Goal: Task Accomplishment & Management: Use online tool/utility

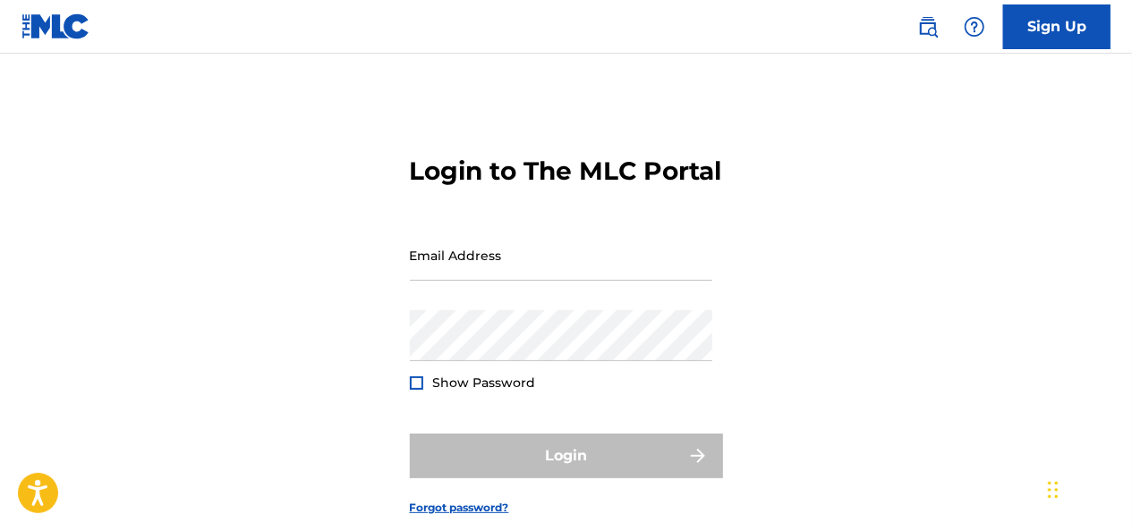
click at [597, 276] on input "Email Address" at bounding box center [561, 255] width 302 height 51
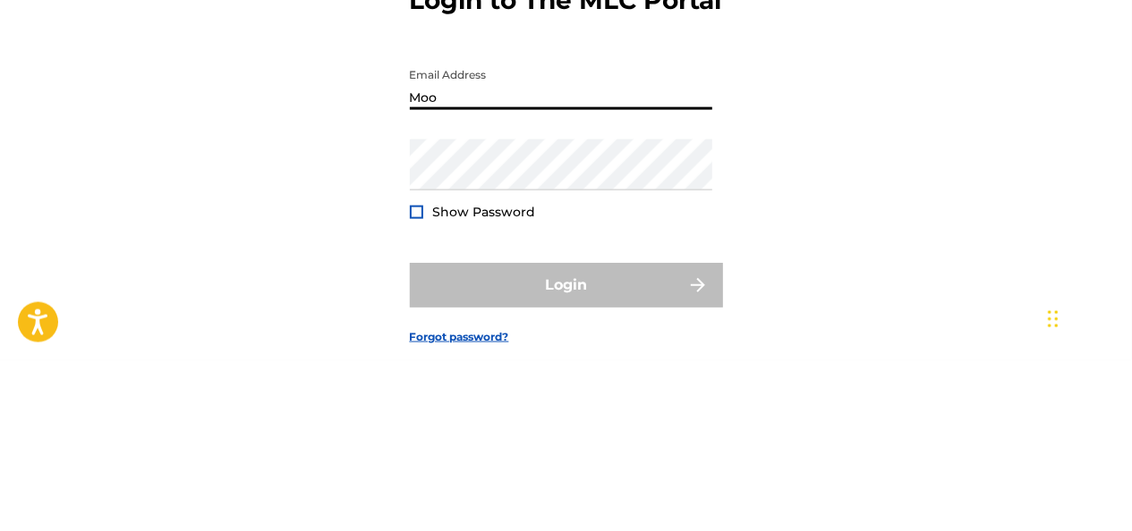
type input "[EMAIL_ADDRESS][DOMAIN_NAME]"
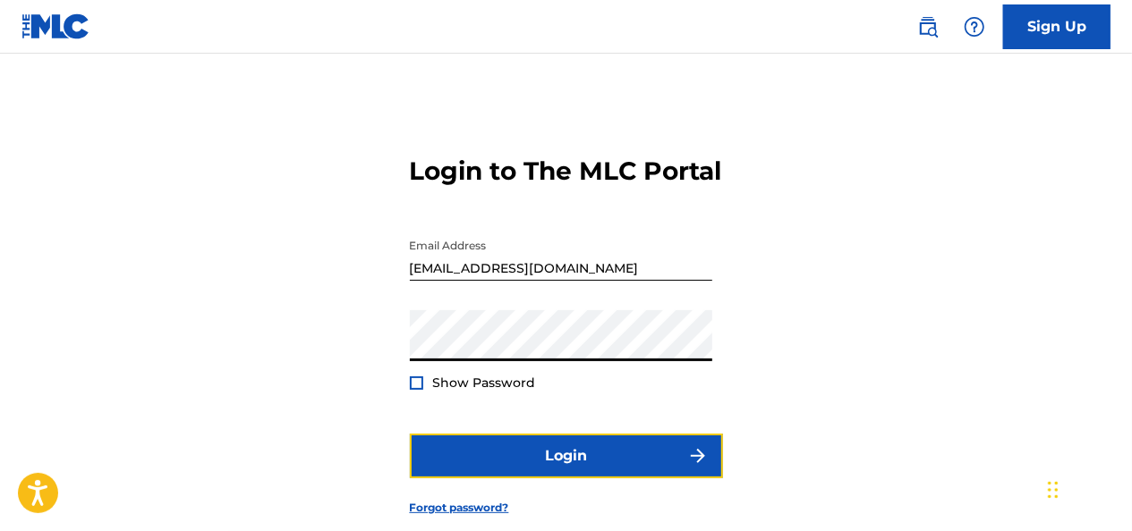
click at [440, 479] on button "Login" at bounding box center [566, 456] width 313 height 45
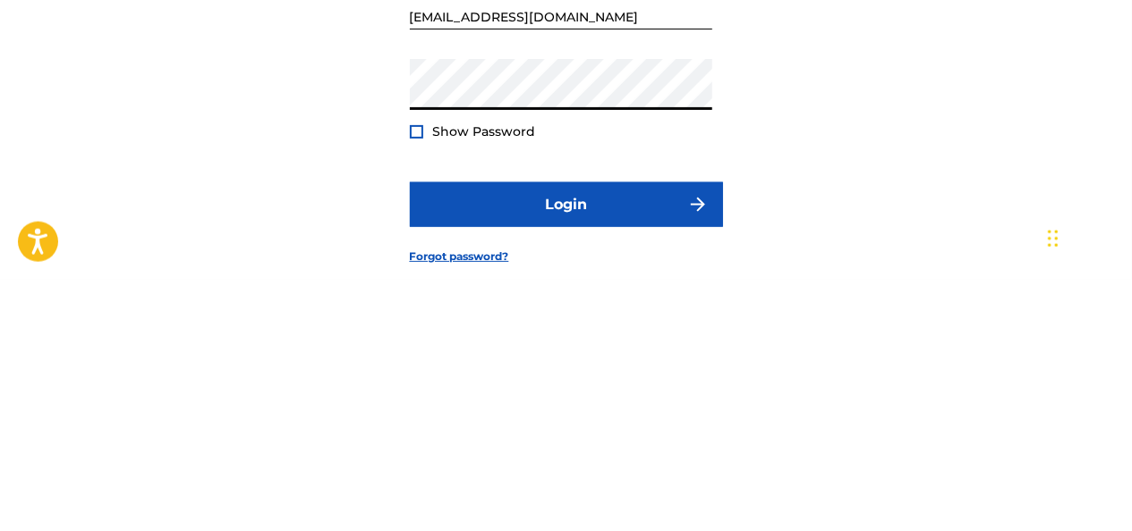
click at [414, 390] on div at bounding box center [416, 383] width 13 height 13
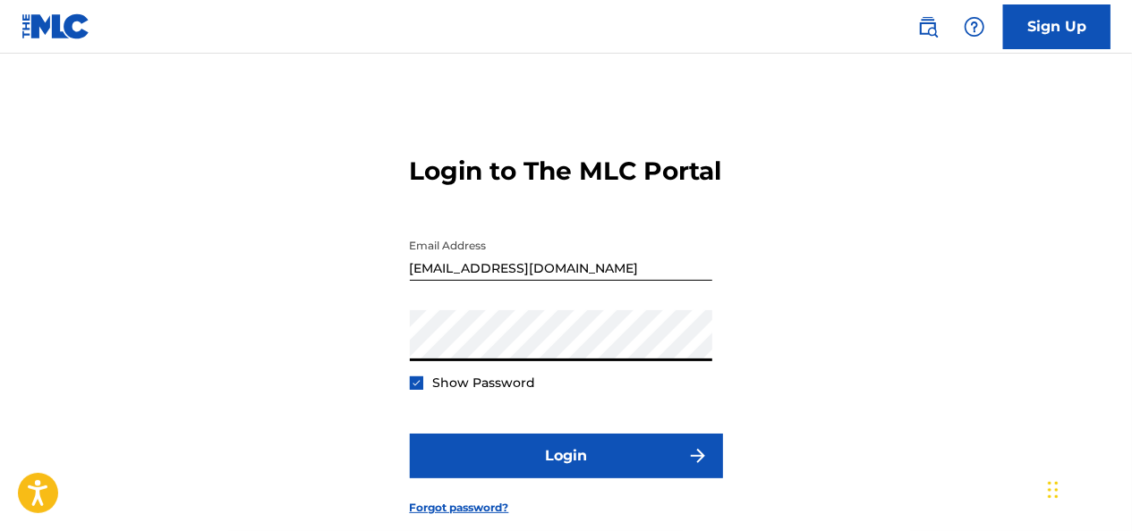
click at [452, 479] on button "Login" at bounding box center [566, 456] width 313 height 45
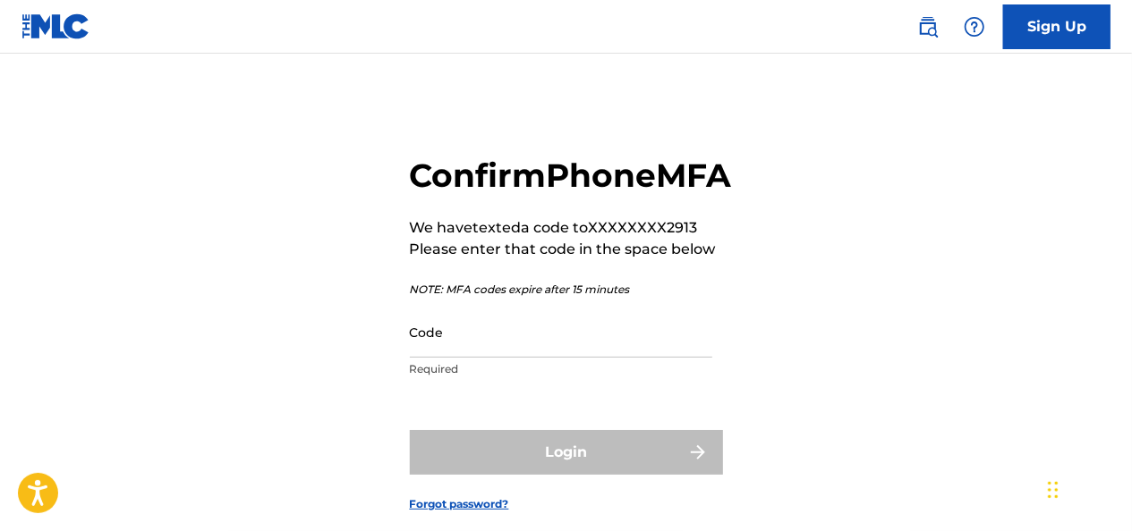
click at [630, 358] on input "Code" at bounding box center [561, 332] width 302 height 51
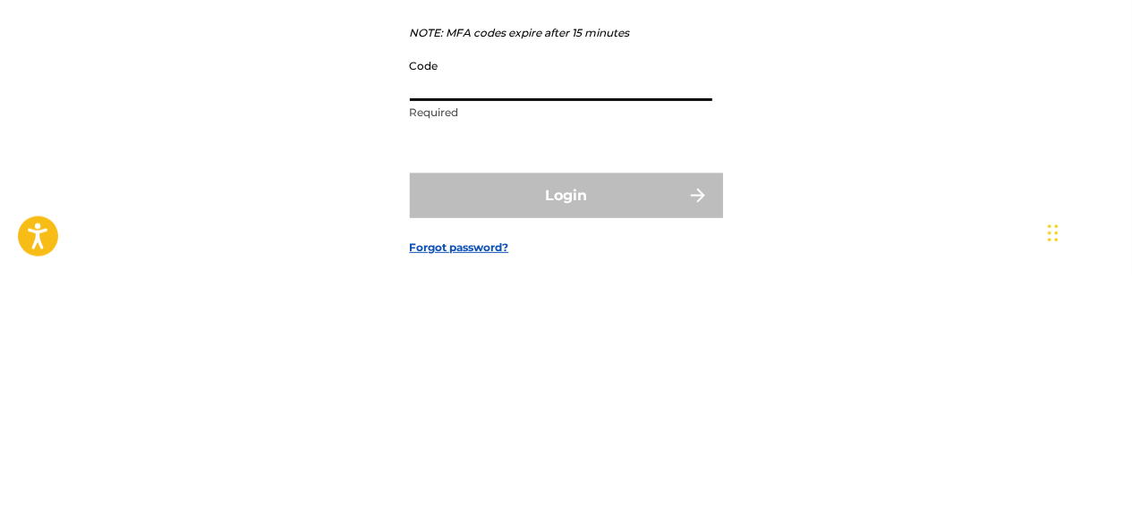
click at [517, 358] on input "Code" at bounding box center [561, 332] width 302 height 51
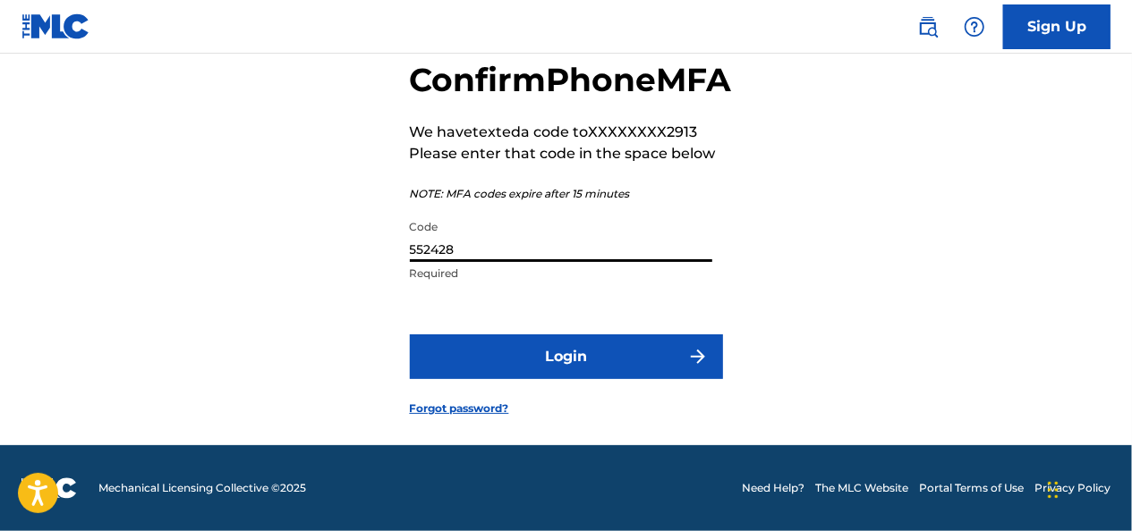
scroll to position [123, 0]
type input "552428"
click at [562, 370] on button "Login" at bounding box center [566, 357] width 313 height 45
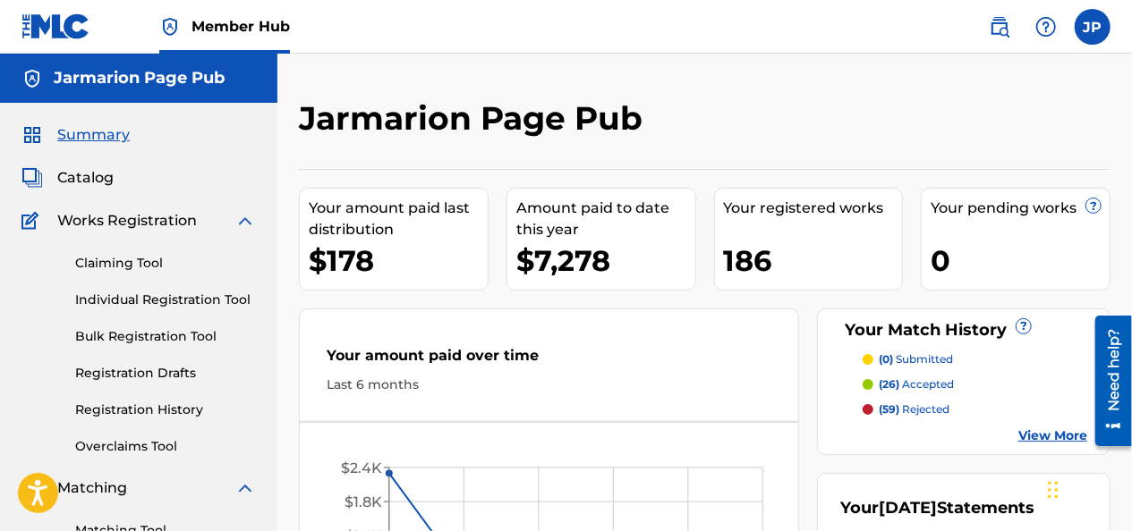
click at [100, 301] on link "Individual Registration Tool" at bounding box center [165, 300] width 181 height 19
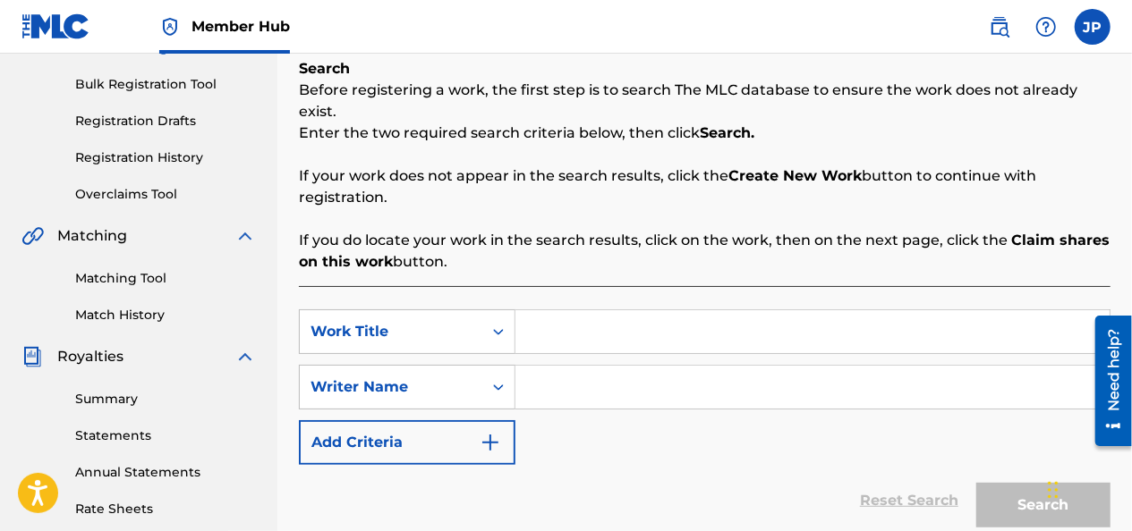
scroll to position [274, 0]
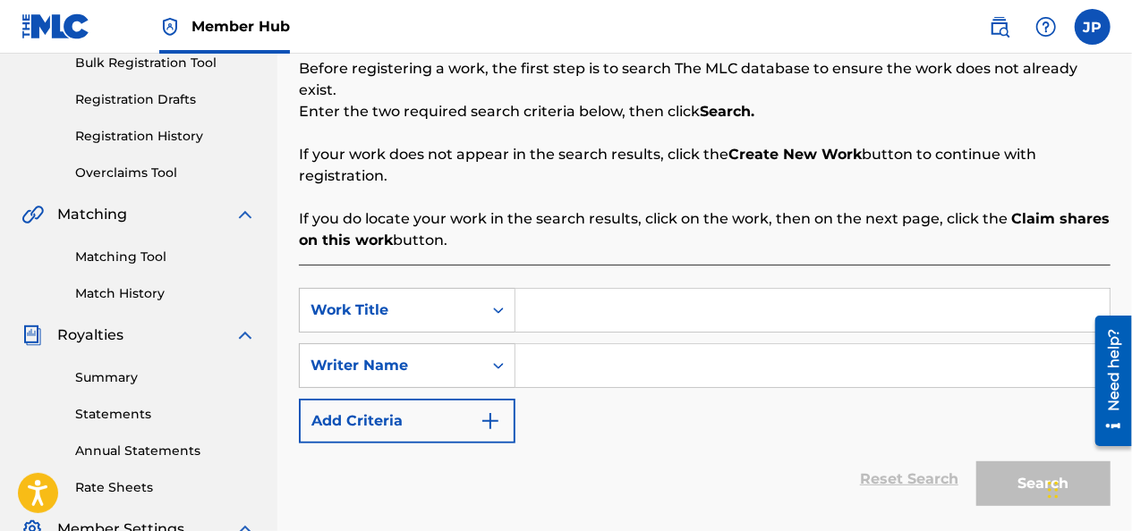
click at [557, 289] on input "Search Form" at bounding box center [812, 310] width 594 height 43
type input "is you coo"
click at [548, 344] on input "Search Form" at bounding box center [812, 365] width 594 height 43
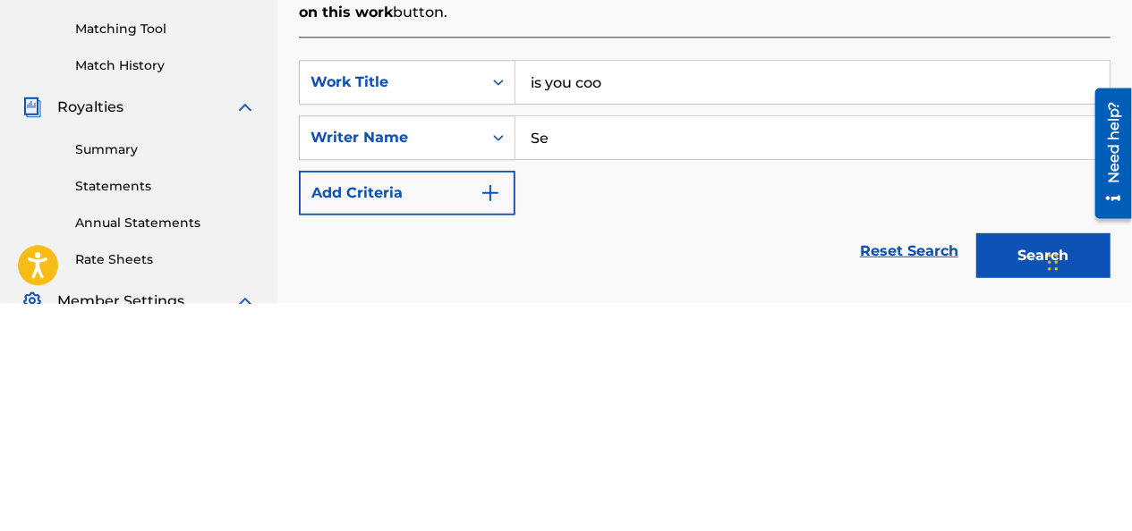
type input "S"
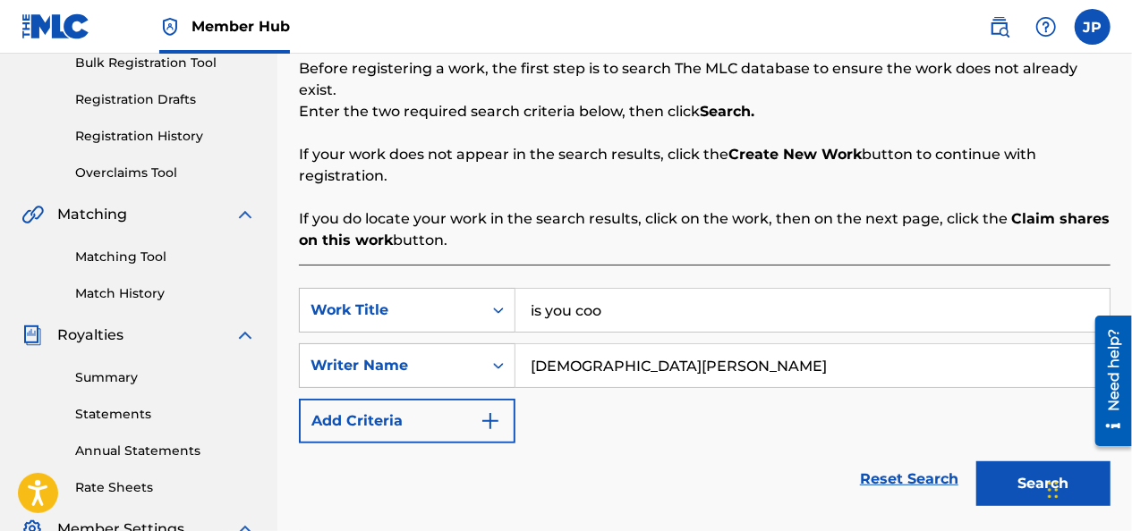
type input "[DEMOGRAPHIC_DATA][PERSON_NAME]"
click at [1002, 462] on button "Search" at bounding box center [1043, 484] width 134 height 45
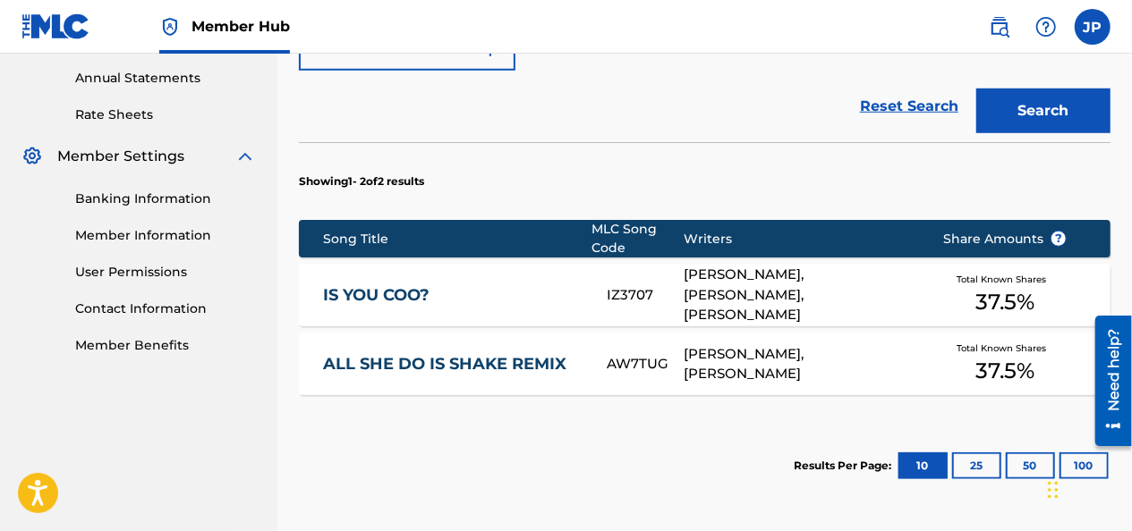
scroll to position [673, 0]
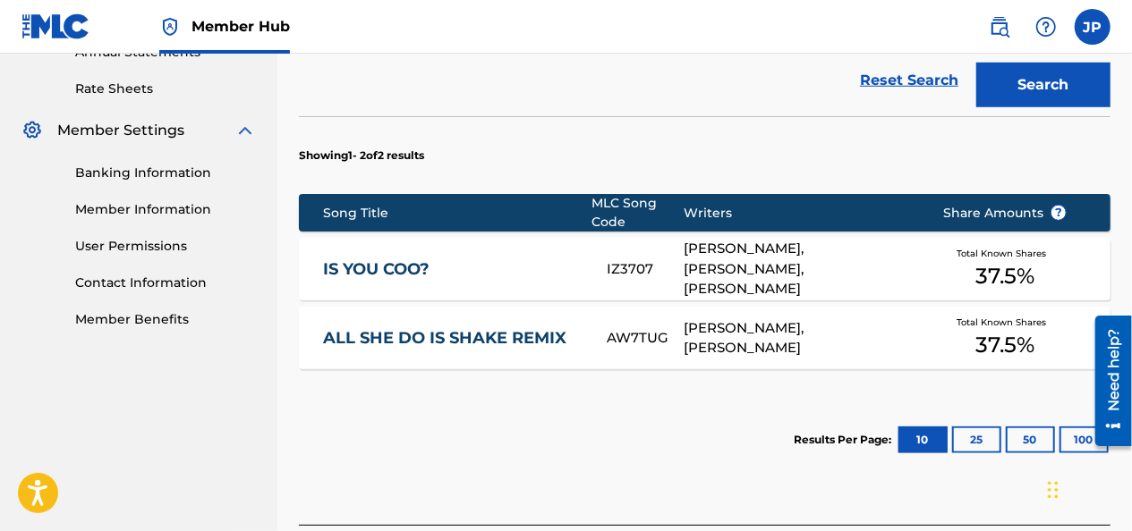
click at [998, 260] on span "37.5 %" at bounding box center [1004, 276] width 59 height 32
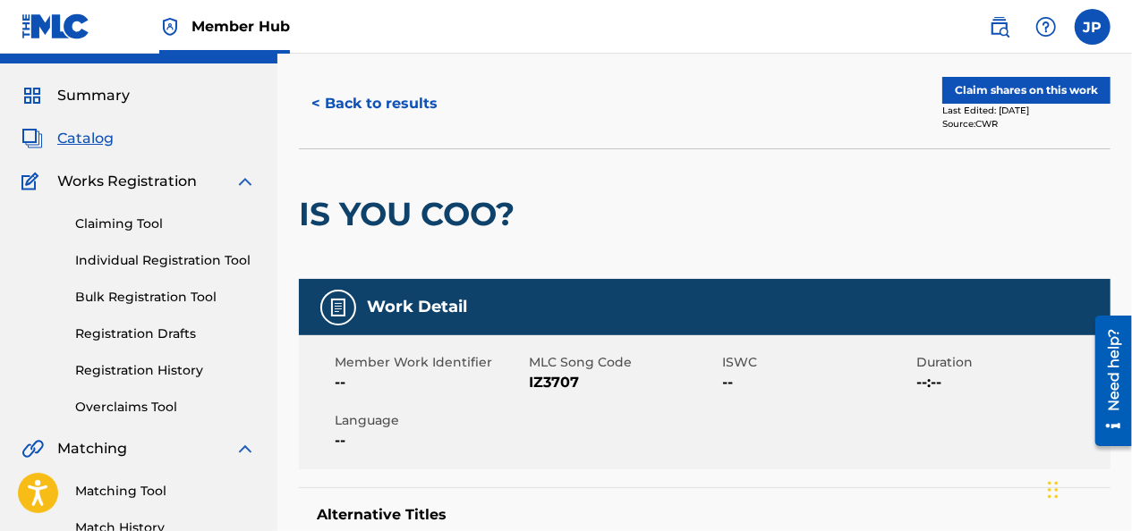
scroll to position [43, 0]
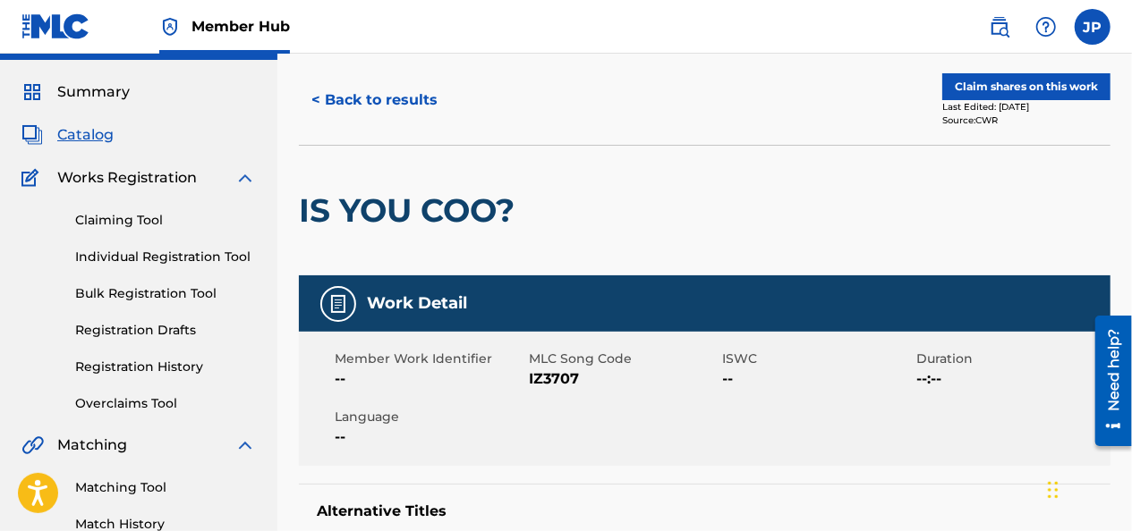
click at [582, 374] on span "IZ3707" at bounding box center [624, 379] width 190 height 21
click at [582, 371] on span "IZ3707" at bounding box center [624, 379] width 190 height 21
click at [576, 375] on span "IZ3707" at bounding box center [624, 379] width 190 height 21
click at [576, 374] on span "IZ3707" at bounding box center [624, 379] width 190 height 21
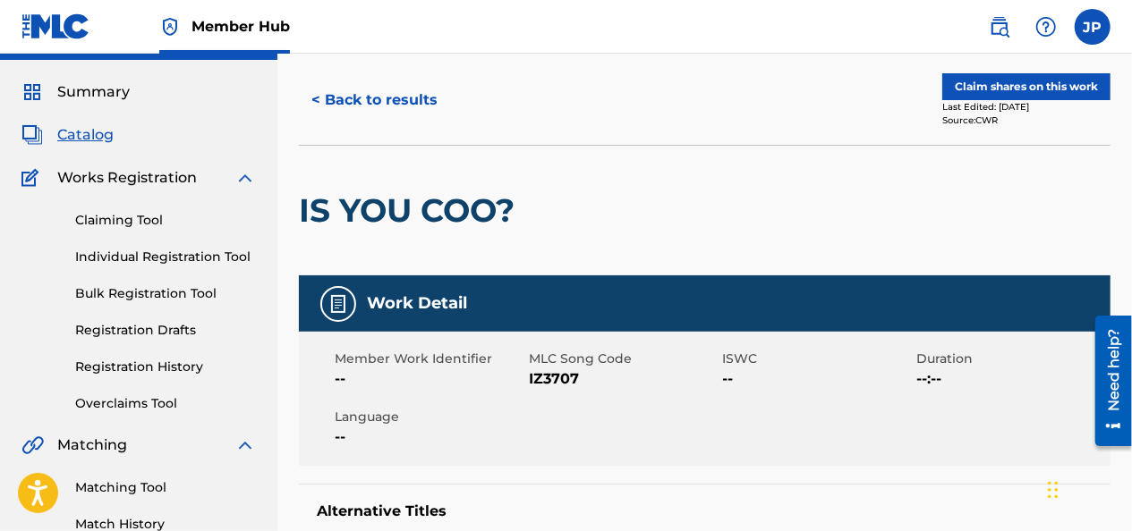
click at [572, 384] on span "IZ3707" at bounding box center [624, 379] width 190 height 21
click at [564, 369] on span "IZ3707" at bounding box center [624, 379] width 190 height 21
click at [578, 377] on span "IZ3707" at bounding box center [624, 379] width 190 height 21
click at [589, 386] on span "IZ3707" at bounding box center [624, 379] width 190 height 21
drag, startPoint x: 582, startPoint y: 376, endPoint x: 509, endPoint y: 391, distance: 74.0
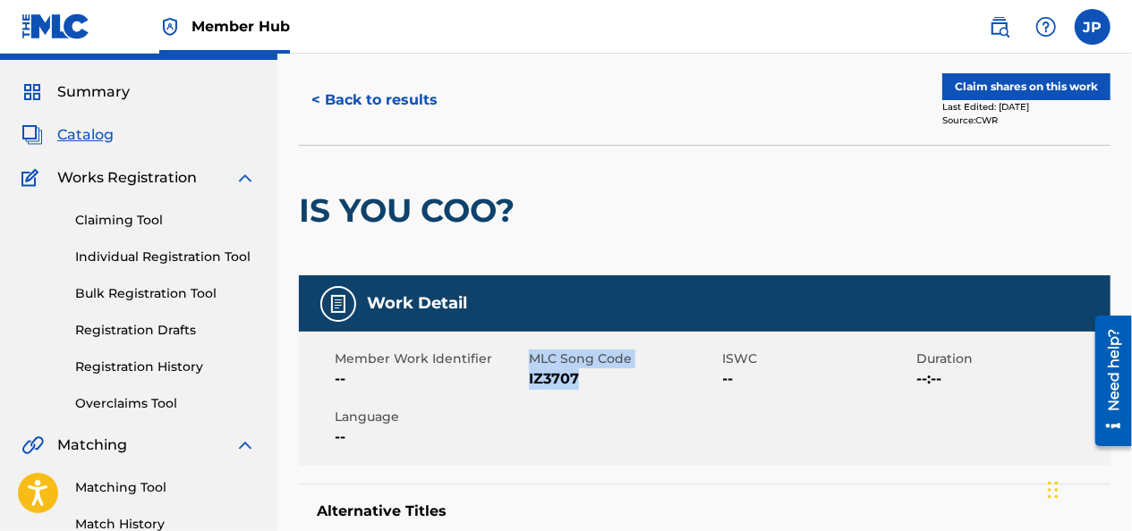
click at [509, 391] on div "Member Work Identifier -- MLC Song Code IZ3707 ISWC -- Duration --:-- Language …" at bounding box center [704, 399] width 811 height 134
drag, startPoint x: 509, startPoint y: 391, endPoint x: 564, endPoint y: 412, distance: 58.3
click at [564, 412] on div "Member Work Identifier -- MLC Song Code IZ3707 ISWC -- Duration --:-- Language …" at bounding box center [704, 399] width 811 height 134
click at [597, 384] on span "IZ3707" at bounding box center [624, 379] width 190 height 21
drag, startPoint x: 591, startPoint y: 384, endPoint x: 514, endPoint y: 384, distance: 76.9
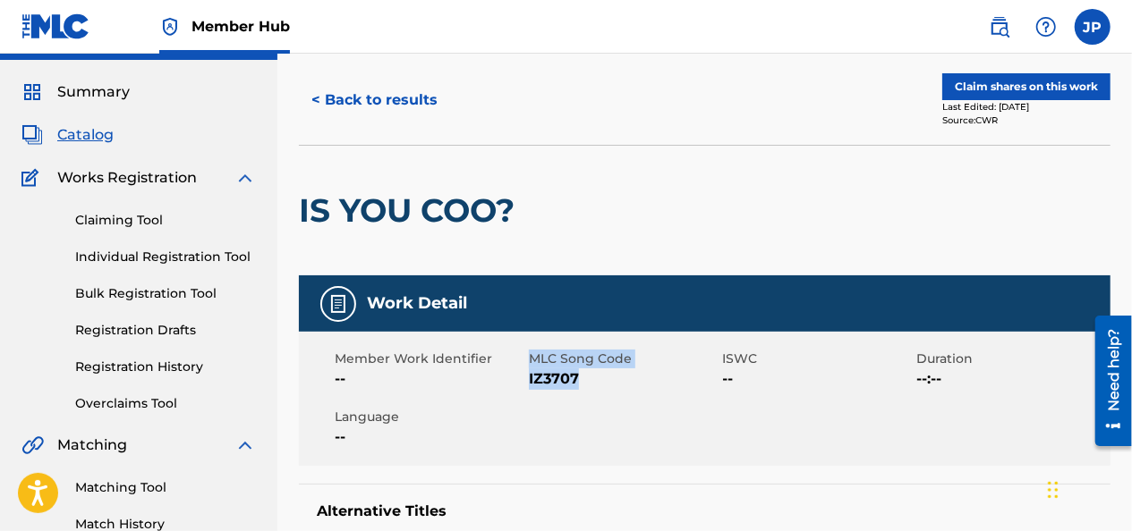
click at [514, 384] on div "Member Work Identifier -- MLC Song Code IZ3707 ISWC -- Duration --:-- Language …" at bounding box center [704, 399] width 811 height 134
drag, startPoint x: 514, startPoint y: 384, endPoint x: 534, endPoint y: 392, distance: 22.1
click at [534, 392] on div "Member Work Identifier -- MLC Song Code IZ3707 ISWC -- Duration --:-- Language …" at bounding box center [704, 399] width 811 height 134
click at [596, 392] on div "Member Work Identifier -- MLC Song Code IZ3707 ISWC -- Duration --:-- Language …" at bounding box center [704, 399] width 811 height 134
click at [587, 367] on span "MLC Song Code" at bounding box center [624, 359] width 190 height 19
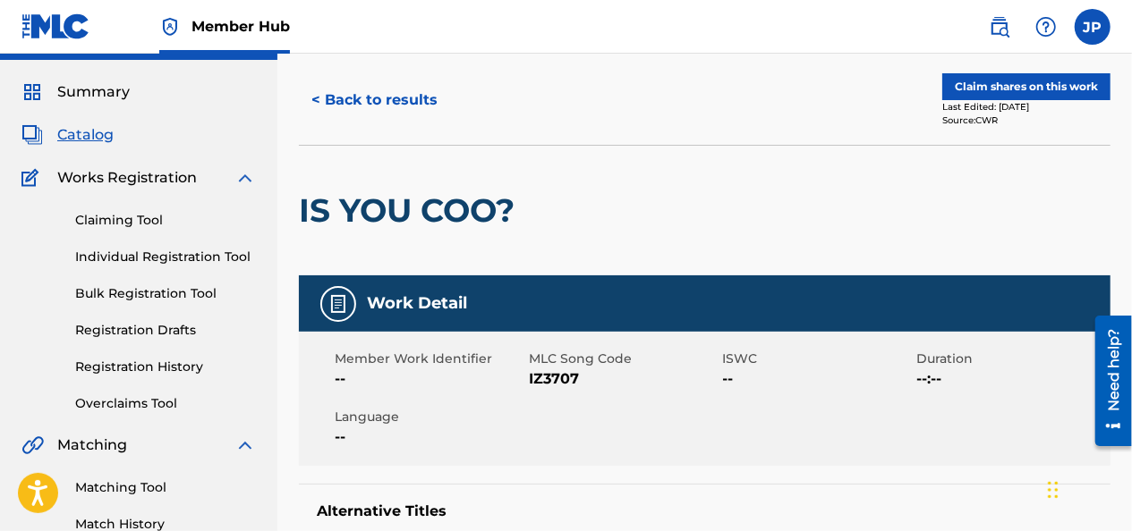
drag, startPoint x: 587, startPoint y: 367, endPoint x: 587, endPoint y: 396, distance: 29.5
click at [587, 396] on div "Member Work Identifier -- MLC Song Code IZ3707 ISWC -- Duration --:-- Language …" at bounding box center [704, 399] width 811 height 134
drag, startPoint x: 587, startPoint y: 385, endPoint x: 516, endPoint y: 385, distance: 70.7
click at [516, 385] on div "Member Work Identifier -- MLC Song Code IZ3707 ISWC -- Duration --:-- Language …" at bounding box center [704, 399] width 811 height 134
drag, startPoint x: 516, startPoint y: 385, endPoint x: 548, endPoint y: 394, distance: 33.4
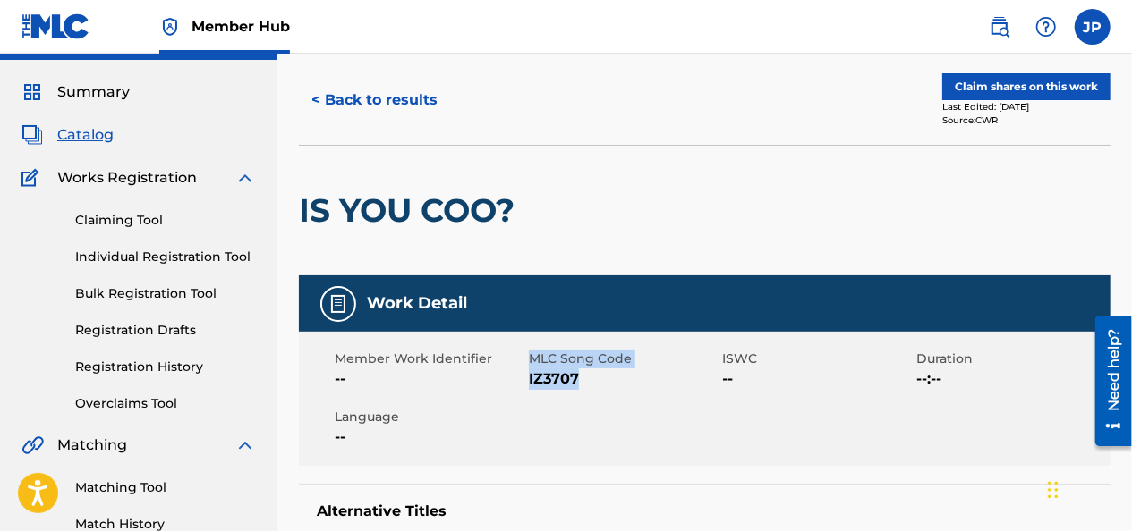
click at [548, 394] on div "Member Work Identifier -- MLC Song Code IZ3707 ISWC -- Duration --:-- Language …" at bounding box center [704, 399] width 811 height 134
click at [578, 394] on div "Member Work Identifier -- MLC Song Code IZ3707 ISWC -- Duration --:-- Language …" at bounding box center [704, 399] width 811 height 134
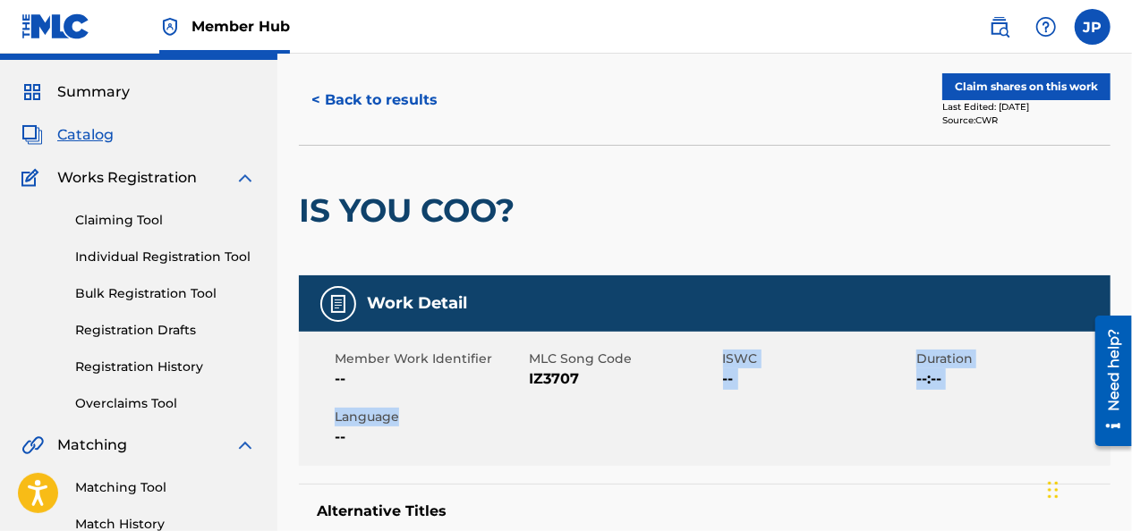
drag, startPoint x: 601, startPoint y: 378, endPoint x: 511, endPoint y: 411, distance: 96.2
click at [512, 410] on div "Member Work Identifier -- MLC Song Code IZ3707 ISWC -- Duration --:-- Language …" at bounding box center [704, 399] width 811 height 134
drag, startPoint x: 511, startPoint y: 411, endPoint x: 542, endPoint y: 443, distance: 44.9
click at [533, 444] on div "Member Work Identifier -- MLC Song Code IZ3707 ISWC -- Duration --:-- Language …" at bounding box center [704, 399] width 811 height 134
click at [584, 412] on div "Member Work Identifier -- MLC Song Code IZ3707 ISWC -- Duration --:-- Language …" at bounding box center [704, 399] width 811 height 134
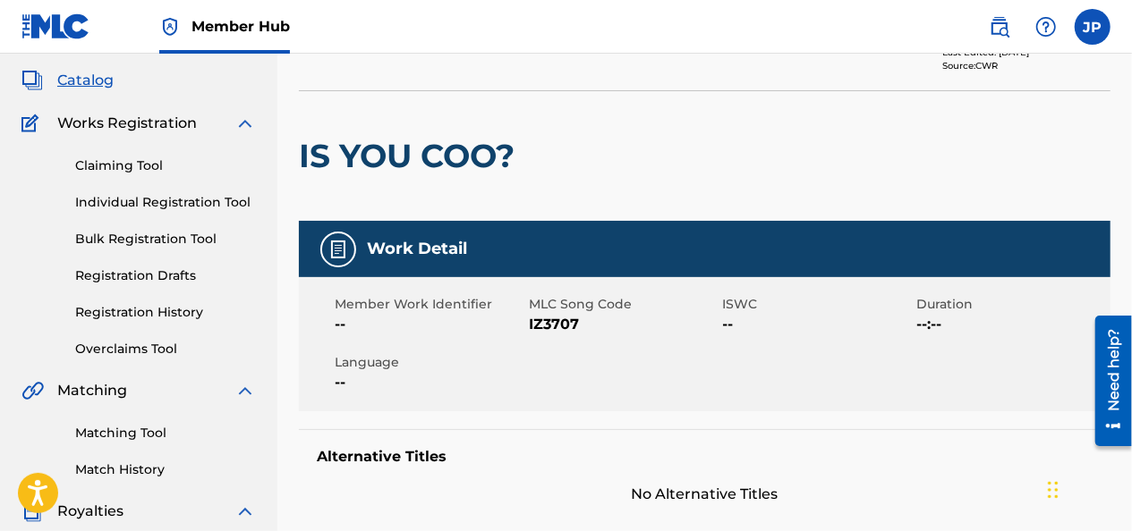
scroll to position [82, 0]
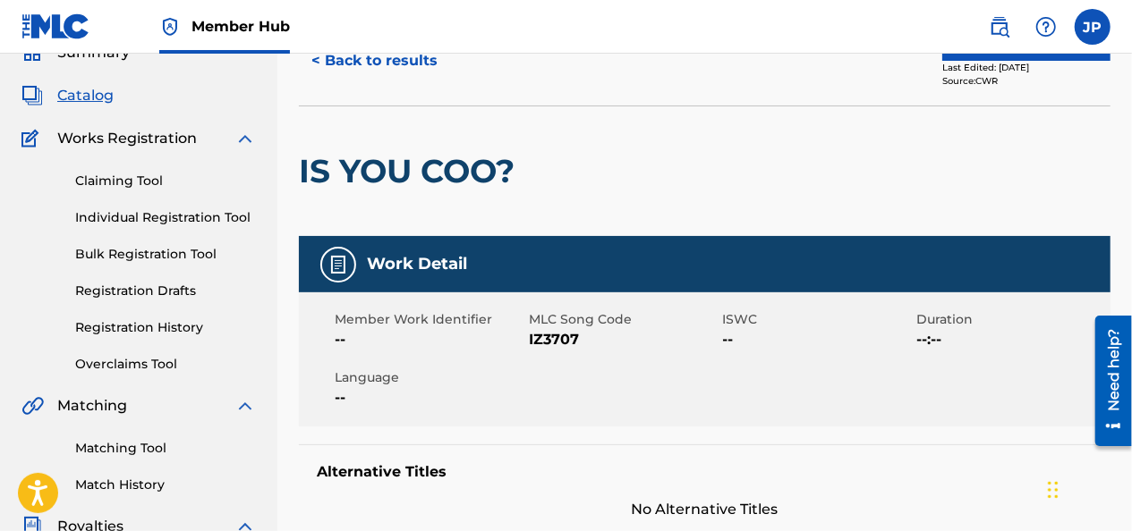
click at [107, 181] on link "Claiming Tool" at bounding box center [165, 181] width 181 height 19
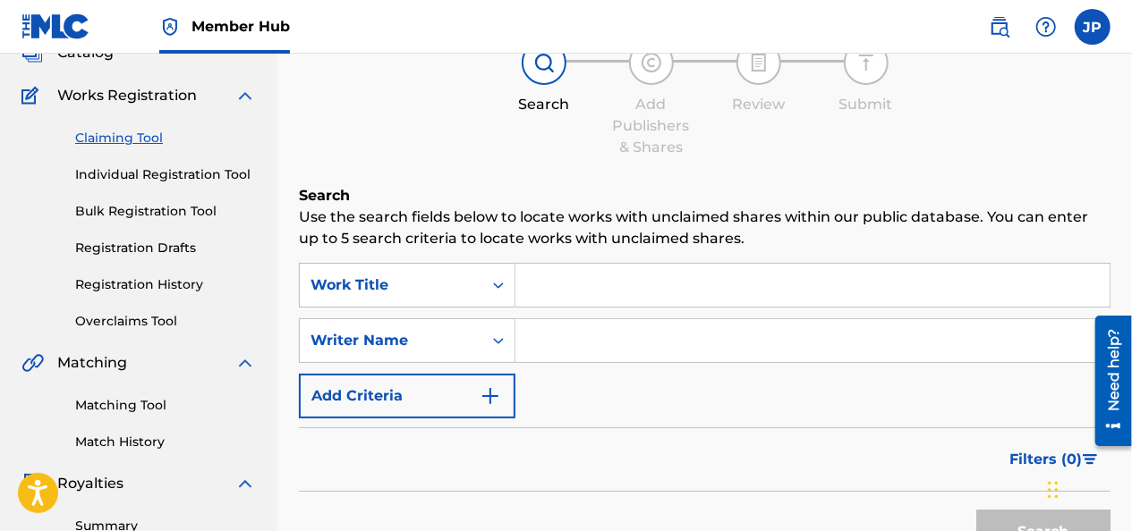
scroll to position [129, 0]
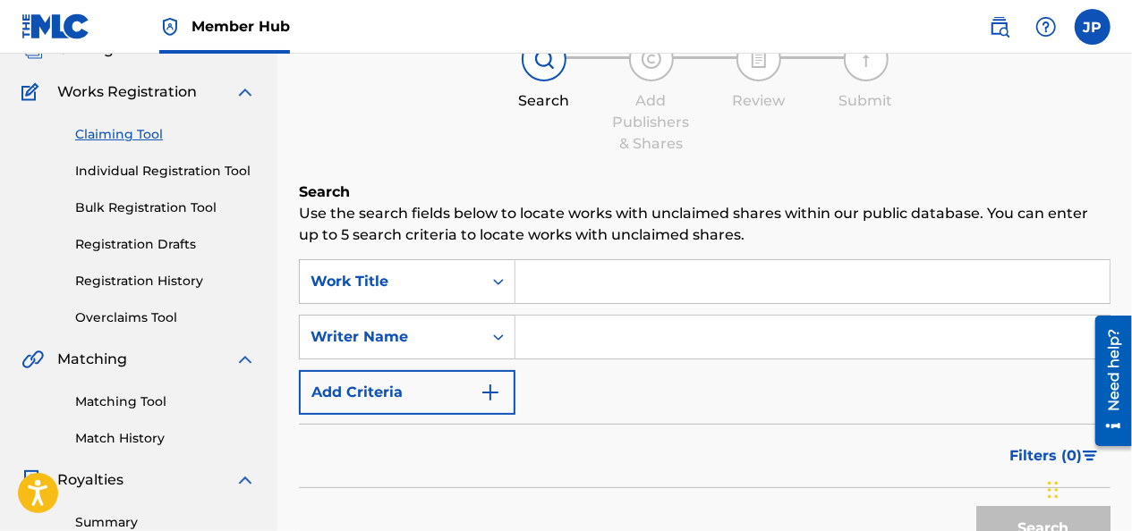
click at [664, 276] on input "Search Form" at bounding box center [812, 281] width 594 height 43
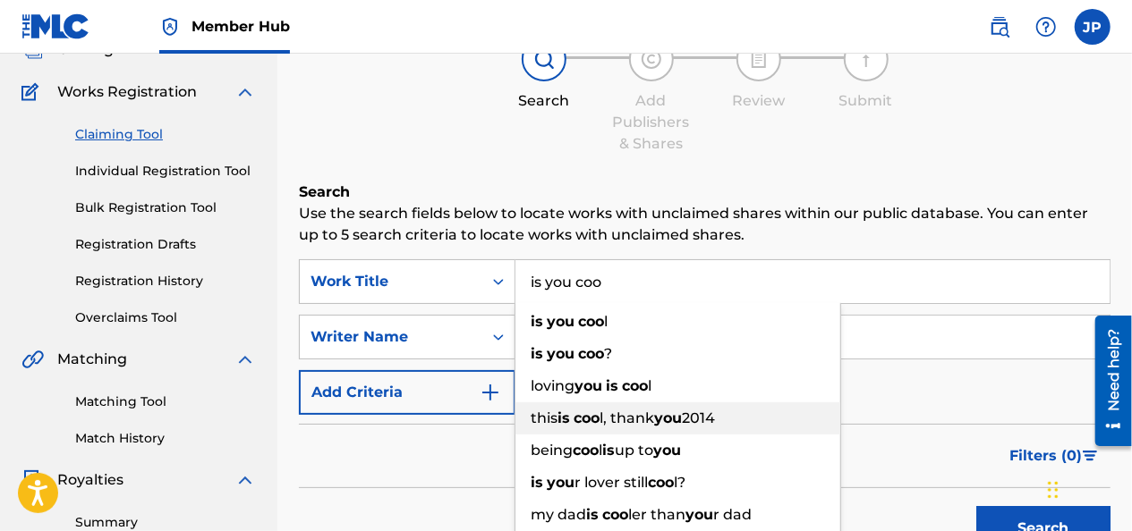
click at [925, 288] on input "is you coo" at bounding box center [812, 281] width 594 height 43
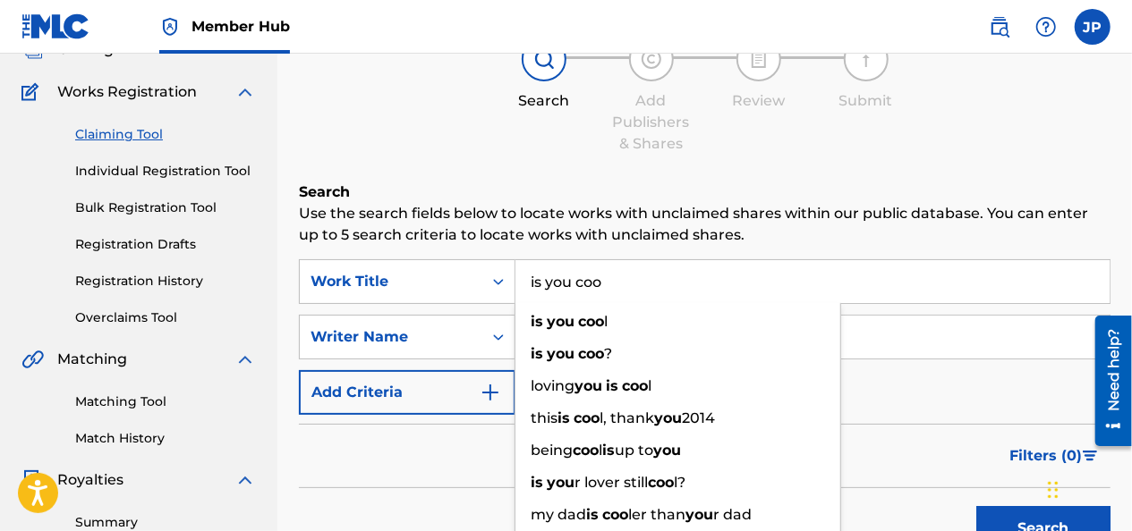
type input "is you coo"
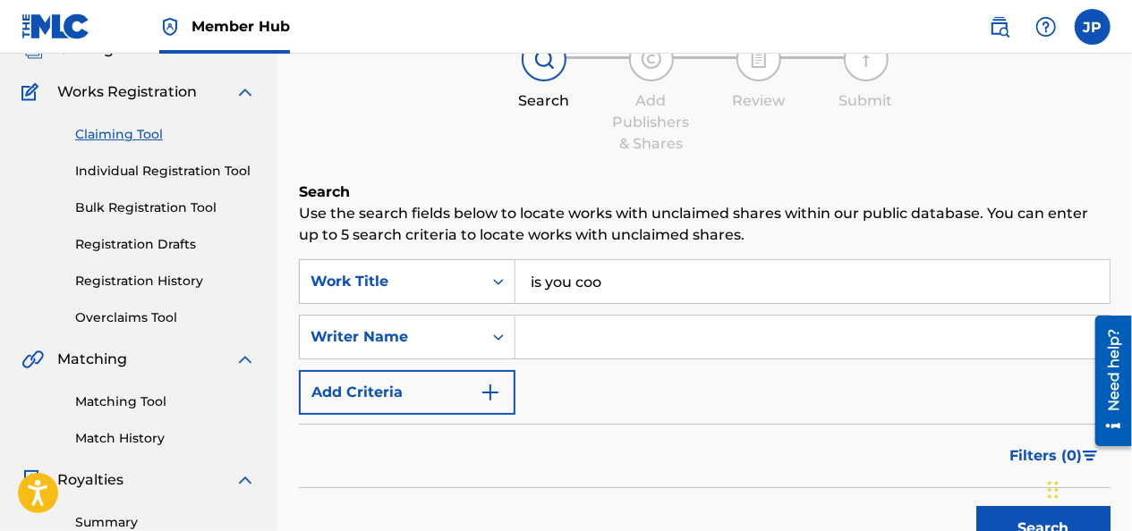
click at [900, 323] on input "Search Form" at bounding box center [812, 337] width 594 height 43
click at [1035, 526] on button "Search" at bounding box center [1043, 528] width 134 height 45
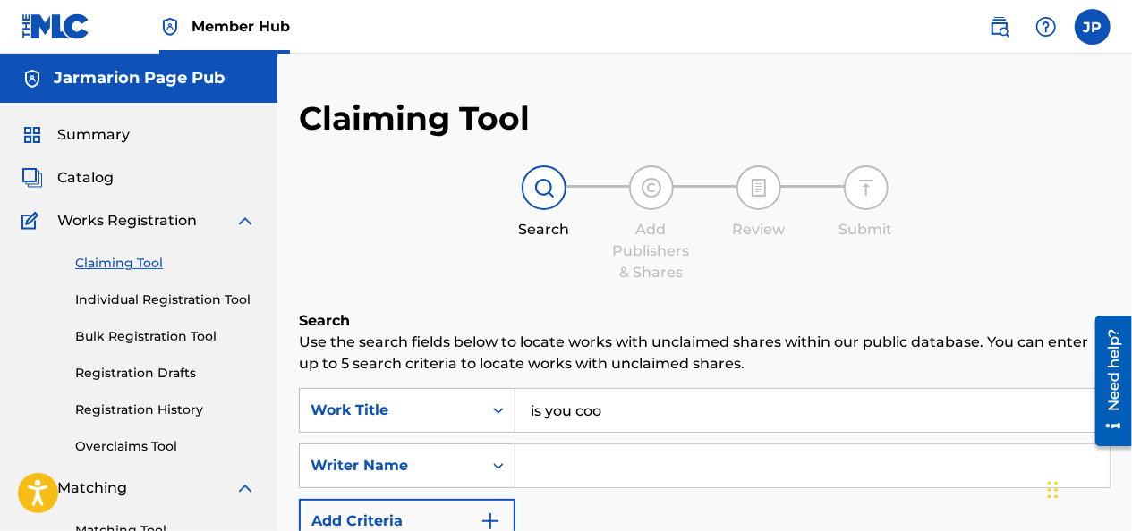
scroll to position [2, 0]
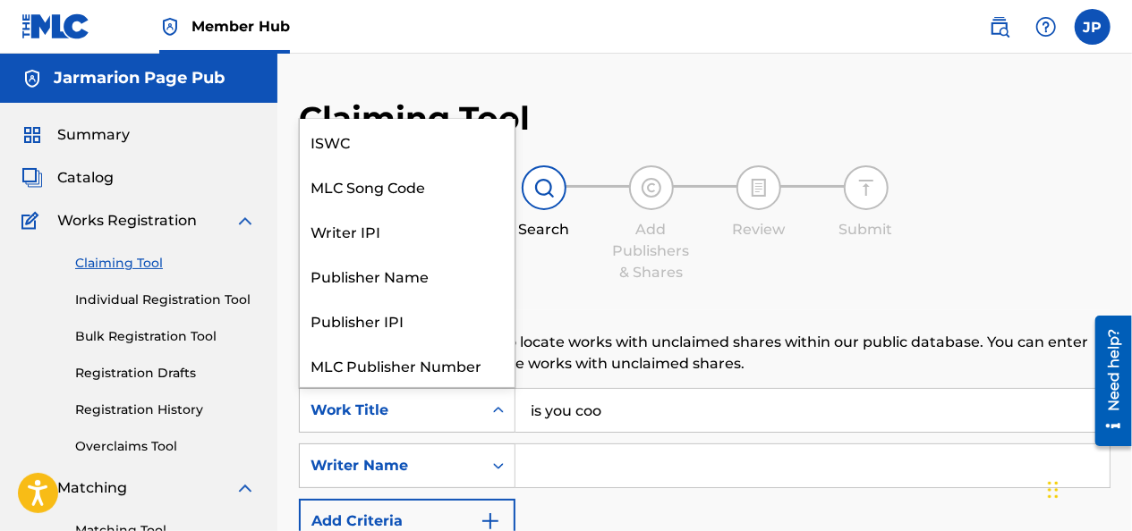
click at [498, 416] on icon "Search Form" at bounding box center [498, 411] width 18 height 18
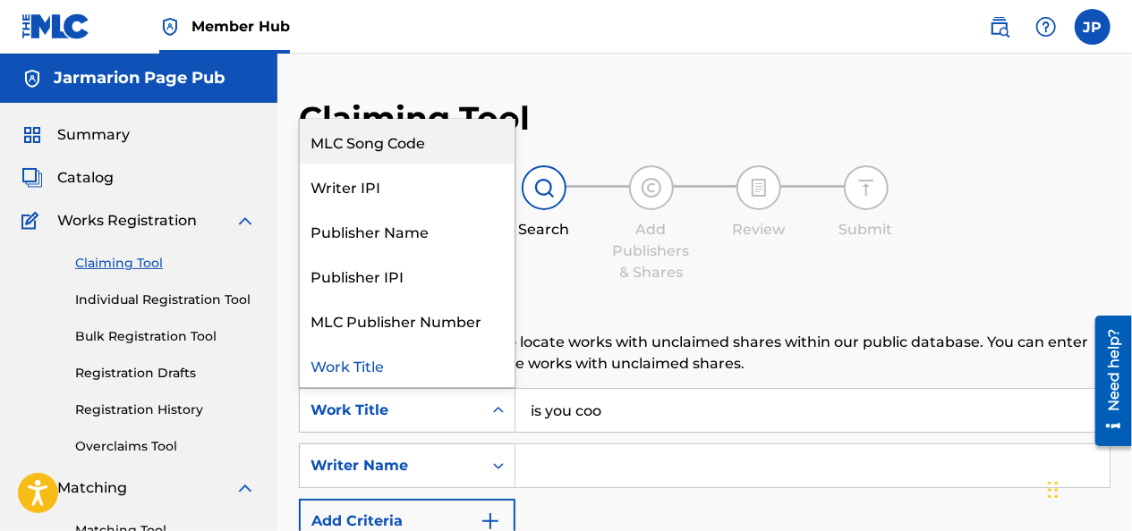
click at [456, 132] on div "MLC Song Code" at bounding box center [407, 141] width 215 height 45
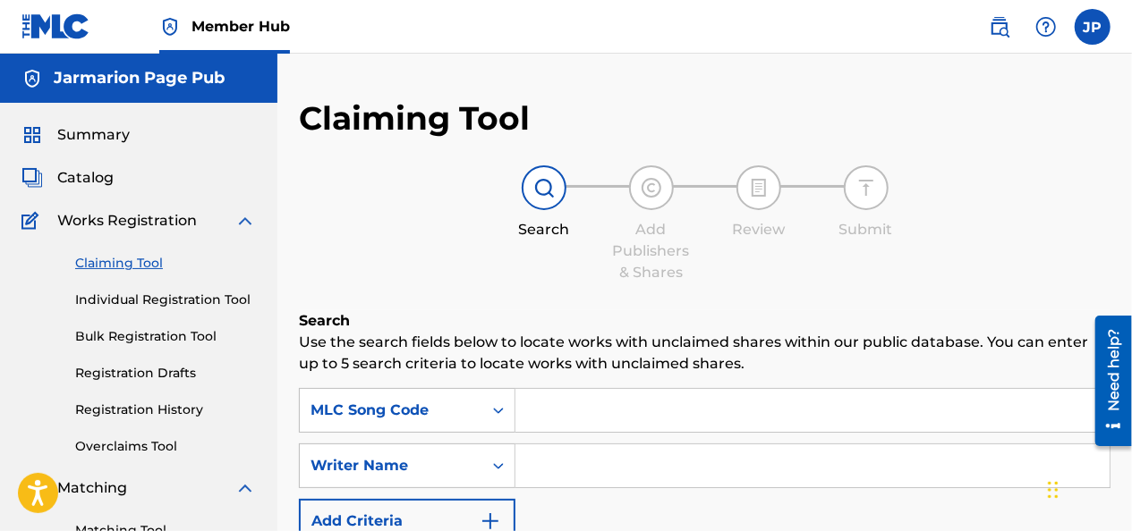
click at [551, 400] on input "Search Form" at bounding box center [812, 410] width 594 height 43
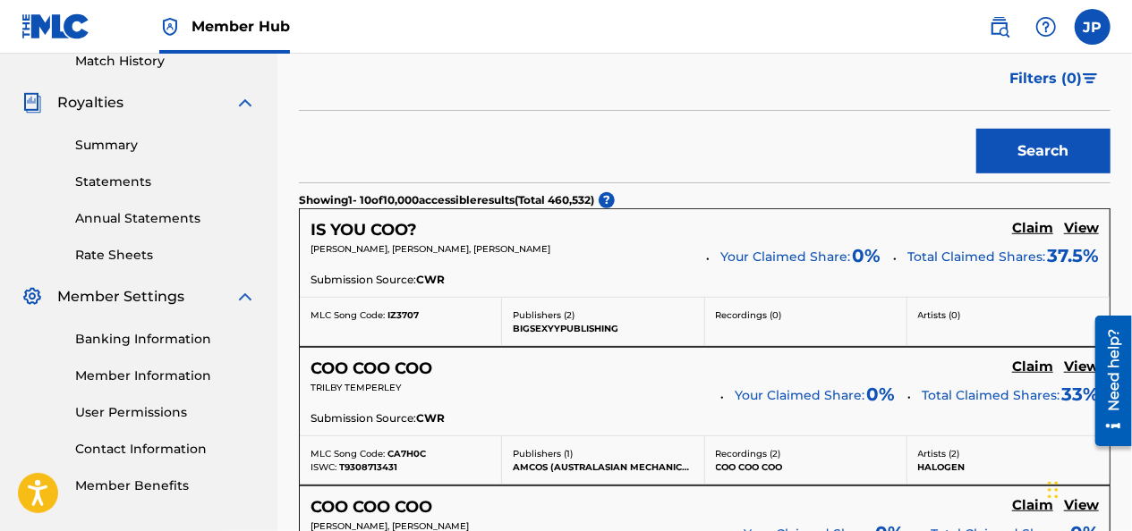
scroll to position [497, 0]
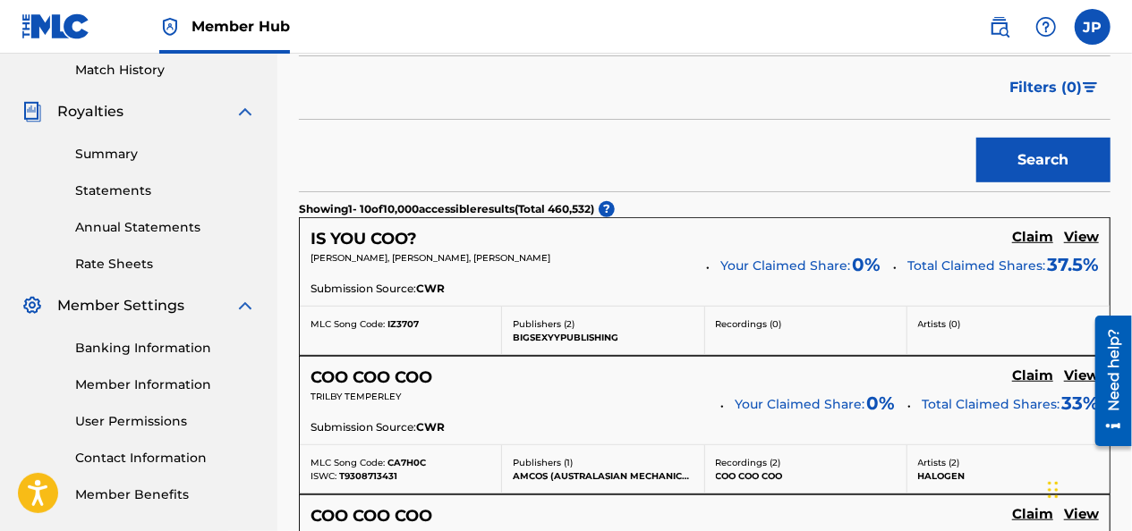
type input "IZ3707"
click at [1024, 245] on link "Claim" at bounding box center [1032, 239] width 41 height 20
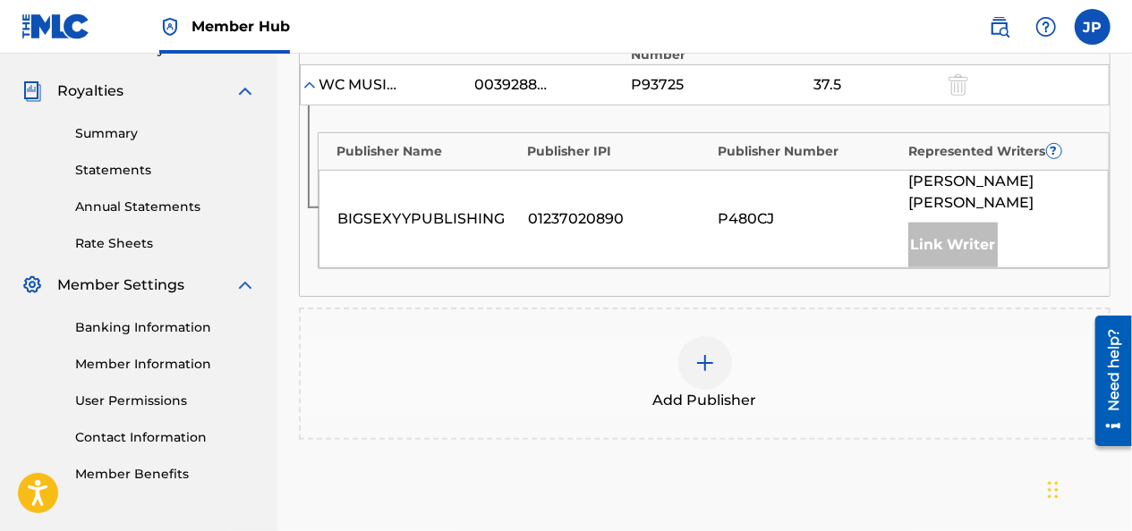
scroll to position [519, 0]
click at [698, 352] on img at bounding box center [704, 362] width 21 height 21
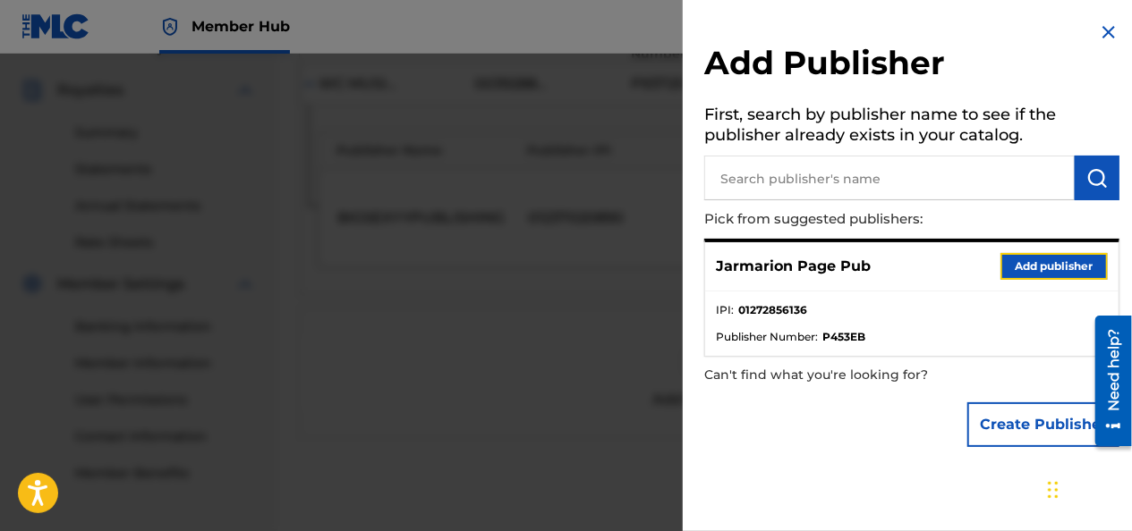
click at [1024, 267] on button "Add publisher" at bounding box center [1053, 266] width 107 height 27
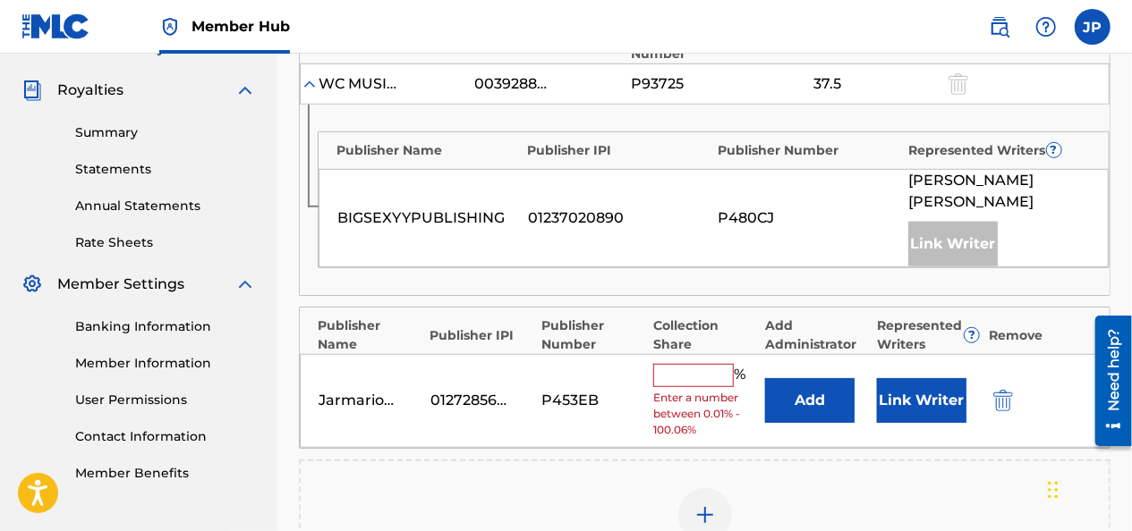
click at [661, 364] on input "text" at bounding box center [693, 375] width 81 height 23
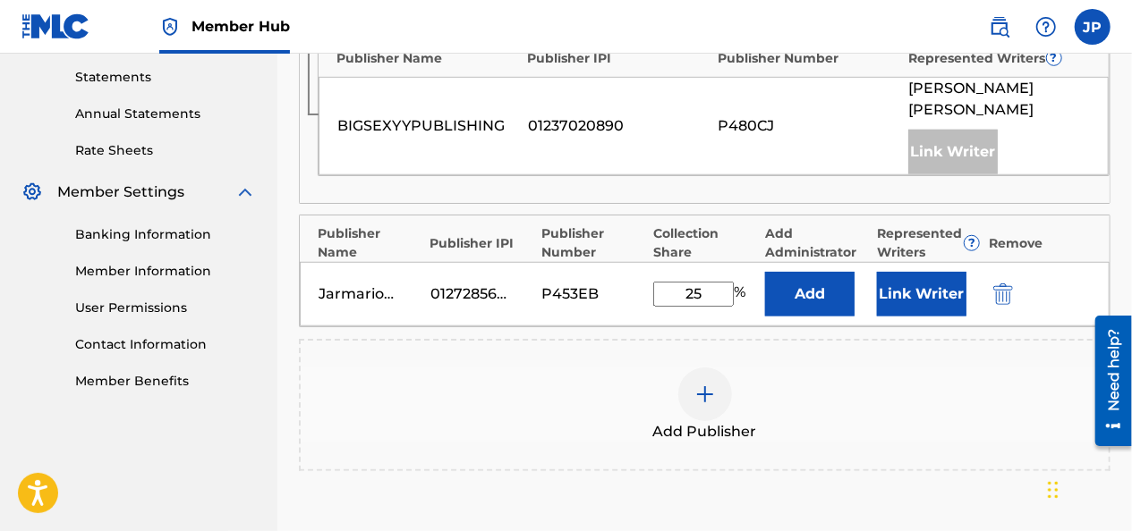
scroll to position [621, 0]
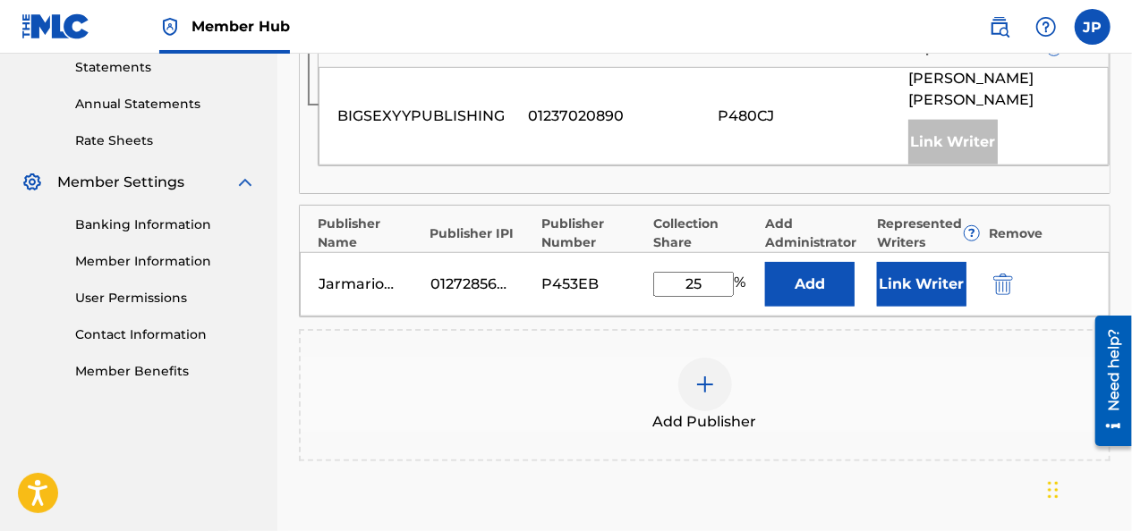
type input "25"
click at [896, 271] on button "Link Writer" at bounding box center [921, 284] width 89 height 45
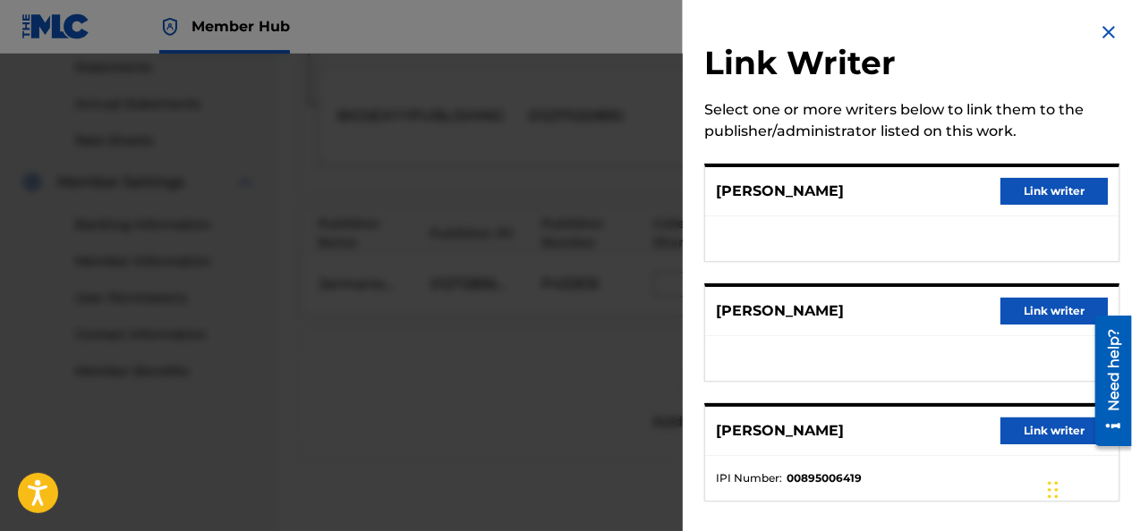
click at [1020, 320] on button "Link writer" at bounding box center [1053, 311] width 107 height 27
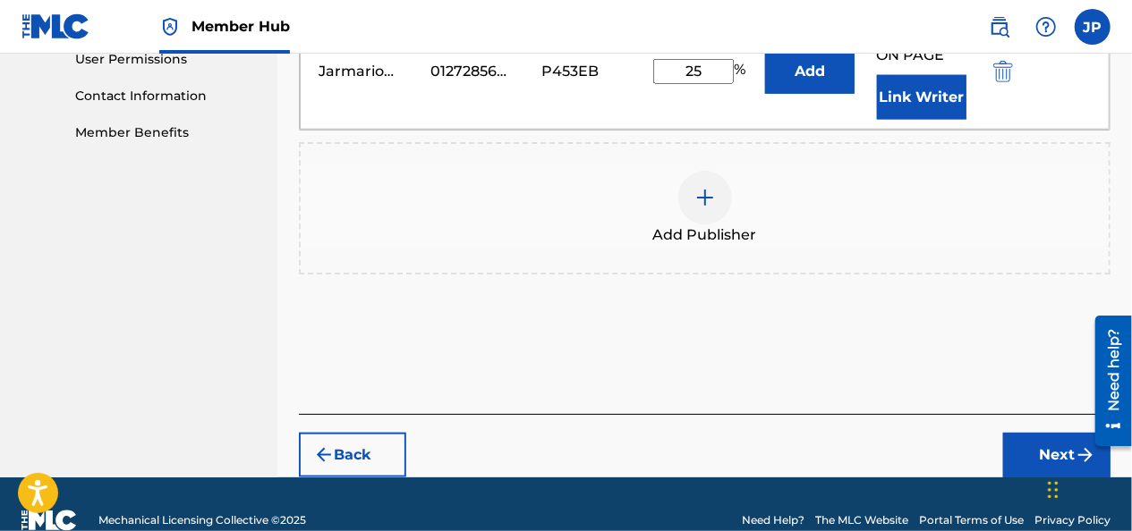
scroll to position [866, 0]
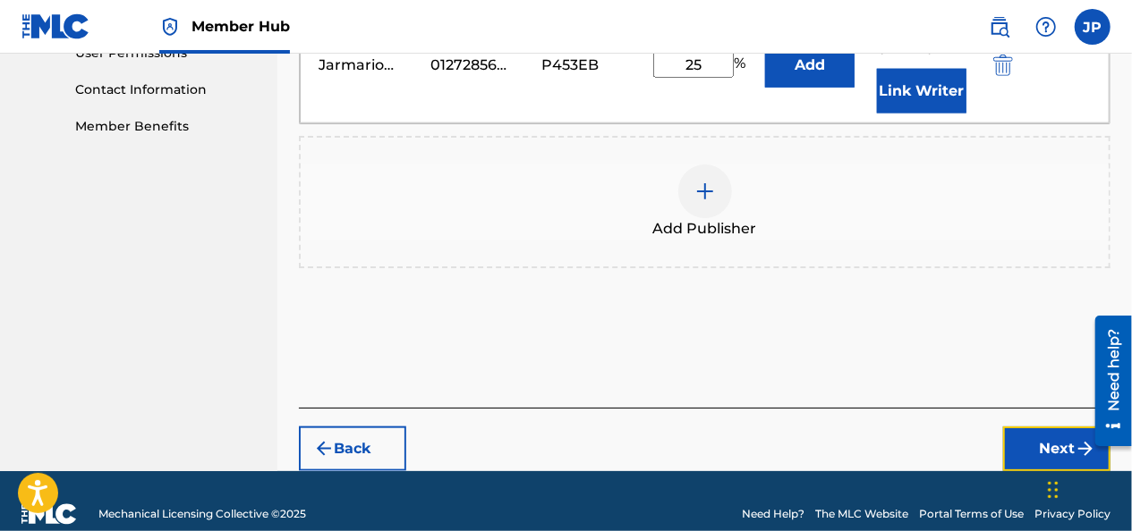
click at [1047, 427] on button "Next" at bounding box center [1056, 449] width 107 height 45
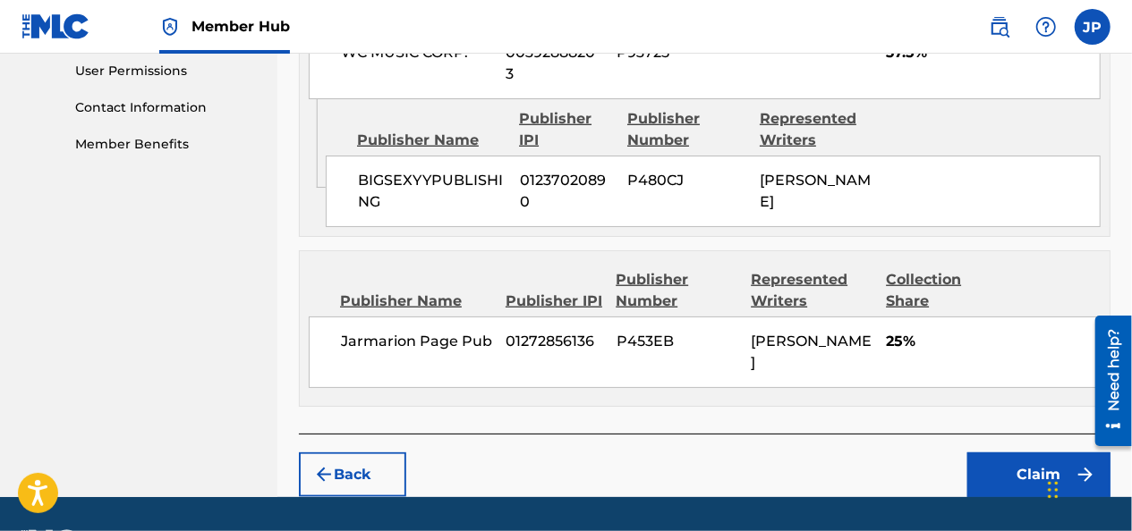
scroll to position [896, 0]
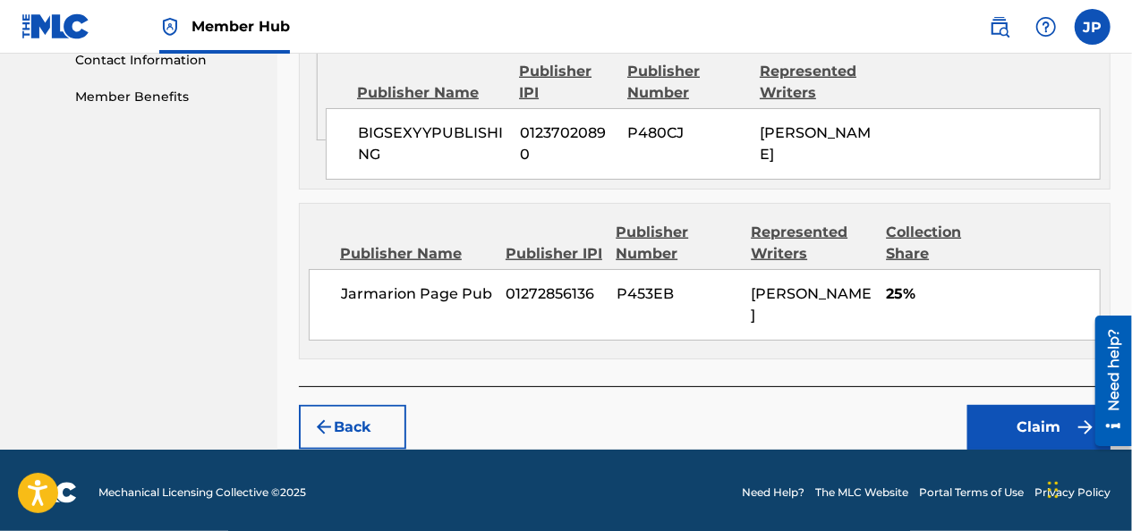
click at [1033, 420] on button "Claim" at bounding box center [1038, 427] width 143 height 45
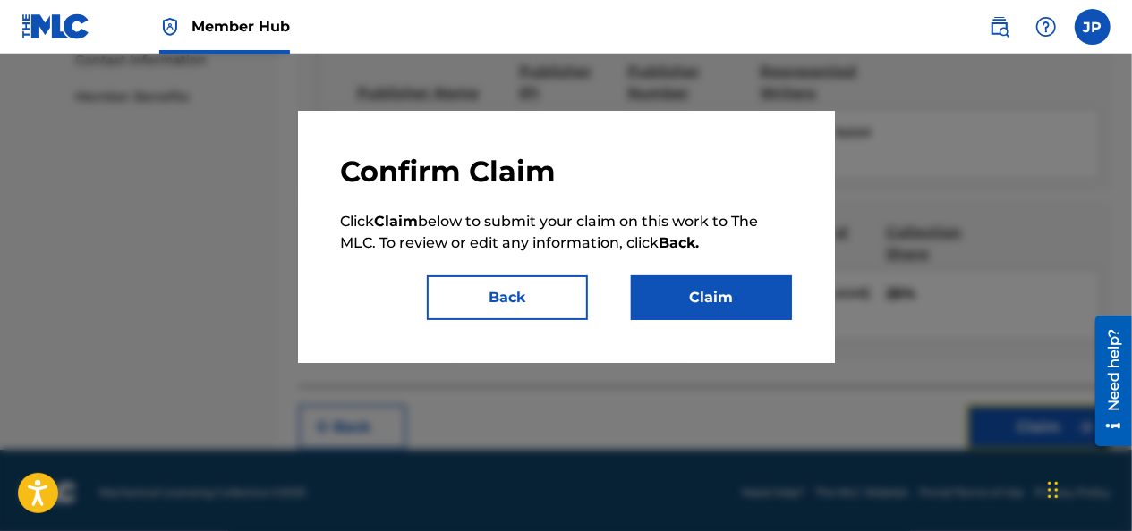
click at [721, 295] on button "Claim" at bounding box center [711, 298] width 161 height 45
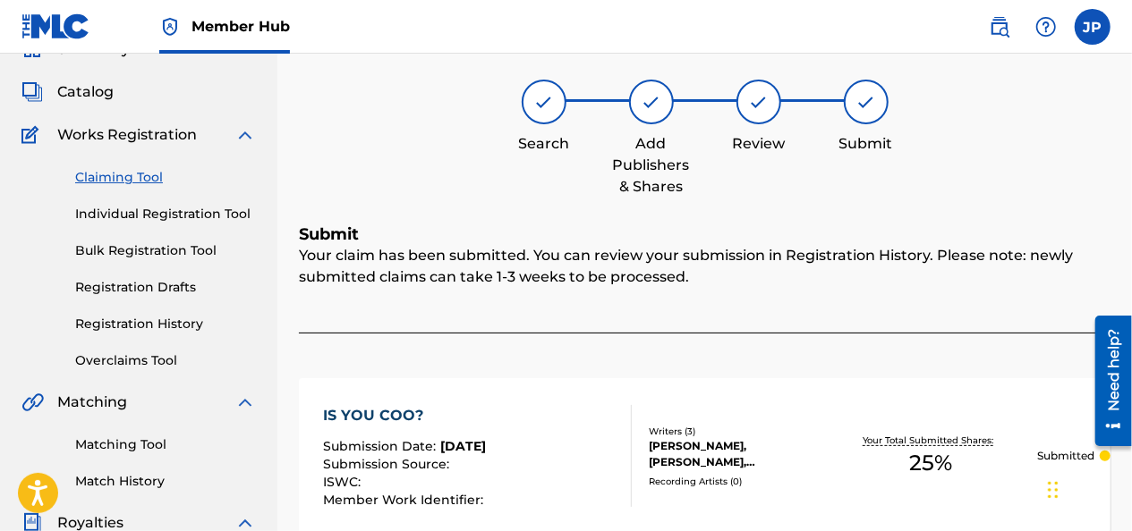
scroll to position [0, 0]
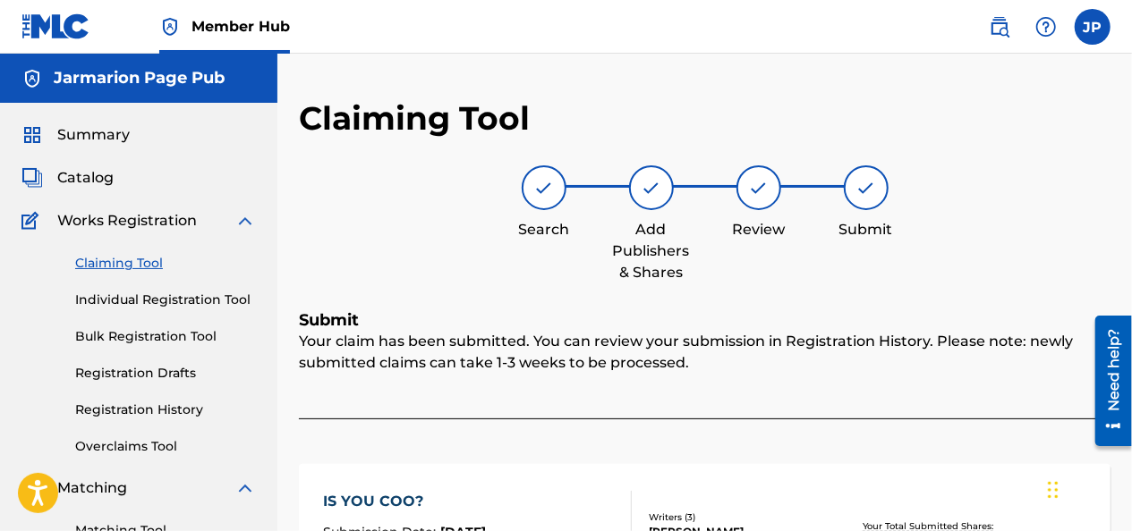
click at [91, 416] on link "Registration History" at bounding box center [165, 410] width 181 height 19
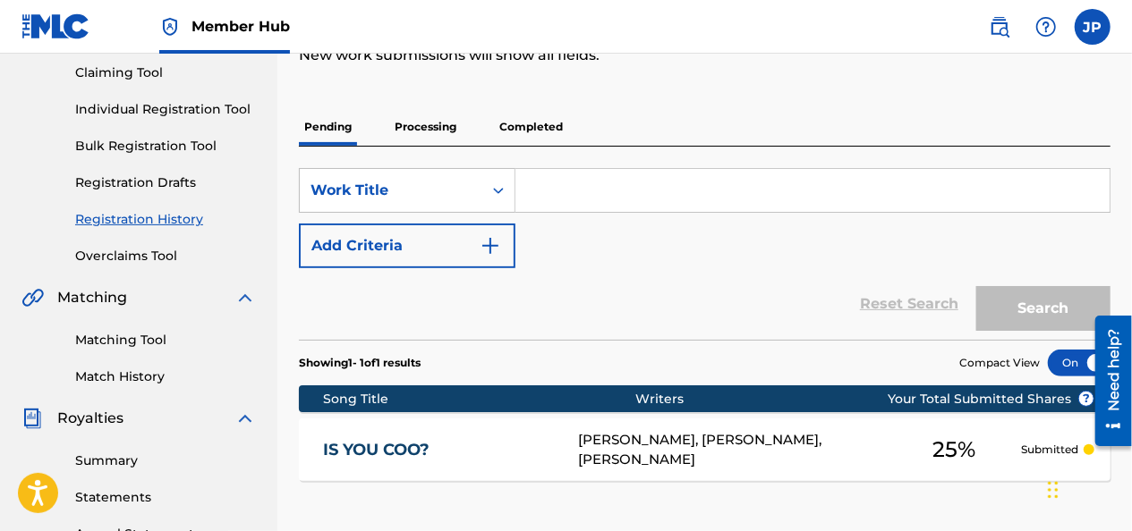
scroll to position [199, 0]
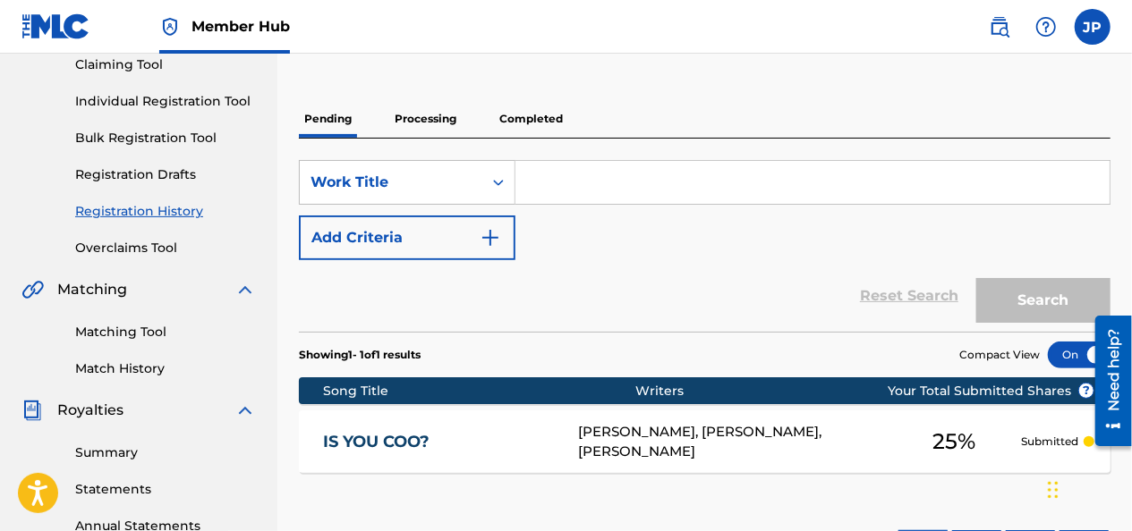
click at [82, 335] on link "Matching Tool" at bounding box center [165, 332] width 181 height 19
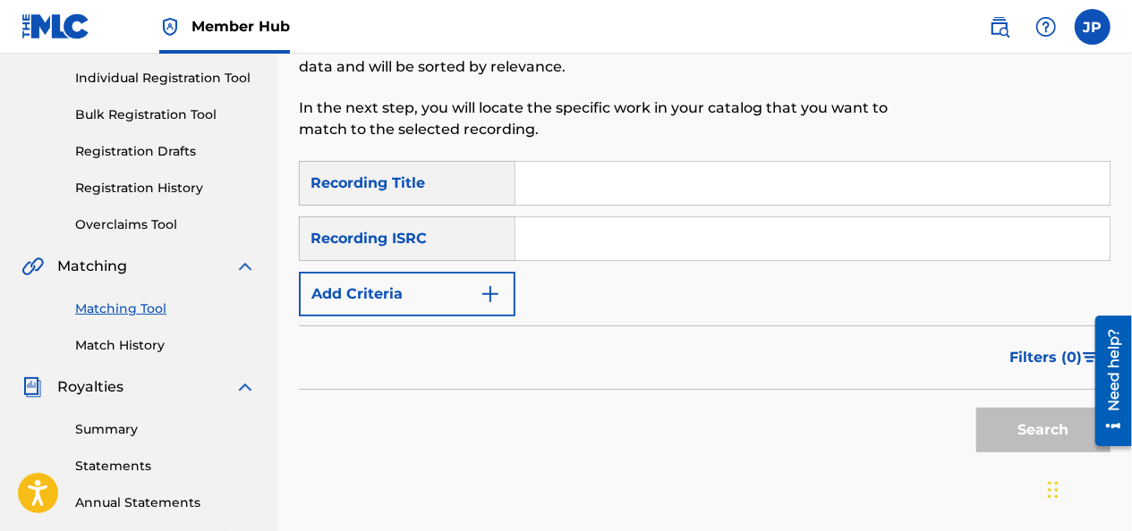
scroll to position [259, 0]
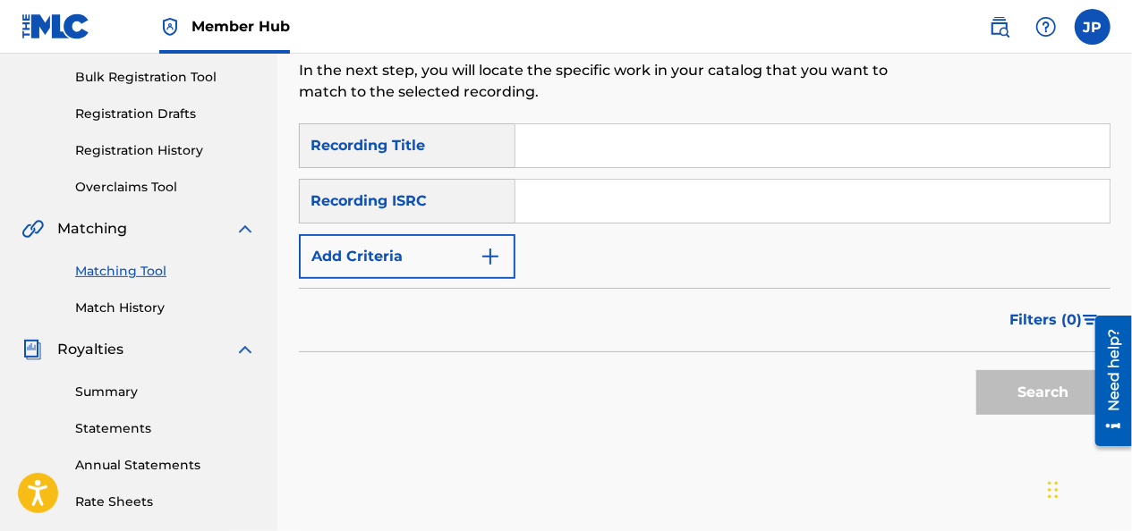
click at [104, 310] on link "Match History" at bounding box center [165, 308] width 181 height 19
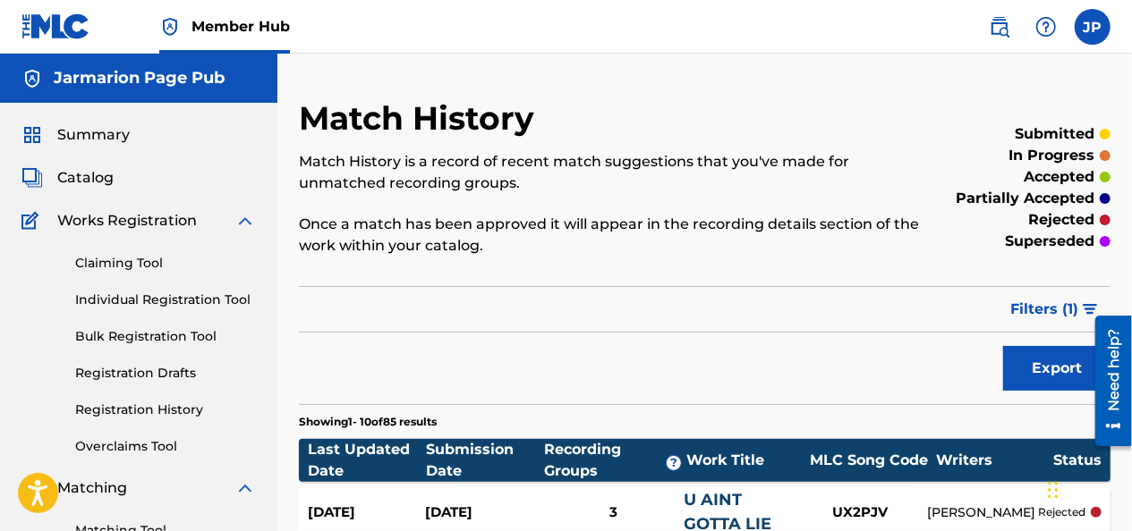
click at [57, 127] on span "Summary" at bounding box center [93, 134] width 72 height 21
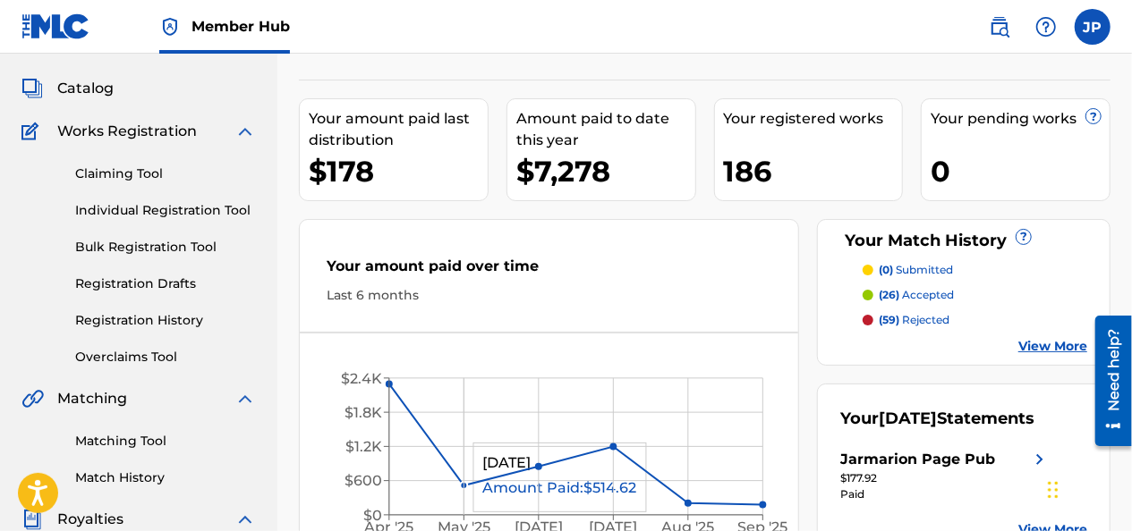
scroll to position [92, 0]
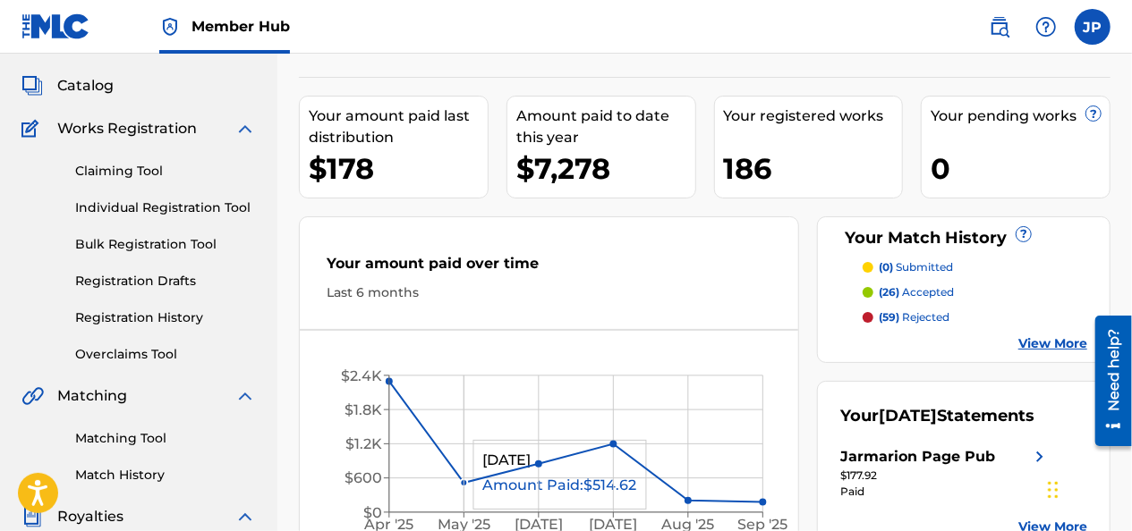
click at [86, 171] on link "Claiming Tool" at bounding box center [165, 171] width 181 height 19
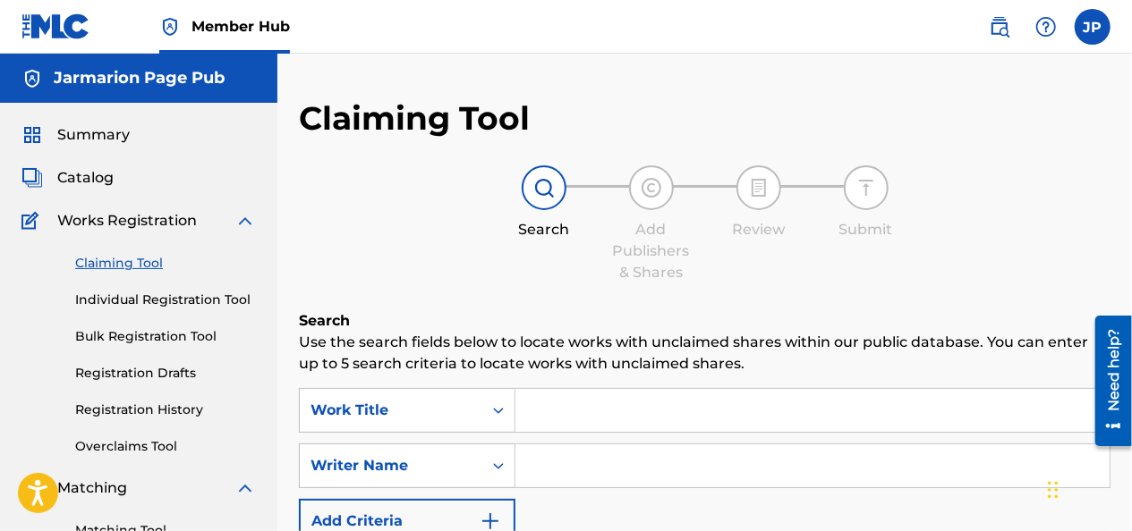
click at [72, 172] on span "Catalog" at bounding box center [85, 177] width 56 height 21
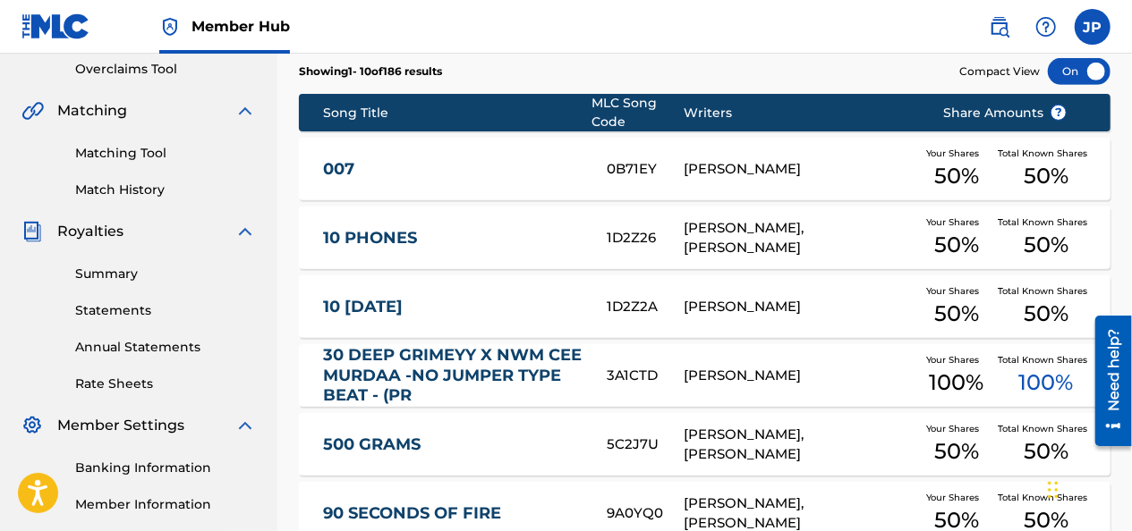
scroll to position [386, 0]
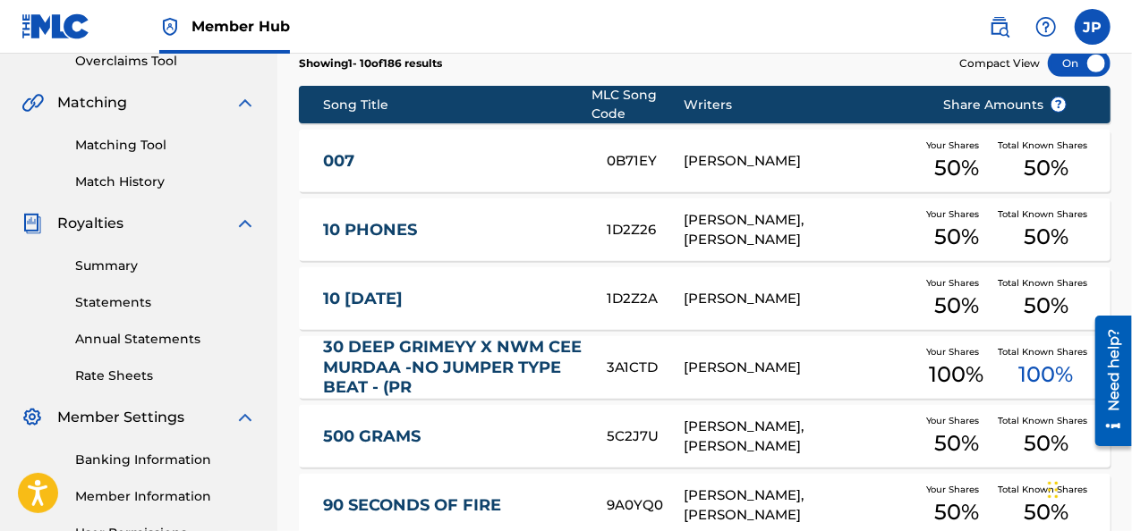
click at [88, 179] on link "Match History" at bounding box center [165, 182] width 181 height 19
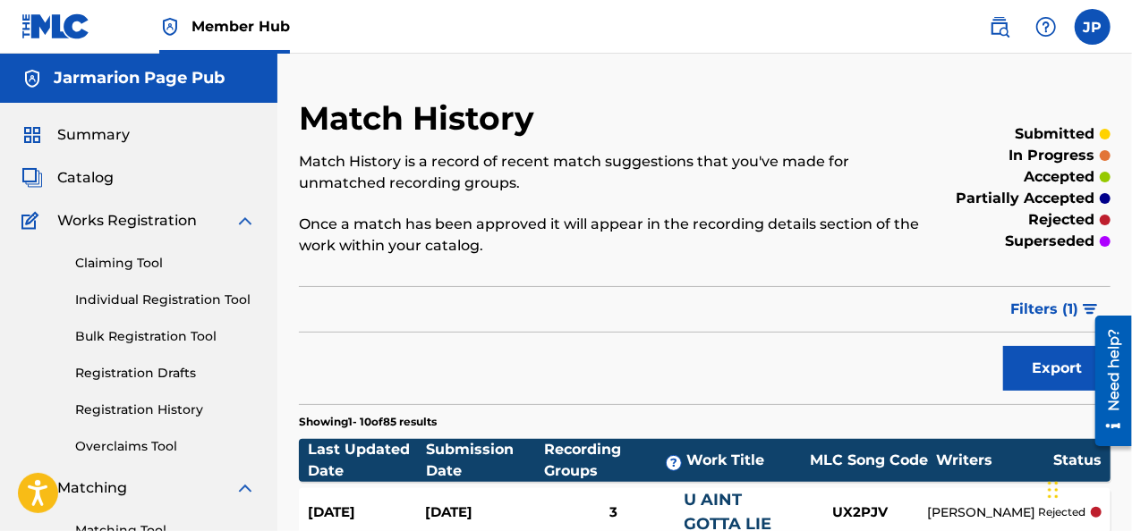
click at [100, 265] on link "Claiming Tool" at bounding box center [165, 263] width 181 height 19
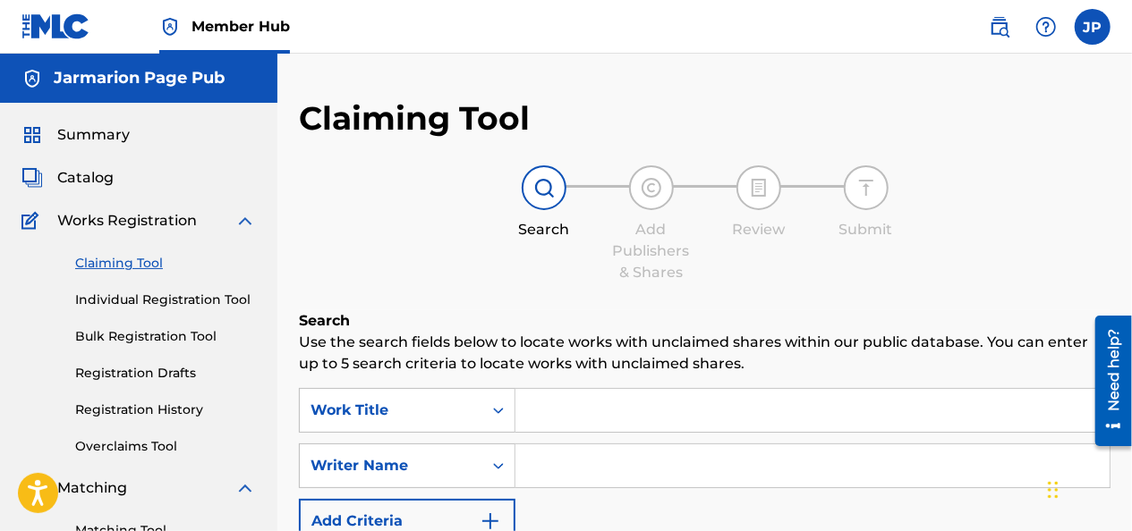
click at [552, 402] on input "Search Form" at bounding box center [812, 410] width 594 height 43
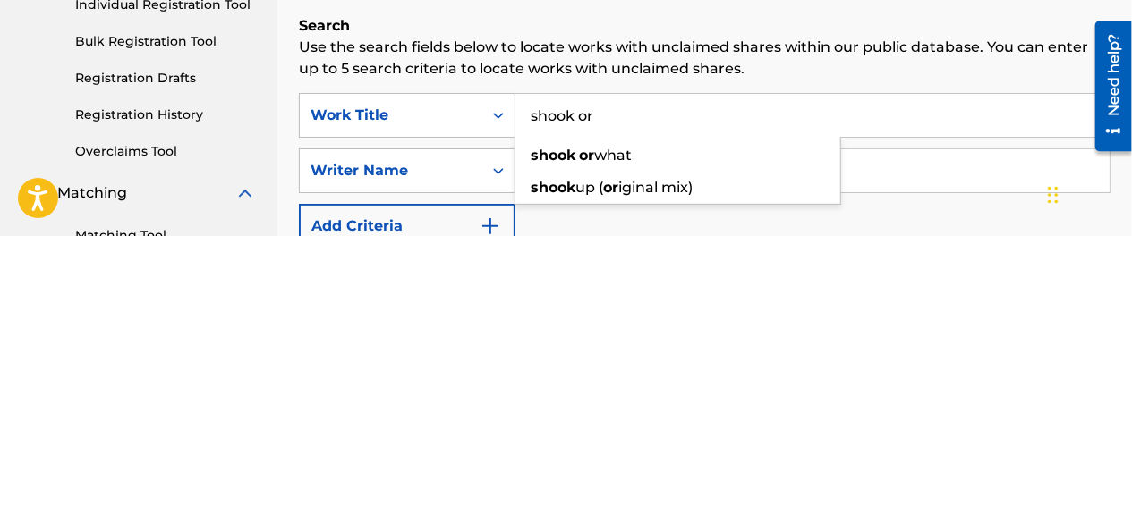
click at [550, 453] on strong "shook" at bounding box center [553, 450] width 45 height 17
type input "shook or what"
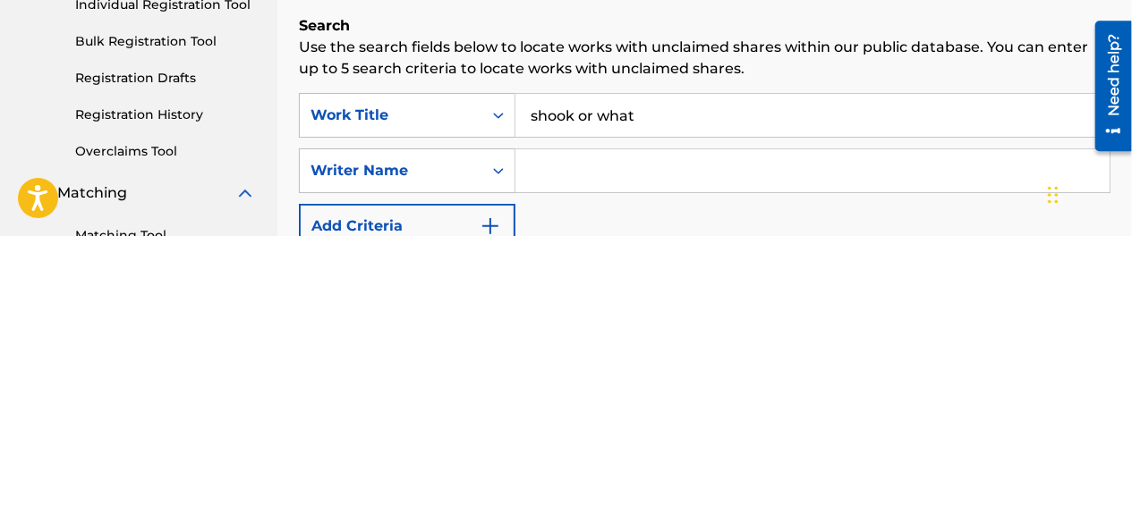
click at [564, 464] on input "Search Form" at bounding box center [812, 466] width 594 height 43
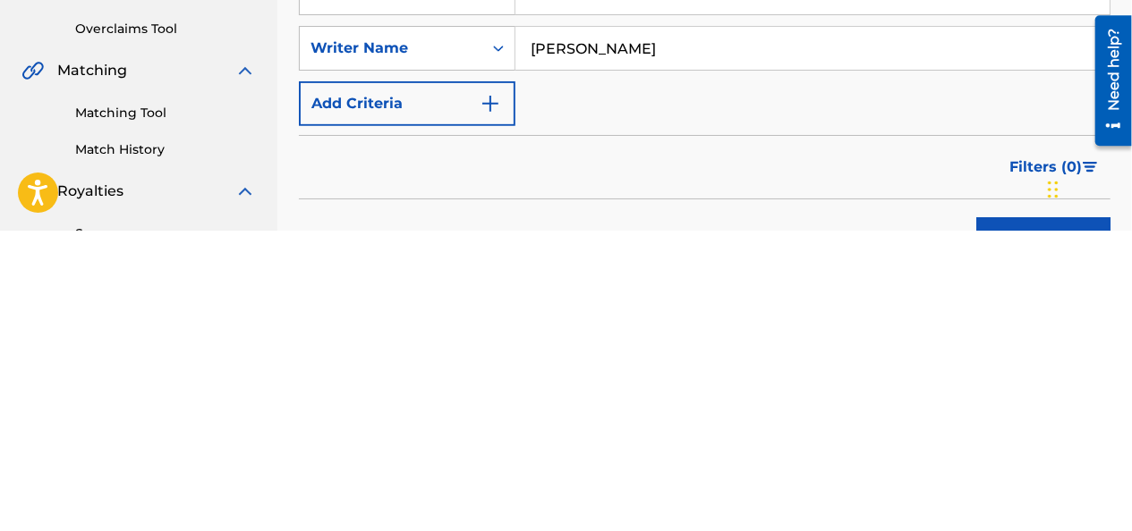
scroll to position [130, 0]
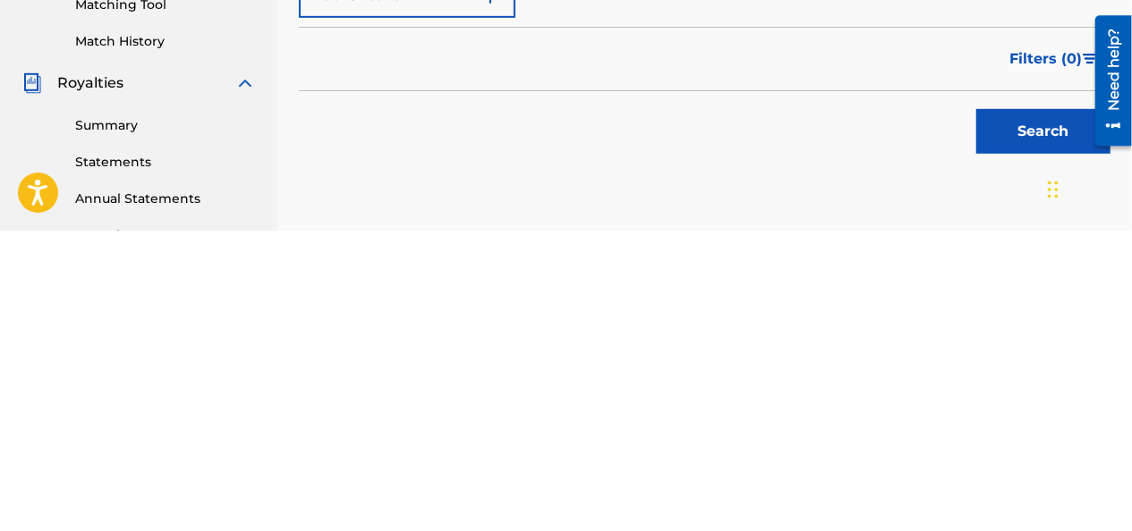
type input "[PERSON_NAME]"
click at [1010, 440] on button "Search" at bounding box center [1043, 432] width 134 height 45
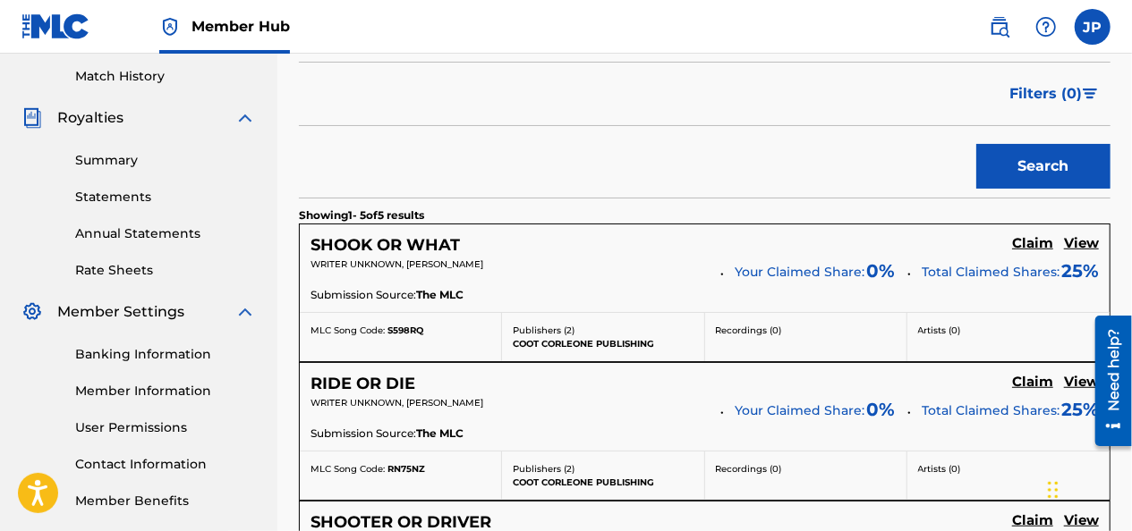
scroll to position [498, 0]
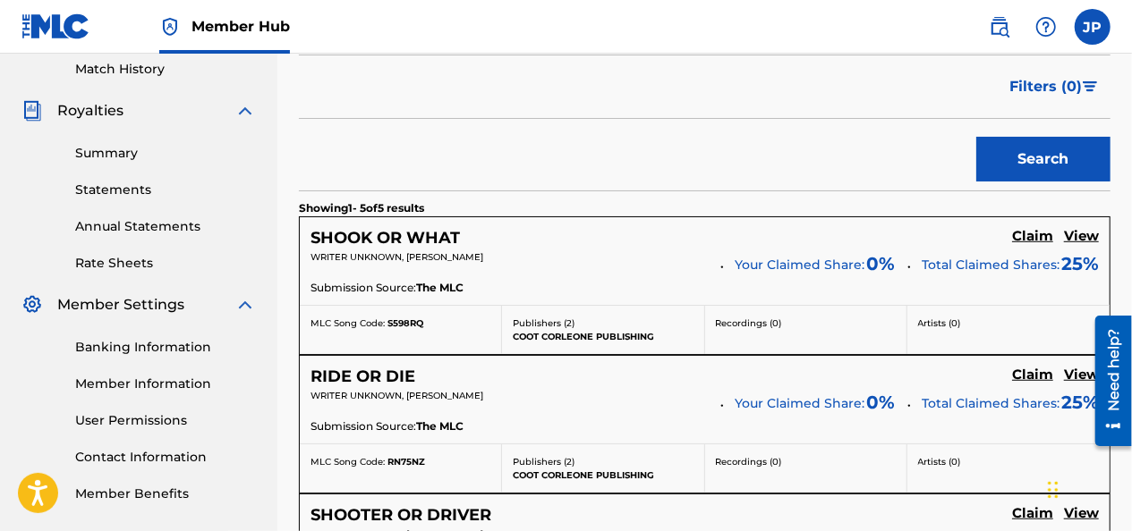
click at [1025, 236] on h5 "Claim" at bounding box center [1032, 236] width 41 height 17
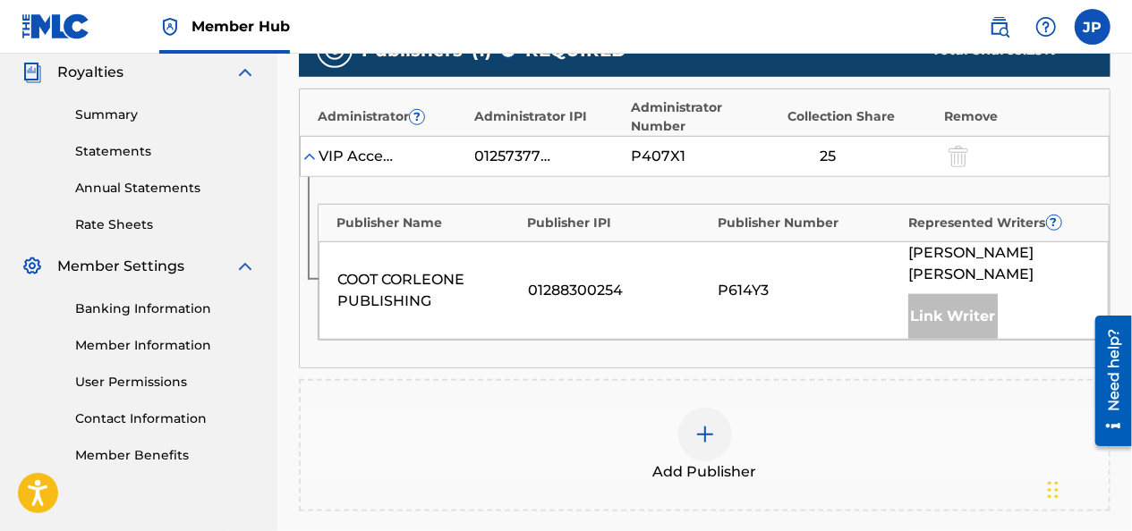
scroll to position [583, 0]
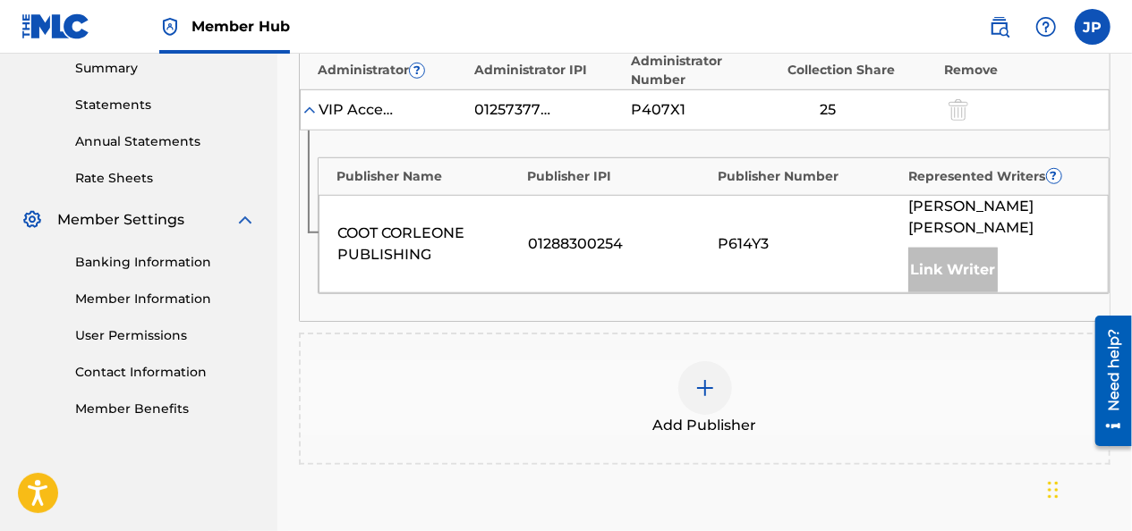
click at [709, 361] on div at bounding box center [705, 388] width 54 height 54
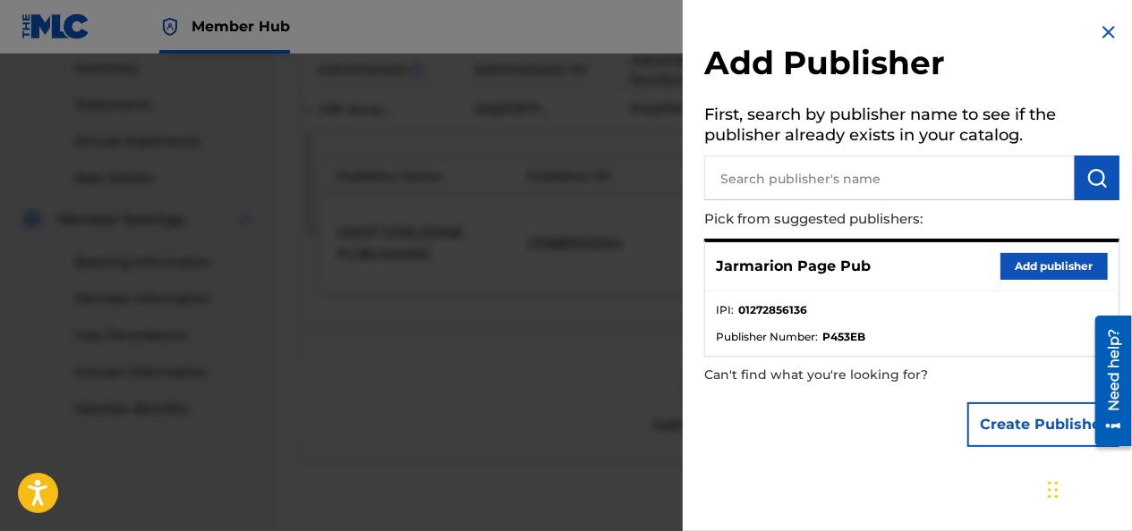
click at [1015, 261] on button "Add publisher" at bounding box center [1053, 266] width 107 height 27
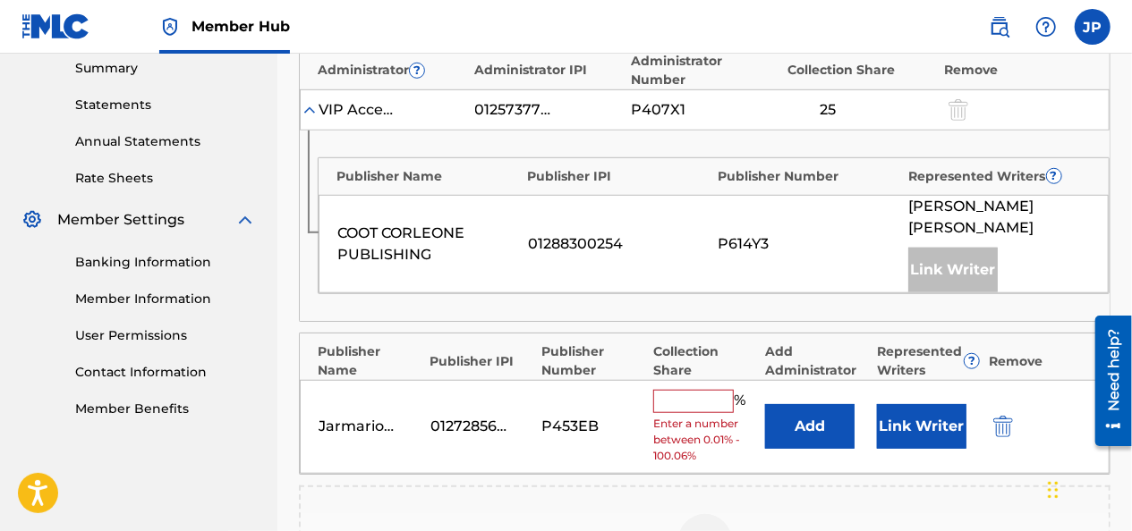
click at [681, 390] on input "text" at bounding box center [693, 401] width 81 height 23
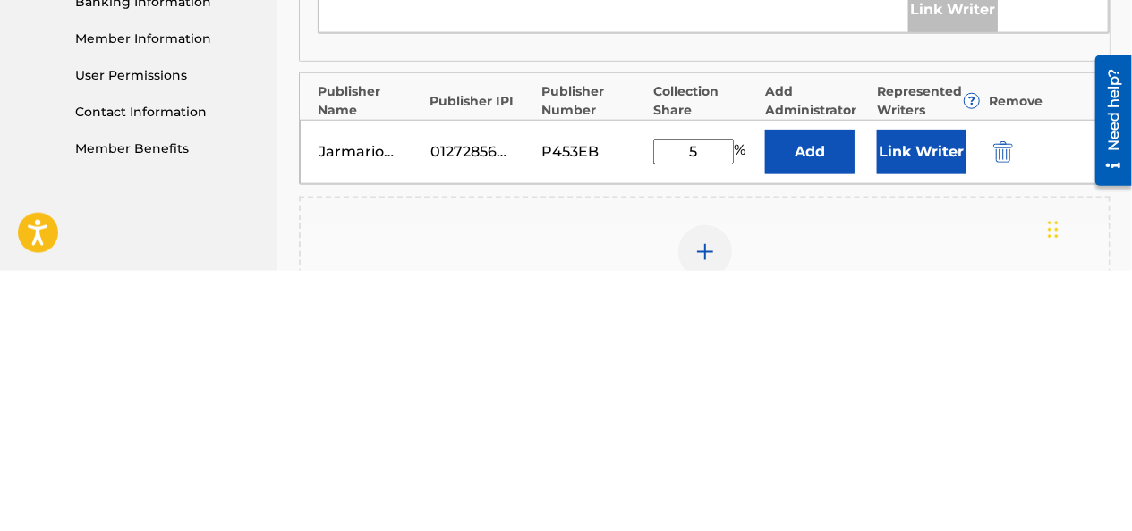
type input "50"
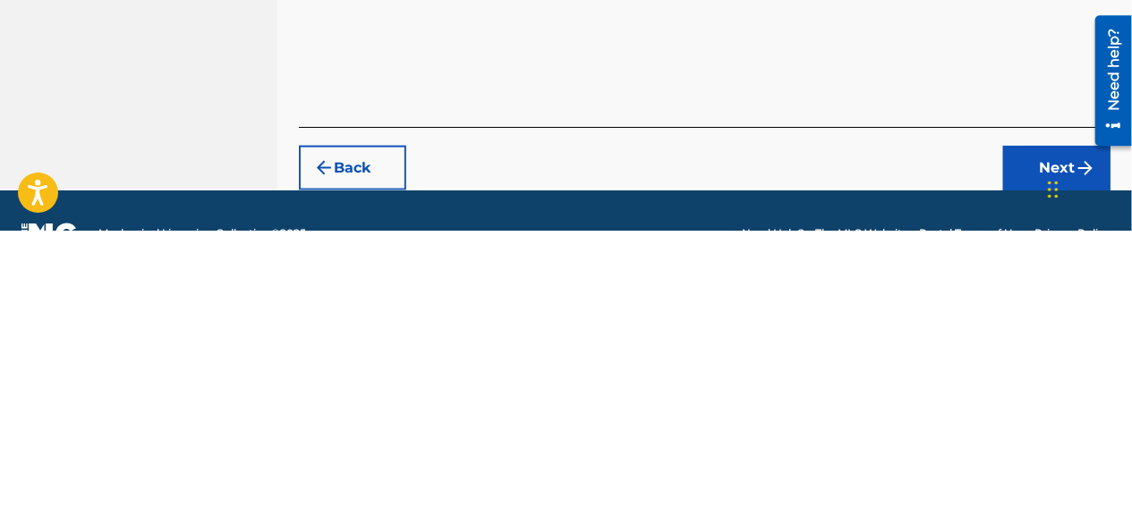
scroll to position [904, 0]
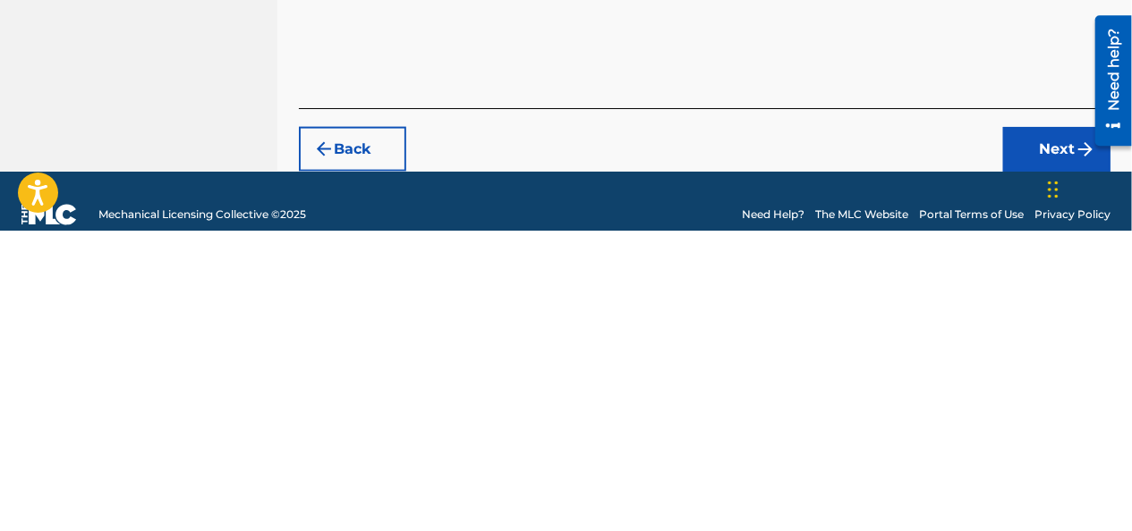
click at [1022, 428] on button "Next" at bounding box center [1056, 450] width 107 height 45
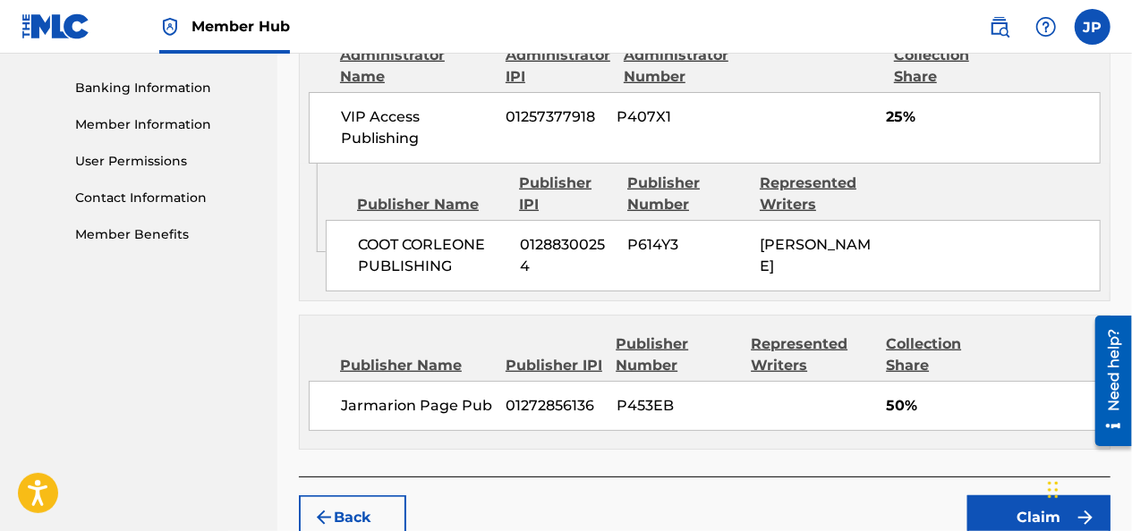
scroll to position [848, 0]
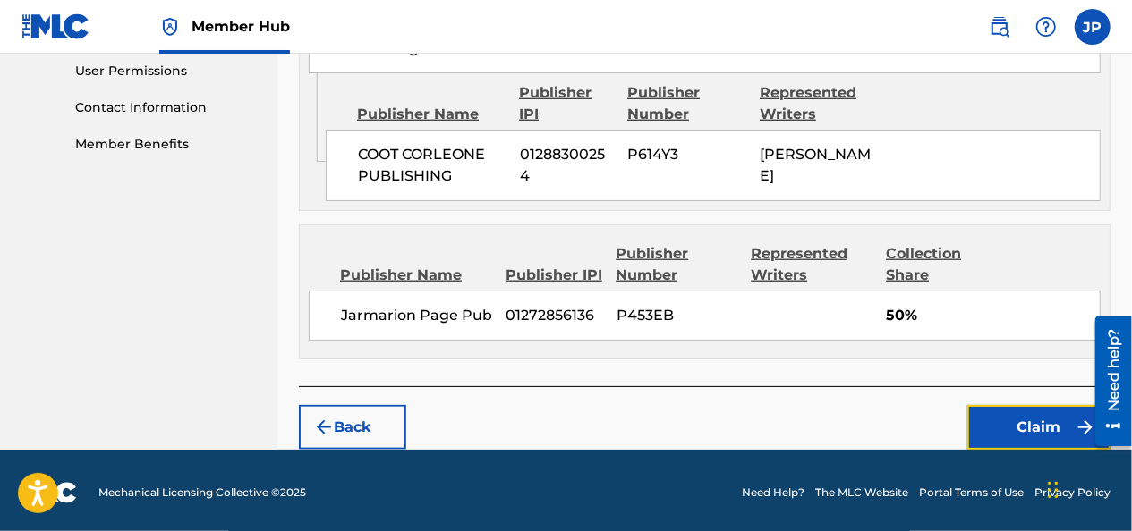
click at [997, 422] on button "Claim" at bounding box center [1038, 427] width 143 height 45
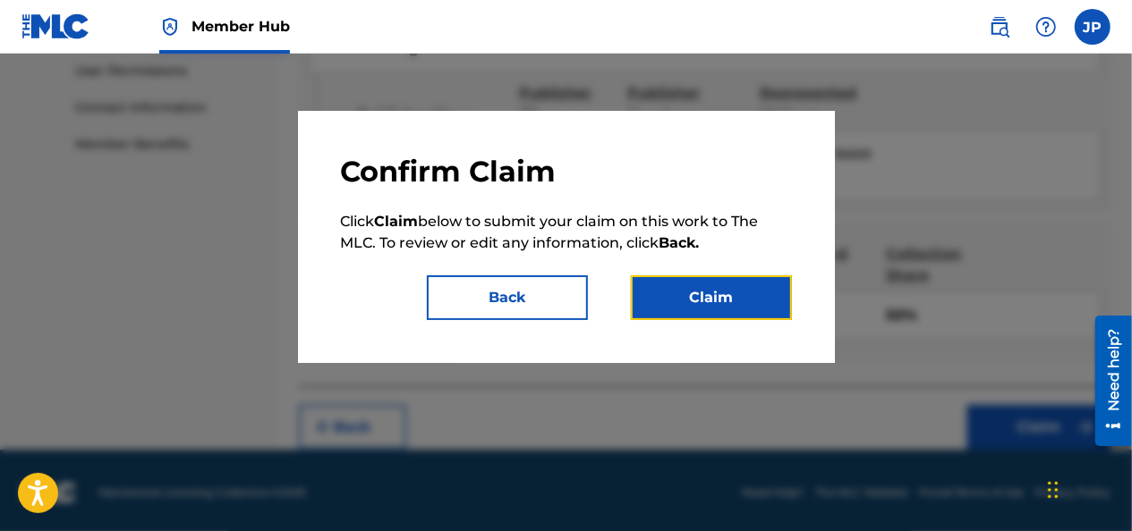
click at [664, 295] on button "Claim" at bounding box center [711, 298] width 161 height 45
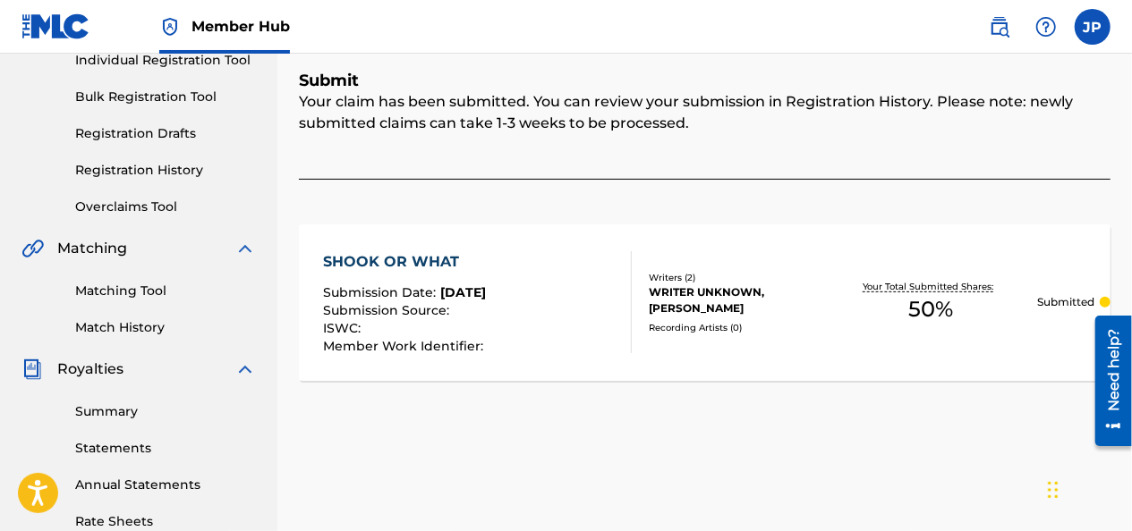
scroll to position [243, 0]
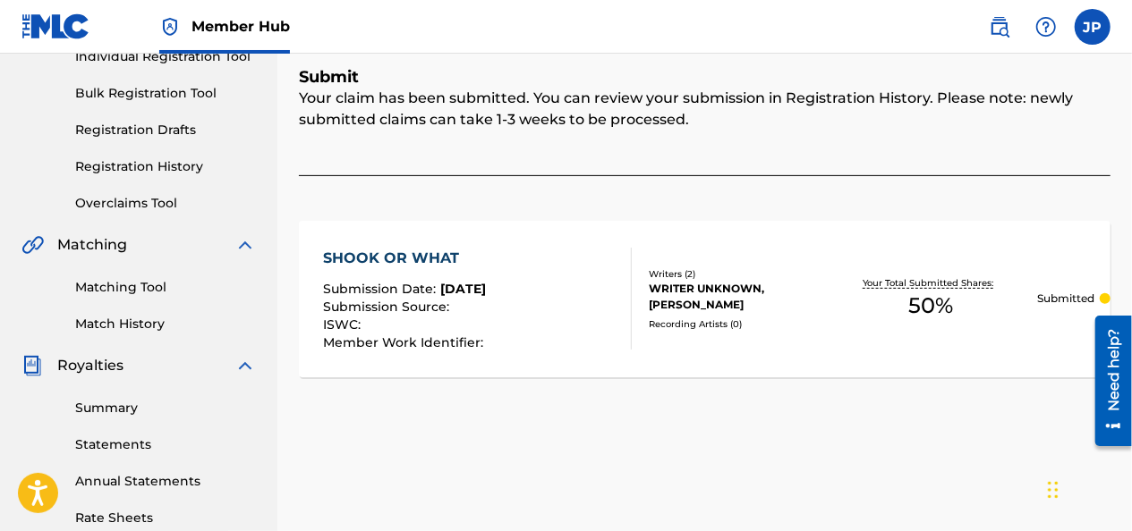
click at [93, 323] on link "Match History" at bounding box center [165, 324] width 181 height 19
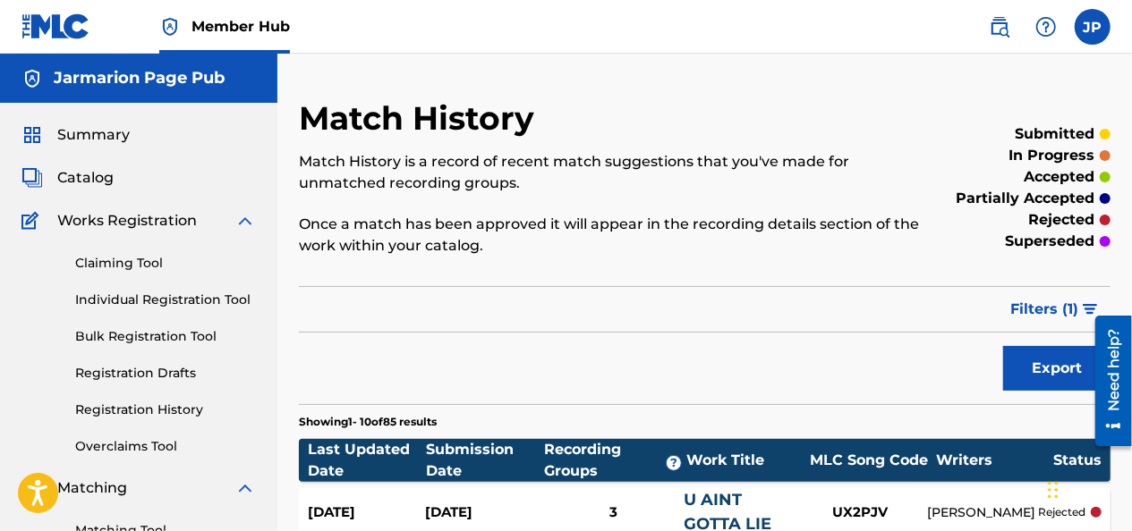
click at [88, 261] on link "Claiming Tool" at bounding box center [165, 263] width 181 height 19
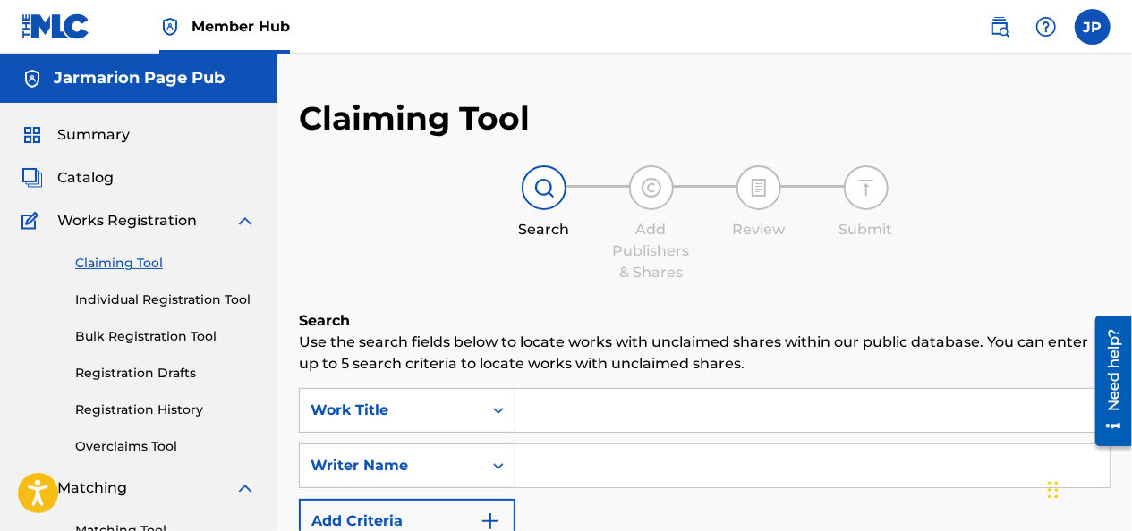
click at [549, 403] on input "Search Form" at bounding box center [812, 410] width 594 height 43
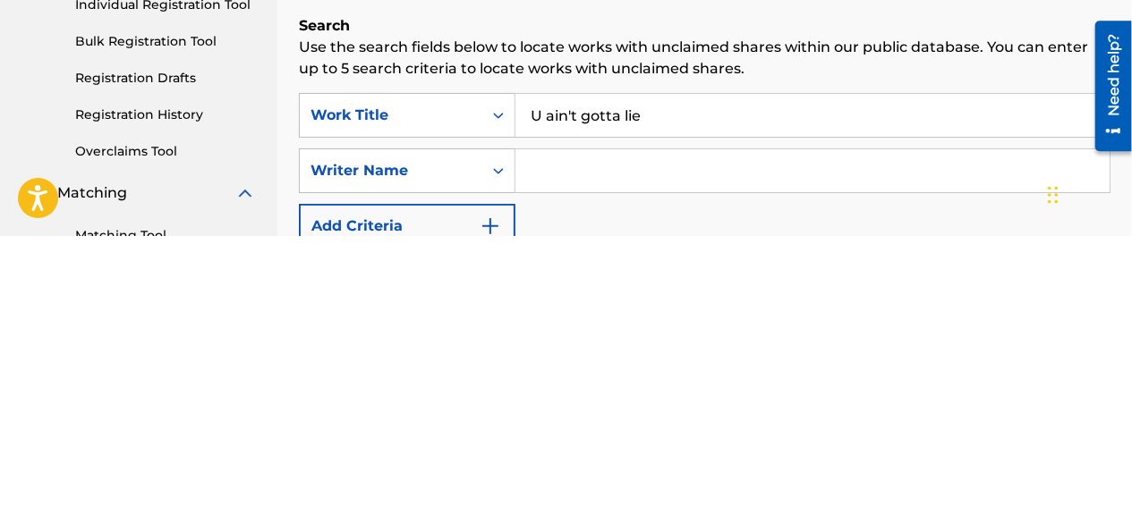
type input "U ain't gotta lie"
click at [565, 468] on input "Search Form" at bounding box center [812, 466] width 594 height 43
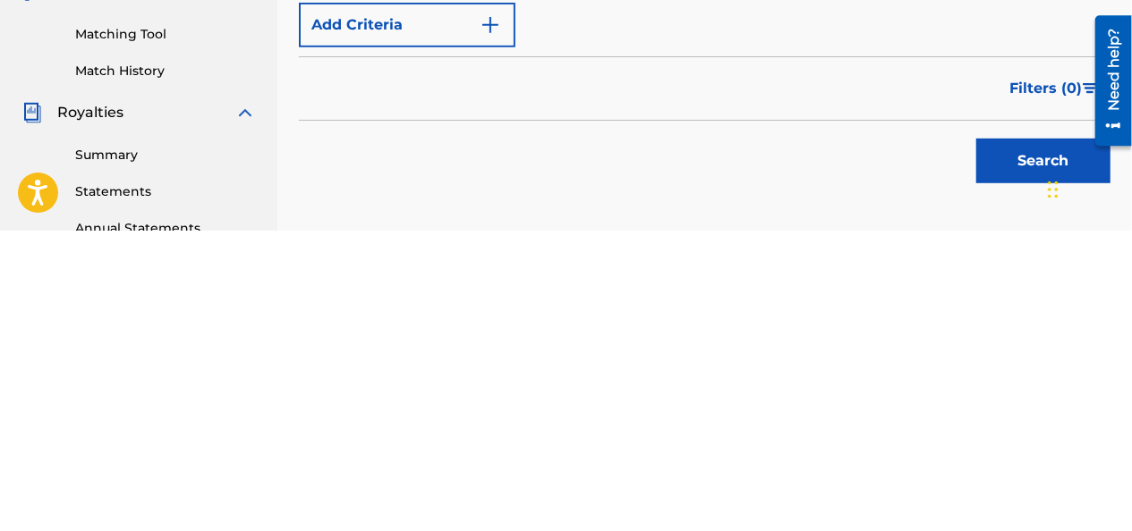
scroll to position [197, 0]
type input "[PERSON_NAME]"
click at [995, 466] on button "Search" at bounding box center [1043, 460] width 134 height 45
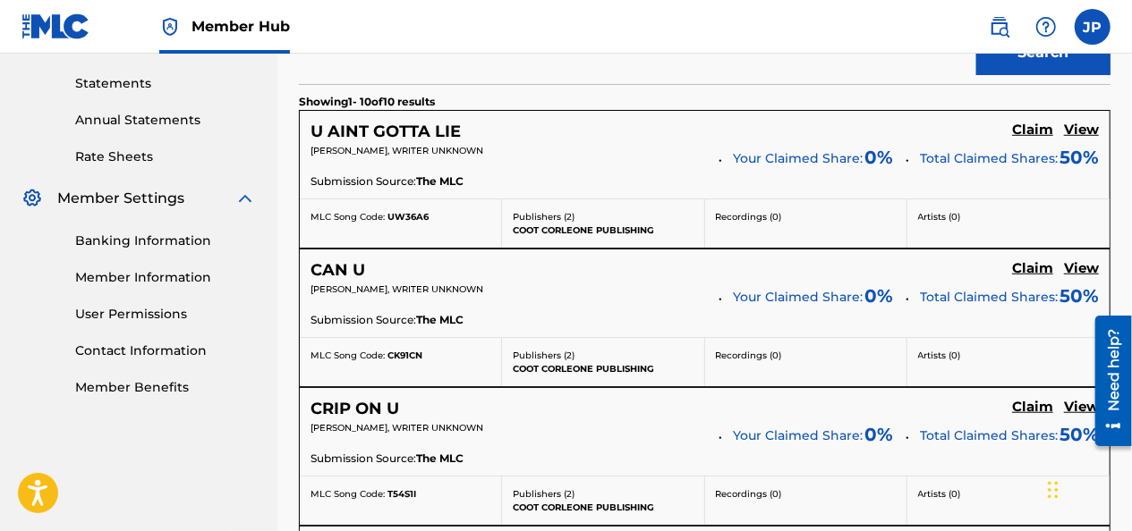
scroll to position [602, 0]
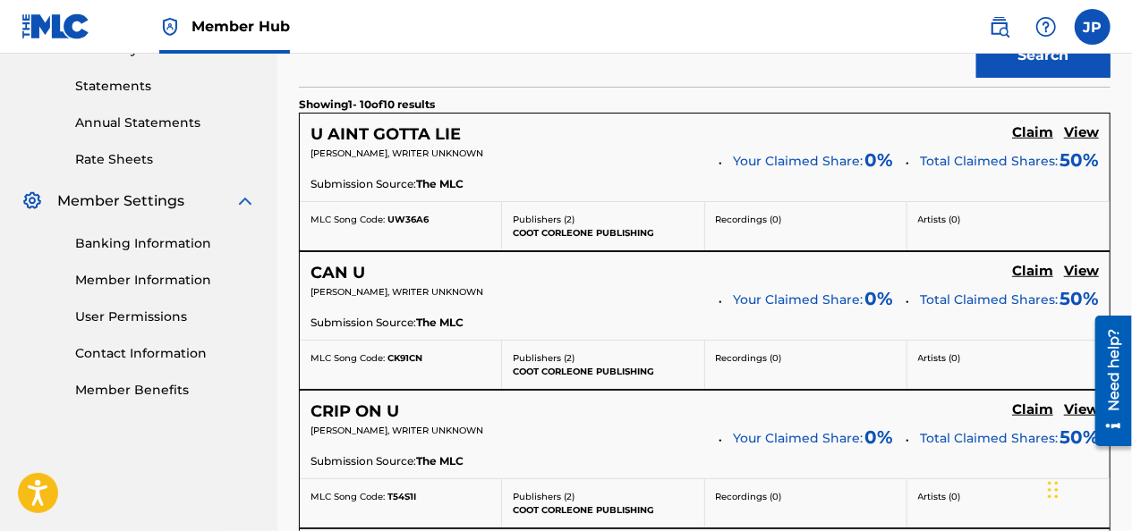
click at [1018, 131] on h5 "Claim" at bounding box center [1032, 132] width 41 height 17
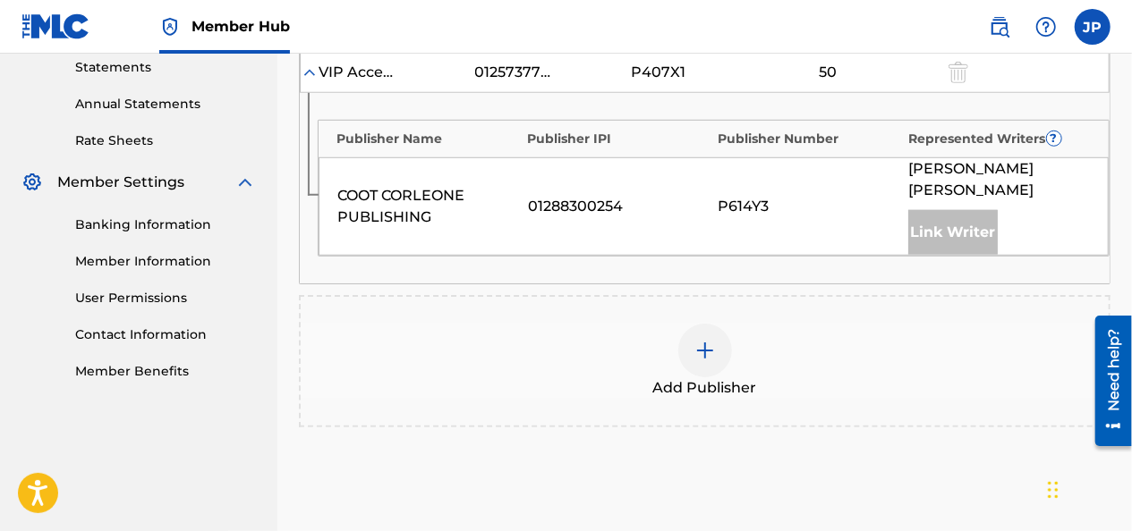
scroll to position [632, 0]
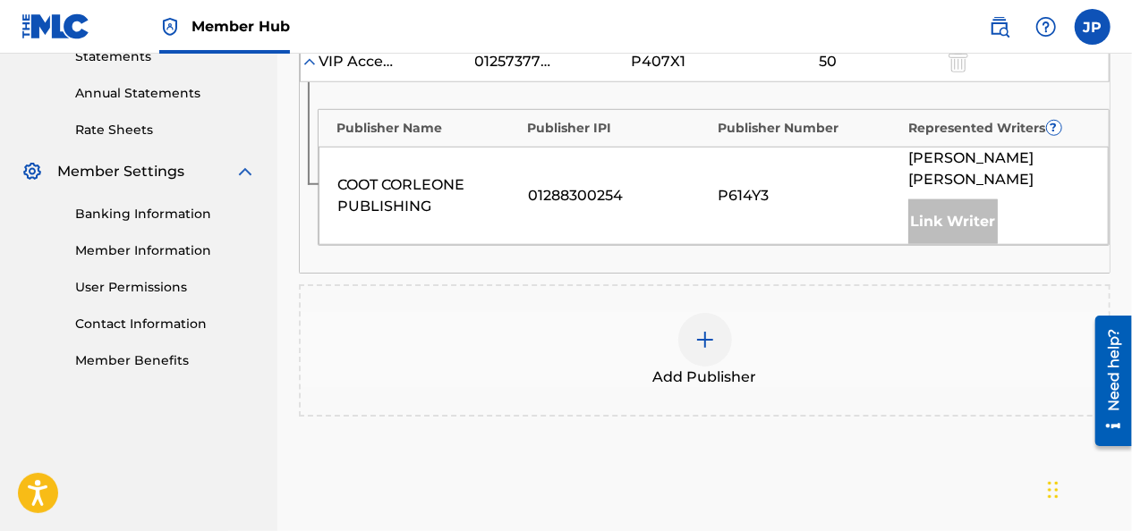
click at [713, 329] on img at bounding box center [704, 339] width 21 height 21
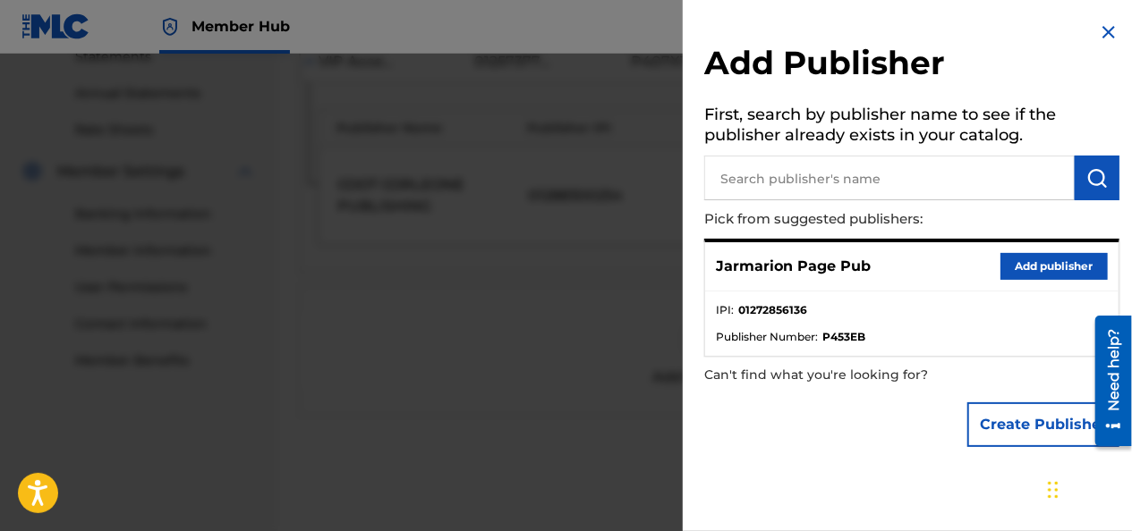
click at [1006, 260] on button "Add publisher" at bounding box center [1053, 266] width 107 height 27
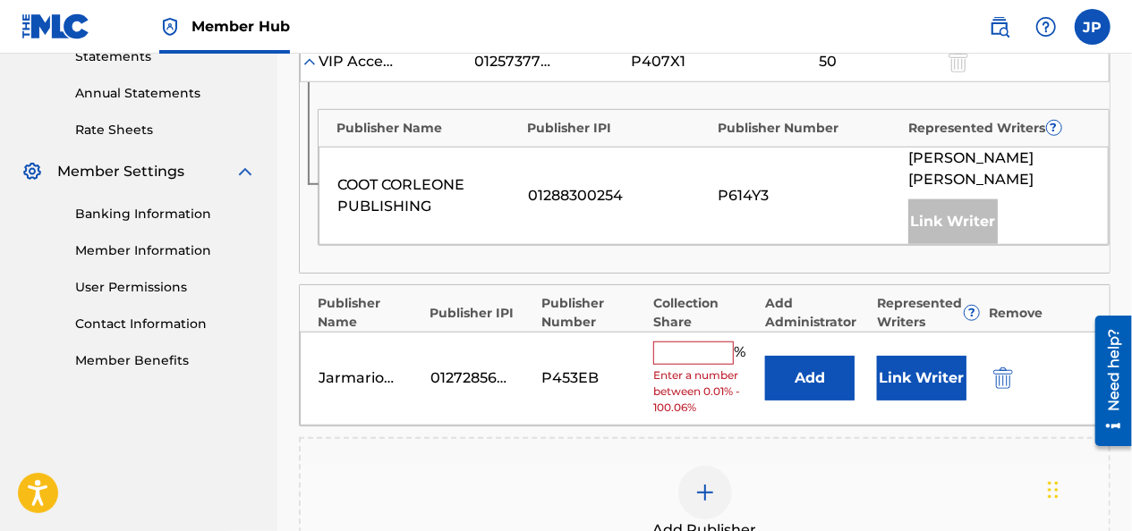
click at [679, 342] on input "text" at bounding box center [693, 353] width 81 height 23
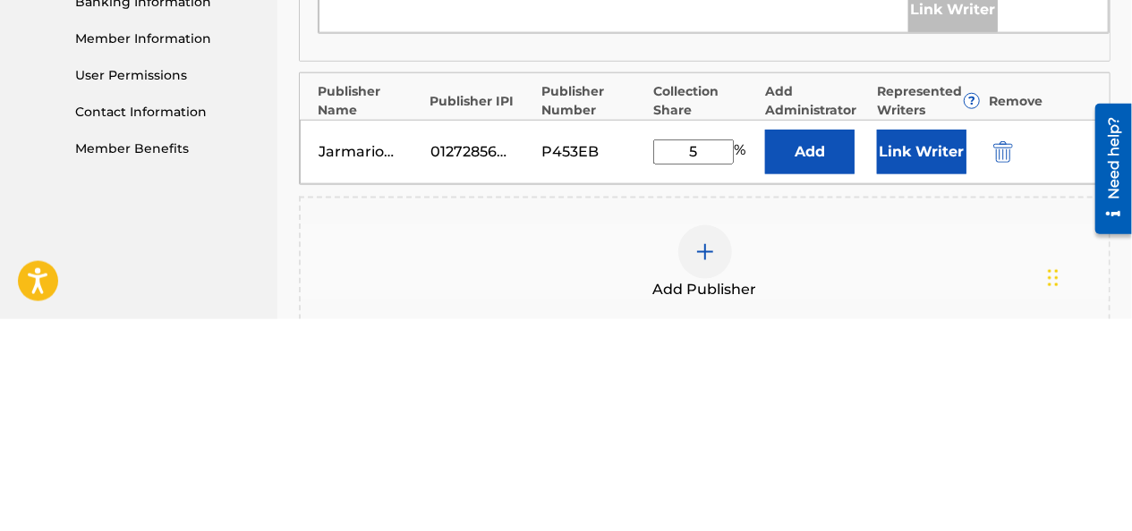
type input "50"
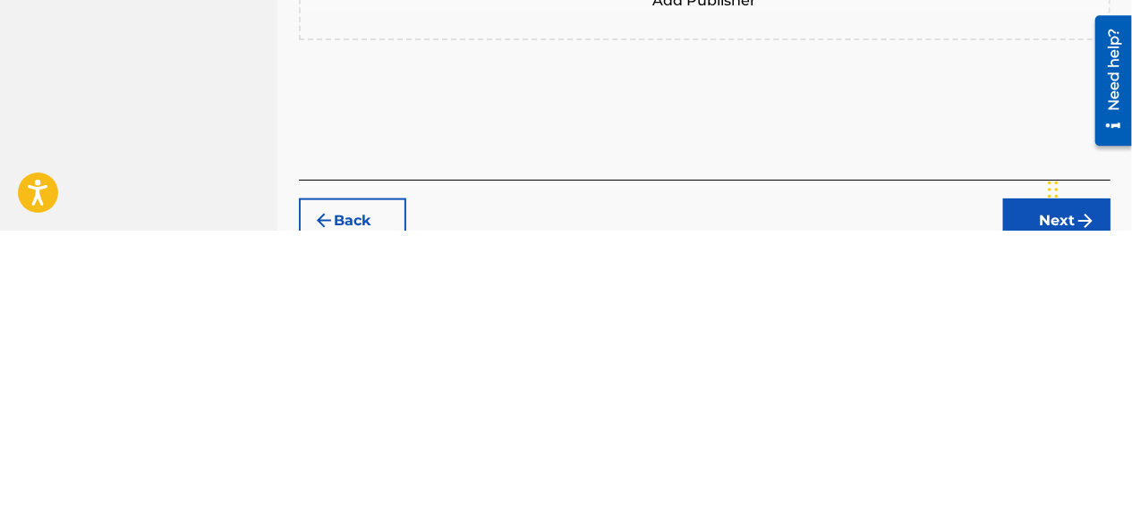
scroll to position [849, 0]
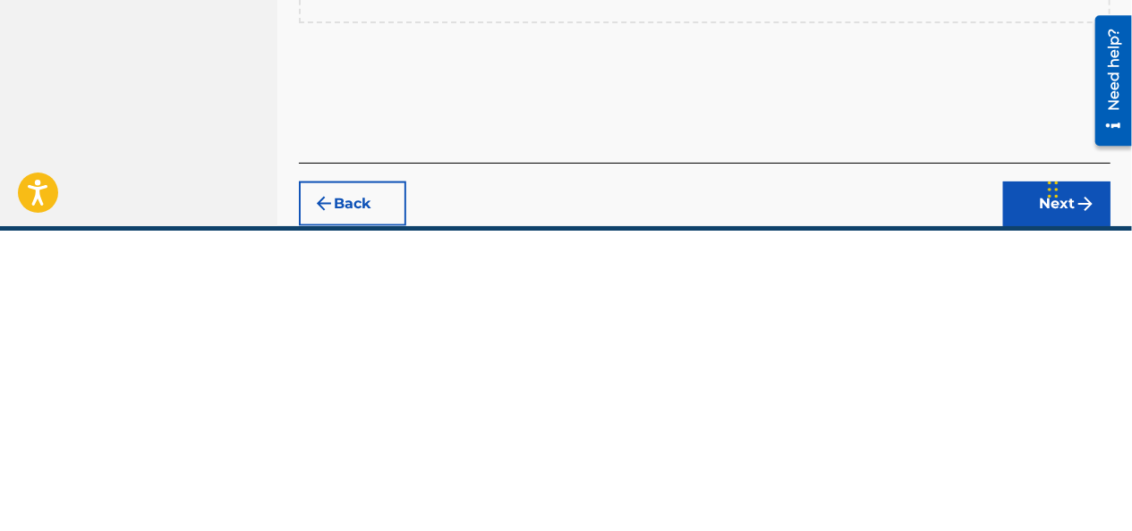
click at [1008, 482] on button "Next" at bounding box center [1056, 504] width 107 height 45
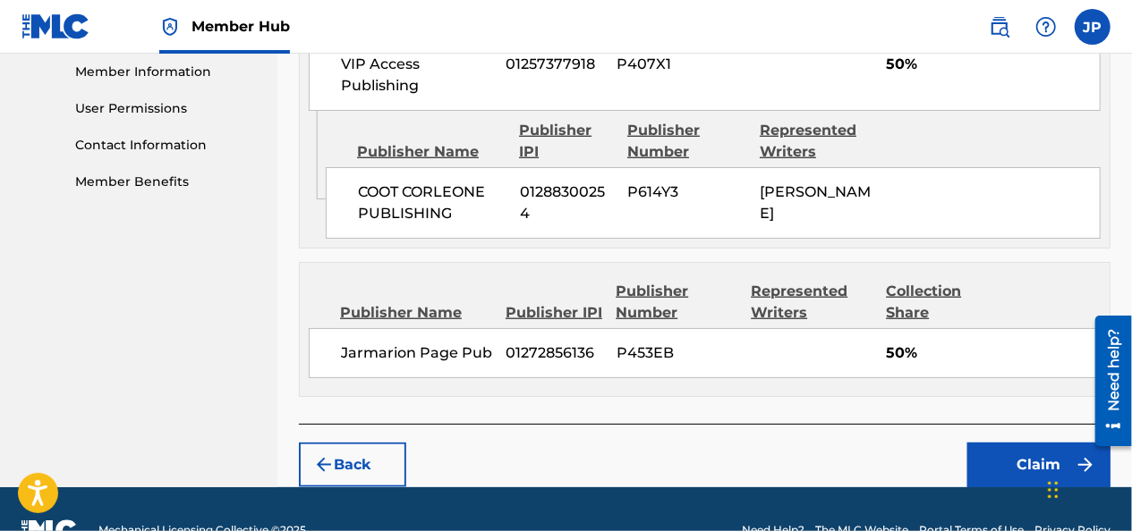
scroll to position [848, 0]
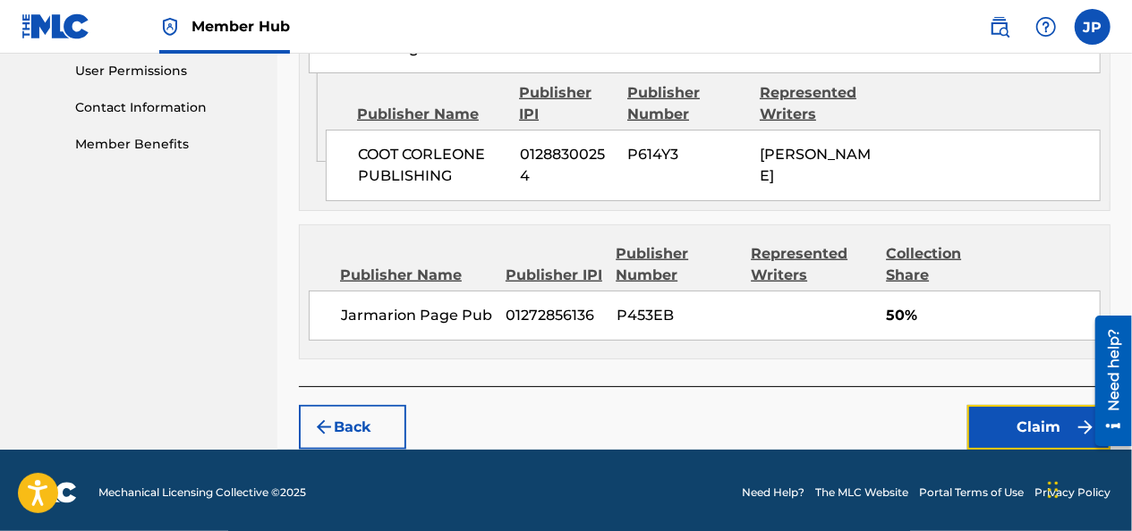
click at [995, 421] on button "Claim" at bounding box center [1038, 427] width 143 height 45
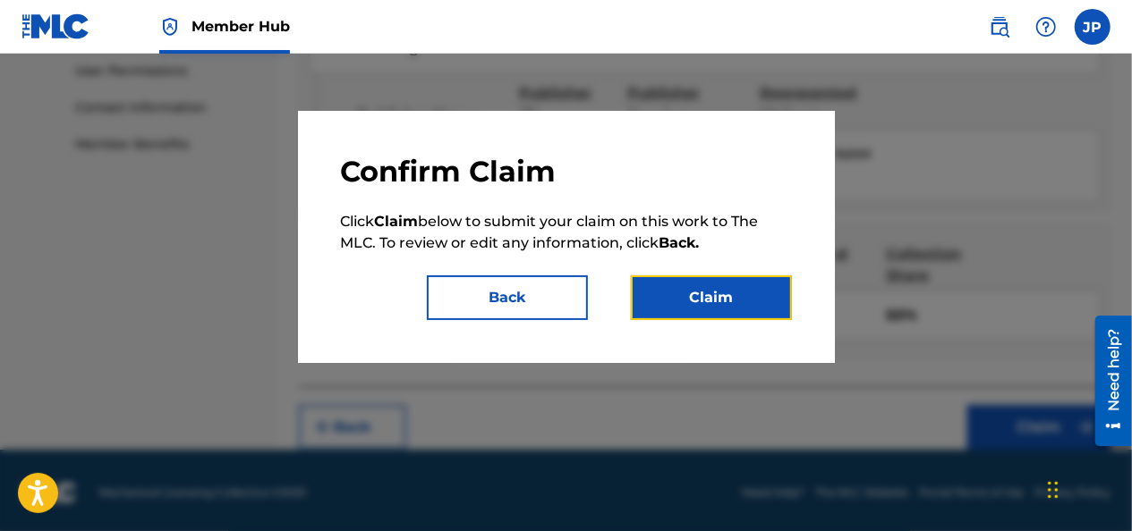
click at [692, 279] on button "Claim" at bounding box center [711, 298] width 161 height 45
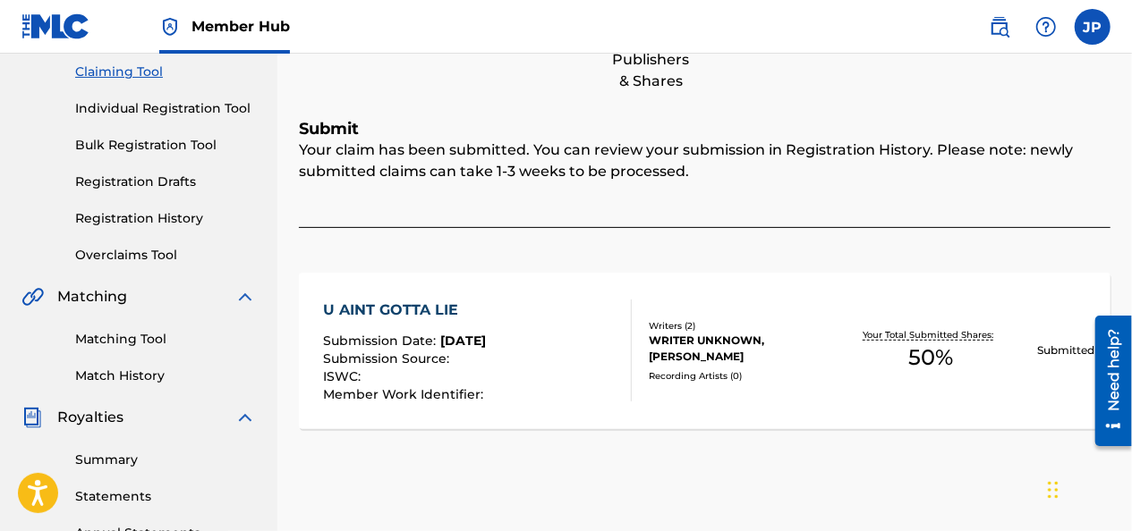
scroll to position [200, 0]
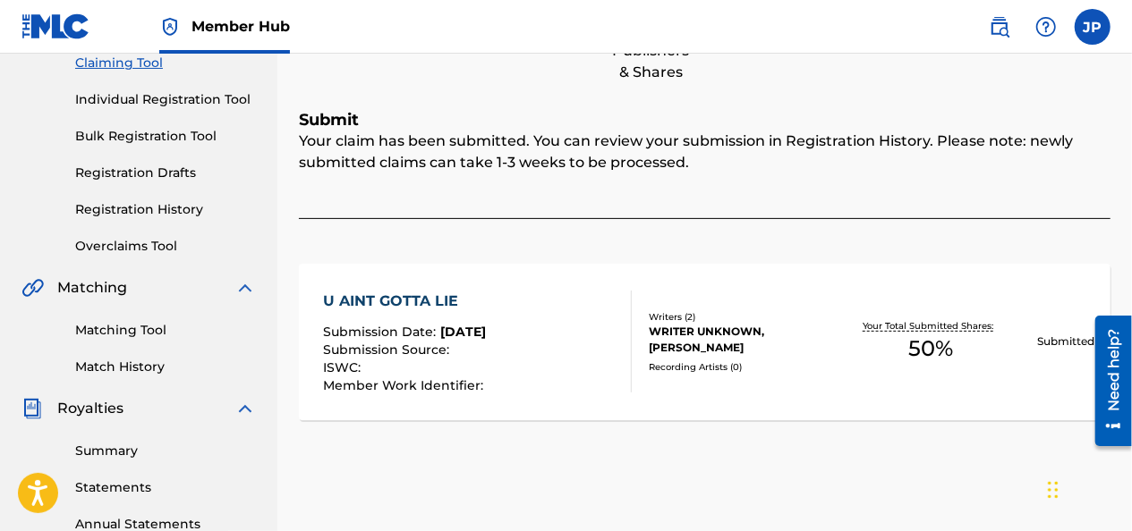
click at [98, 369] on link "Match History" at bounding box center [165, 367] width 181 height 19
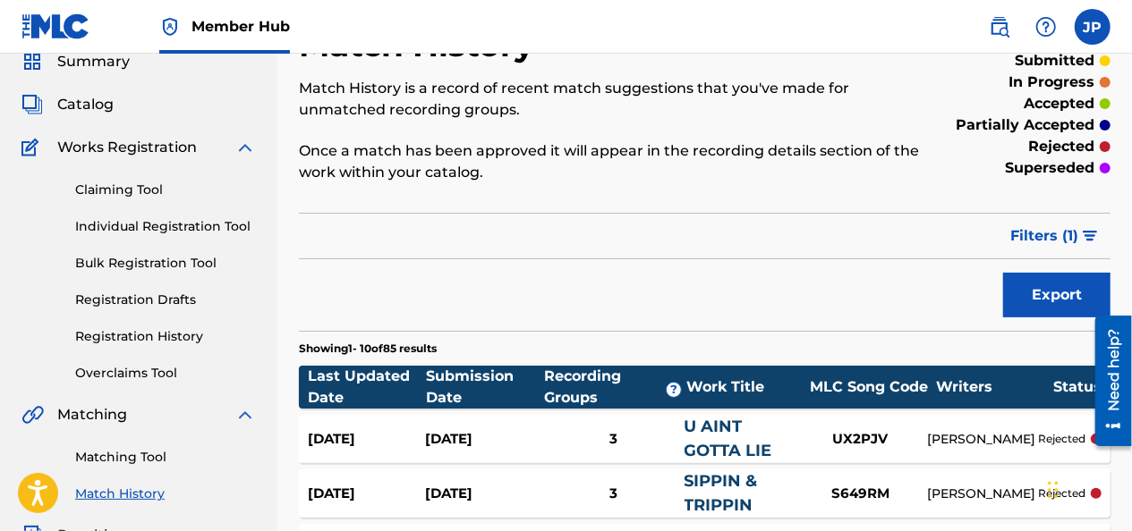
scroll to position [66, 0]
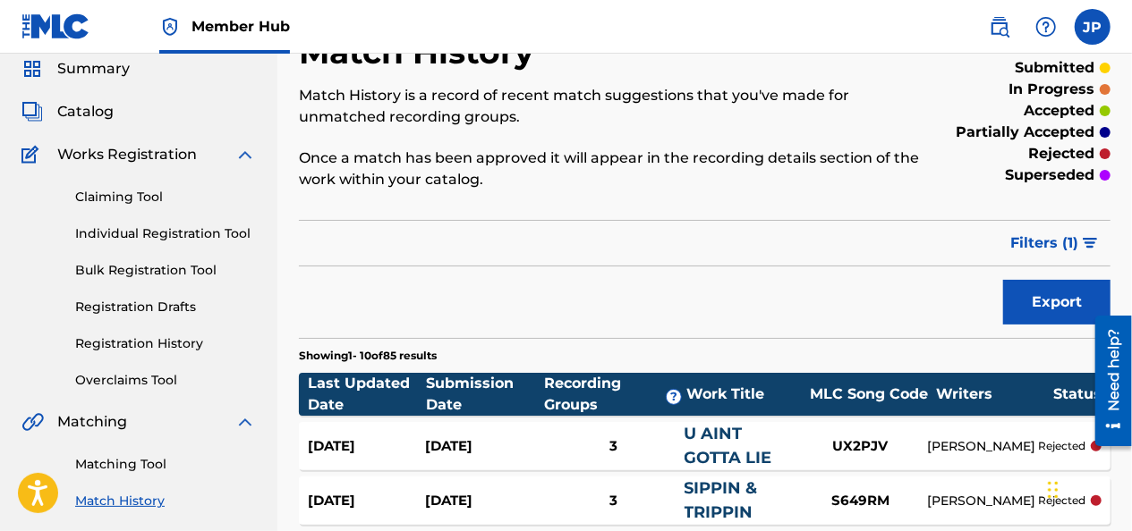
click at [96, 190] on link "Claiming Tool" at bounding box center [165, 197] width 181 height 19
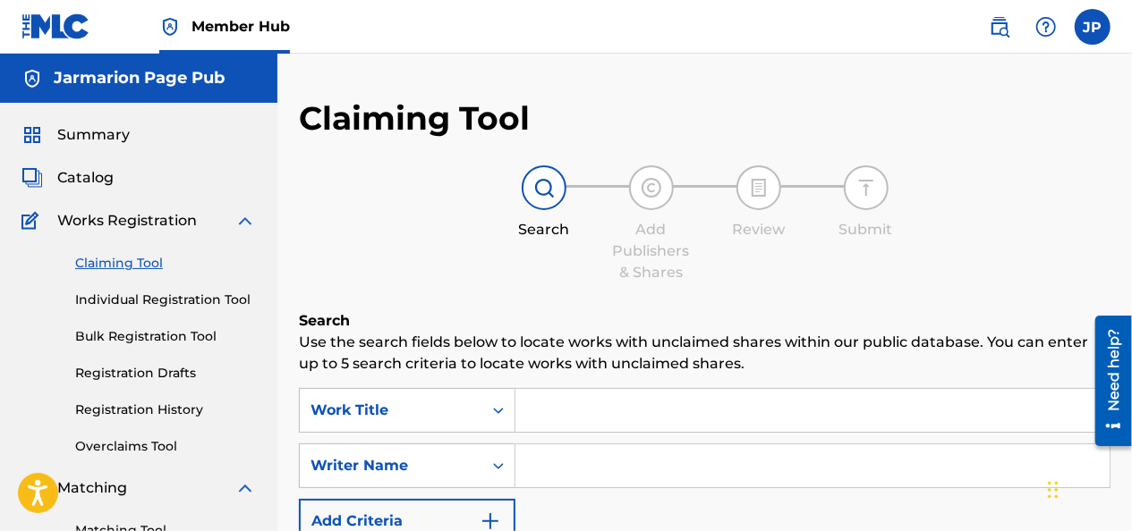
click at [550, 404] on input "Search Form" at bounding box center [812, 410] width 594 height 43
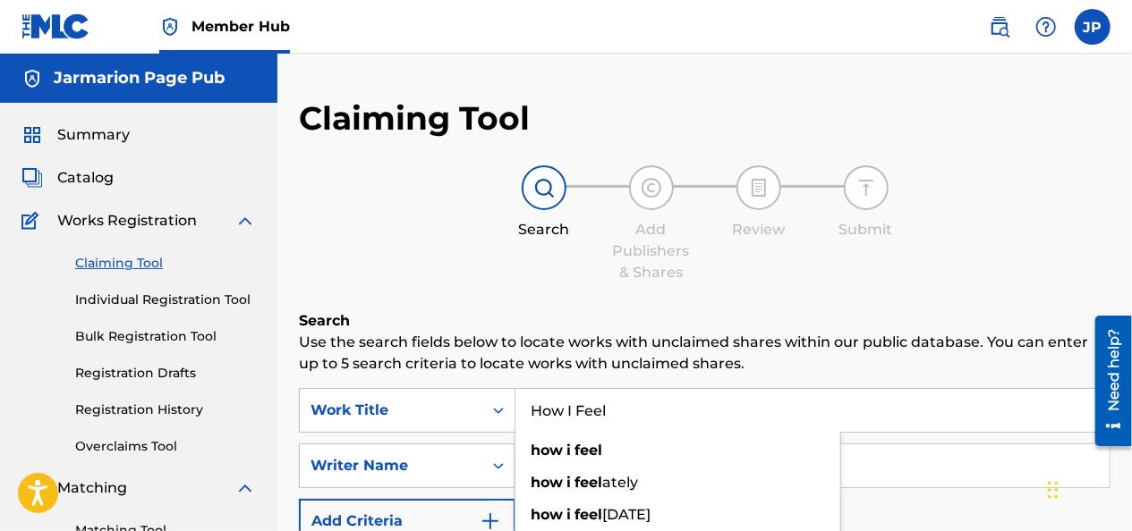
type input "How I Feel"
click at [874, 358] on p "Use the search fields below to locate works with unclaimed shares within our pu…" at bounding box center [704, 353] width 811 height 43
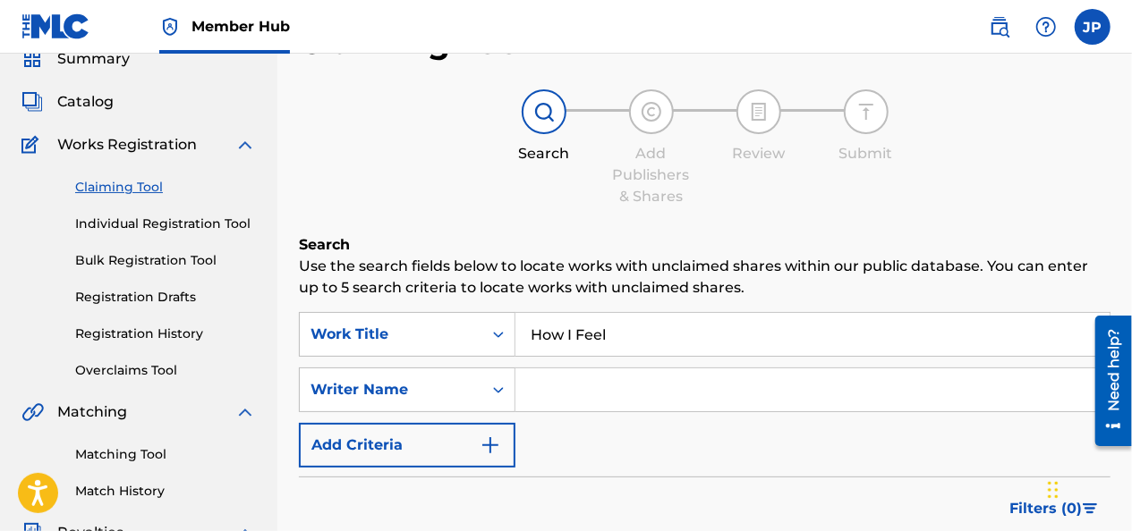
scroll to position [119, 0]
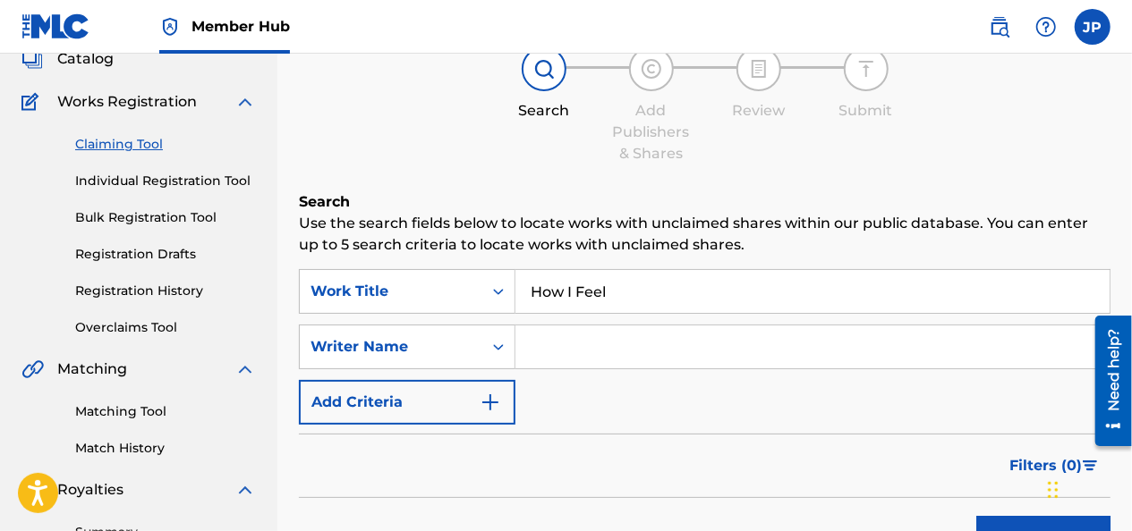
click at [537, 345] on input "Search Form" at bounding box center [812, 347] width 594 height 43
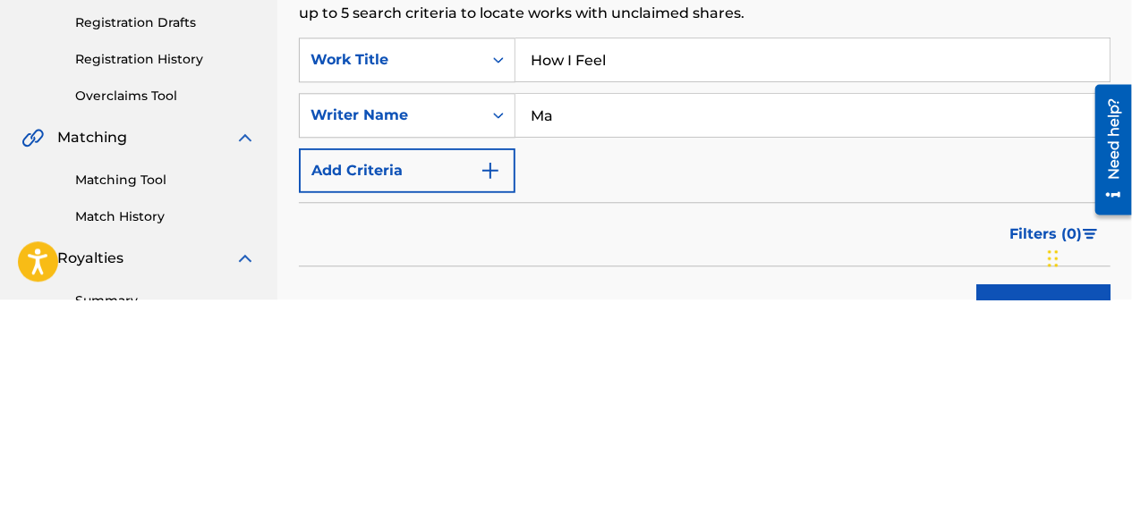
type input "[PERSON_NAME]"
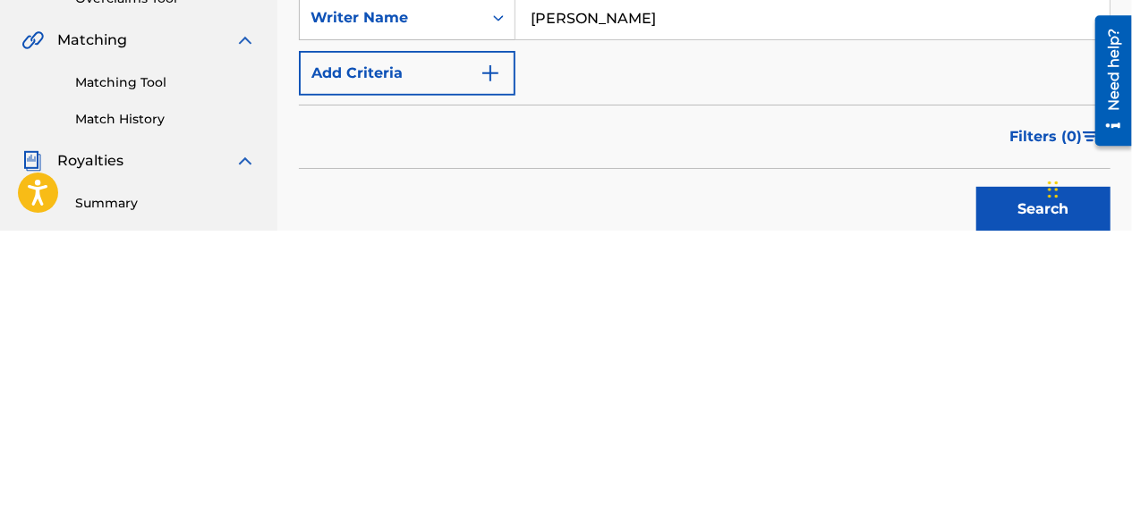
scroll to position [150, 0]
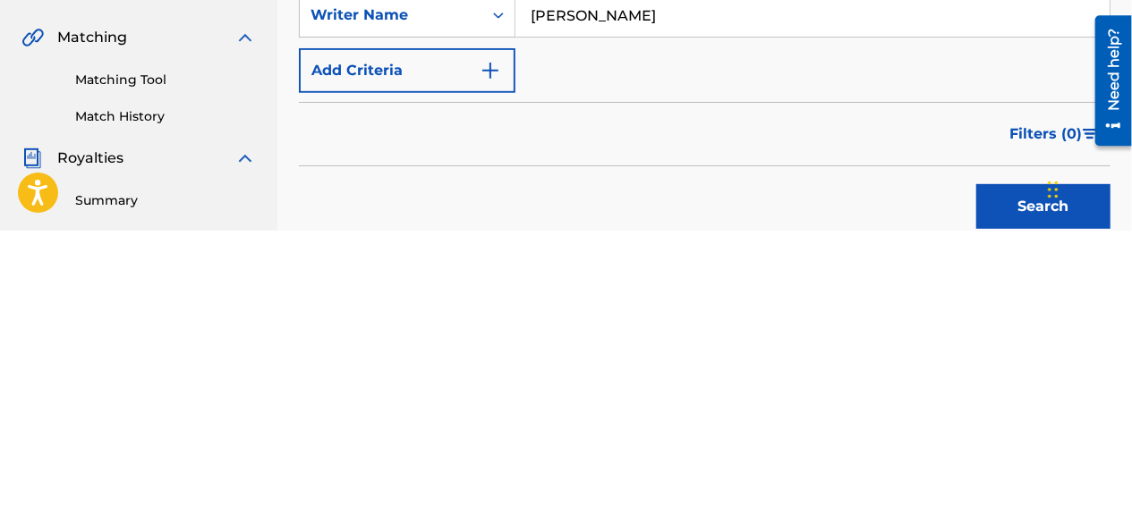
click at [995, 494] on button "Search" at bounding box center [1043, 507] width 134 height 45
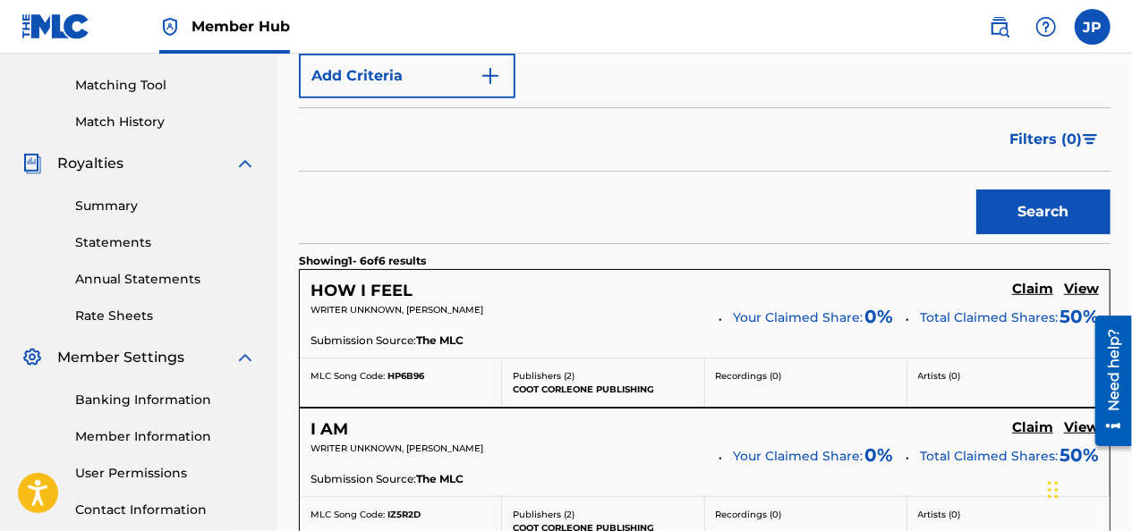
scroll to position [447, 0]
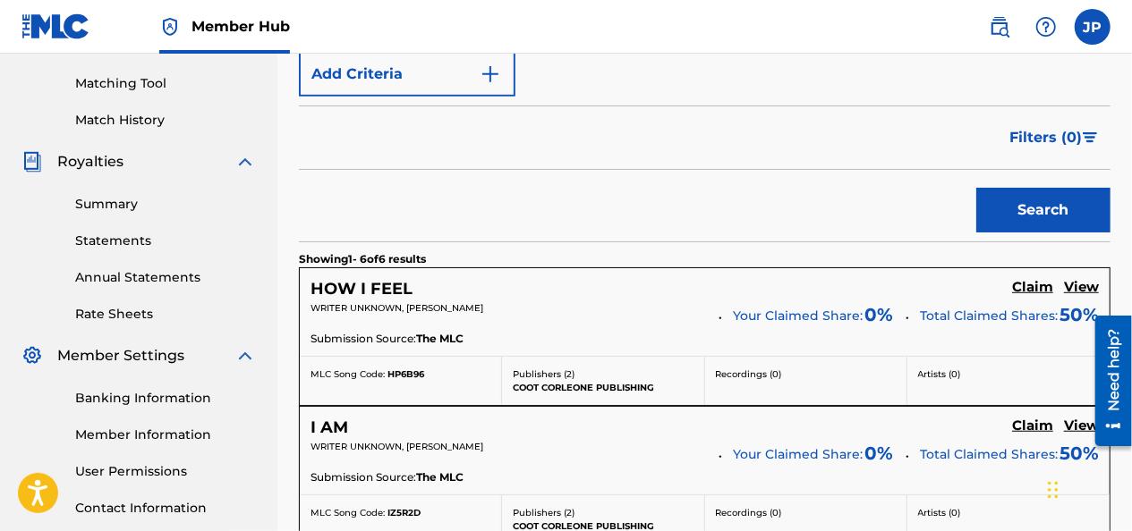
click at [1016, 286] on h5 "Claim" at bounding box center [1032, 287] width 41 height 17
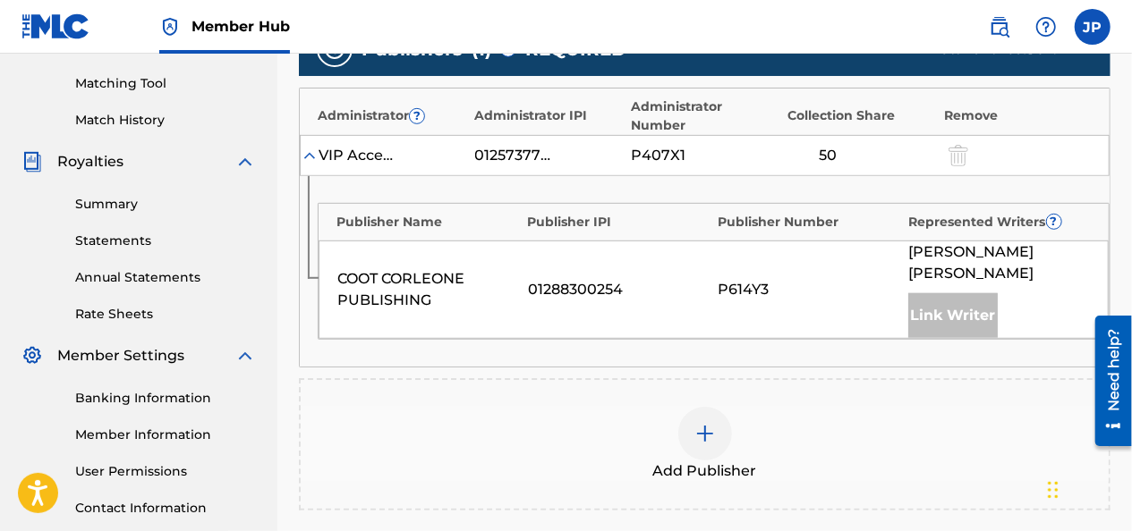
click at [692, 415] on div at bounding box center [705, 434] width 54 height 54
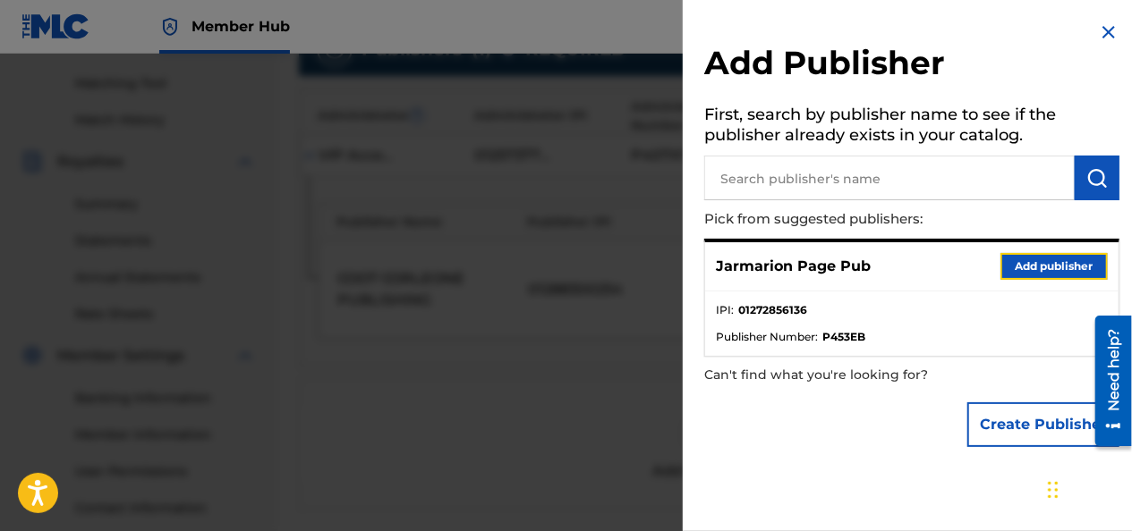
click at [1012, 265] on button "Add publisher" at bounding box center [1053, 266] width 107 height 27
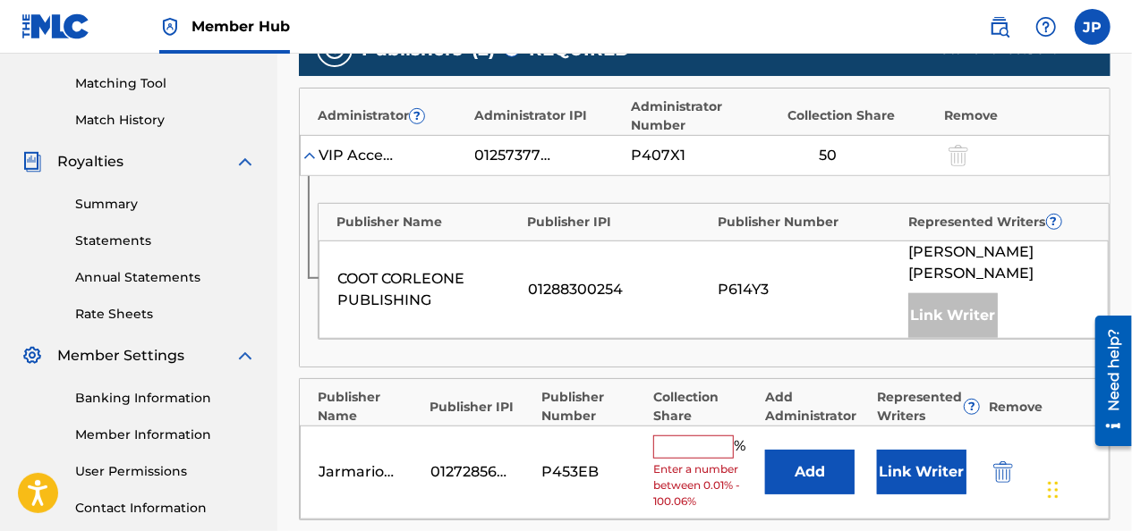
click at [667, 436] on input "text" at bounding box center [693, 447] width 81 height 23
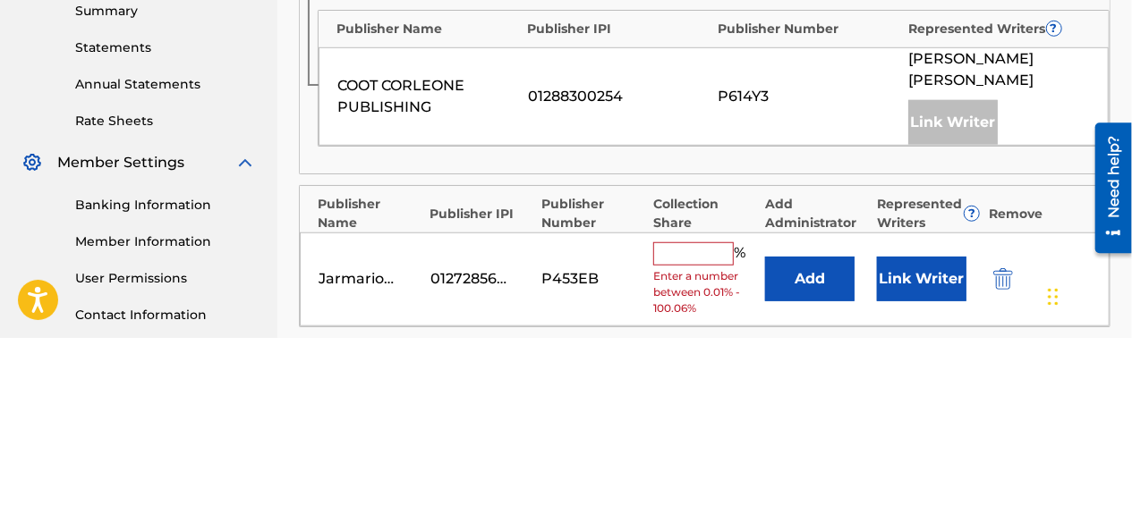
scroll to position [454, 0]
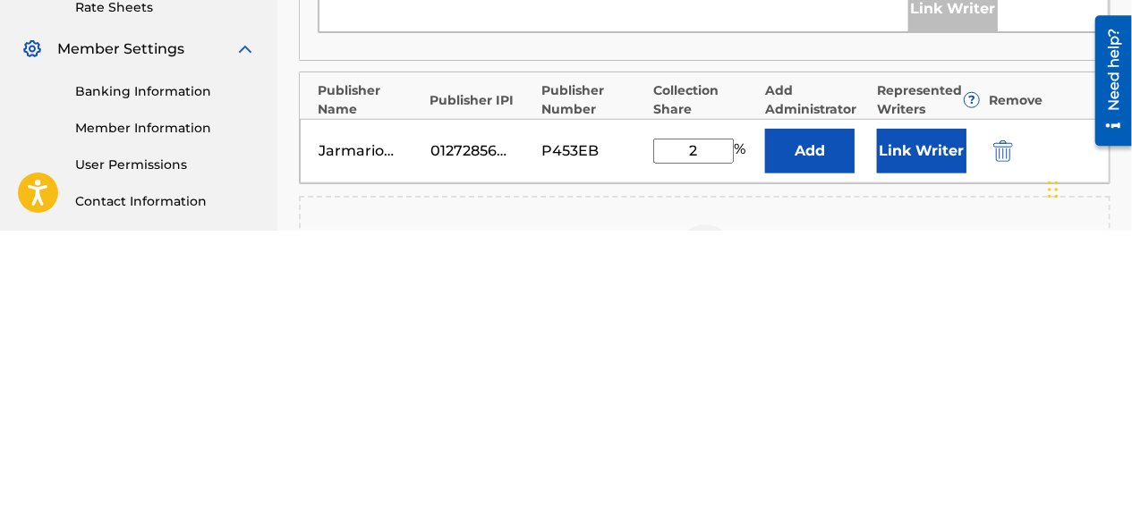
type input "25"
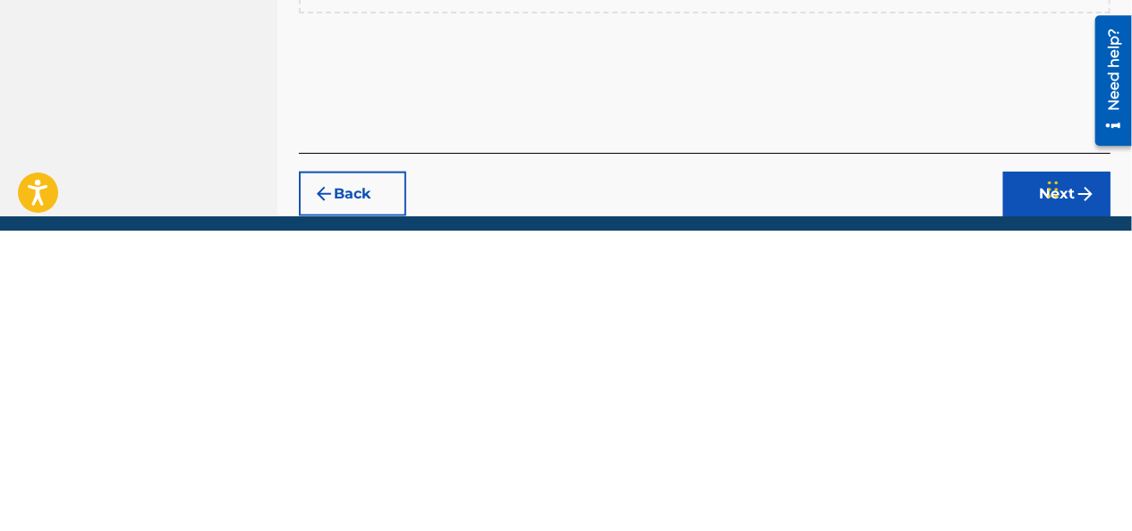
scroll to position [796, 0]
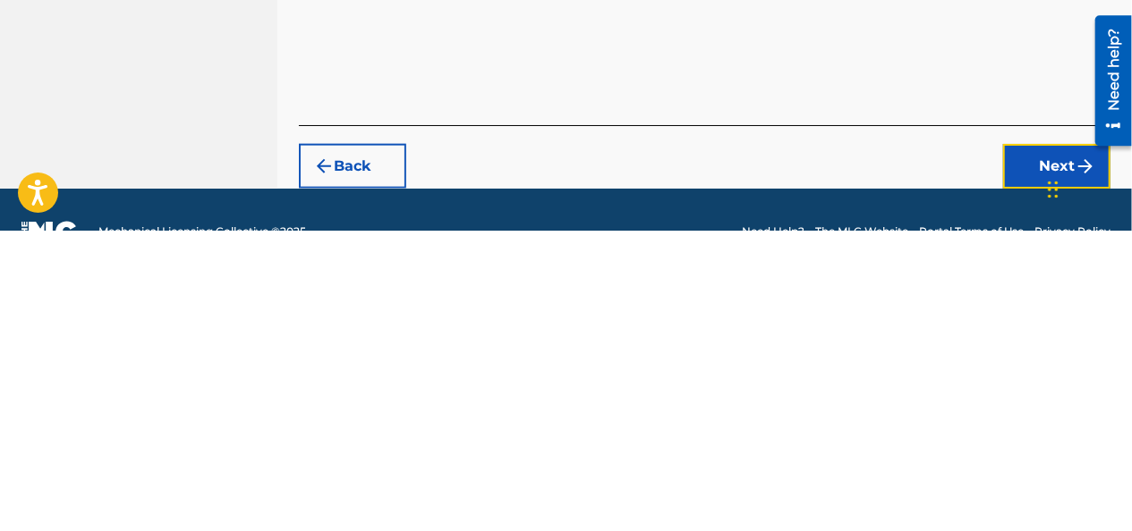
click at [1021, 445] on button "Next" at bounding box center [1056, 467] width 107 height 45
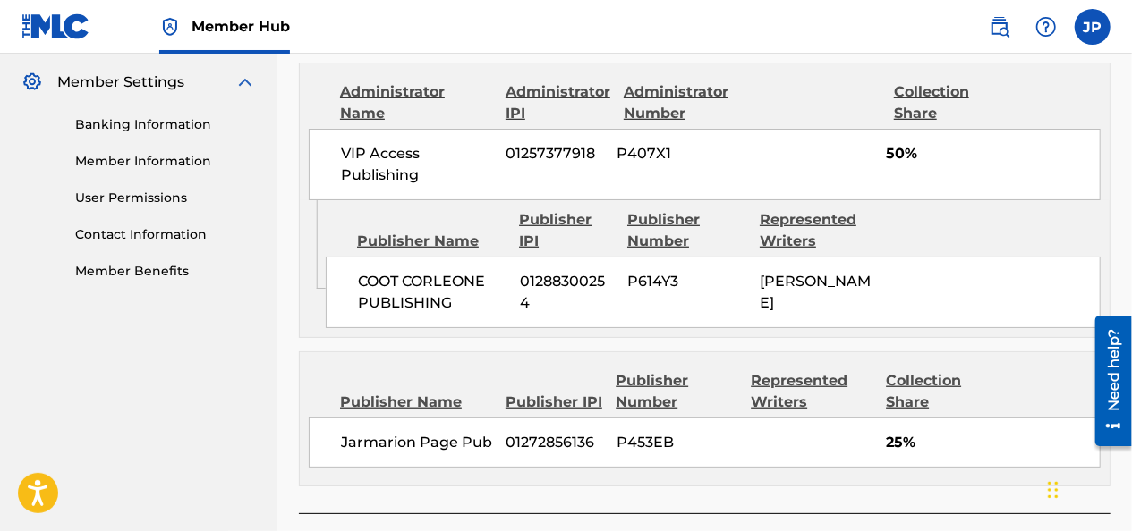
scroll to position [848, 0]
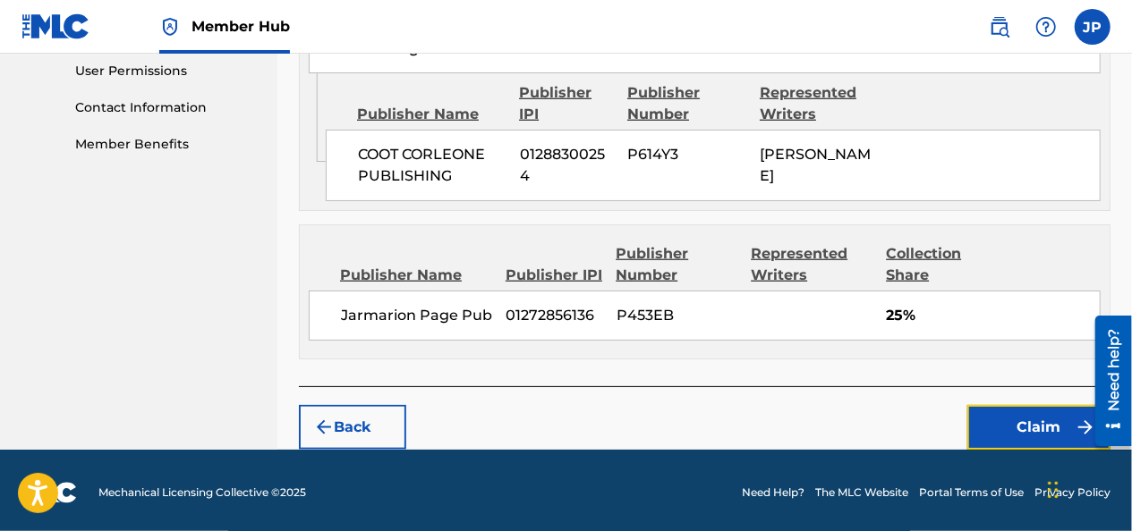
click at [991, 426] on button "Claim" at bounding box center [1038, 427] width 143 height 45
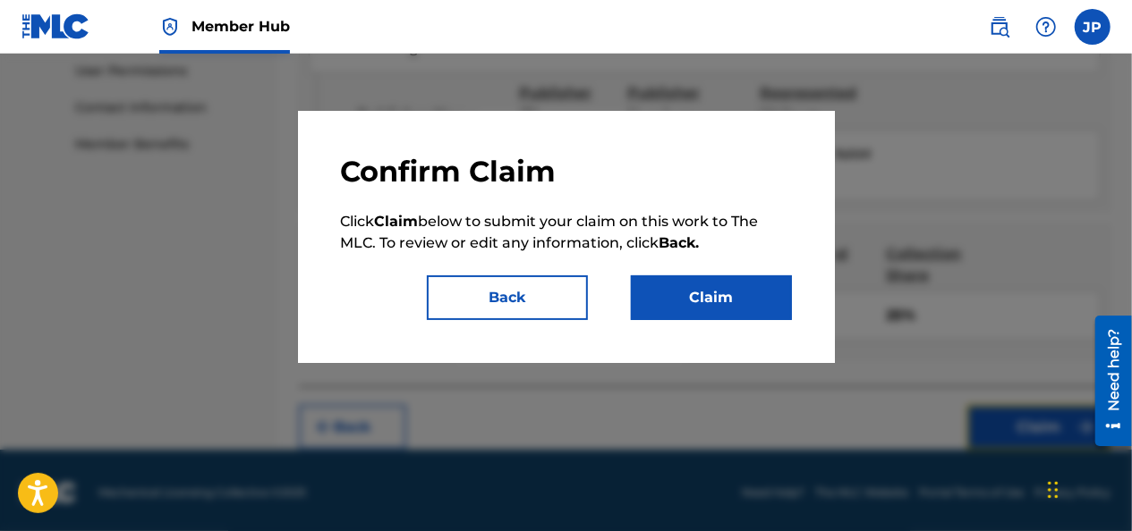
click at [647, 285] on button "Claim" at bounding box center [711, 298] width 161 height 45
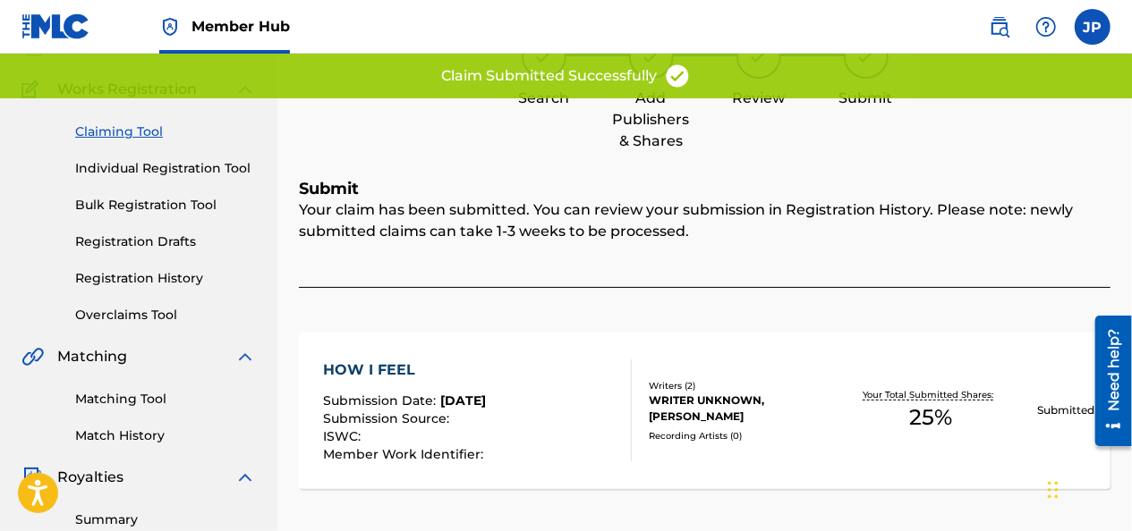
scroll to position [0, 0]
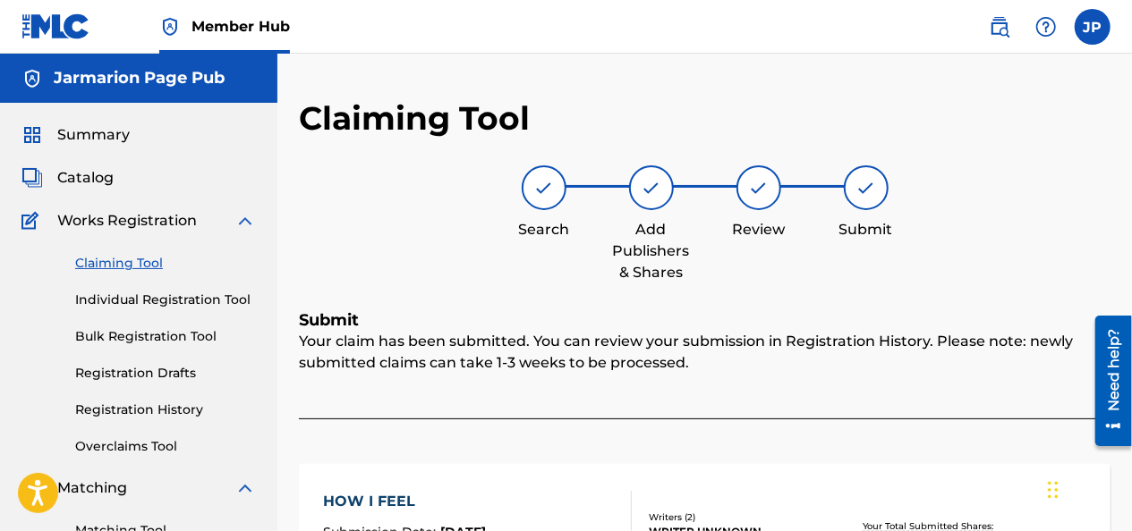
drag, startPoint x: 647, startPoint y: 285, endPoint x: 550, endPoint y: 157, distance: 159.6
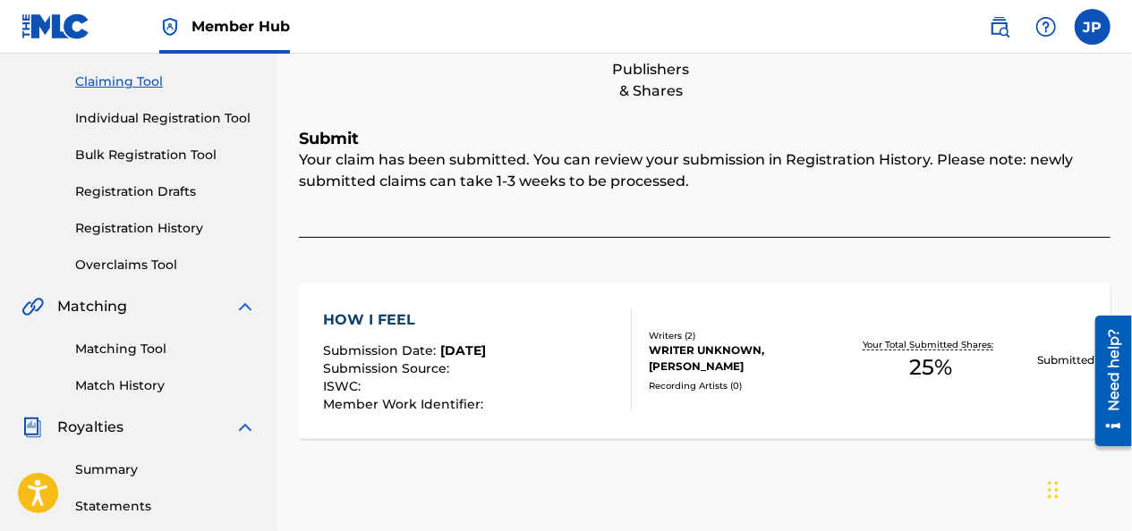
scroll to position [191, 0]
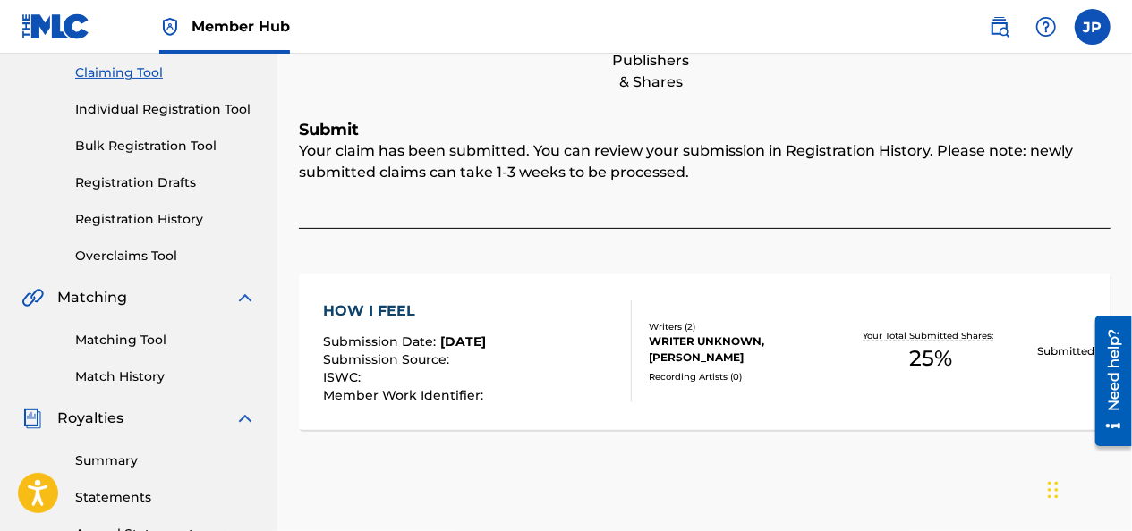
click at [88, 378] on link "Match History" at bounding box center [165, 377] width 181 height 19
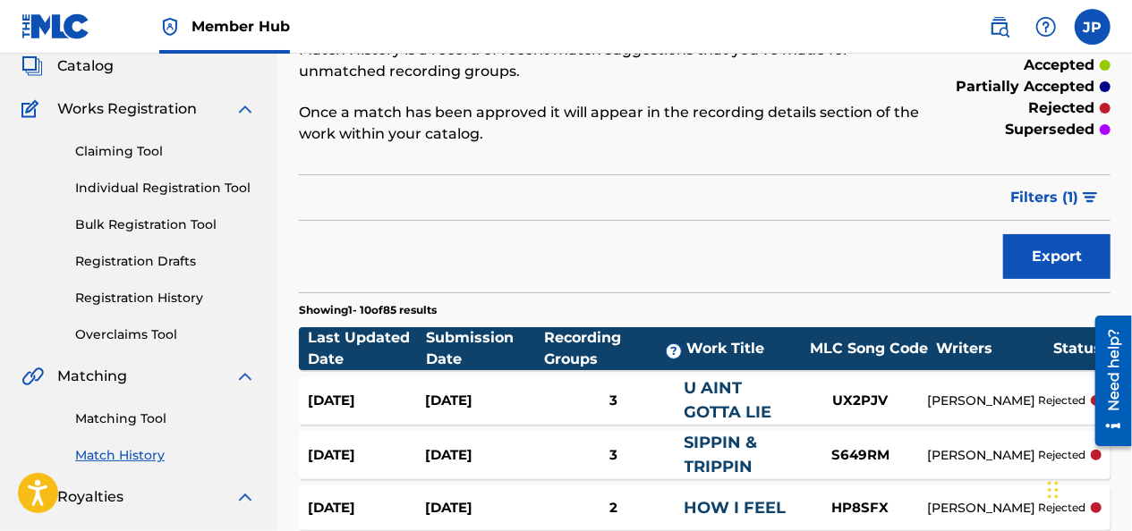
scroll to position [113, 0]
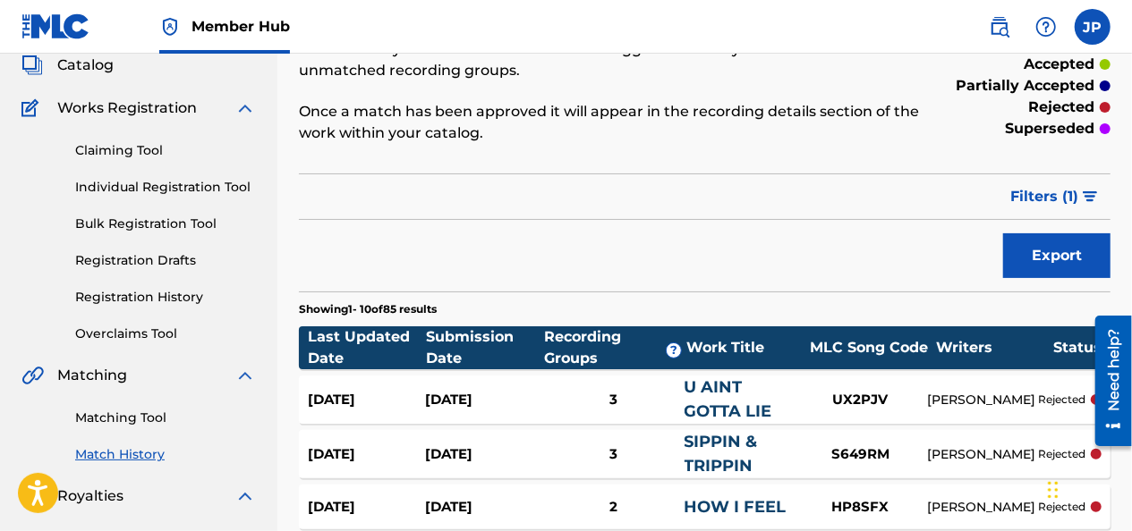
click at [87, 149] on link "Claiming Tool" at bounding box center [165, 150] width 181 height 19
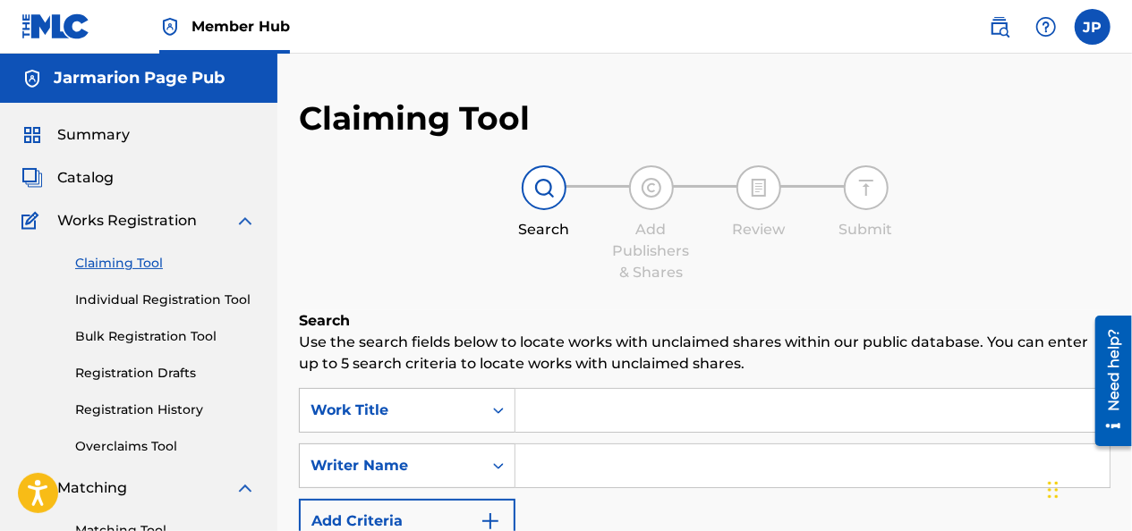
click at [547, 413] on input "Search Form" at bounding box center [812, 410] width 594 height 43
type input "tik tok"
click at [937, 326] on h6 "Search" at bounding box center [704, 320] width 811 height 21
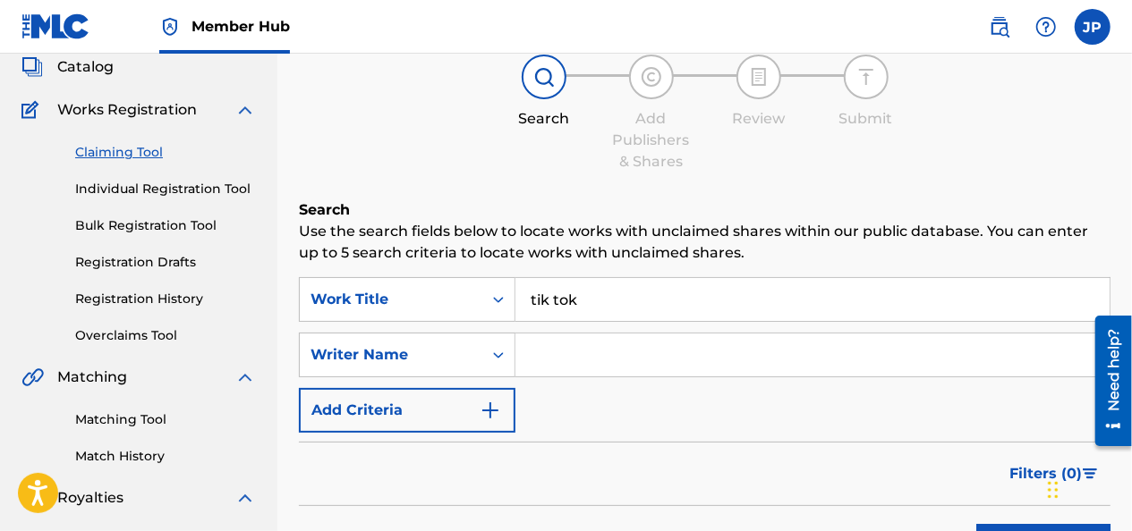
scroll to position [111, 0]
click at [845, 353] on input "Search Form" at bounding box center [812, 355] width 594 height 43
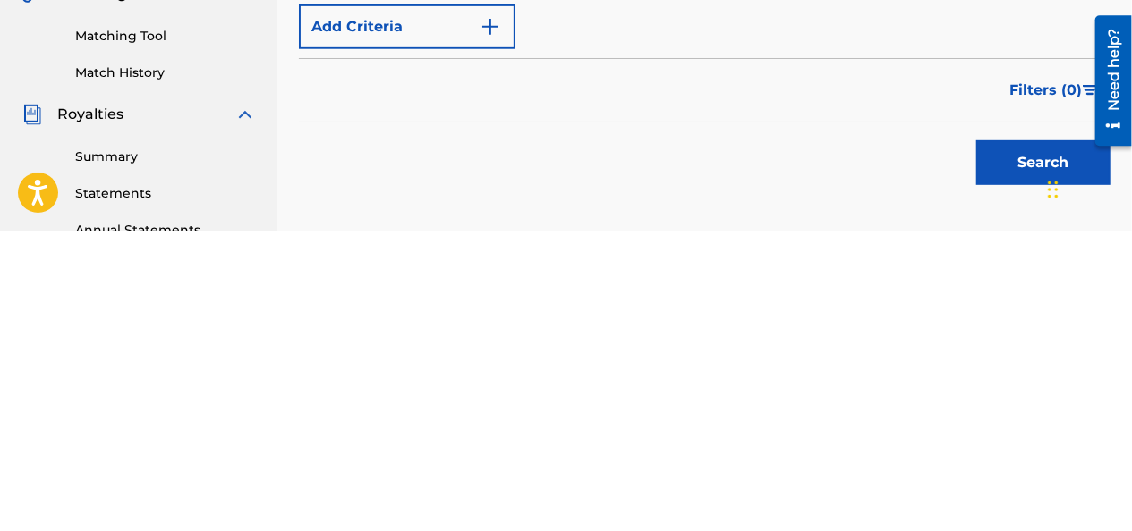
scroll to position [204, 0]
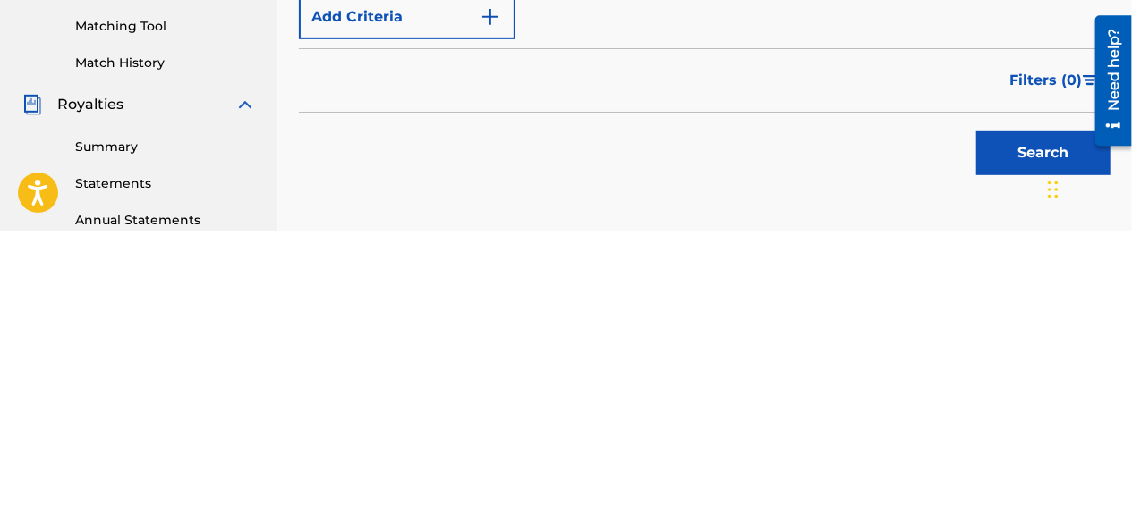
click at [1004, 456] on button "Search" at bounding box center [1043, 453] width 134 height 45
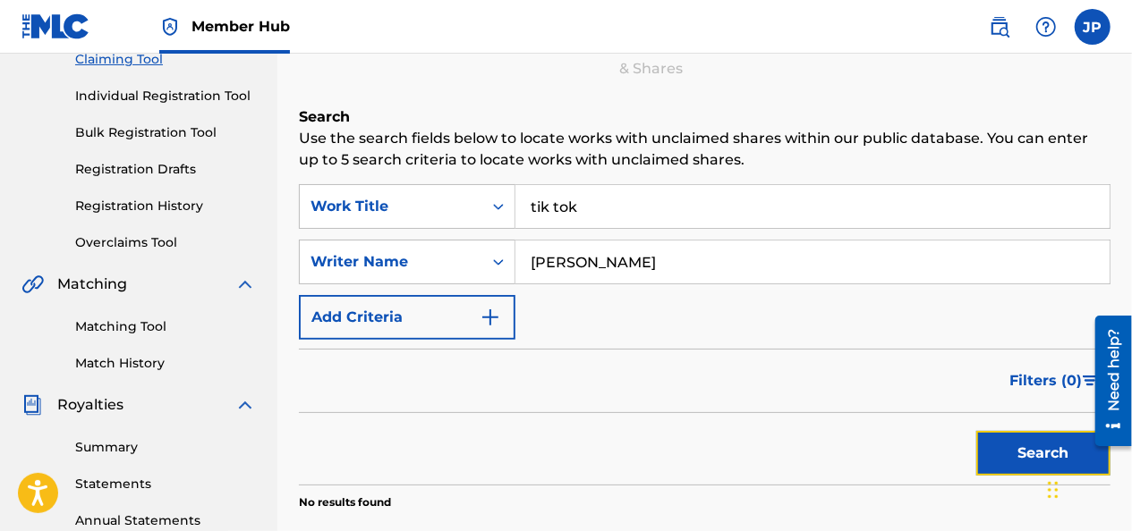
click at [1002, 453] on button "Search" at bounding box center [1043, 453] width 134 height 45
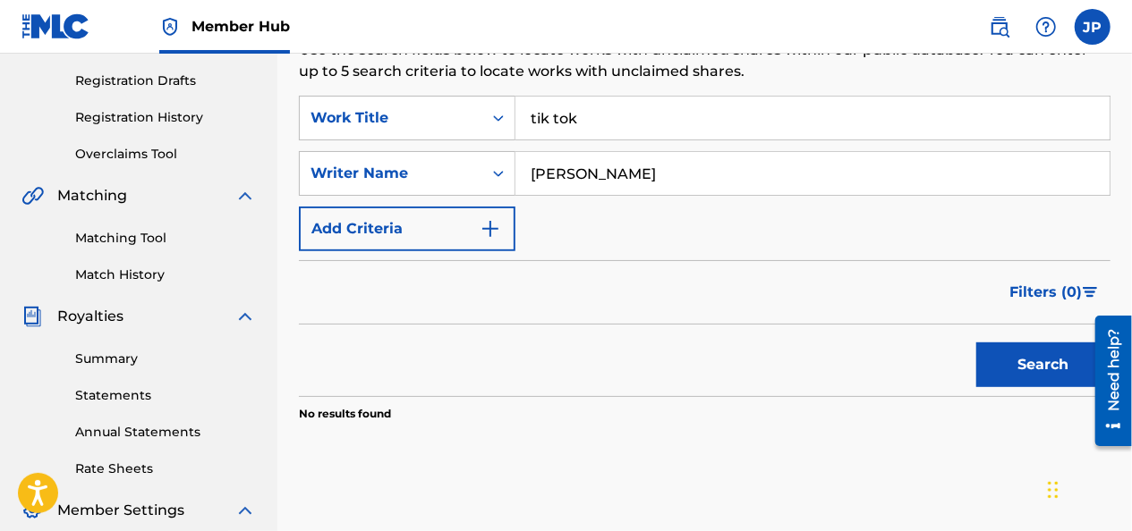
scroll to position [290, 0]
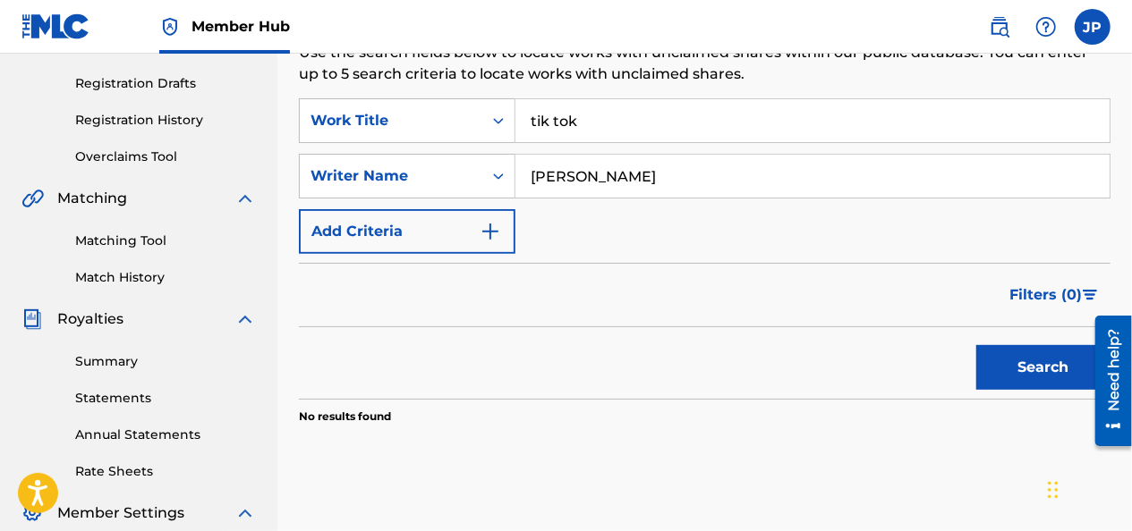
click at [573, 177] on input "[PERSON_NAME]" at bounding box center [812, 176] width 594 height 43
type input "[PERSON_NAME]"
click at [987, 368] on button "Search" at bounding box center [1043, 367] width 134 height 45
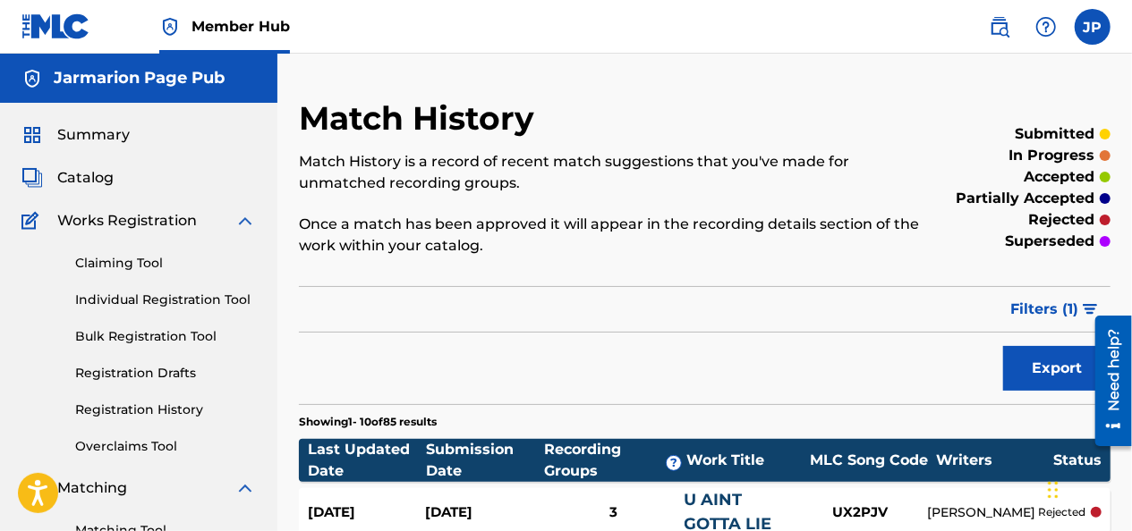
click at [76, 265] on link "Claiming Tool" at bounding box center [165, 263] width 181 height 19
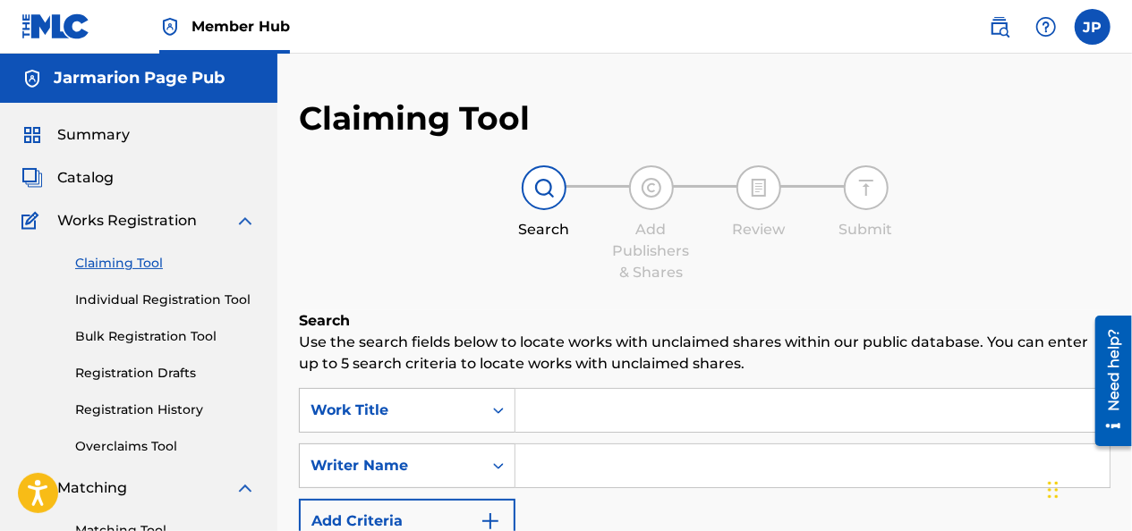
click at [536, 374] on p "Use the search fields below to locate works with unclaimed shares within our pu…" at bounding box center [704, 353] width 811 height 43
click at [536, 389] on input "Search Form" at bounding box center [812, 410] width 594 height 43
click at [842, 371] on p "Use the search fields below to locate works with unclaimed shares within our pu…" at bounding box center [704, 353] width 811 height 43
click at [782, 413] on input "Search Form" at bounding box center [812, 410] width 594 height 43
click at [860, 363] on p "Use the search fields below to locate works with unclaimed shares within our pu…" at bounding box center [704, 353] width 811 height 43
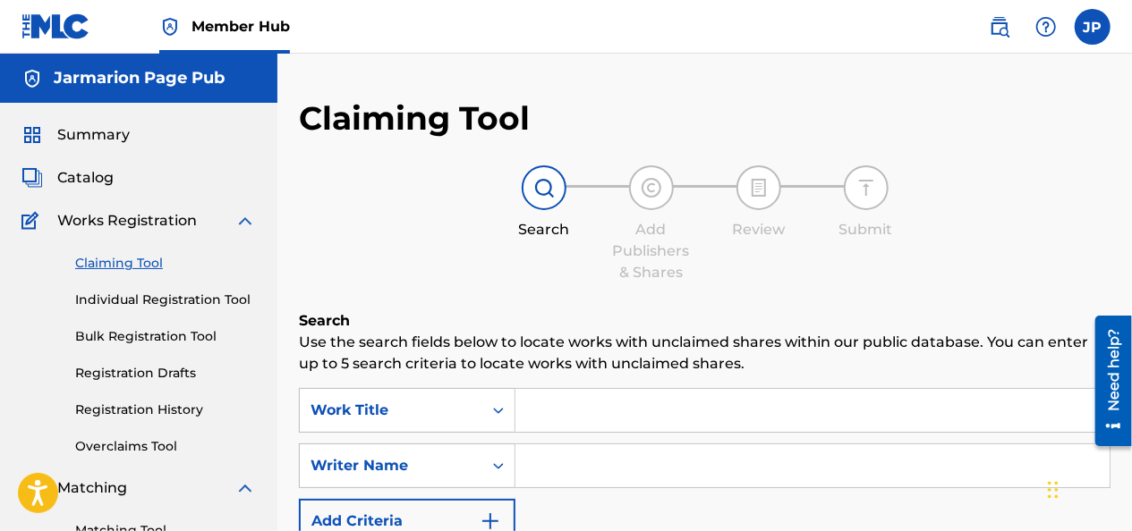
click at [867, 417] on input "Search Form" at bounding box center [812, 410] width 594 height 43
click at [546, 412] on input "Search Form" at bounding box center [812, 410] width 594 height 43
click at [857, 338] on p "Use the search fields below to locate works with unclaimed shares within our pu…" at bounding box center [704, 353] width 811 height 43
click at [595, 416] on input "Ain't" at bounding box center [812, 410] width 594 height 43
click at [986, 318] on h6 "Search" at bounding box center [704, 320] width 811 height 21
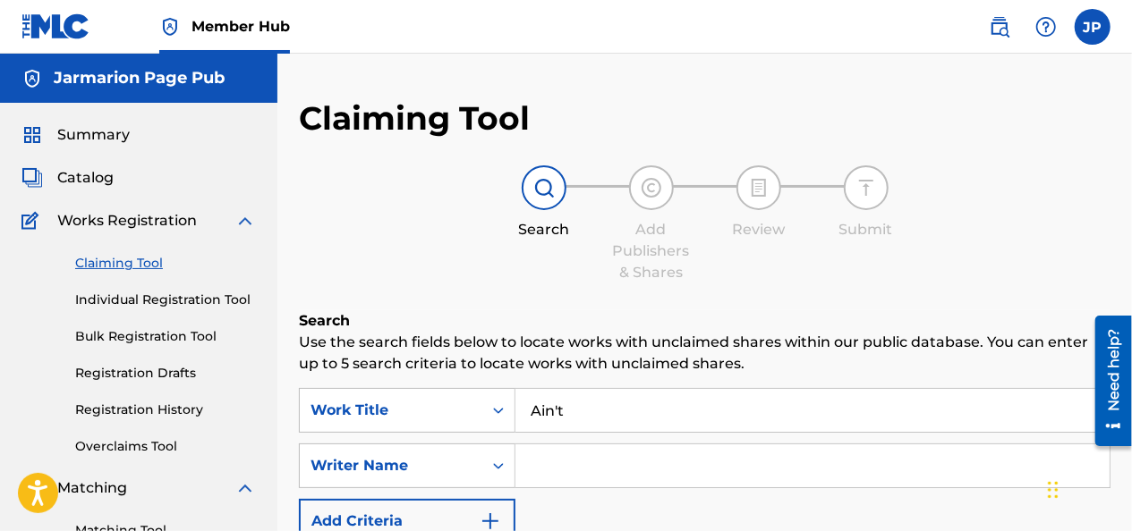
click at [893, 374] on p "Use the search fields below to locate works with unclaimed shares within our pu…" at bounding box center [704, 353] width 811 height 43
click at [936, 461] on input "Search Form" at bounding box center [812, 466] width 594 height 43
click at [915, 406] on input "Ain't" at bounding box center [812, 410] width 594 height 43
click at [640, 404] on input "Ain't" at bounding box center [812, 410] width 594 height 43
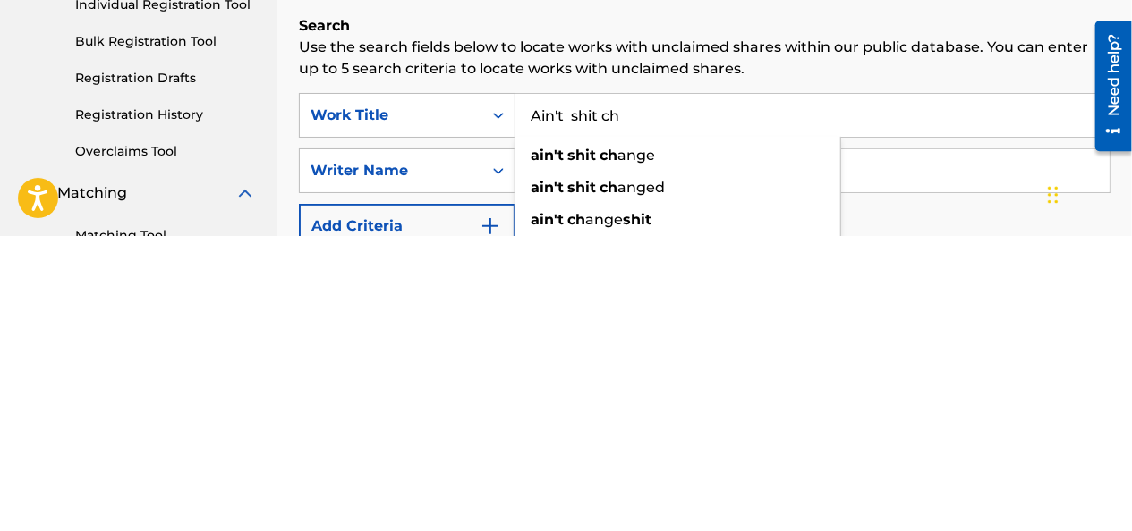
click at [674, 480] on div "ain't shit ch anged" at bounding box center [677, 483] width 325 height 32
type input "ain't shit changed"
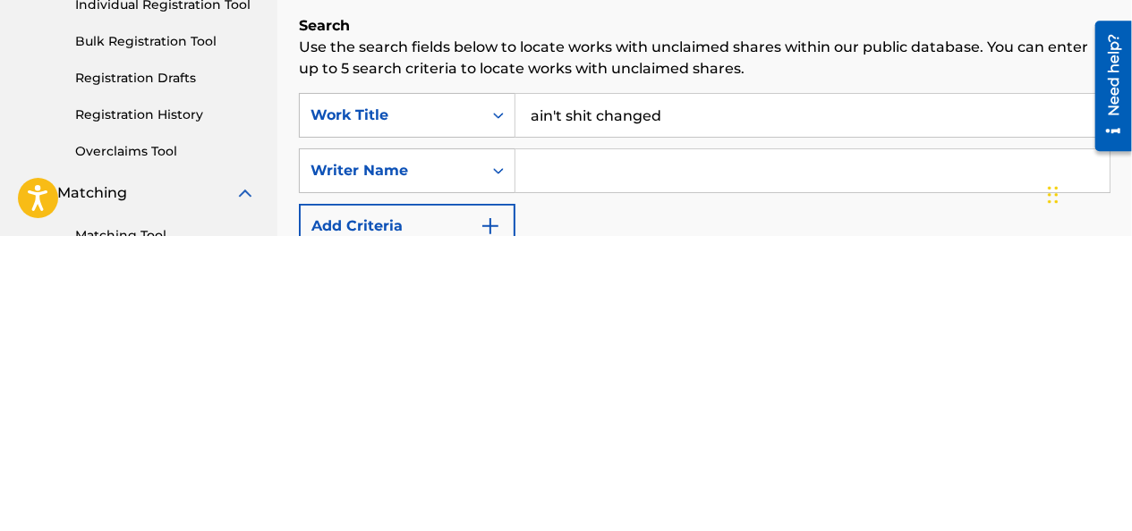
click at [622, 472] on input "Search Form" at bounding box center [812, 466] width 594 height 43
type input "c"
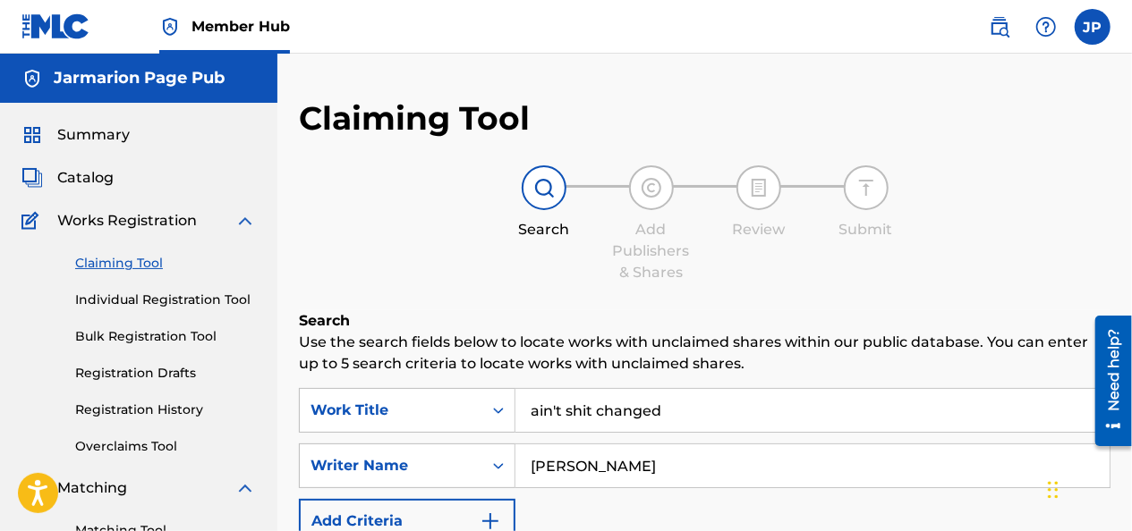
type input "[PERSON_NAME]"
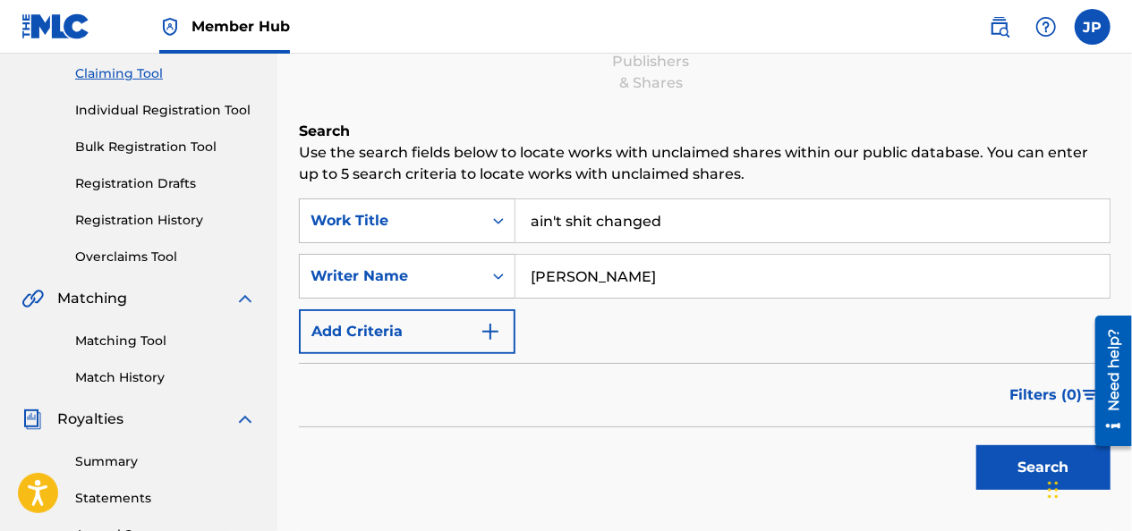
scroll to position [189, 0]
click at [1015, 449] on button "Search" at bounding box center [1043, 468] width 134 height 45
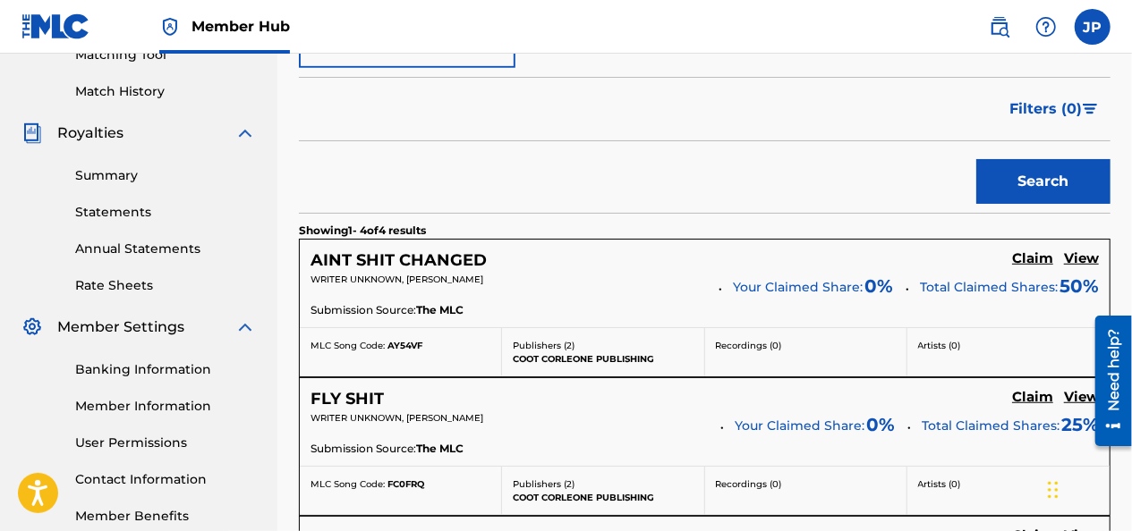
scroll to position [471, 0]
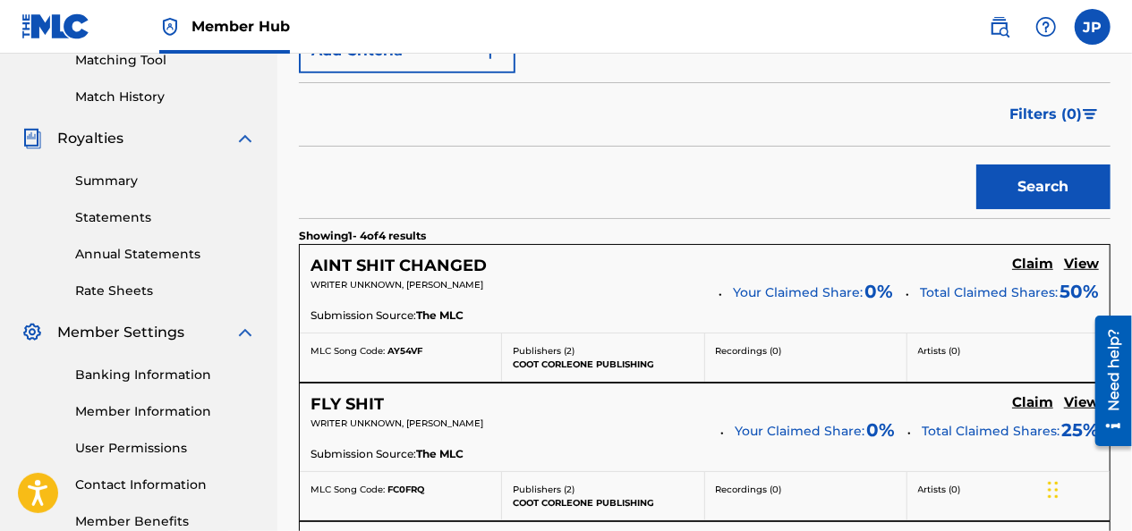
click at [1038, 267] on h5 "Claim" at bounding box center [1032, 264] width 41 height 17
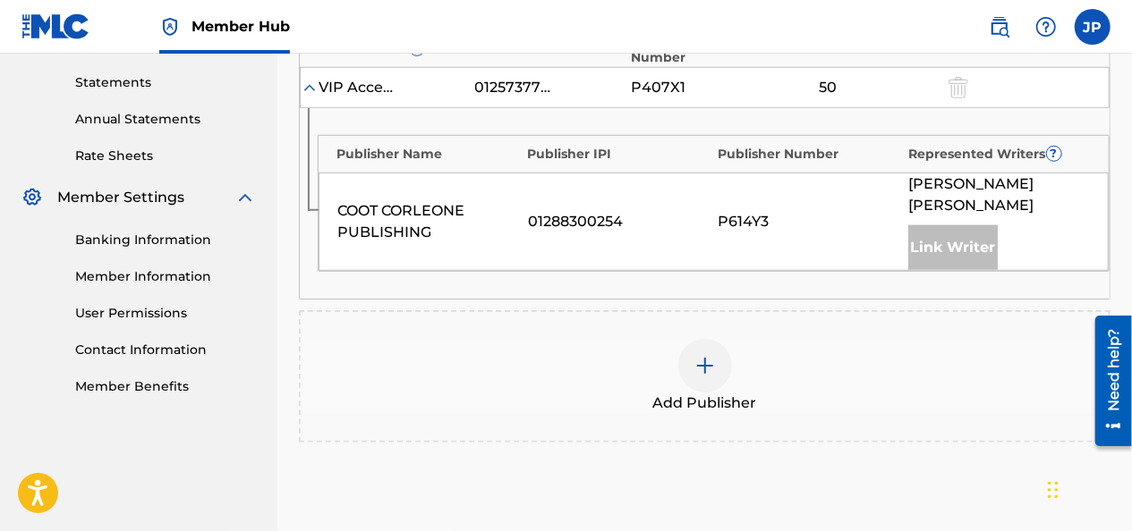
scroll to position [619, 0]
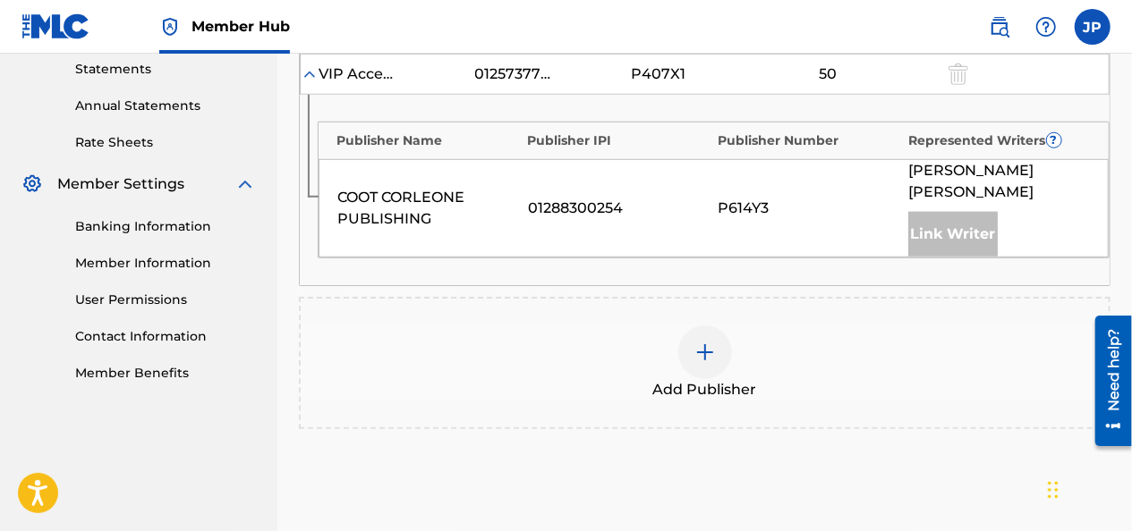
click at [710, 342] on img at bounding box center [704, 352] width 21 height 21
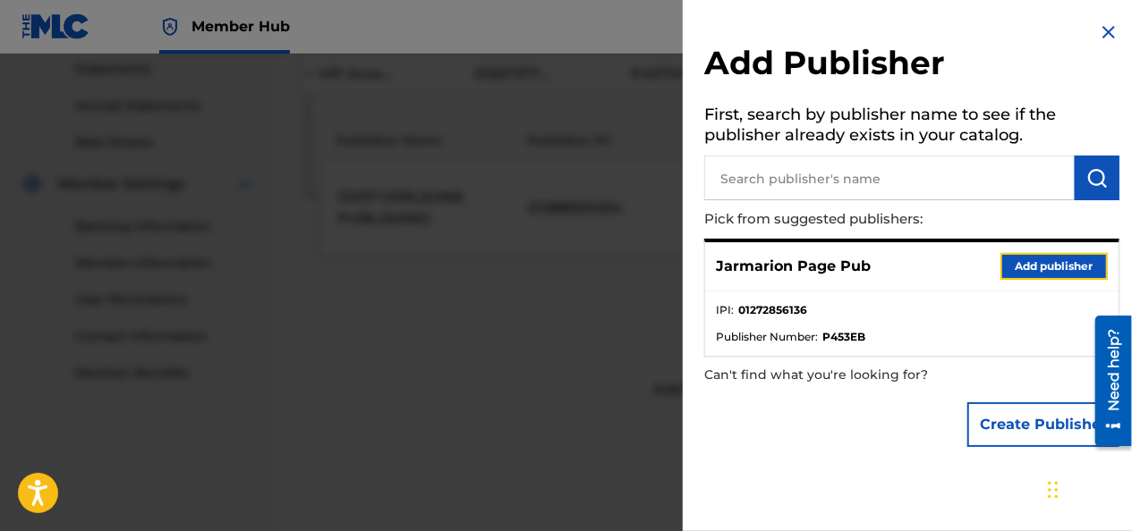
click at [1045, 267] on button "Add publisher" at bounding box center [1053, 266] width 107 height 27
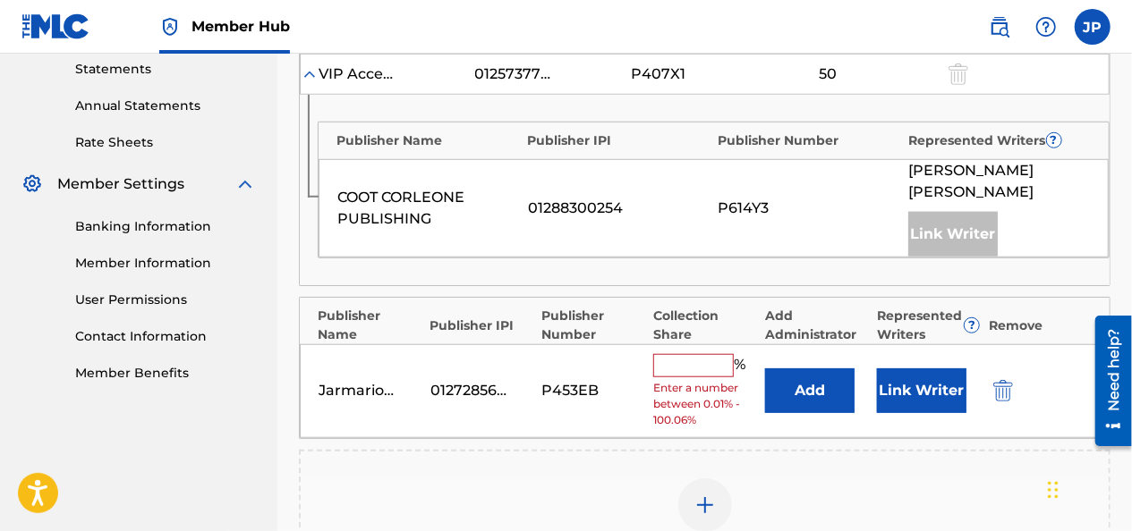
click at [703, 354] on input "text" at bounding box center [693, 365] width 81 height 23
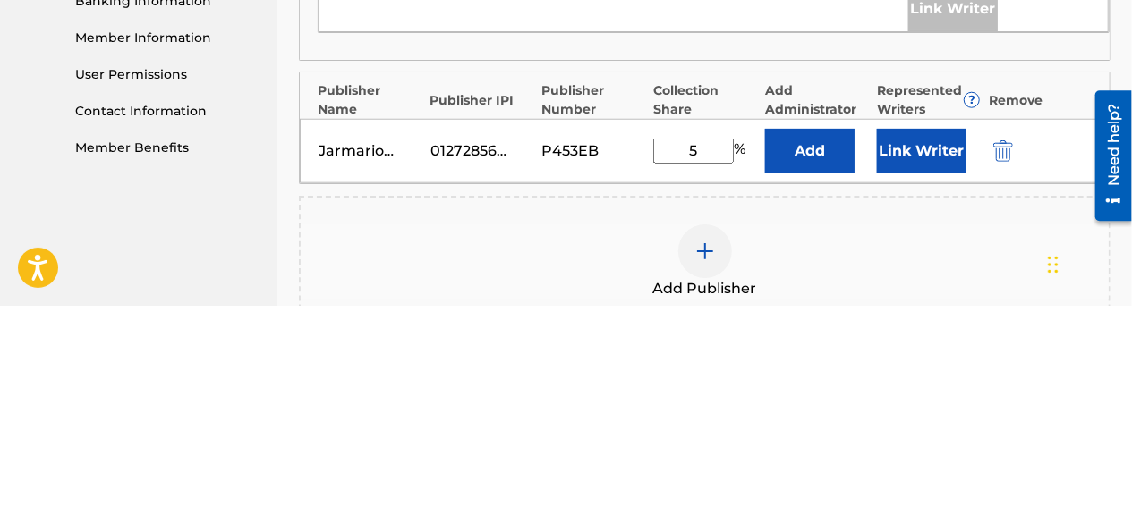
type input "50"
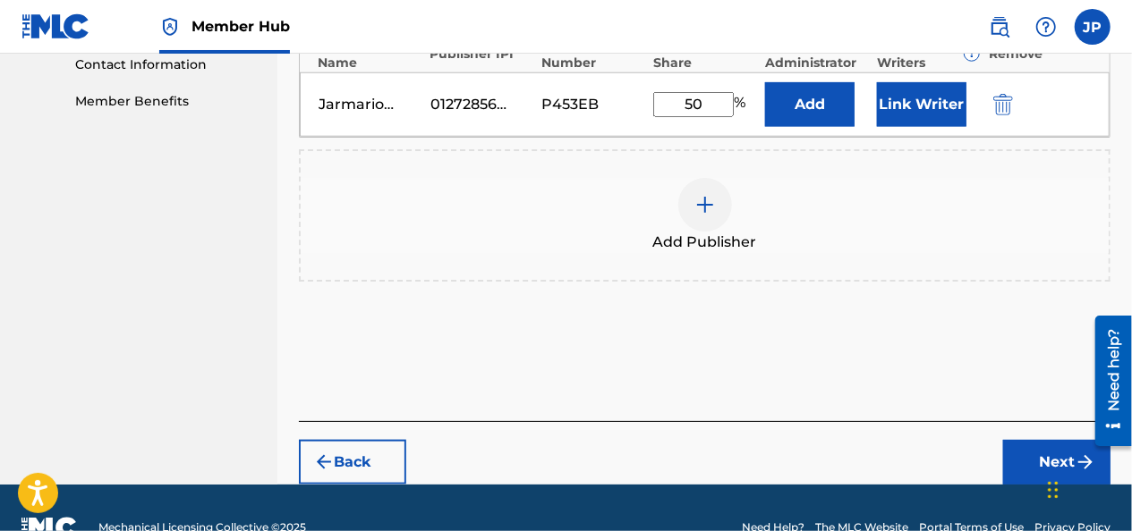
scroll to position [904, 0]
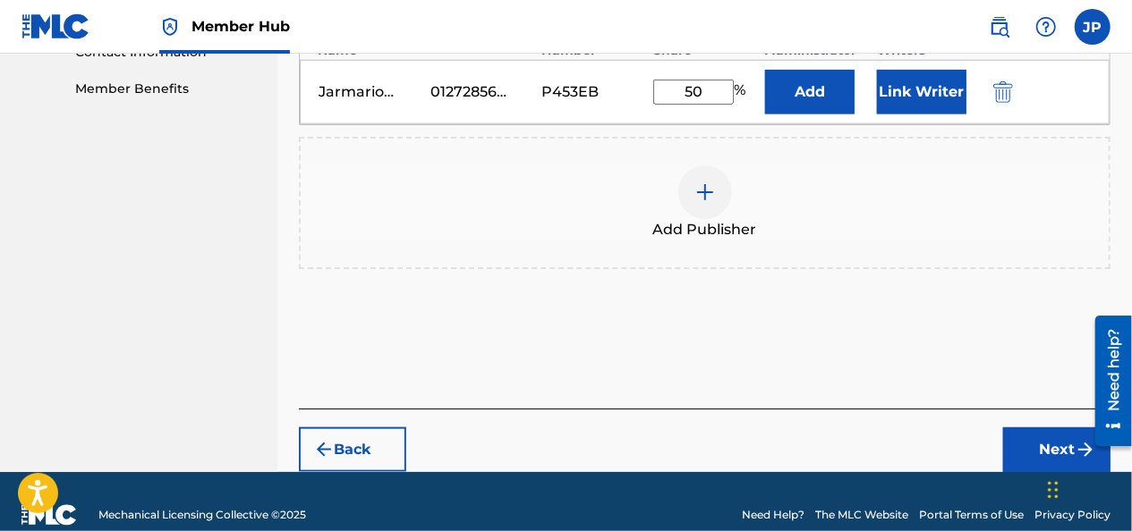
click at [1024, 428] on button "Next" at bounding box center [1056, 450] width 107 height 45
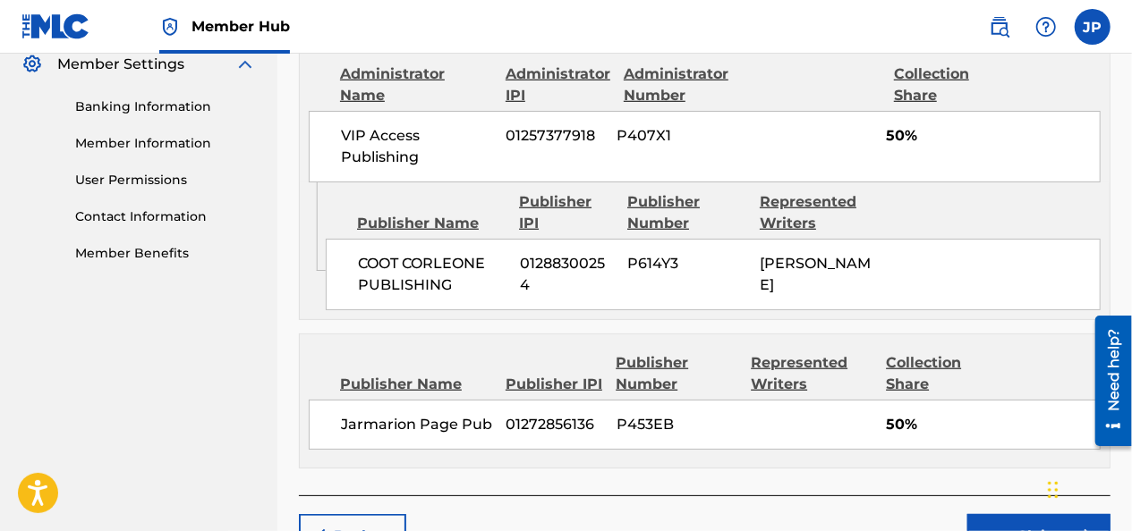
scroll to position [848, 0]
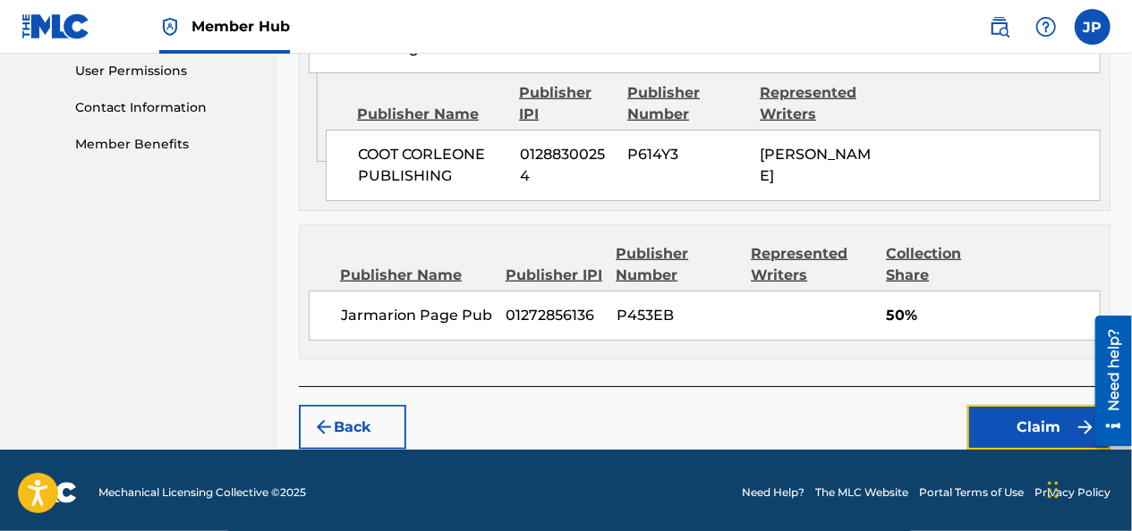
click at [1020, 424] on button "Claim" at bounding box center [1038, 427] width 143 height 45
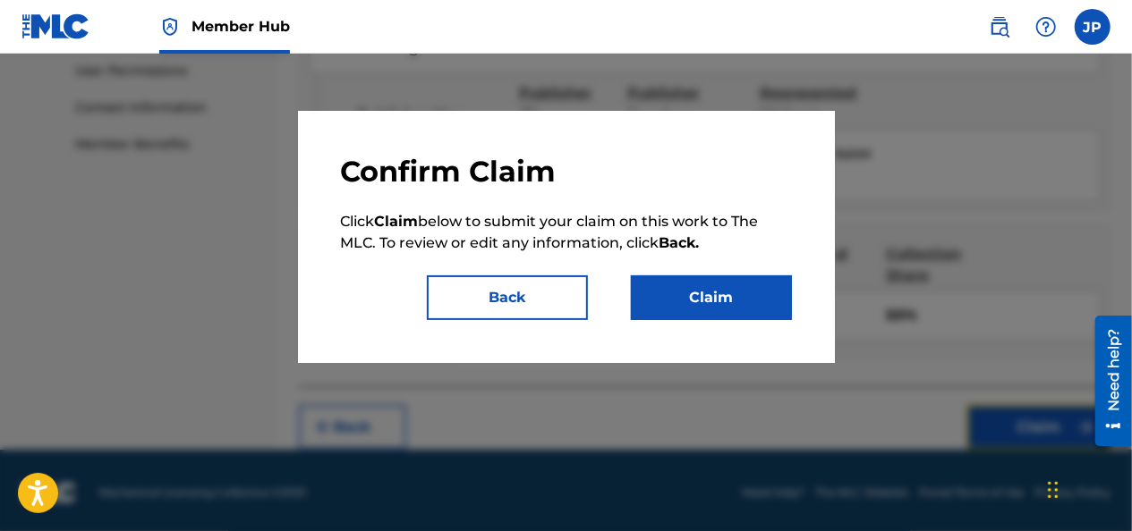
click at [707, 319] on button "Claim" at bounding box center [711, 298] width 161 height 45
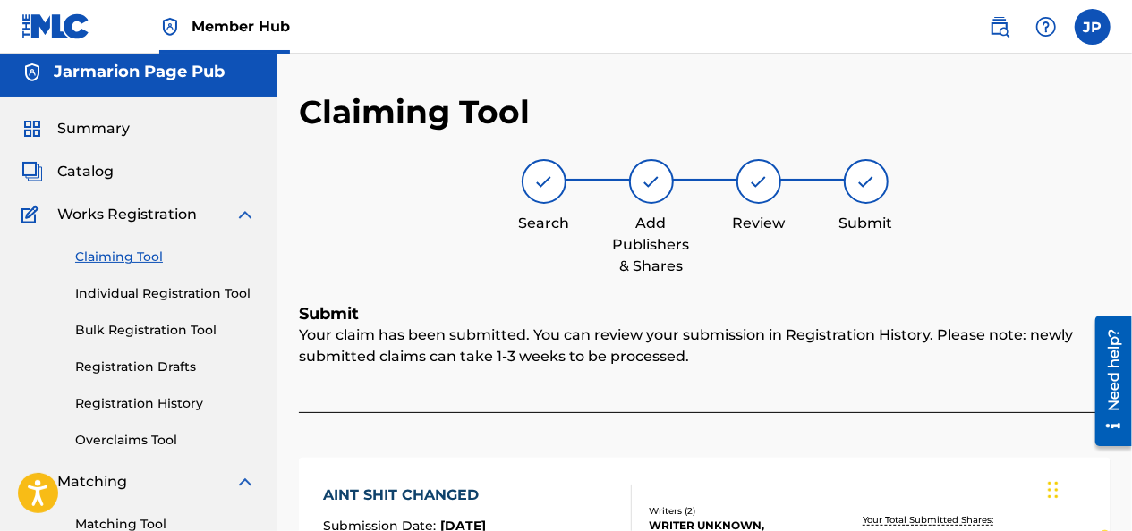
scroll to position [0, 0]
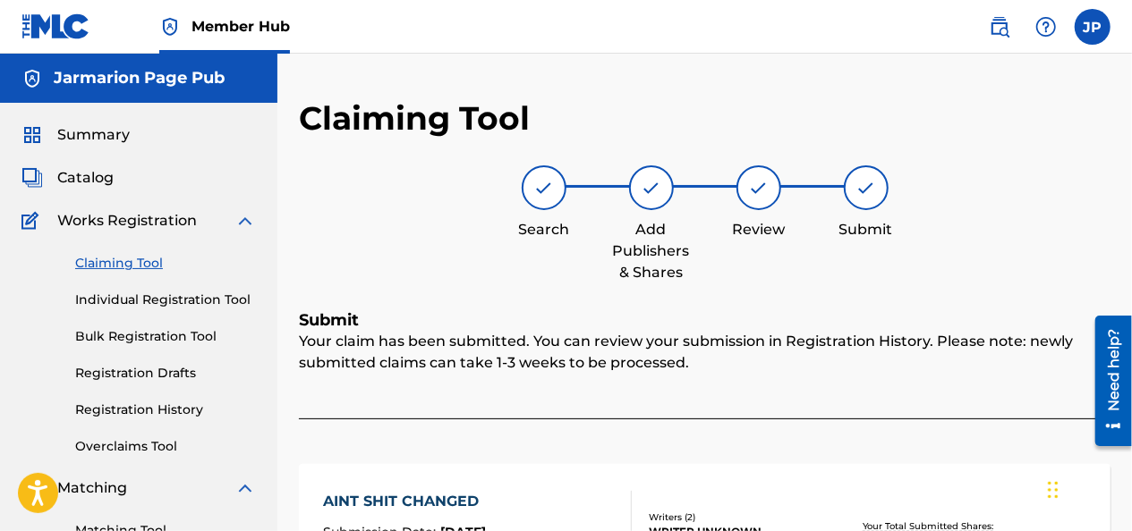
click at [64, 176] on span "Catalog" at bounding box center [85, 177] width 56 height 21
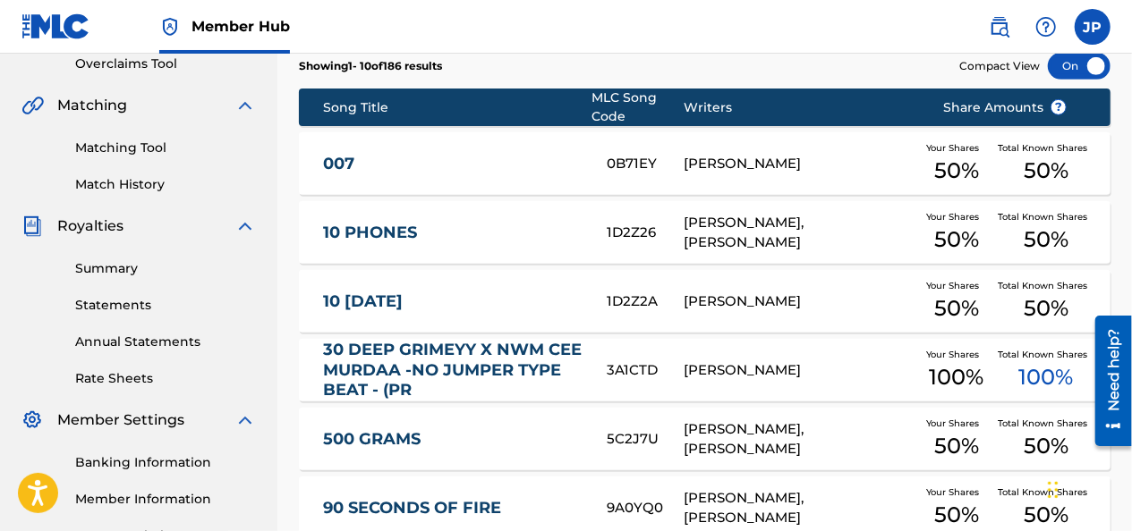
scroll to position [351, 0]
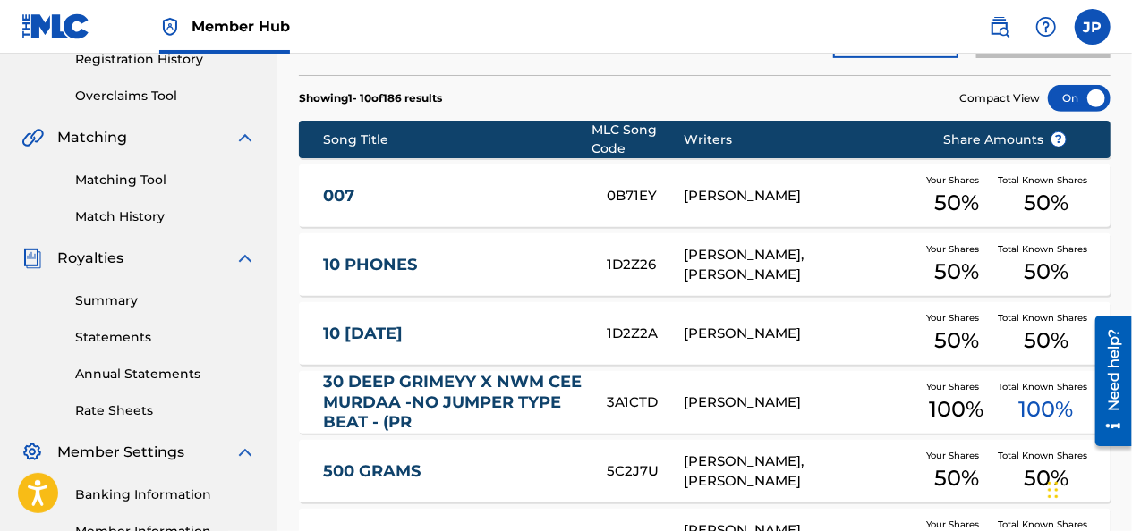
click at [110, 222] on link "Match History" at bounding box center [165, 217] width 181 height 19
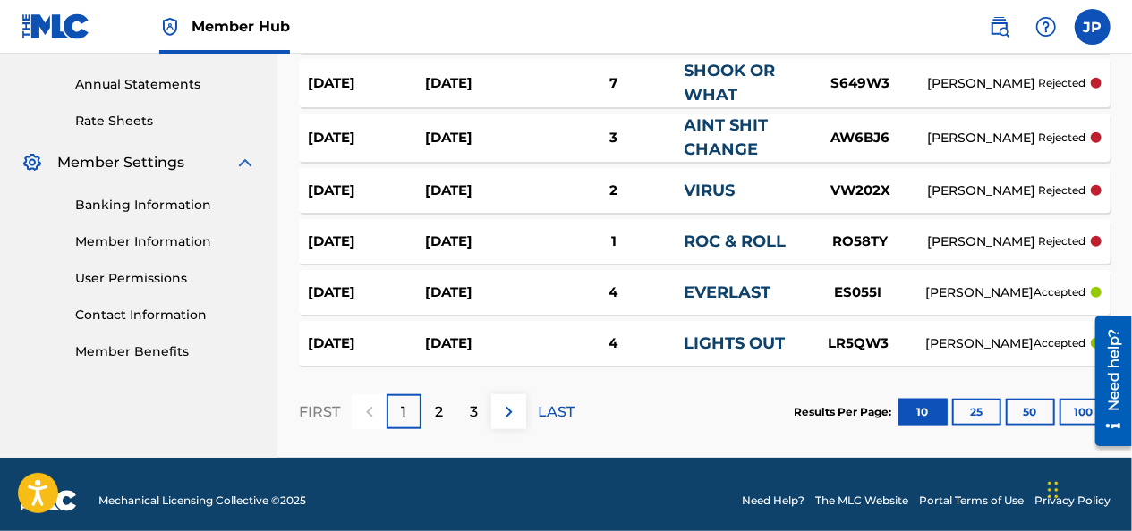
scroll to position [652, 0]
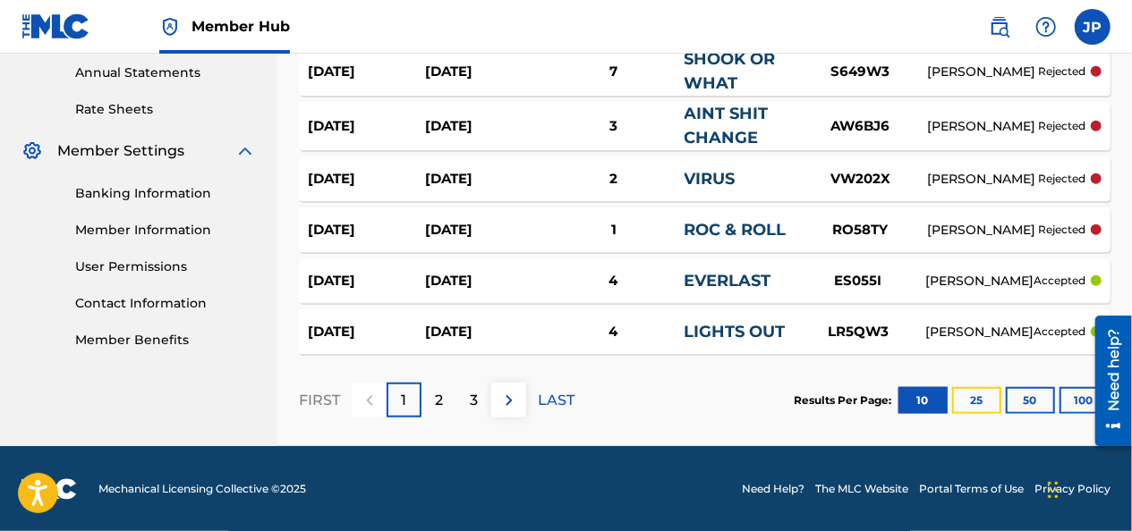
click at [962, 409] on button "25" at bounding box center [976, 400] width 49 height 27
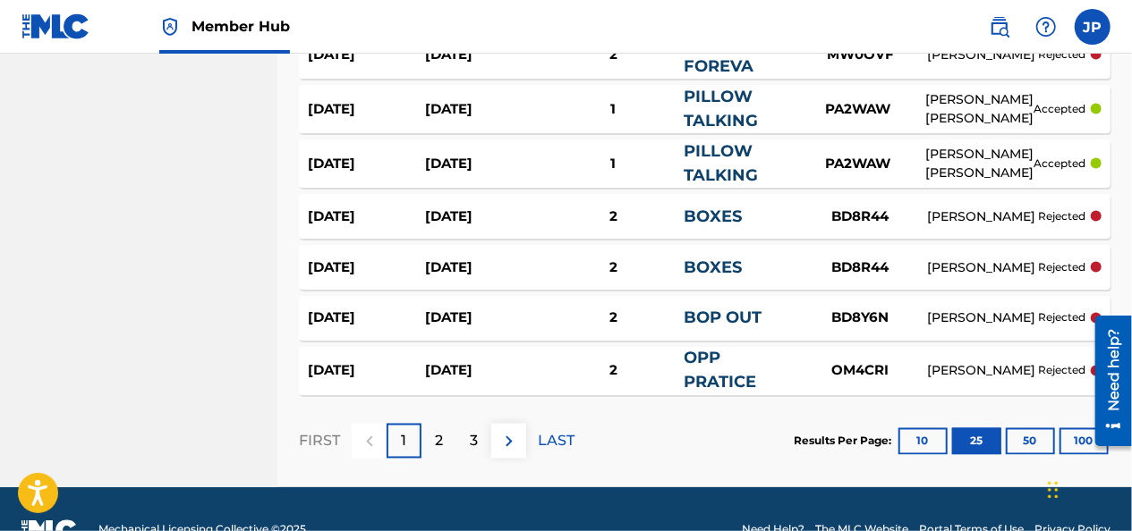
scroll to position [1408, 0]
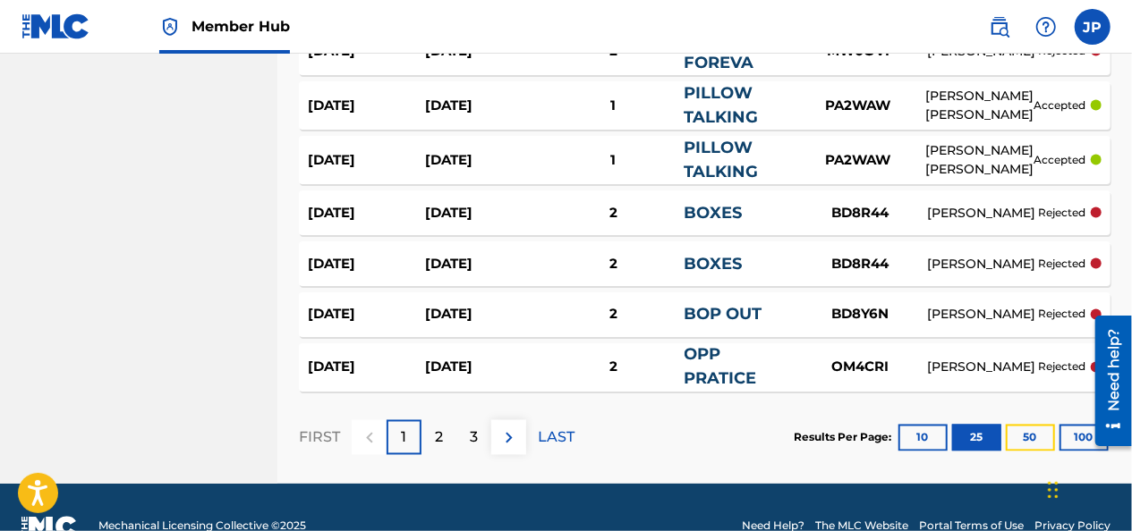
click at [1015, 438] on button "50" at bounding box center [1030, 438] width 49 height 27
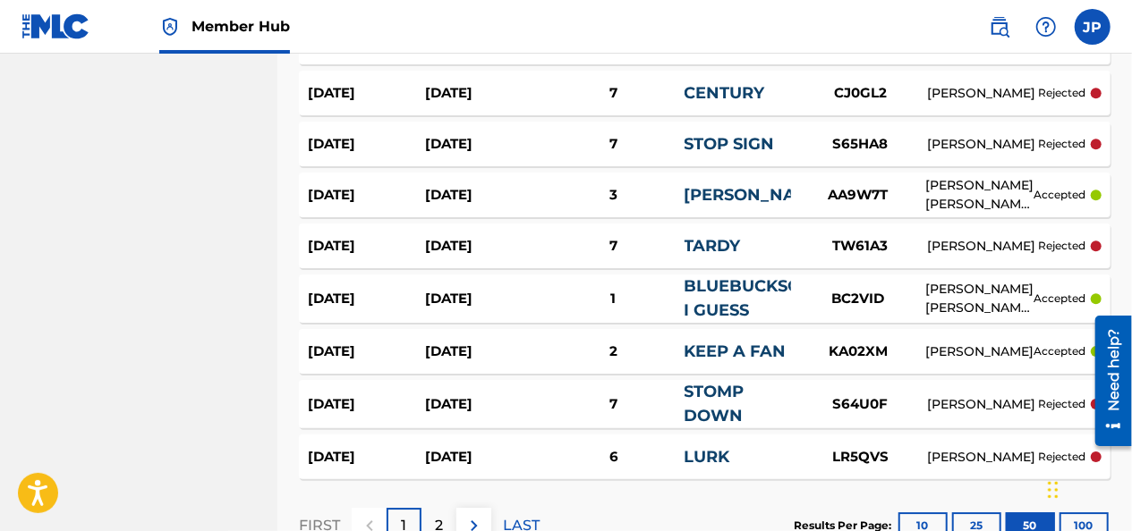
scroll to position [2760, 0]
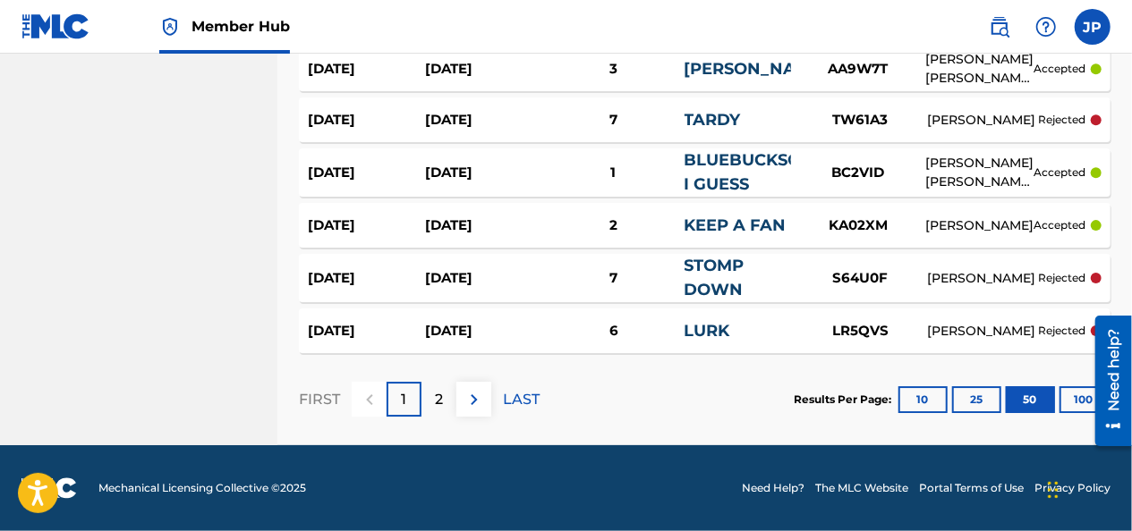
click at [1074, 404] on button "100" at bounding box center [1083, 400] width 49 height 27
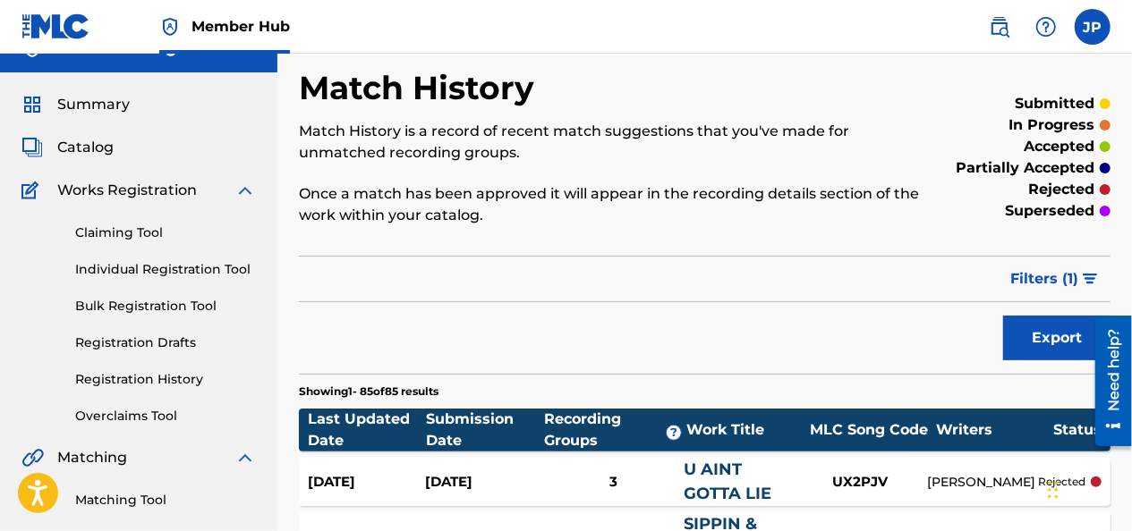
scroll to position [38, 0]
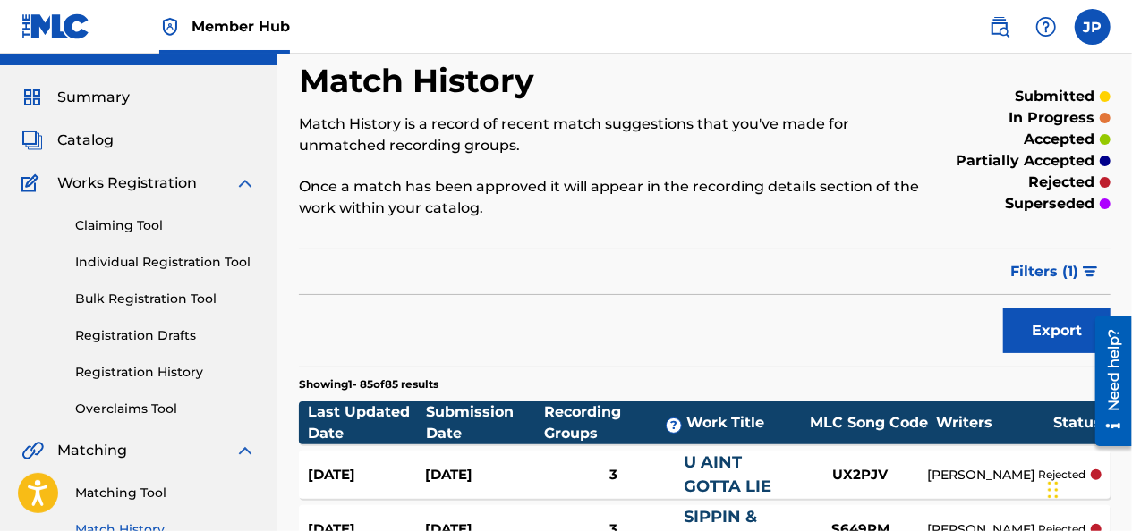
click at [104, 222] on link "Claiming Tool" at bounding box center [165, 226] width 181 height 19
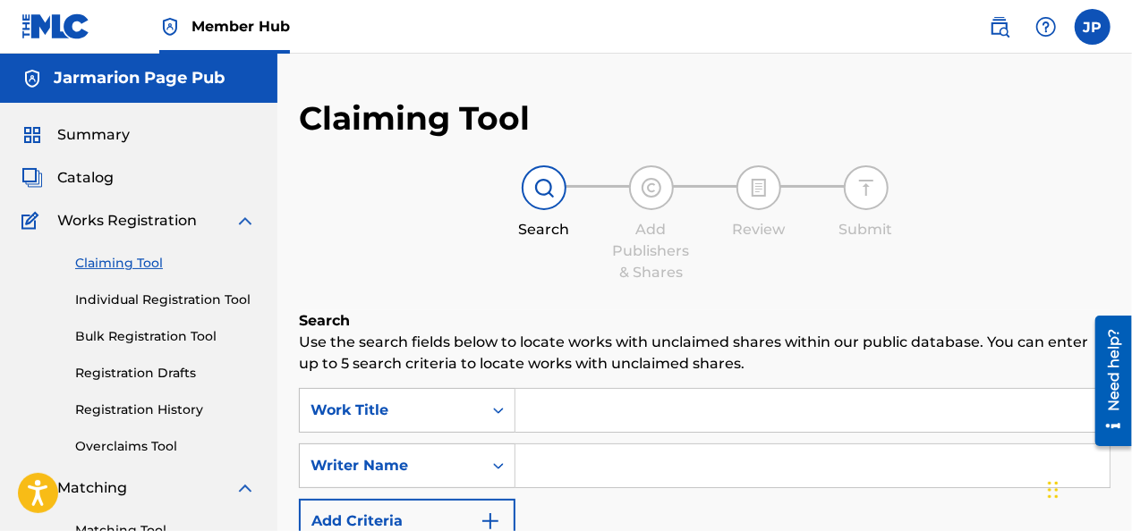
click at [563, 412] on input "Search Form" at bounding box center [812, 410] width 594 height 43
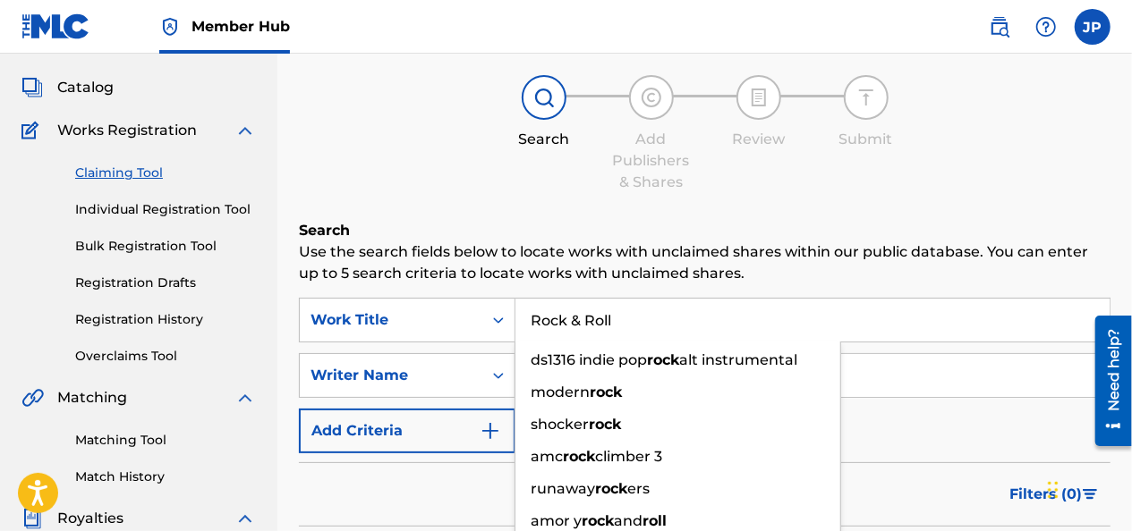
scroll to position [98, 0]
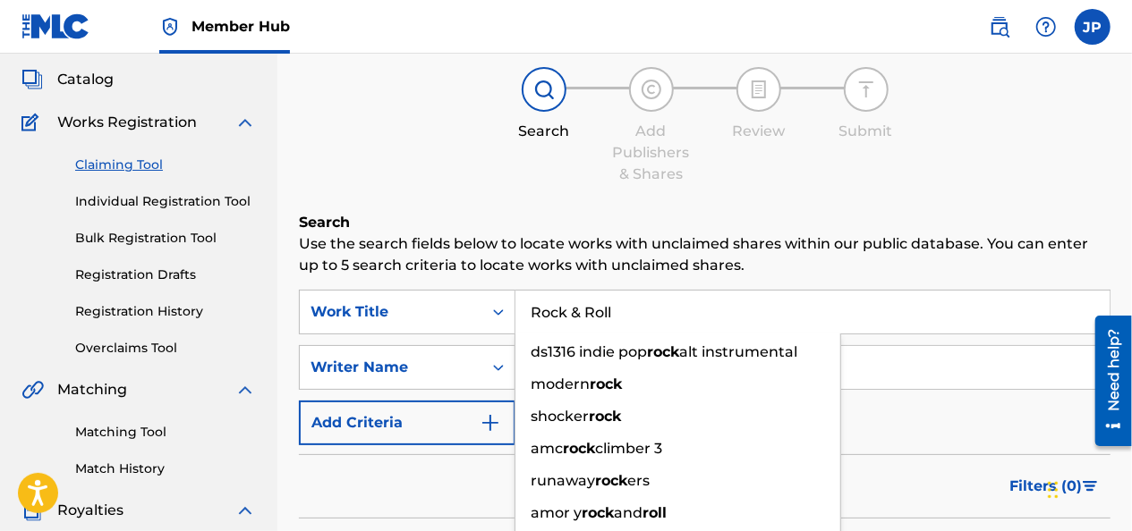
type input "Rock & Roll"
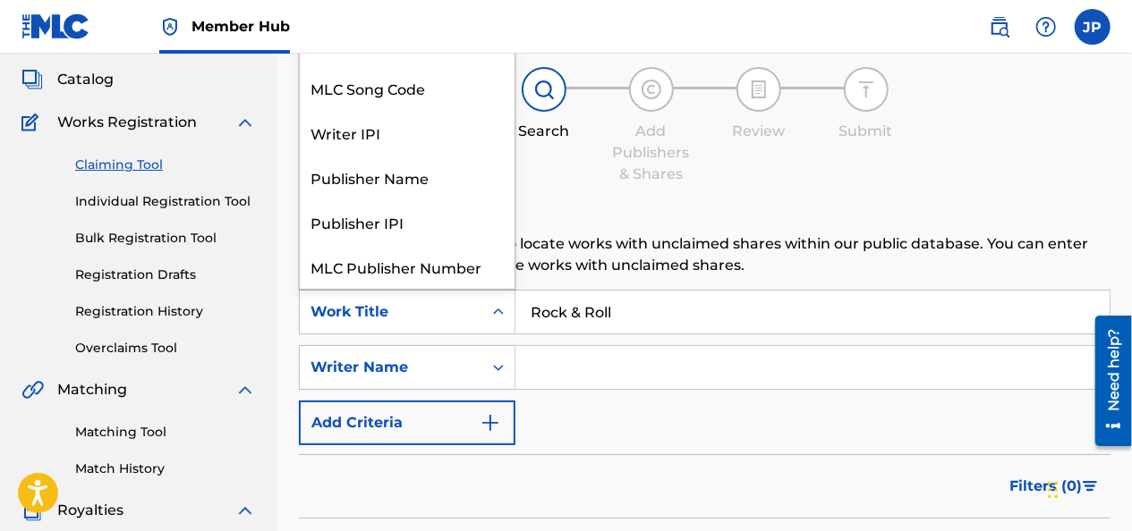
scroll to position [45, 0]
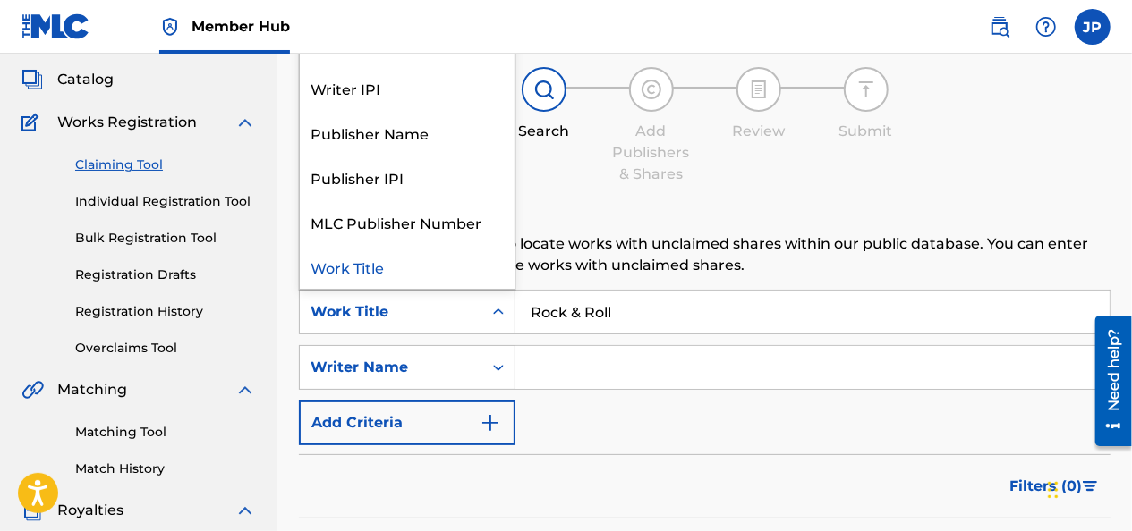
click at [545, 370] on input "Search Form" at bounding box center [812, 367] width 594 height 43
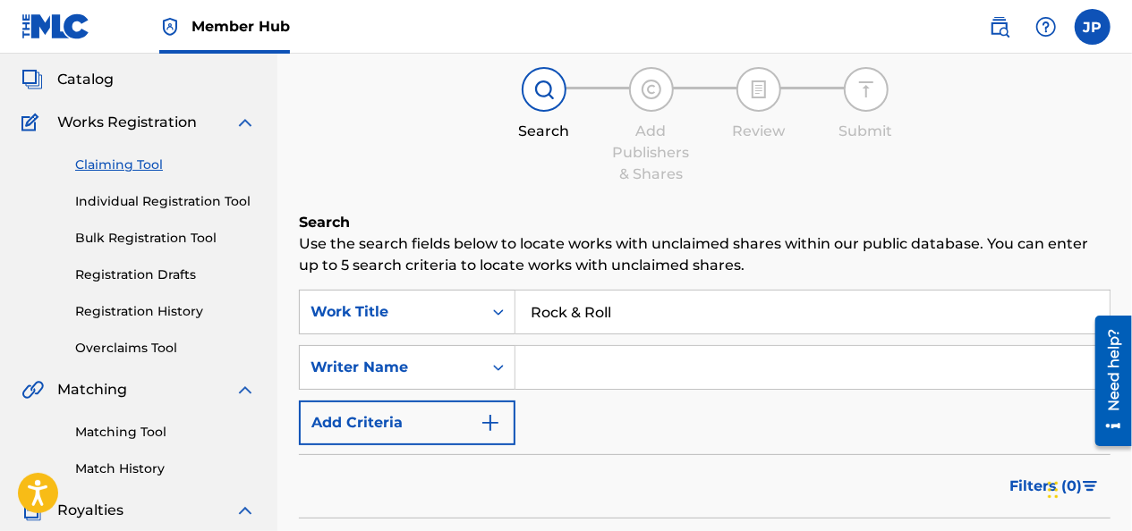
scroll to position [98, 0]
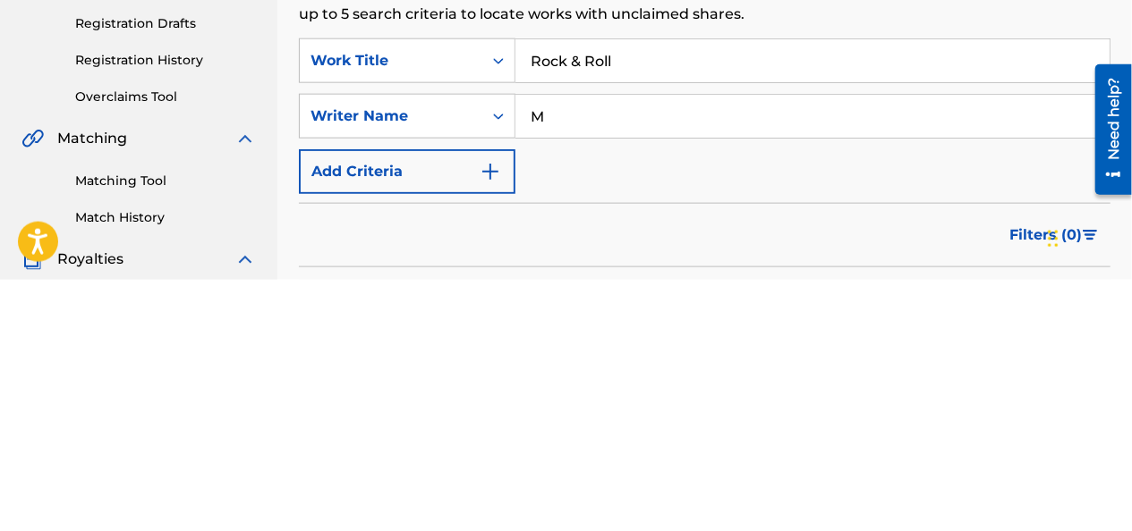
type input "[PERSON_NAME]"
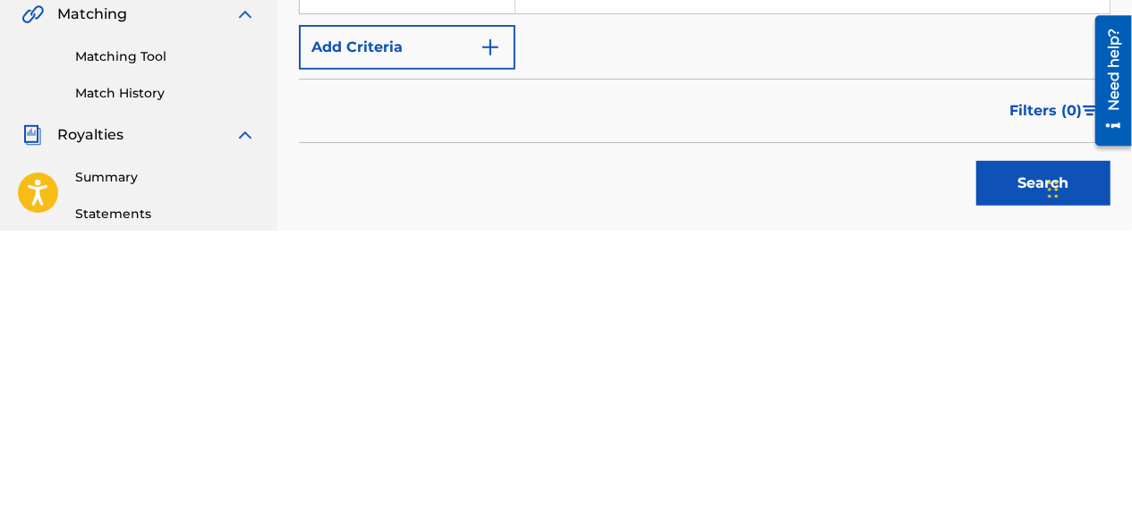
scroll to position [178, 0]
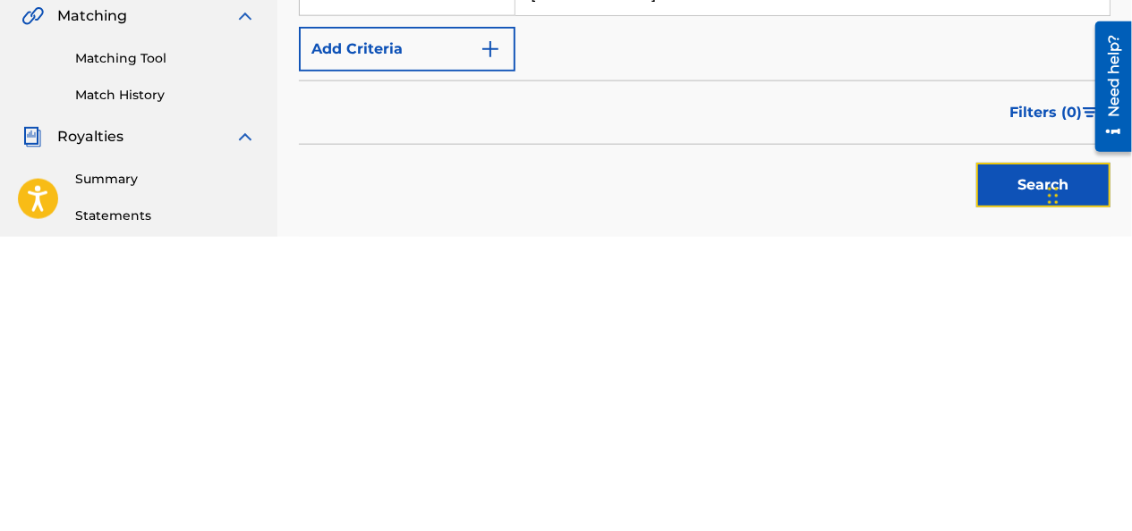
click at [1016, 492] on button "Search" at bounding box center [1043, 479] width 134 height 45
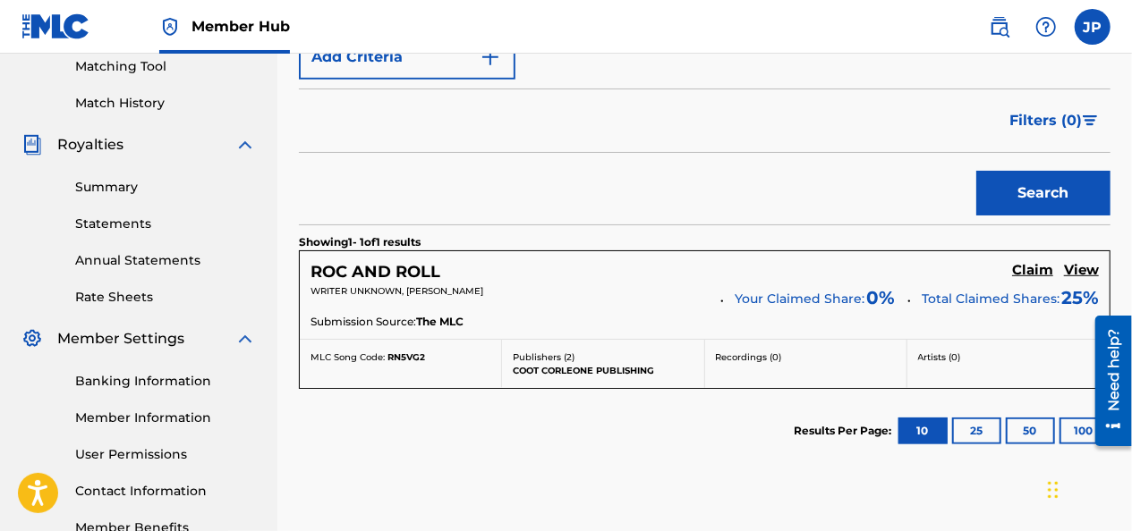
scroll to position [485, 0]
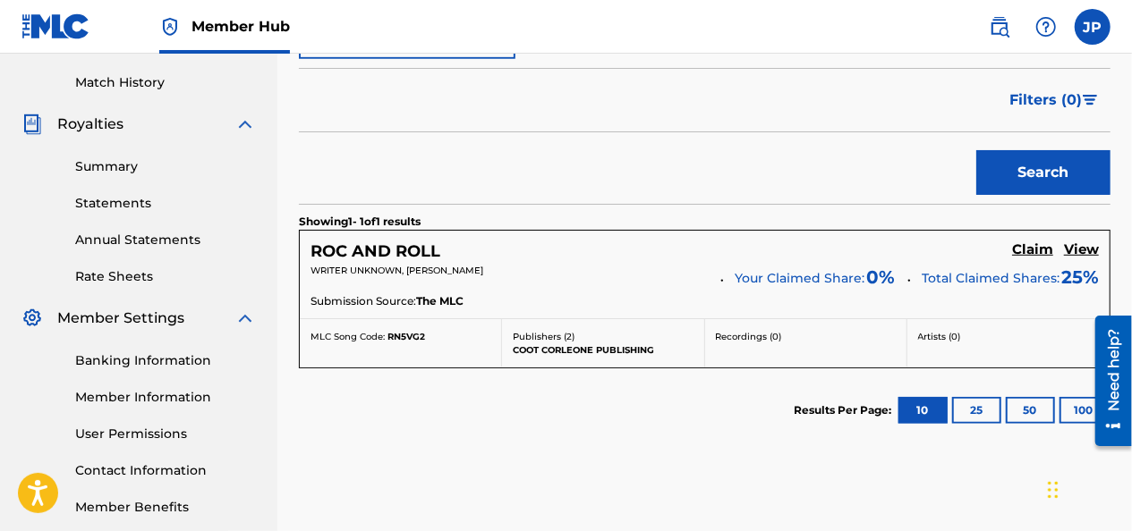
click at [1024, 253] on h5 "Claim" at bounding box center [1032, 250] width 41 height 17
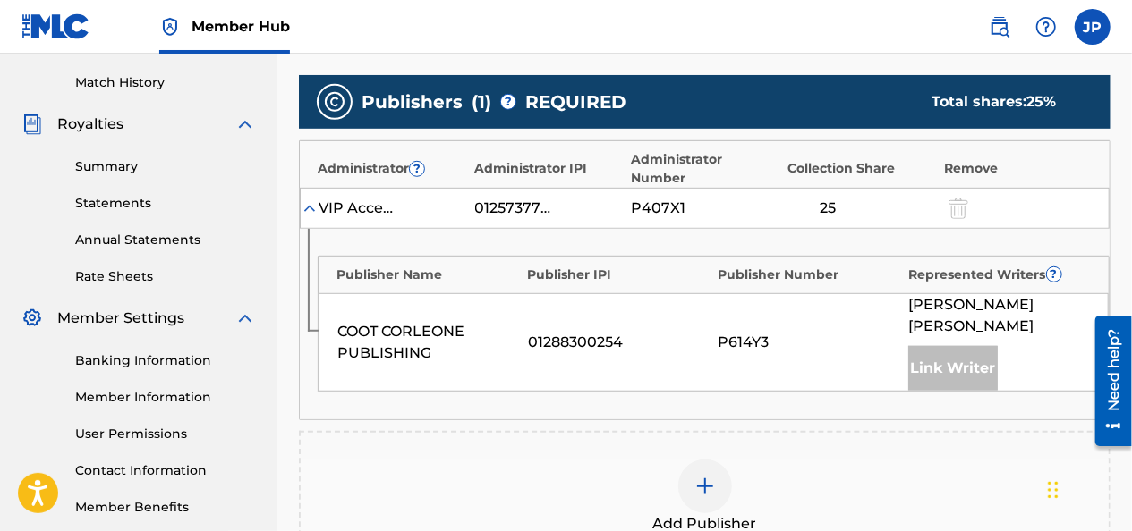
click at [701, 480] on div at bounding box center [705, 487] width 54 height 54
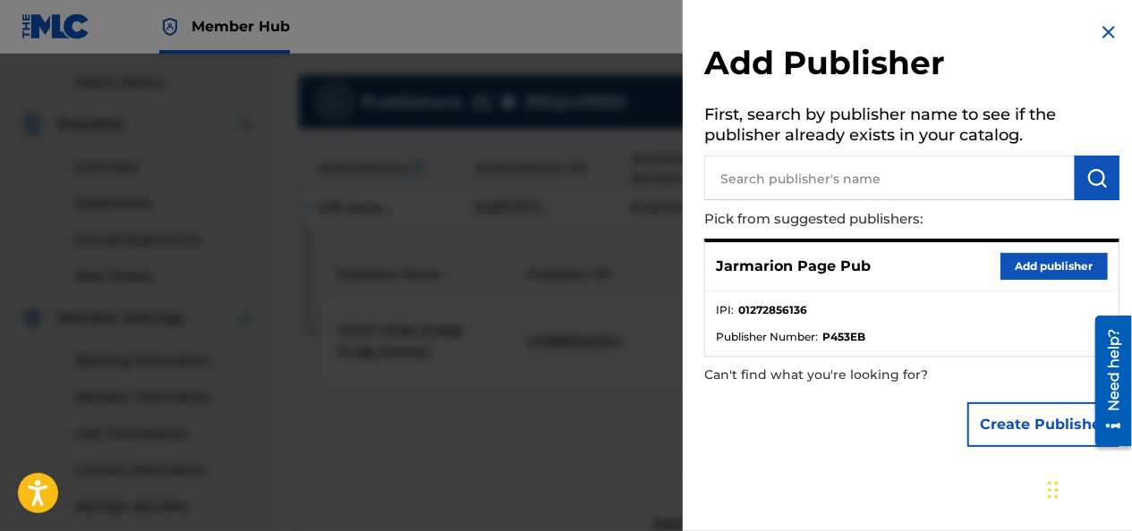
click at [1020, 268] on button "Add publisher" at bounding box center [1053, 266] width 107 height 27
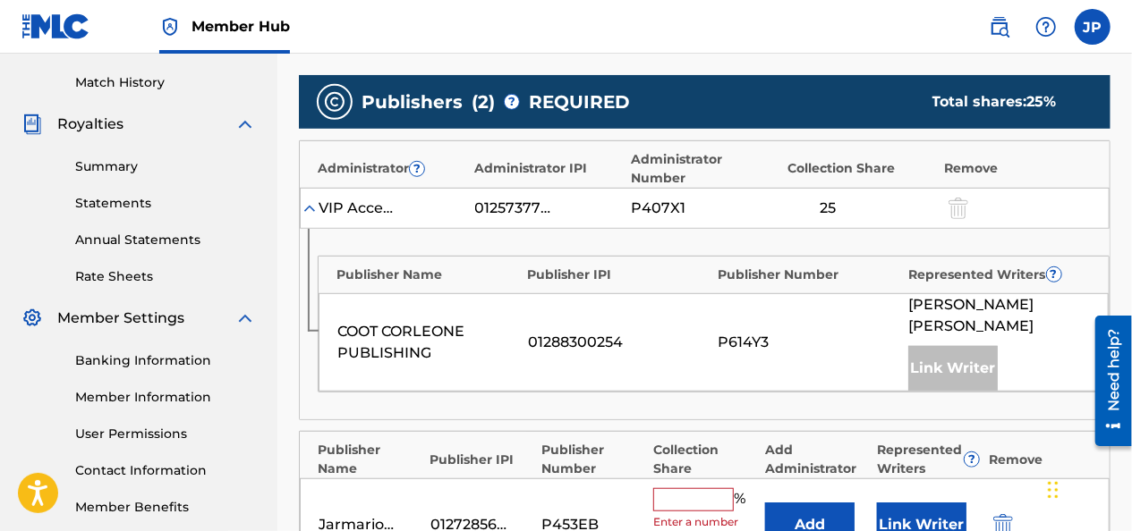
click at [675, 514] on span "Enter a number between 0.01% - 100.06%" at bounding box center [704, 538] width 103 height 48
click at [682, 489] on input "text" at bounding box center [693, 500] width 81 height 23
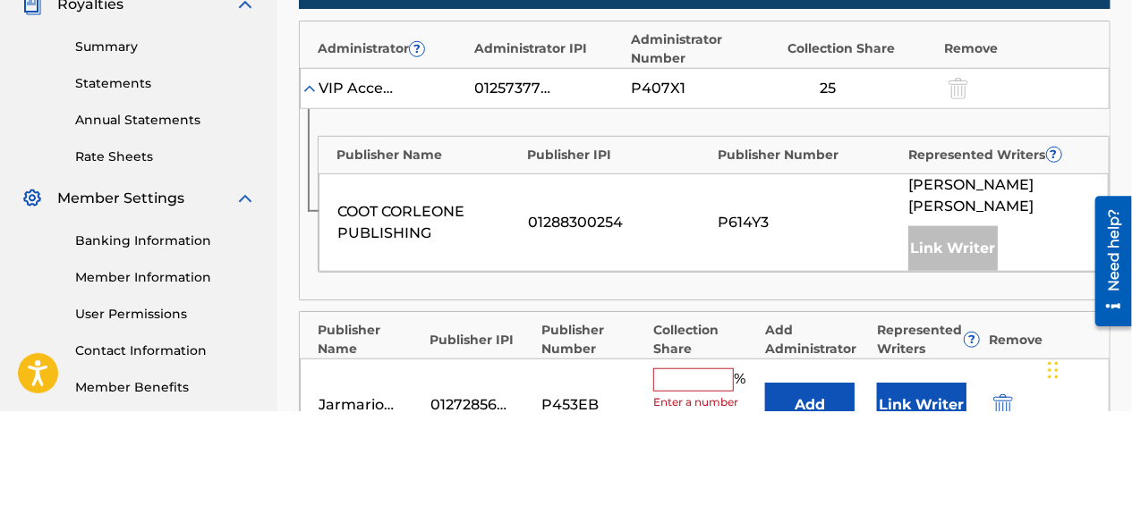
scroll to position [544, 0]
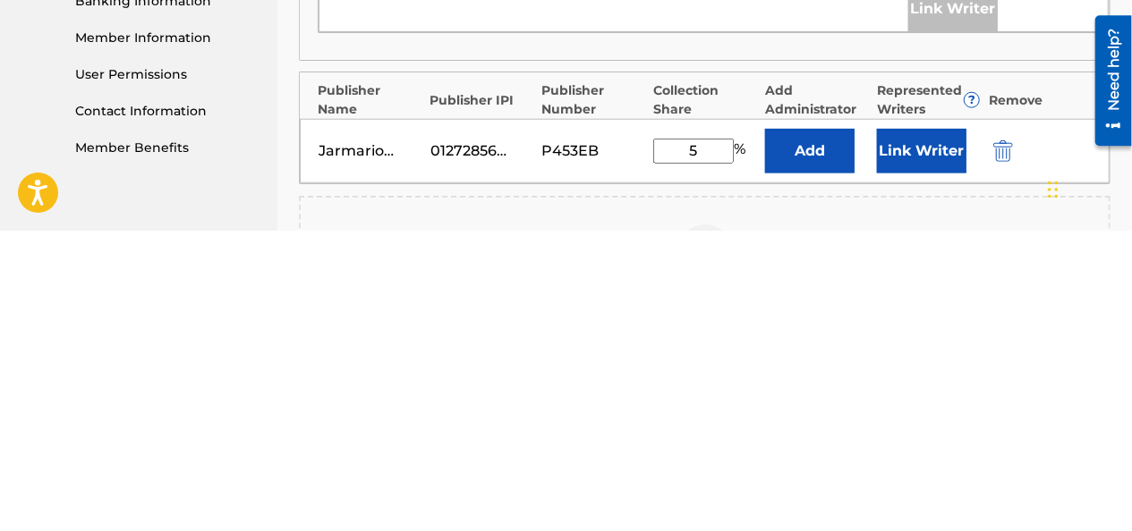
type input "50"
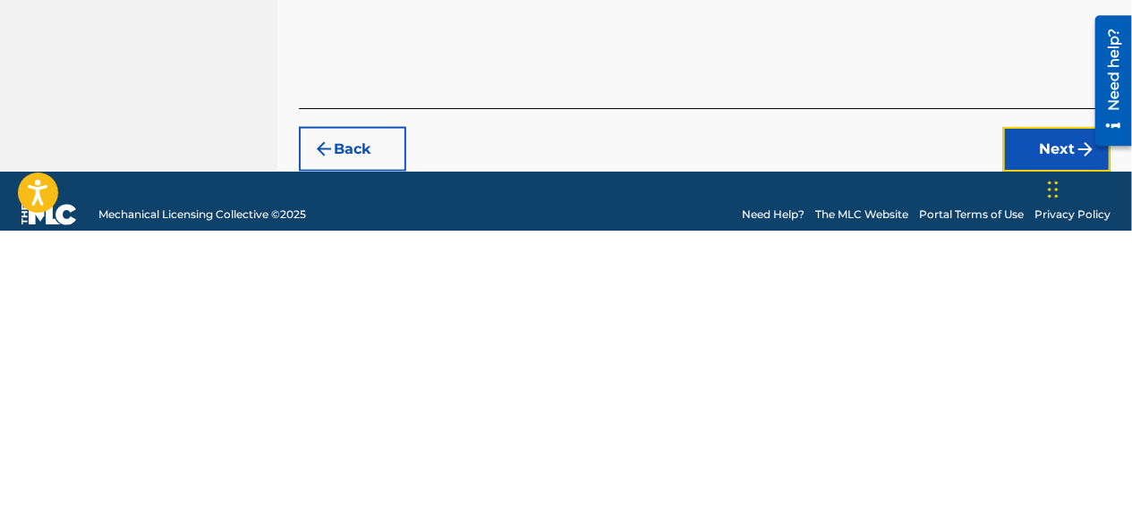
click at [1032, 428] on button "Next" at bounding box center [1056, 450] width 107 height 45
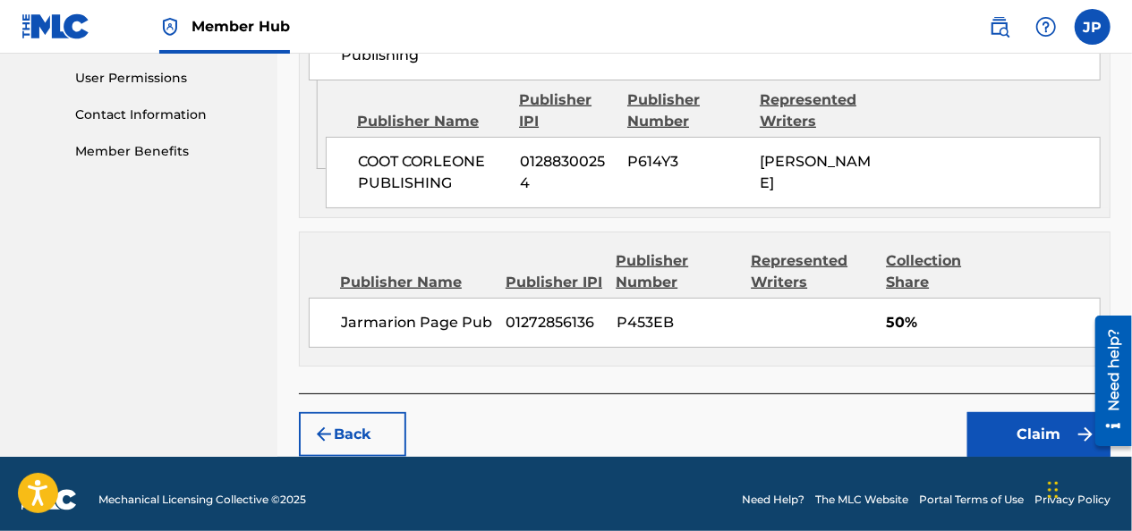
scroll to position [848, 0]
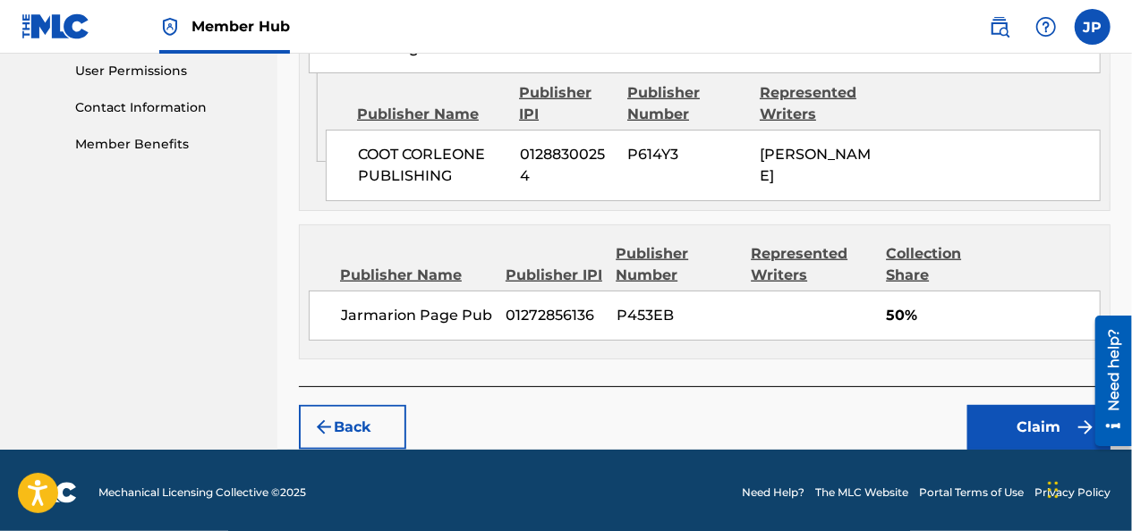
click at [1022, 428] on button "Claim" at bounding box center [1038, 427] width 143 height 45
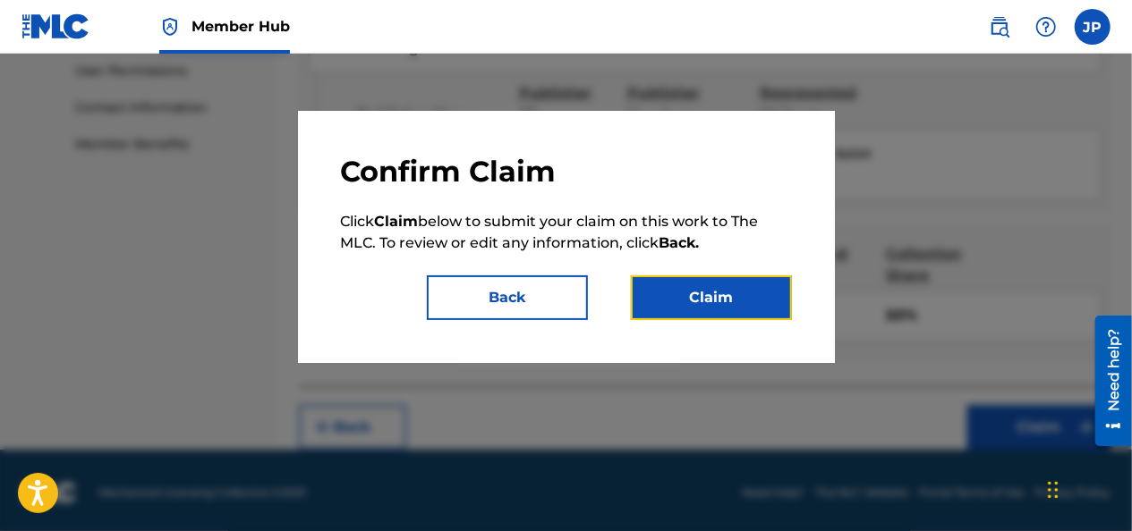
click at [724, 292] on button "Claim" at bounding box center [711, 298] width 161 height 45
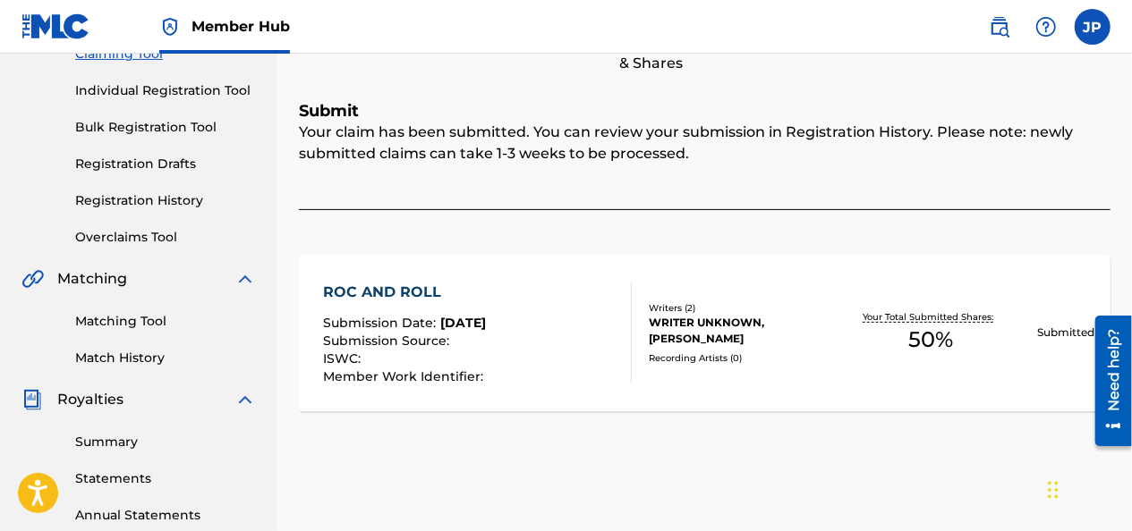
scroll to position [212, 0]
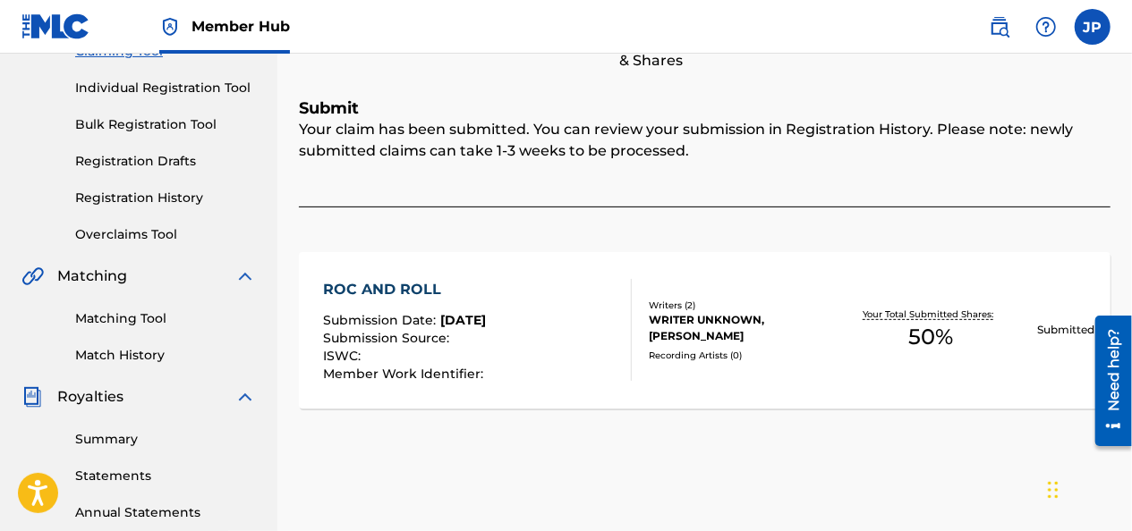
click at [99, 359] on link "Match History" at bounding box center [165, 355] width 181 height 19
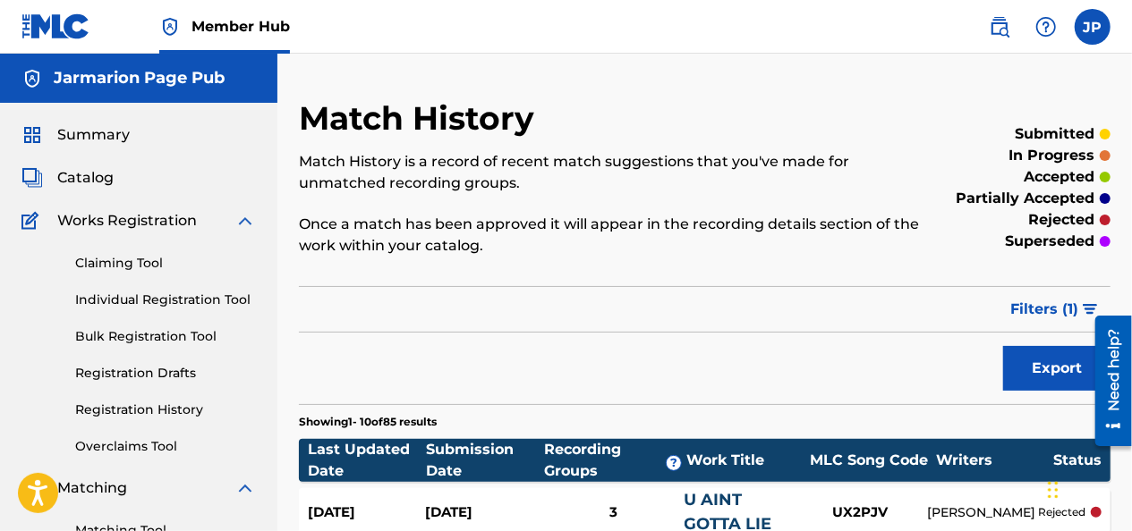
click at [104, 260] on link "Claiming Tool" at bounding box center [165, 263] width 181 height 19
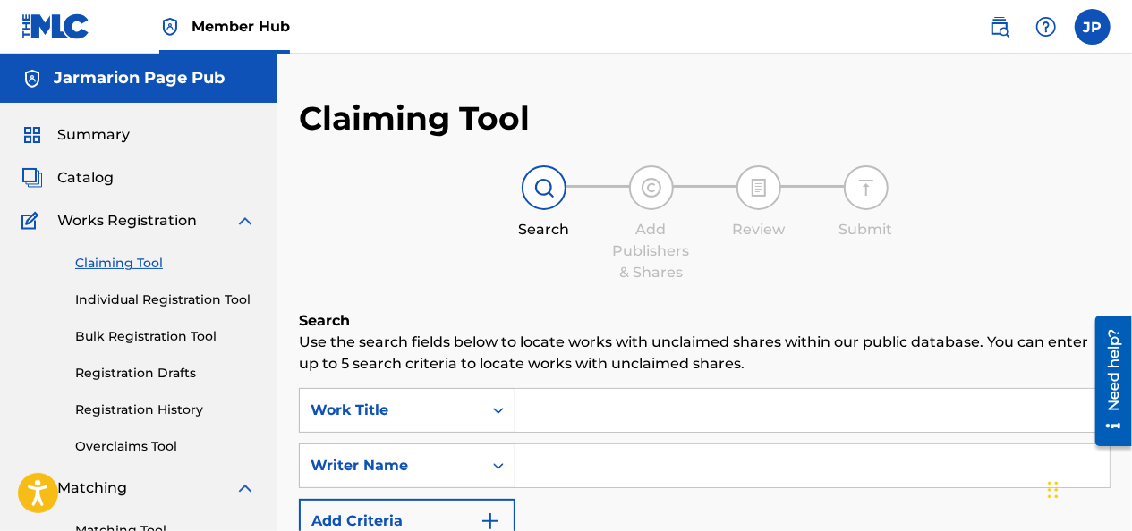
click at [557, 408] on input "Search Form" at bounding box center [812, 410] width 594 height 43
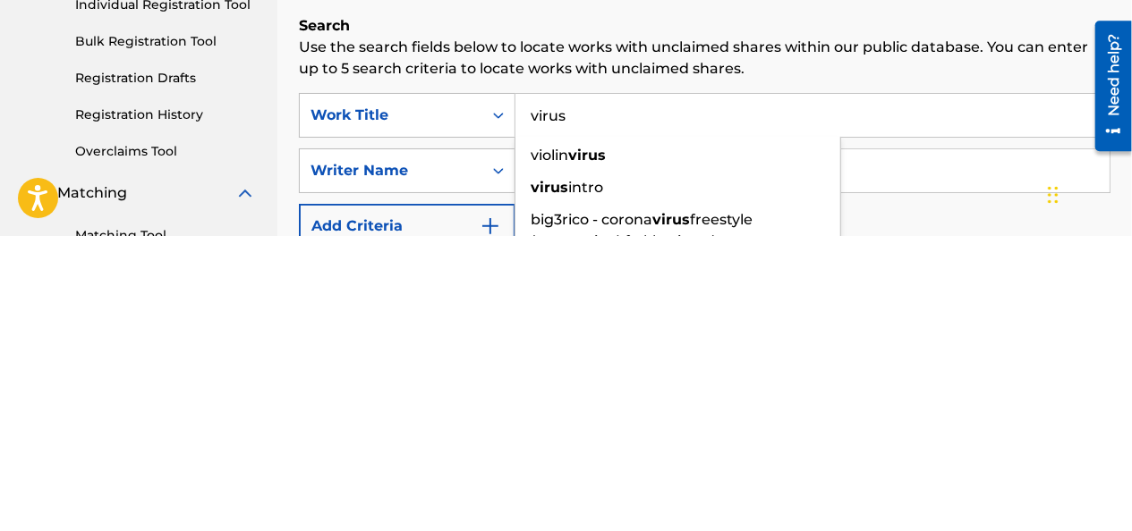
type input "virus"
click at [900, 468] on input "Search Form" at bounding box center [812, 466] width 594 height 43
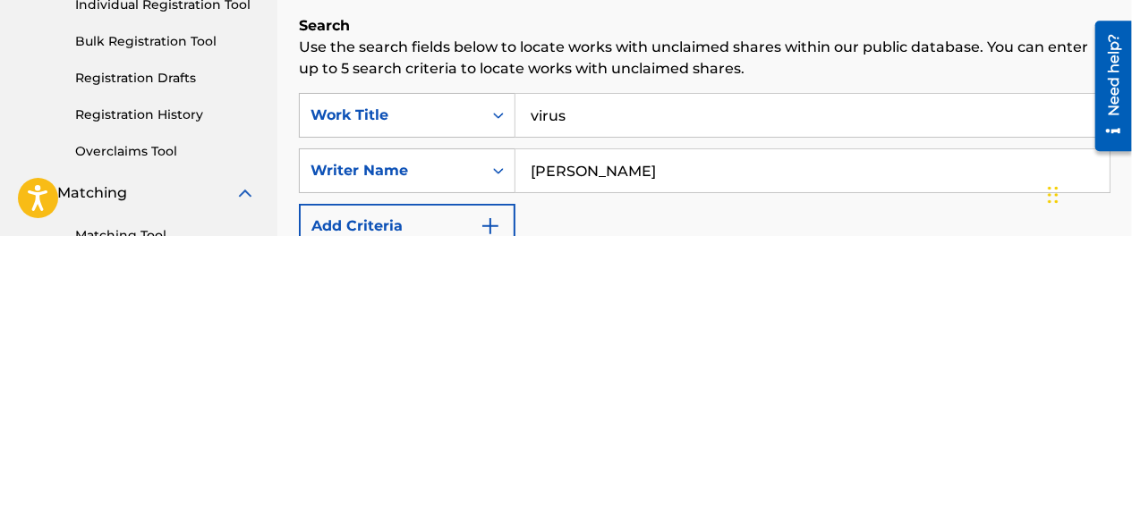
click at [760, 464] on input "[PERSON_NAME]" at bounding box center [812, 466] width 594 height 43
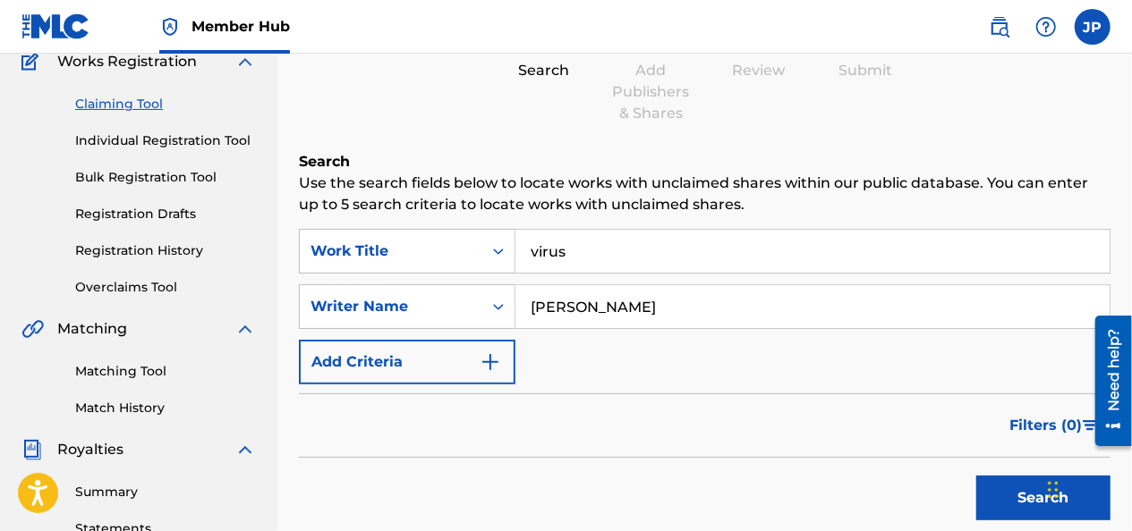
scroll to position [161, 0]
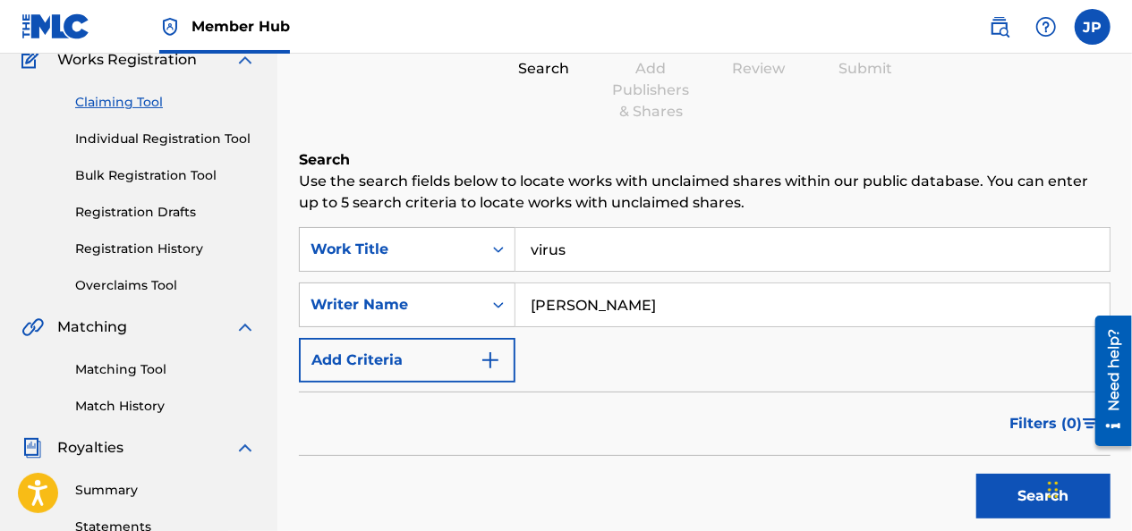
click at [682, 310] on input "[PERSON_NAME]" at bounding box center [812, 305] width 594 height 43
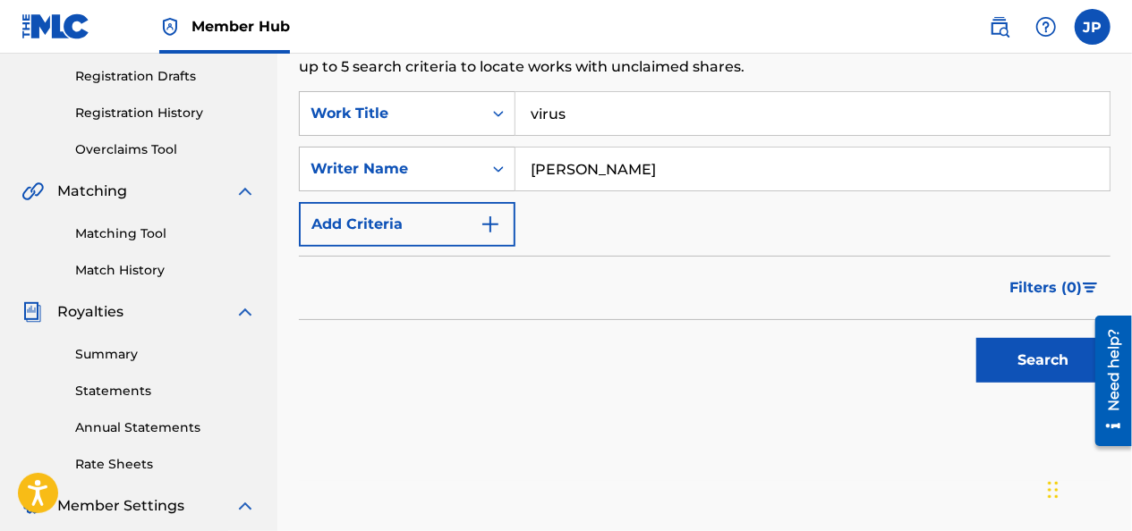
scroll to position [299, 0]
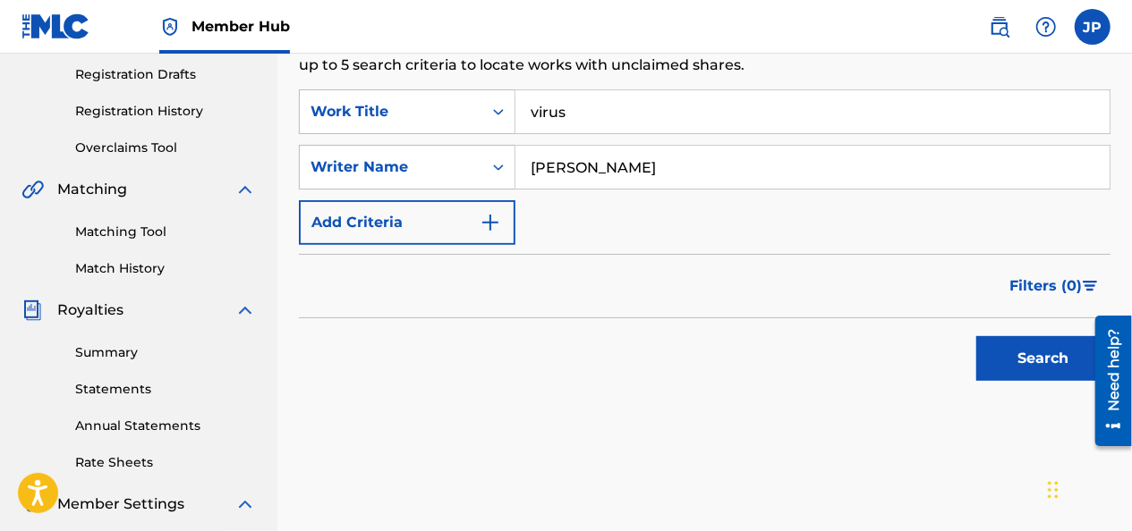
type input "[PERSON_NAME]"
click at [1009, 362] on button "Search" at bounding box center [1043, 358] width 134 height 45
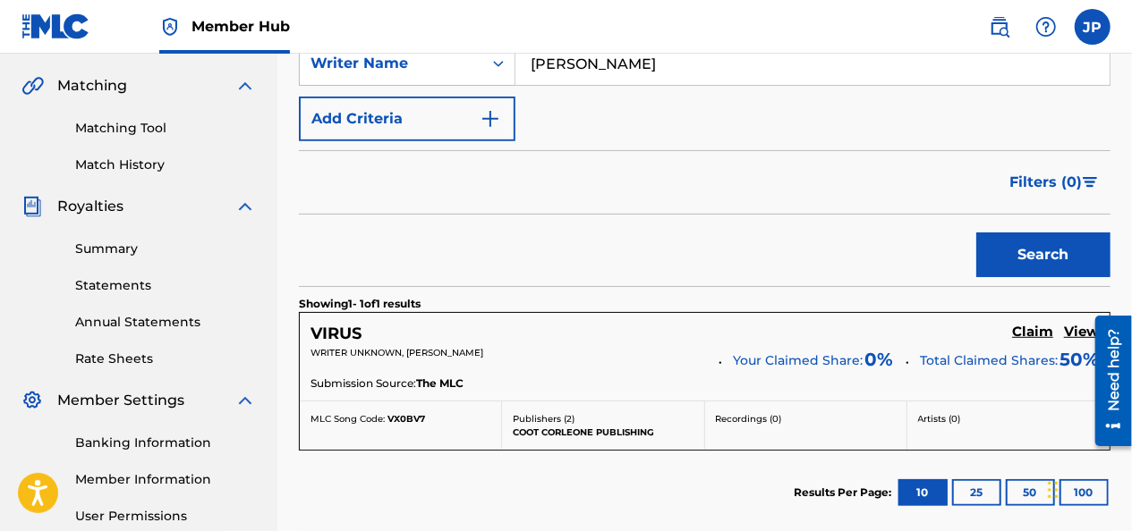
scroll to position [404, 0]
click at [1043, 330] on h5 "Claim" at bounding box center [1032, 331] width 41 height 17
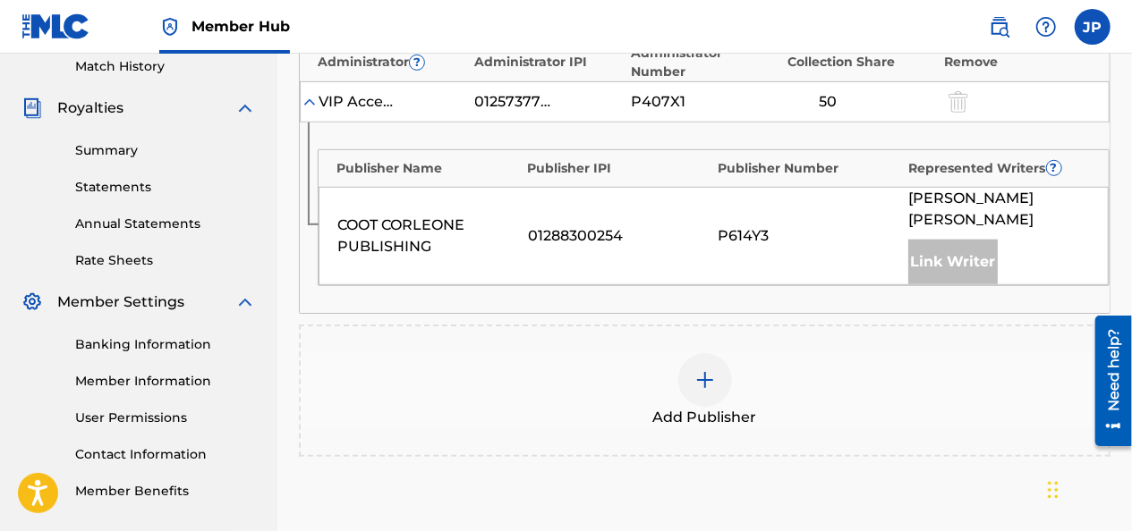
scroll to position [557, 0]
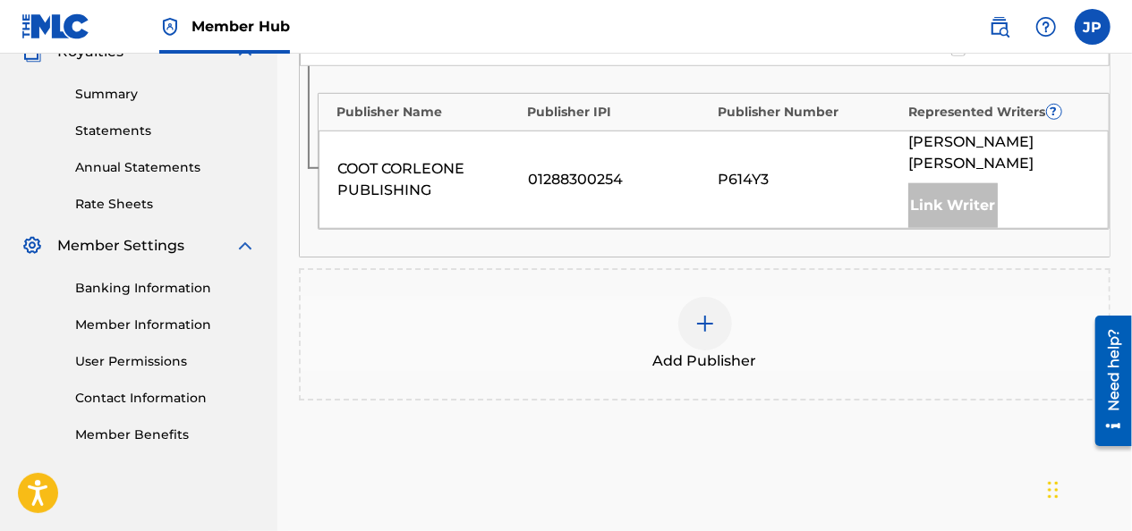
click at [691, 297] on div at bounding box center [705, 324] width 54 height 54
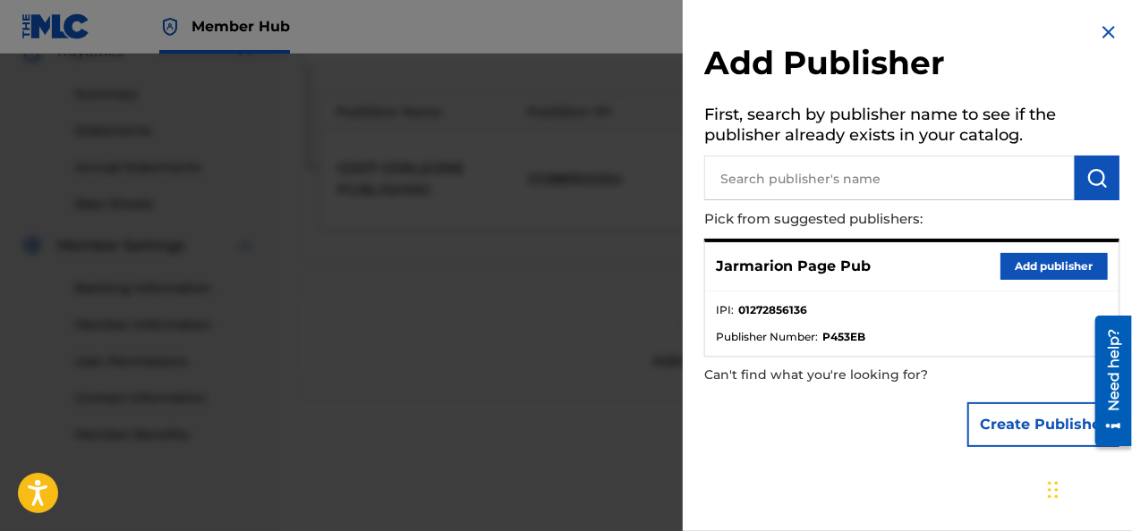
click at [504, 299] on div at bounding box center [566, 319] width 1132 height 531
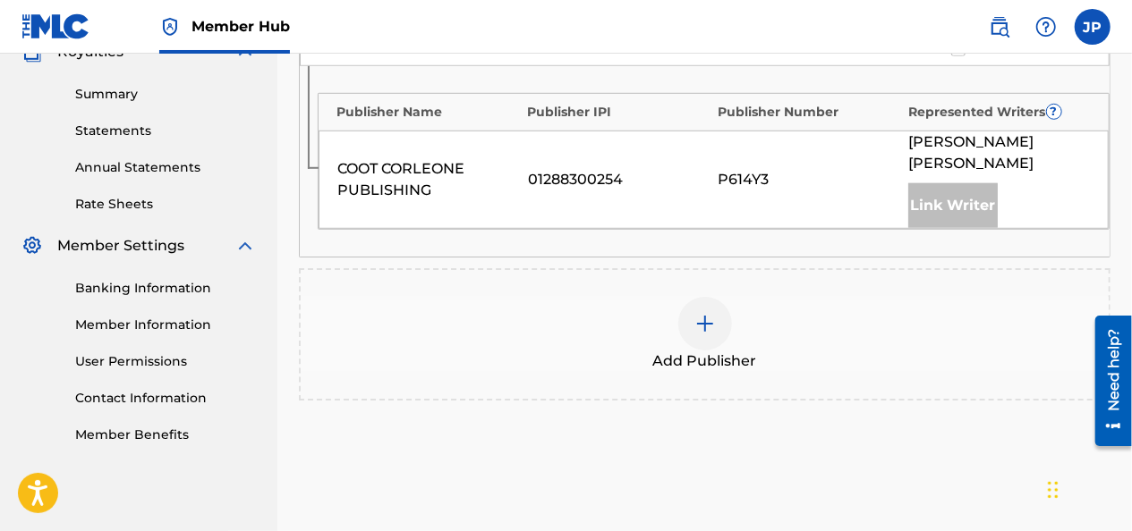
click at [748, 297] on div "Add Publisher" at bounding box center [705, 334] width 808 height 75
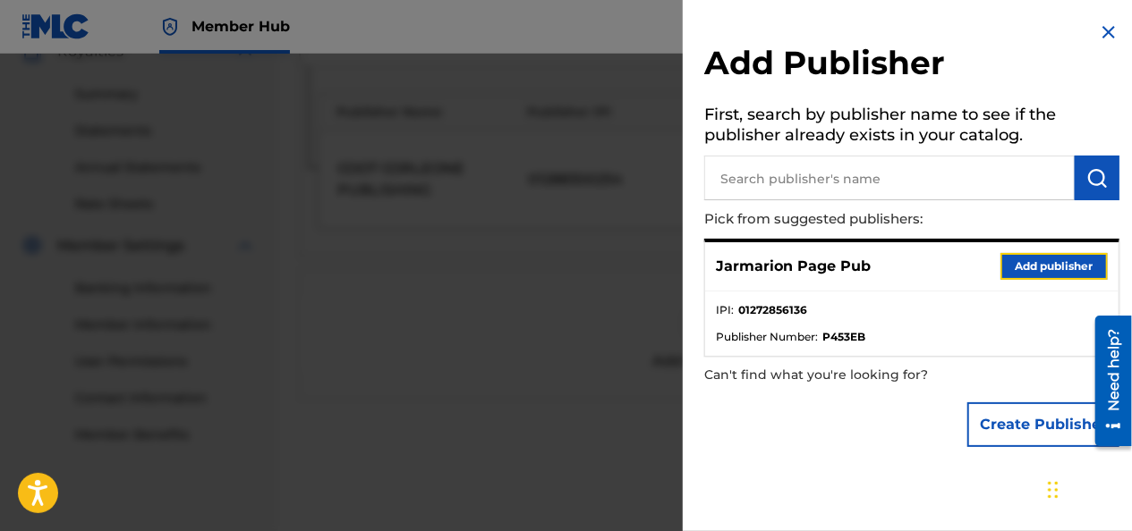
click at [1029, 266] on button "Add publisher" at bounding box center [1053, 266] width 107 height 27
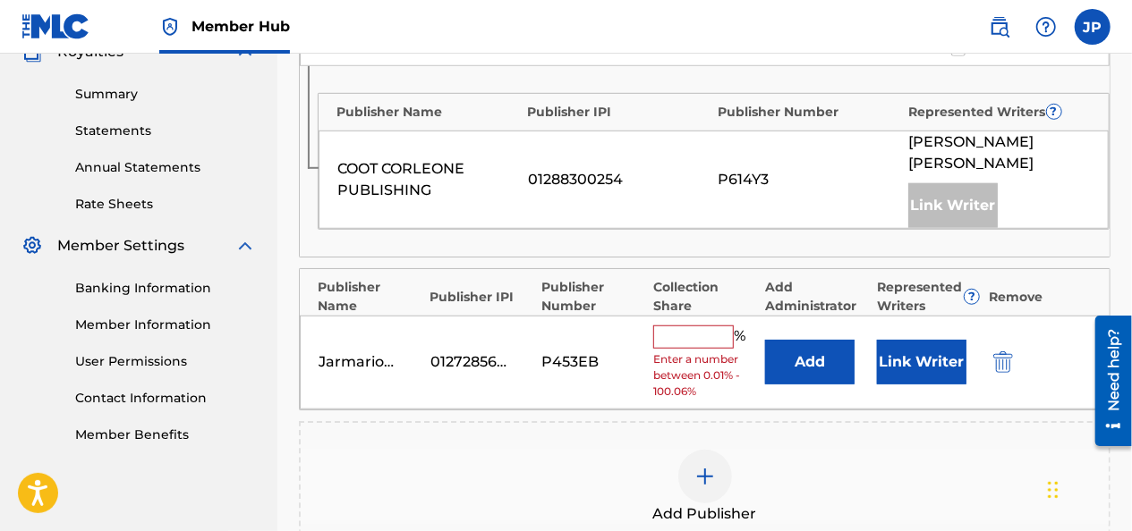
click at [692, 326] on input "text" at bounding box center [693, 337] width 81 height 23
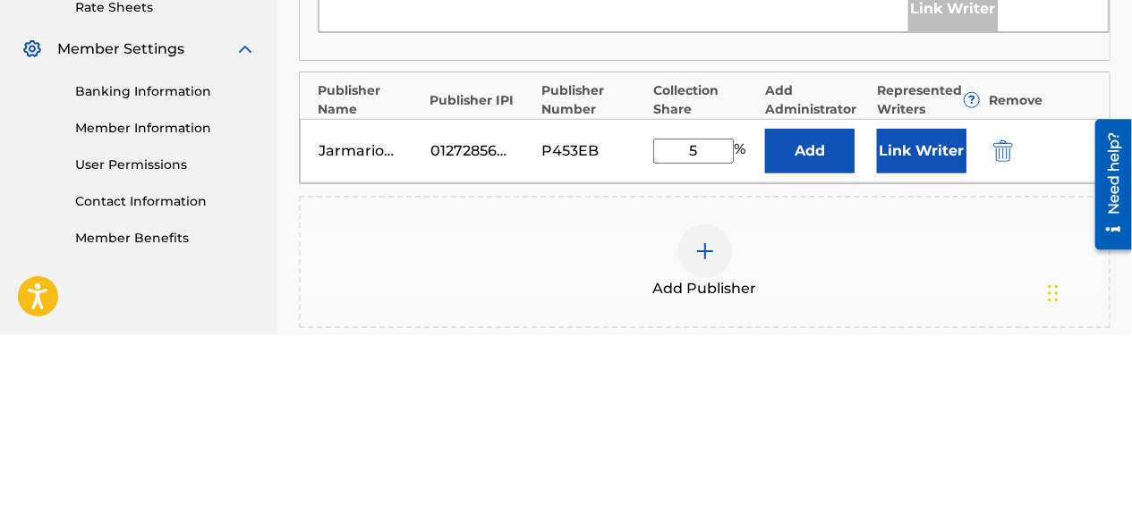
type input "50"
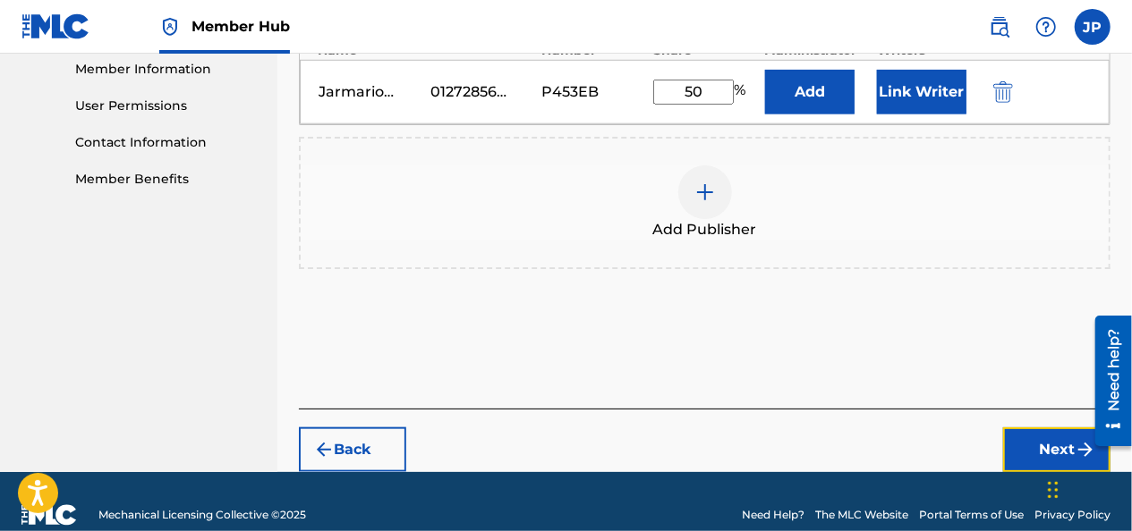
click at [1018, 428] on button "Next" at bounding box center [1056, 450] width 107 height 45
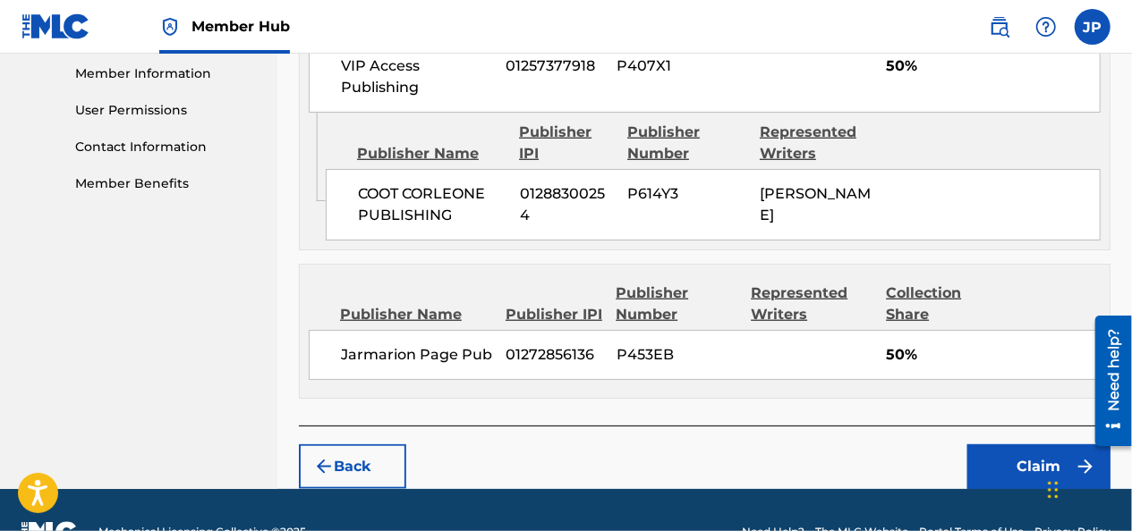
click at [1018, 426] on div "Writers (2) Writer Name Writer IPI Writer Role WRITER UNKNOWN -- Composer [PERS…" at bounding box center [704, 56] width 811 height 739
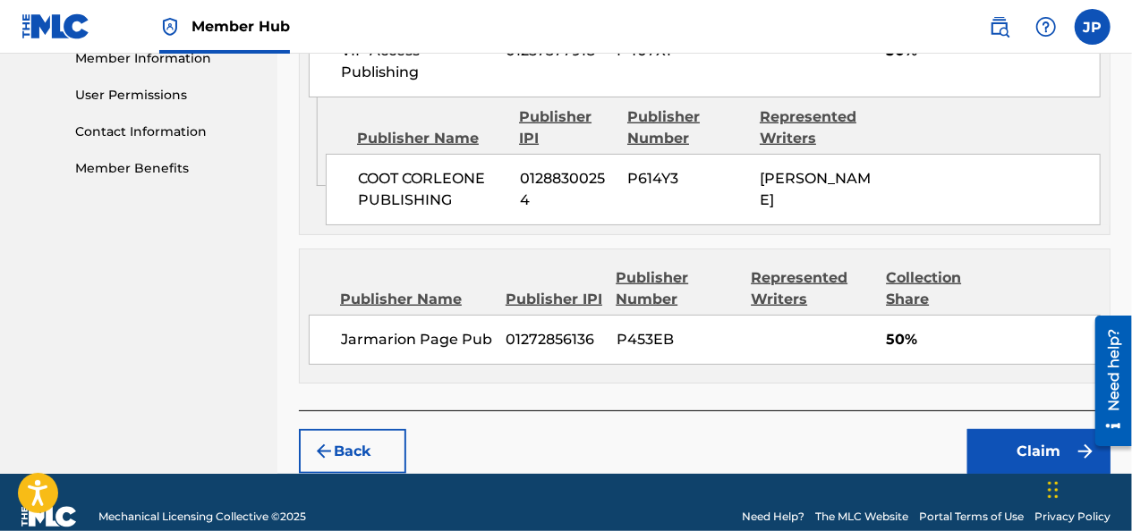
scroll to position [848, 0]
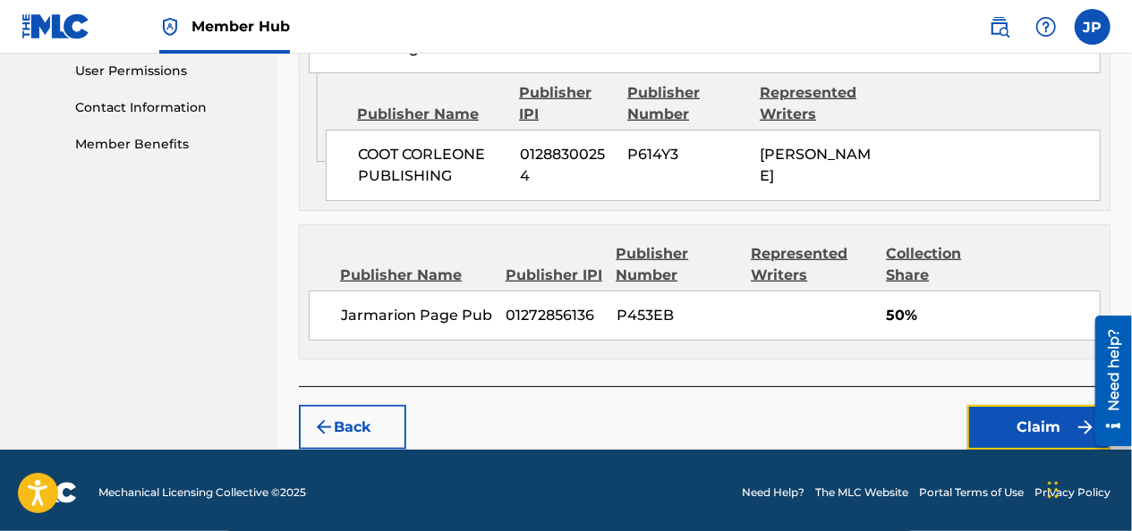
click at [999, 431] on button "Claim" at bounding box center [1038, 427] width 143 height 45
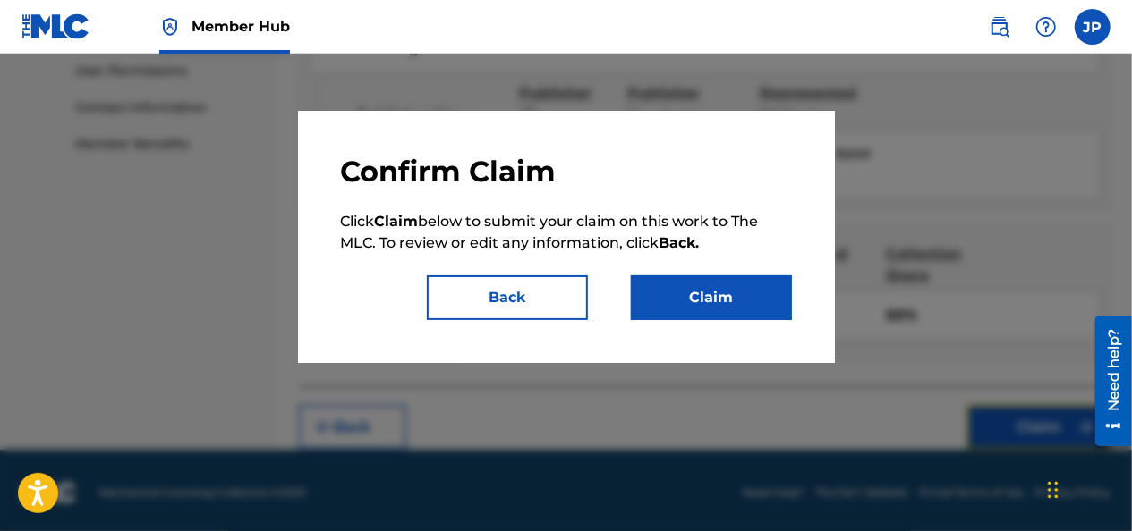
click at [766, 278] on button "Claim" at bounding box center [711, 298] width 161 height 45
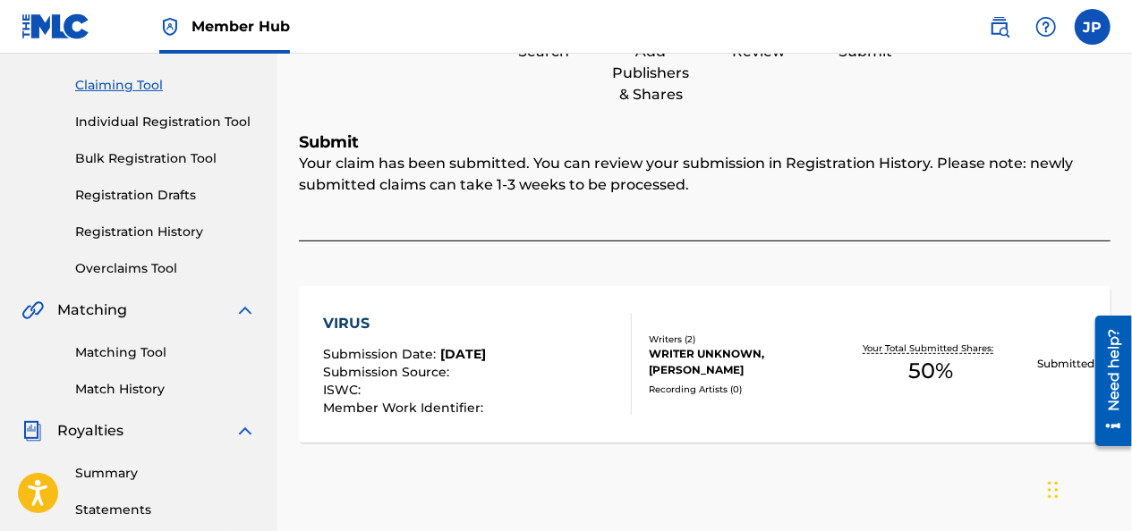
scroll to position [181, 0]
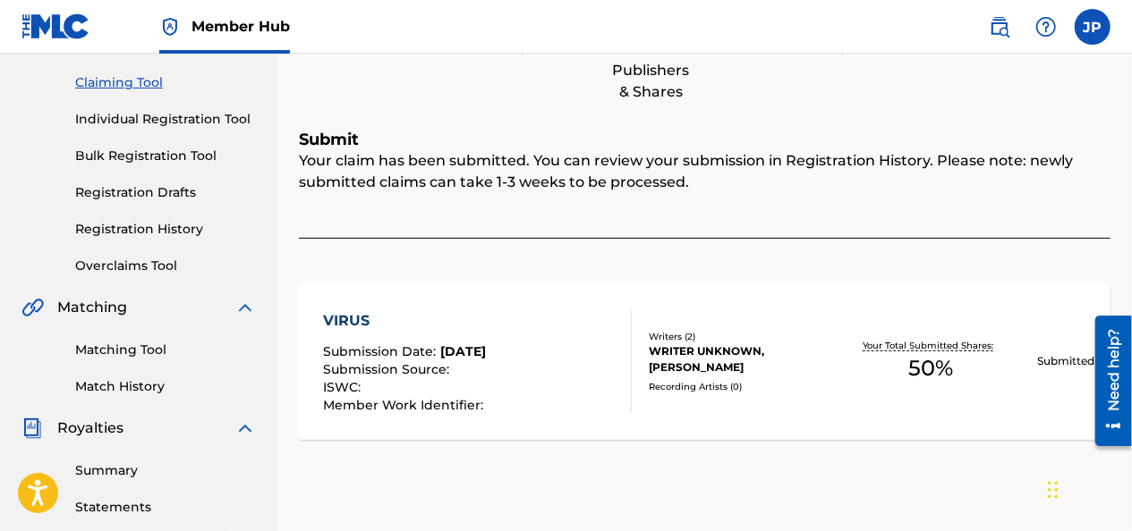
click at [94, 384] on link "Match History" at bounding box center [165, 387] width 181 height 19
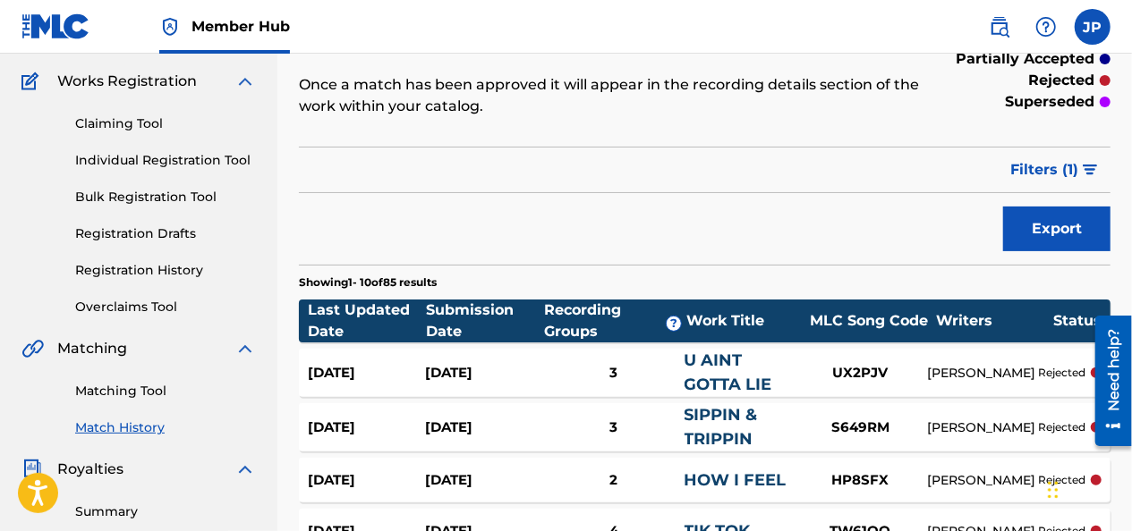
scroll to position [112, 0]
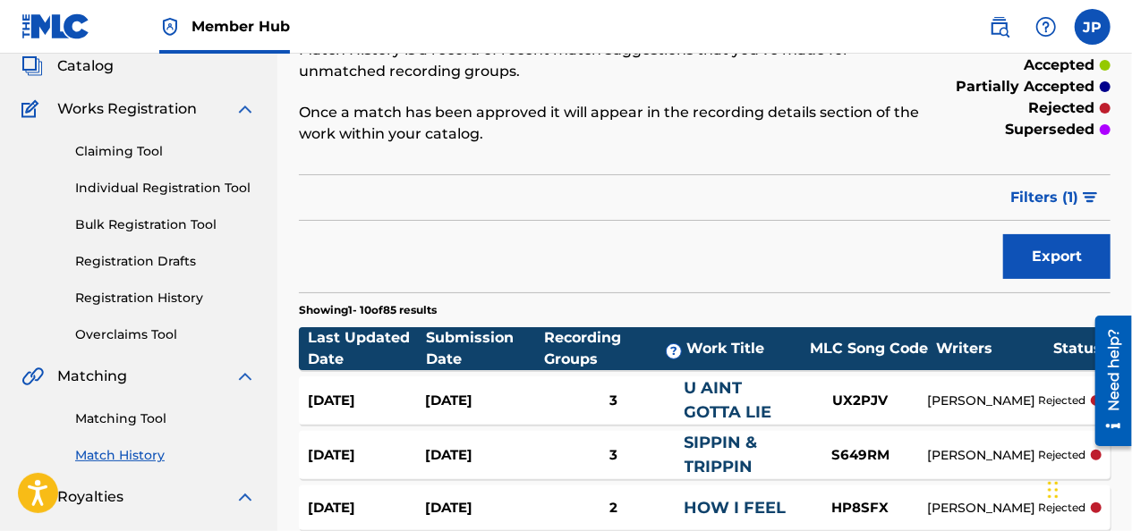
click at [86, 150] on link "Claiming Tool" at bounding box center [165, 151] width 181 height 19
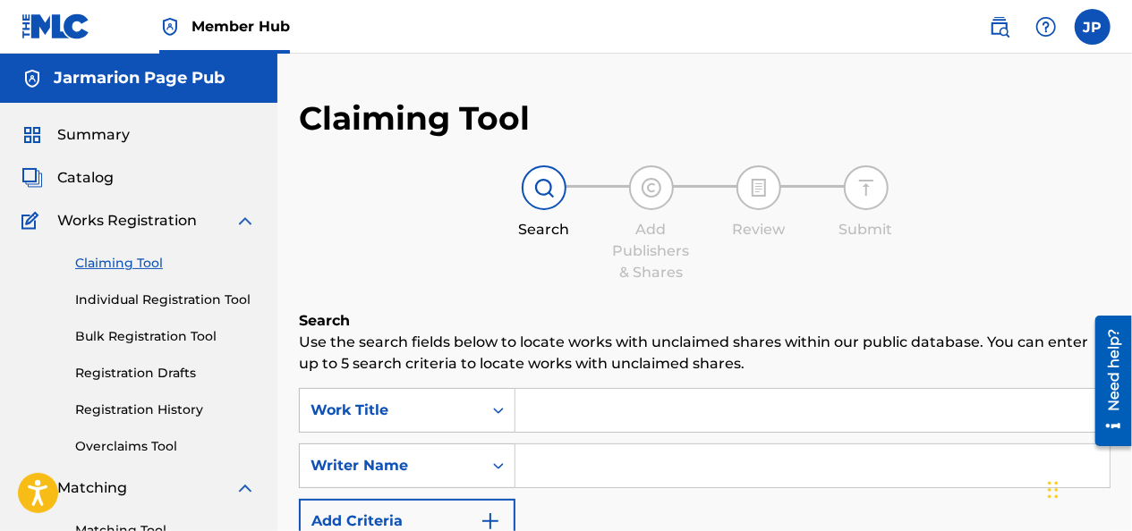
click at [565, 412] on input "Search Form" at bounding box center [812, 410] width 594 height 43
click at [564, 410] on input "A" at bounding box center [812, 410] width 594 height 43
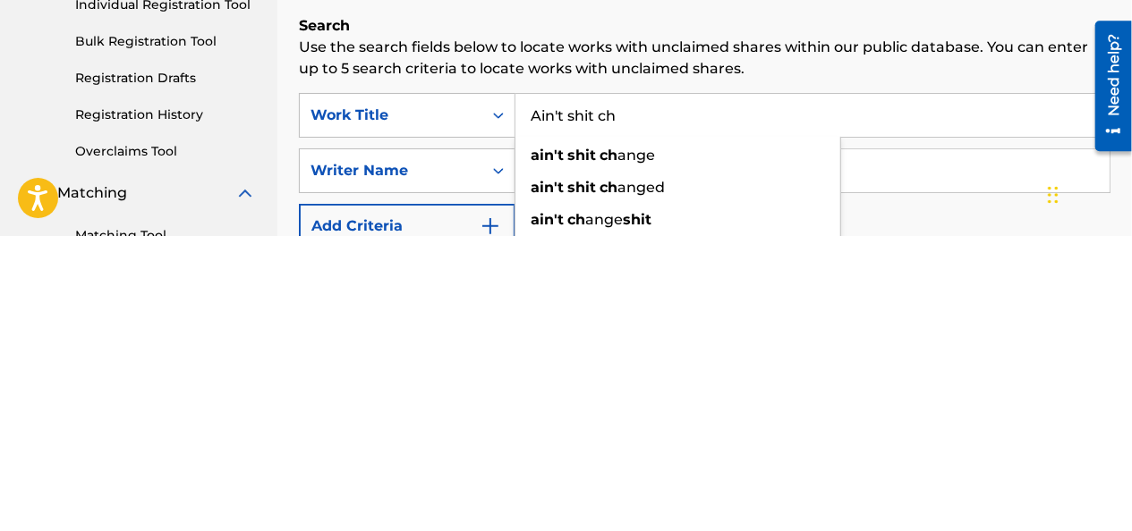
click at [585, 446] on strong "shit" at bounding box center [581, 450] width 29 height 17
type input "ain't shit change"
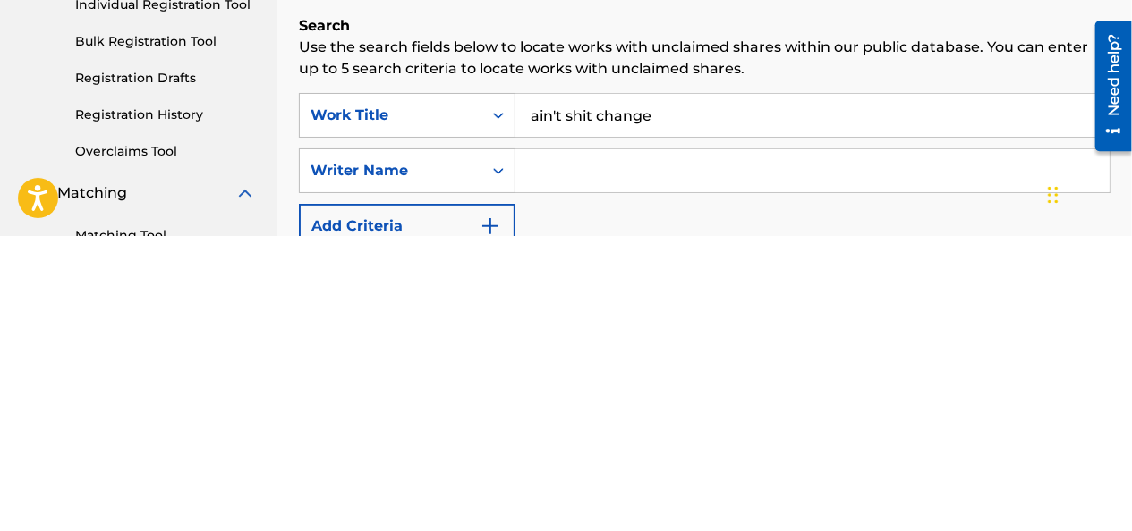
click at [562, 469] on input "Search Form" at bounding box center [812, 466] width 594 height 43
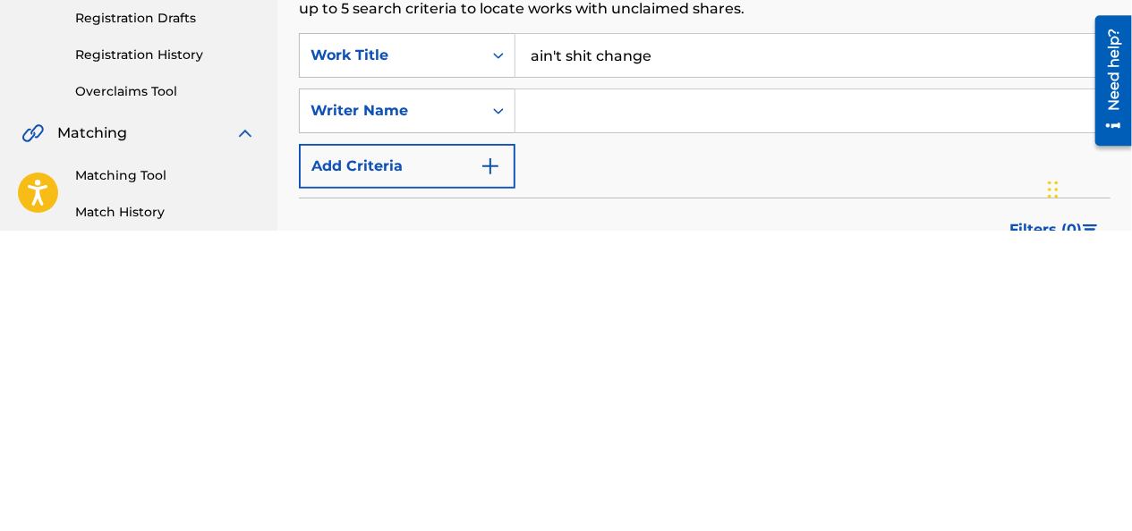
scroll to position [56, 0]
click at [543, 411] on input "Search Form" at bounding box center [812, 409] width 594 height 43
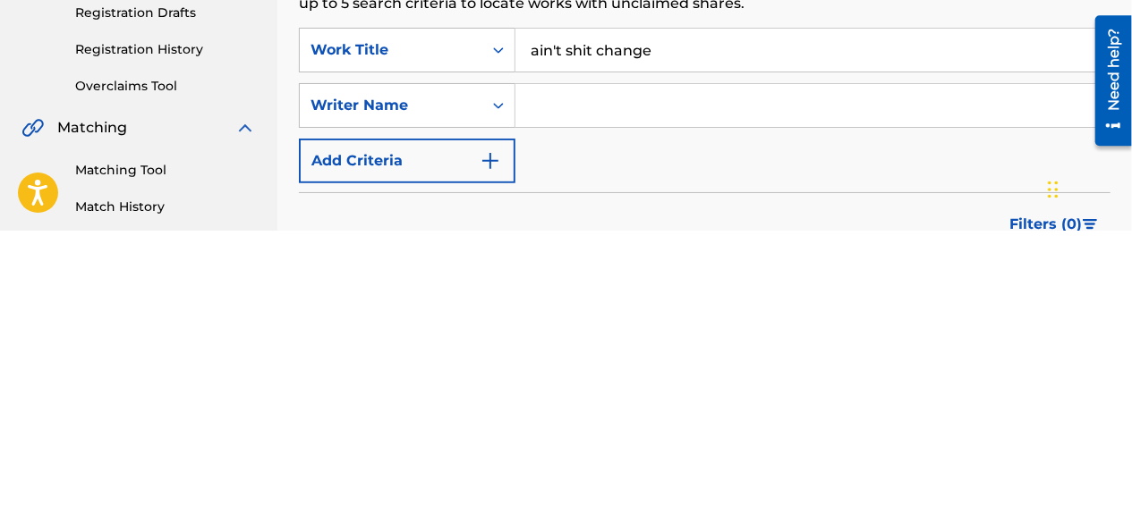
click at [549, 406] on input "Search Form" at bounding box center [812, 406] width 594 height 43
type input "[PERSON_NAME]"
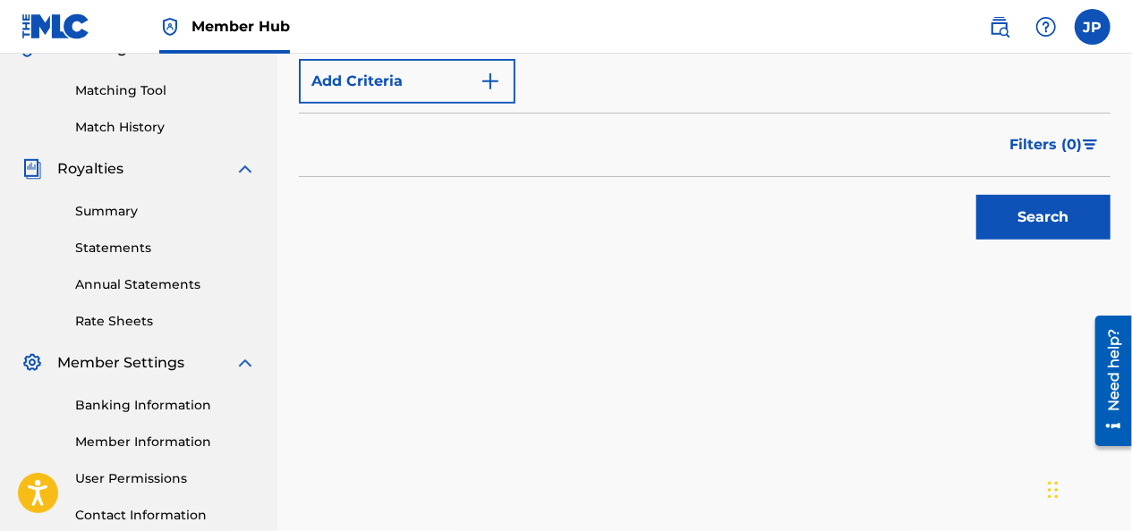
scroll to position [447, 0]
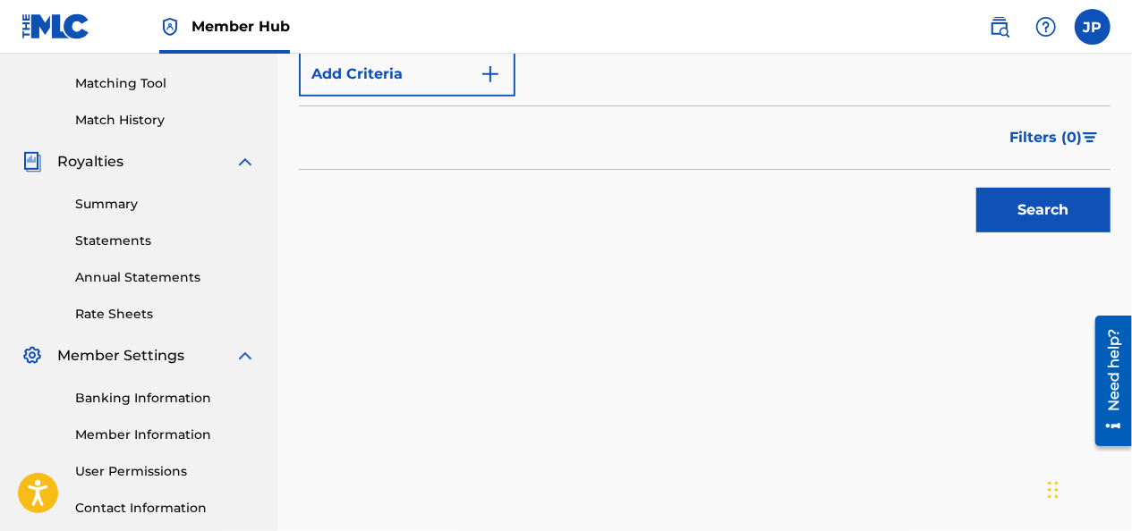
click at [1095, 219] on button "Search" at bounding box center [1043, 210] width 134 height 45
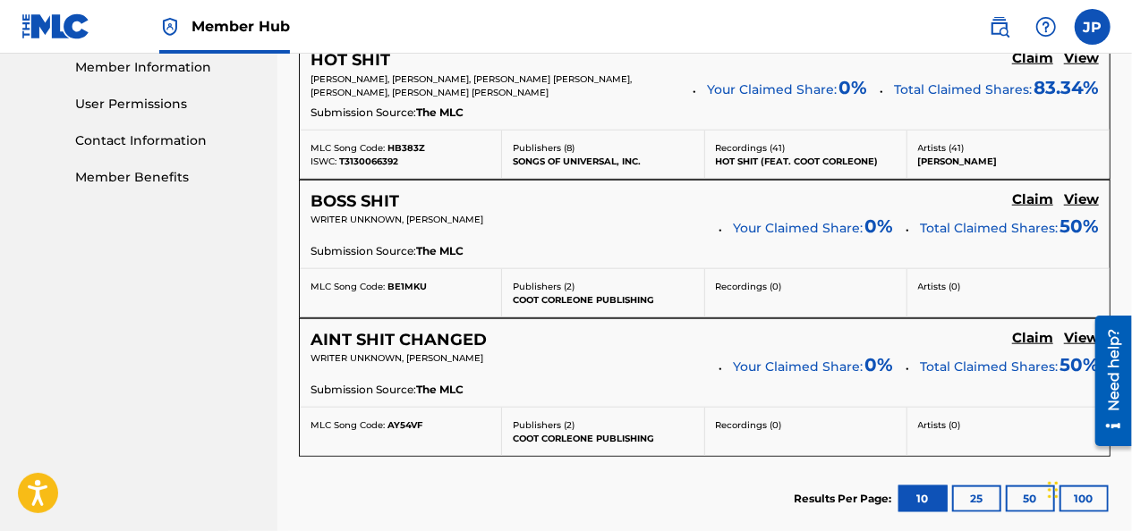
scroll to position [816, 0]
click at [1034, 336] on h5 "Claim" at bounding box center [1032, 337] width 41 height 17
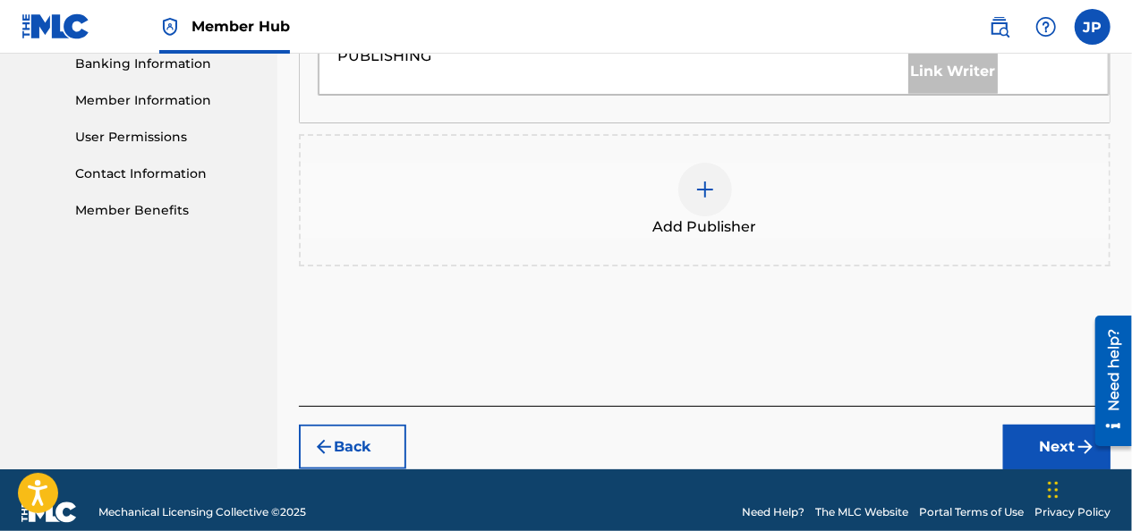
click at [422, 172] on div "Add Publisher" at bounding box center [705, 200] width 808 height 75
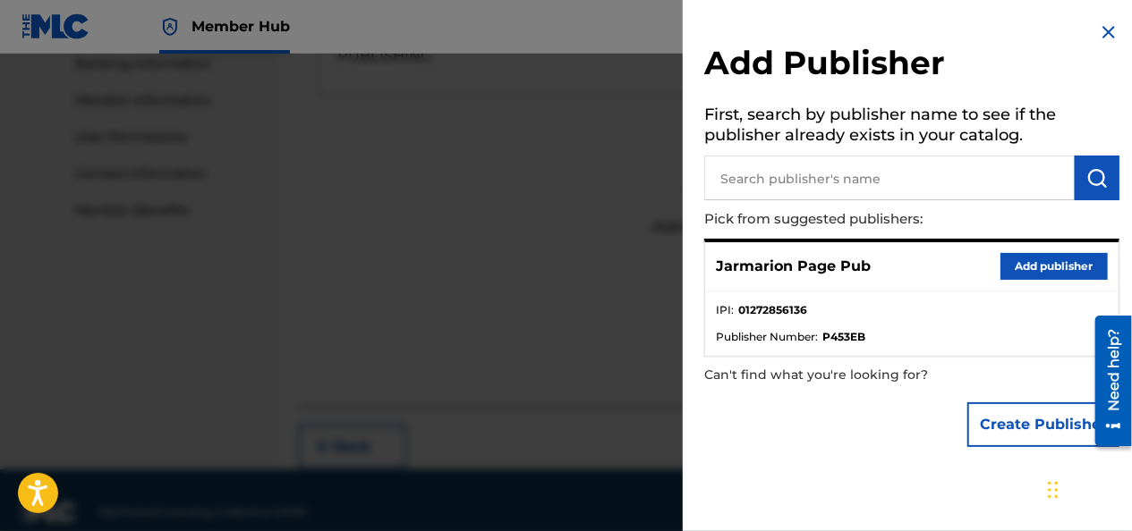
click at [1053, 268] on button "Add publisher" at bounding box center [1053, 266] width 107 height 27
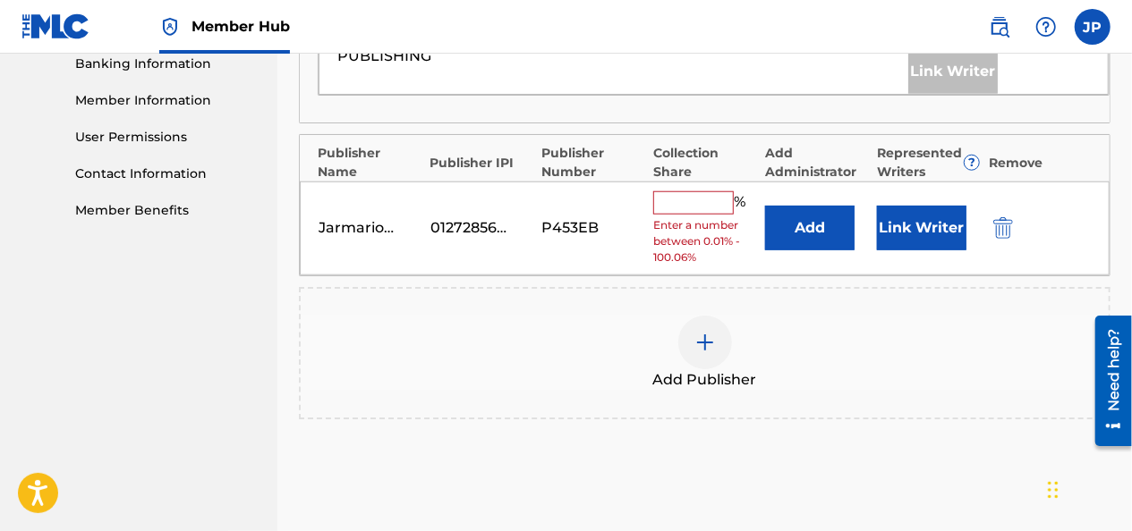
click at [660, 191] on input "text" at bounding box center [693, 202] width 81 height 23
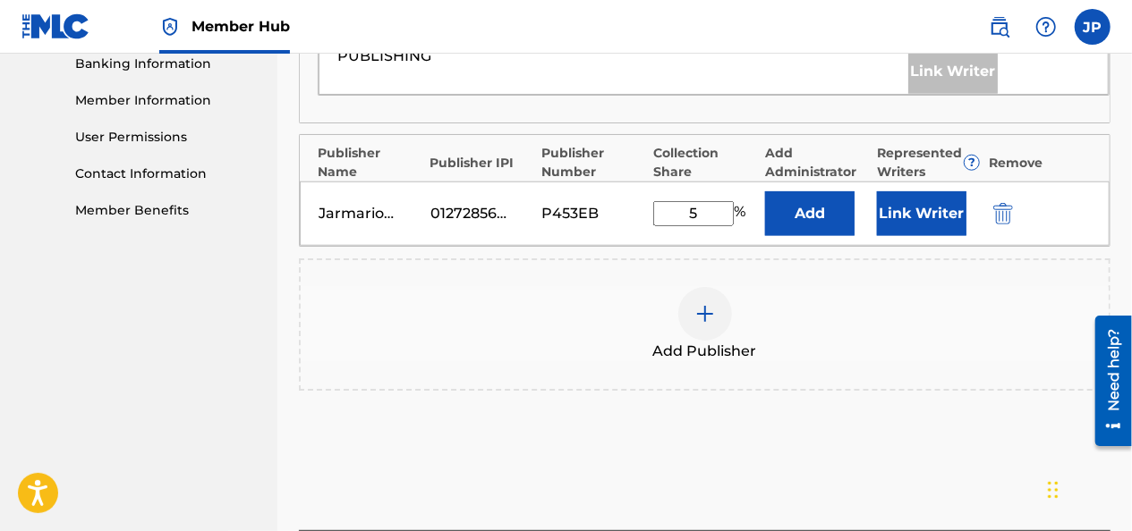
type input "50"
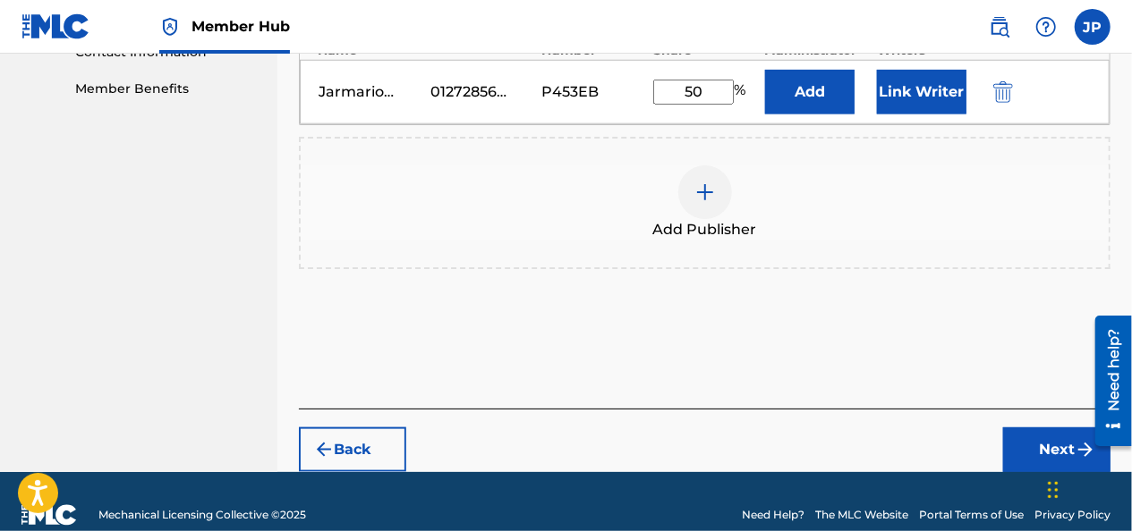
click at [1053, 441] on button "Next" at bounding box center [1056, 450] width 107 height 45
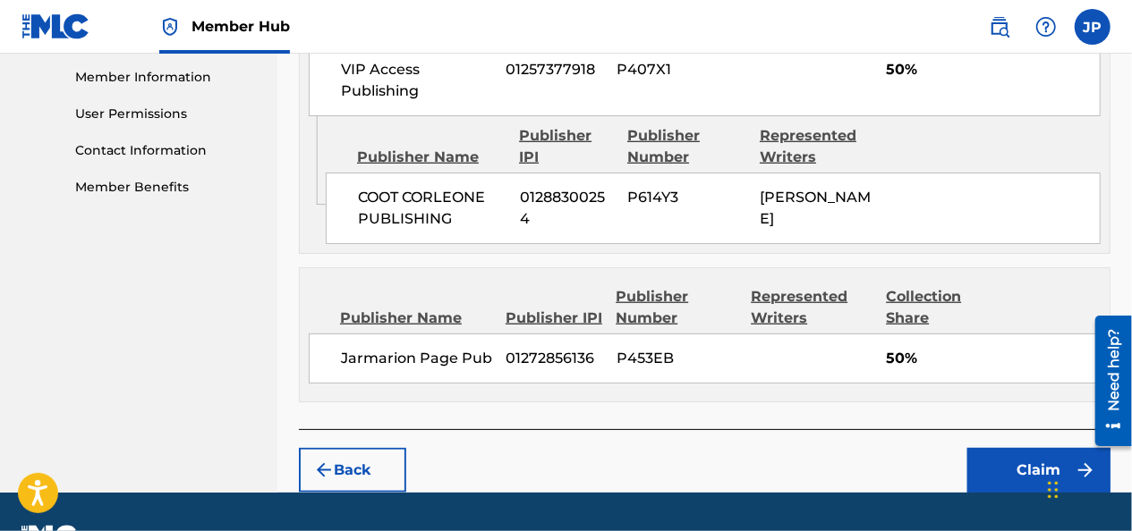
scroll to position [848, 0]
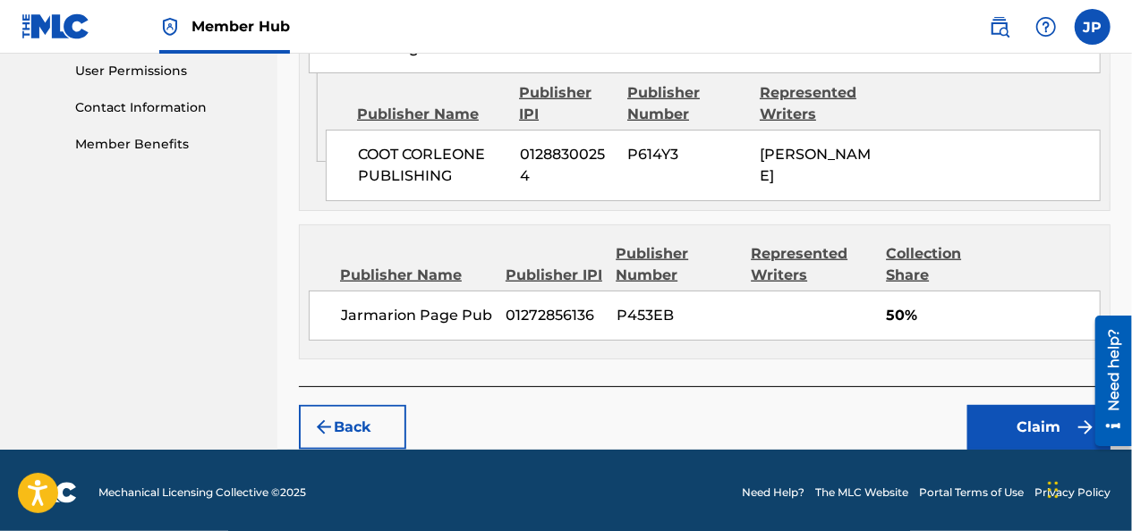
click at [1021, 429] on button "Claim" at bounding box center [1038, 427] width 143 height 45
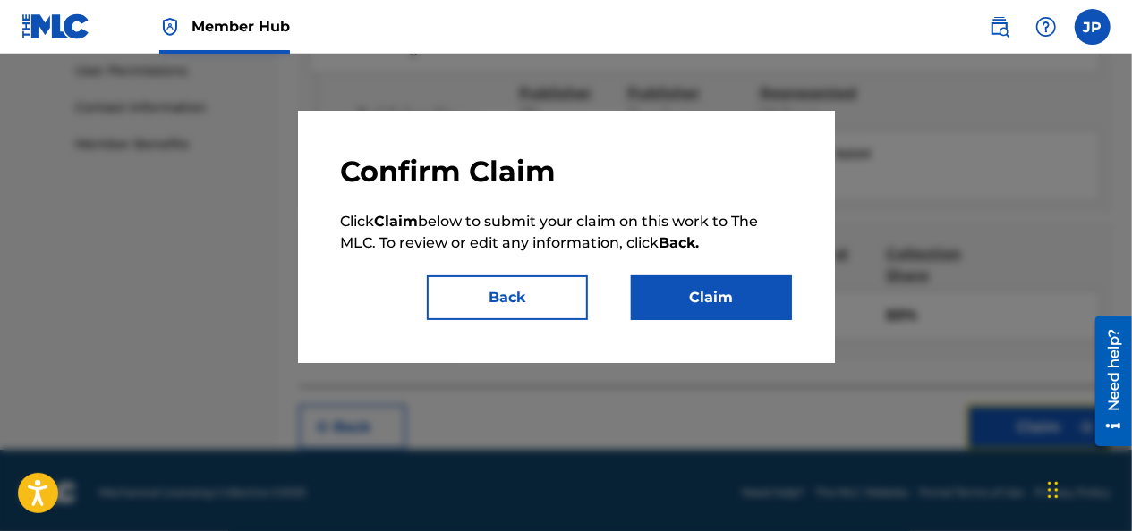
click at [663, 302] on button "Claim" at bounding box center [711, 298] width 161 height 45
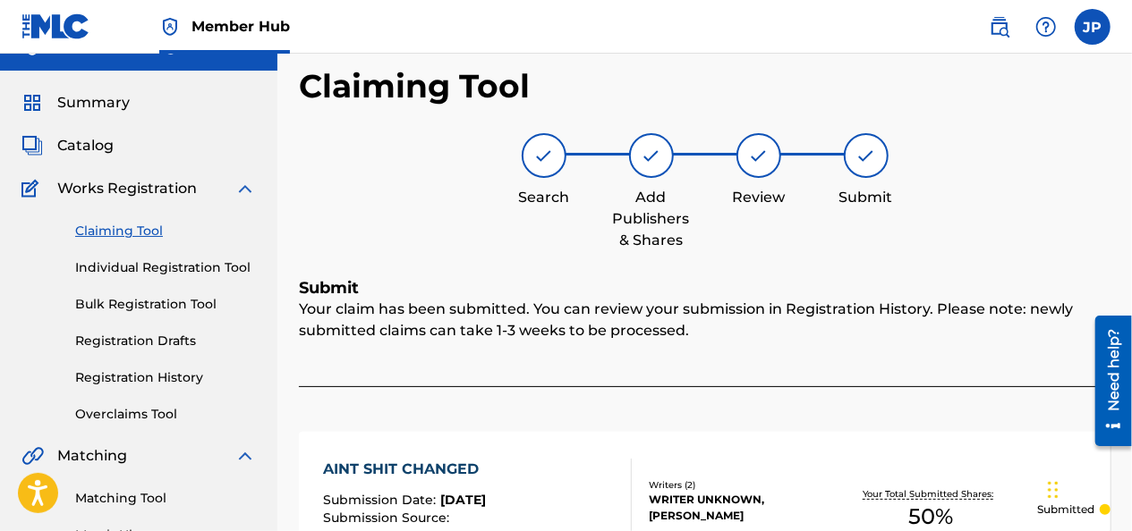
scroll to position [29, 0]
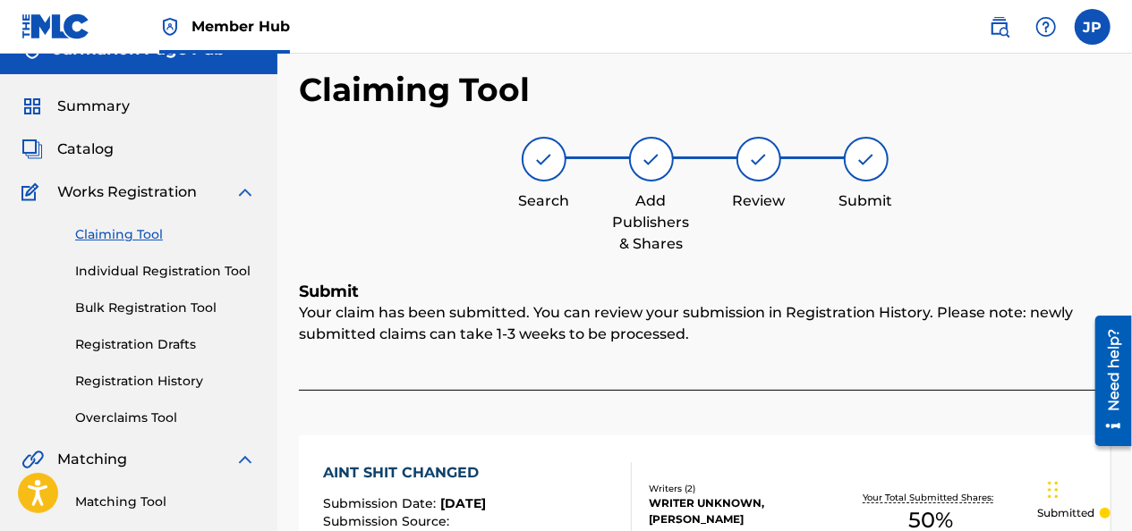
click at [91, 237] on link "Claiming Tool" at bounding box center [165, 234] width 181 height 19
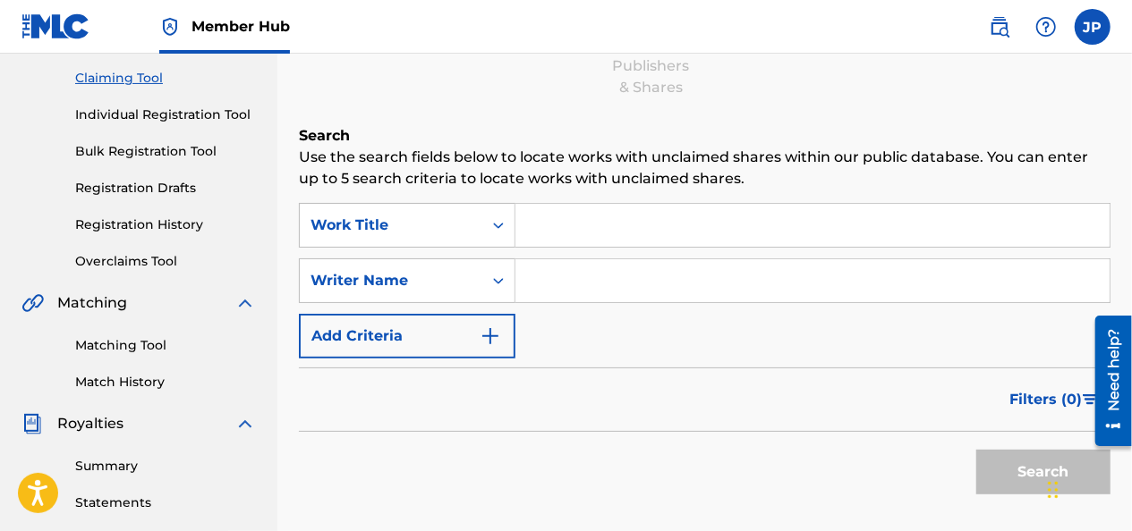
scroll to position [206, 0]
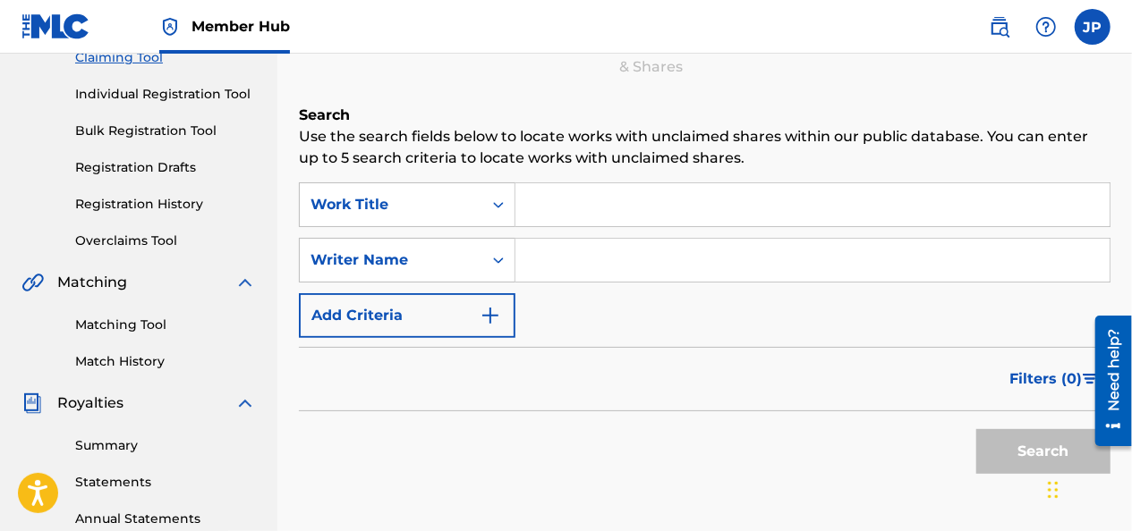
click at [105, 356] on link "Match History" at bounding box center [165, 362] width 181 height 19
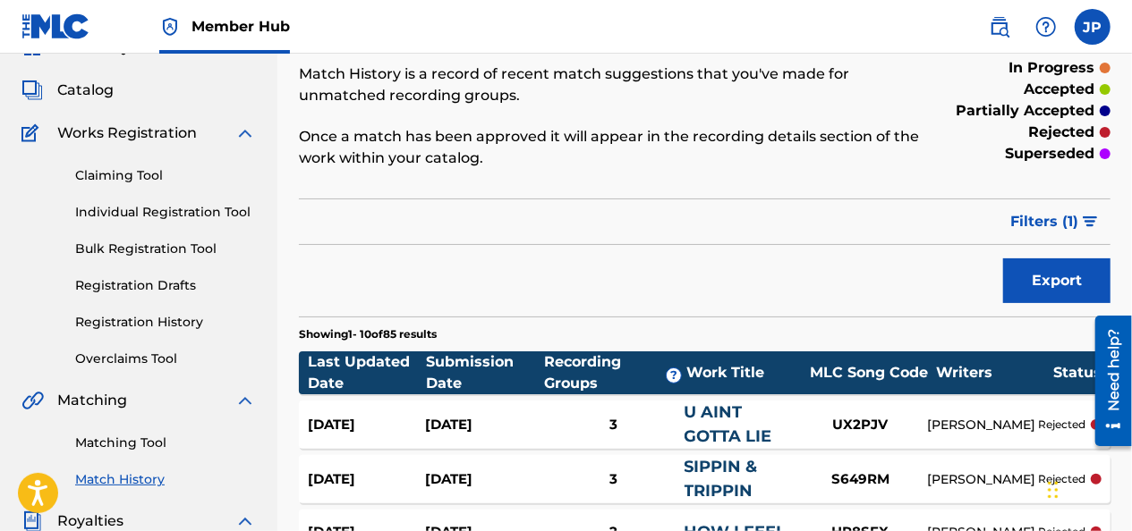
scroll to position [75, 0]
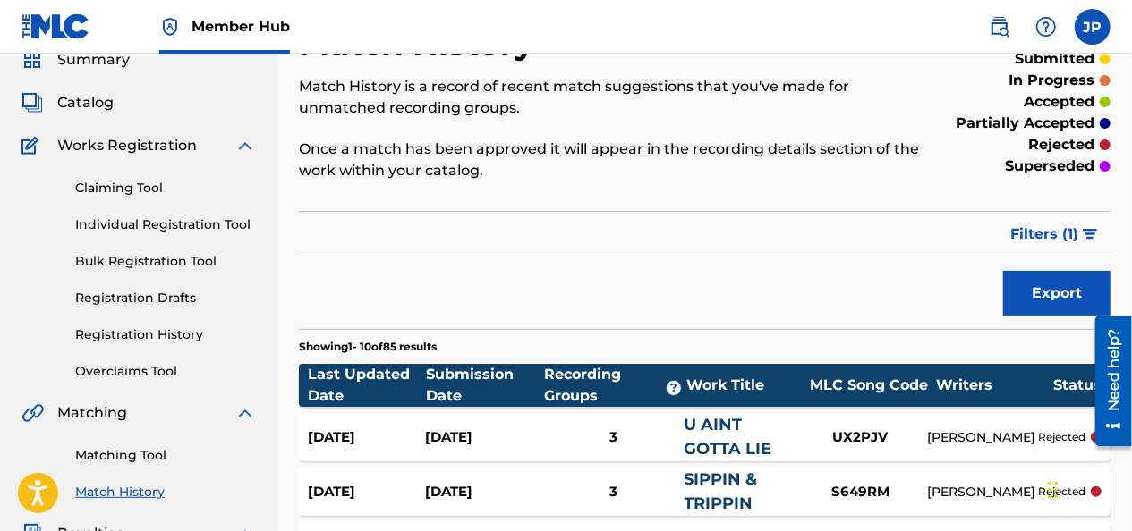
click at [109, 190] on link "Claiming Tool" at bounding box center [165, 188] width 181 height 19
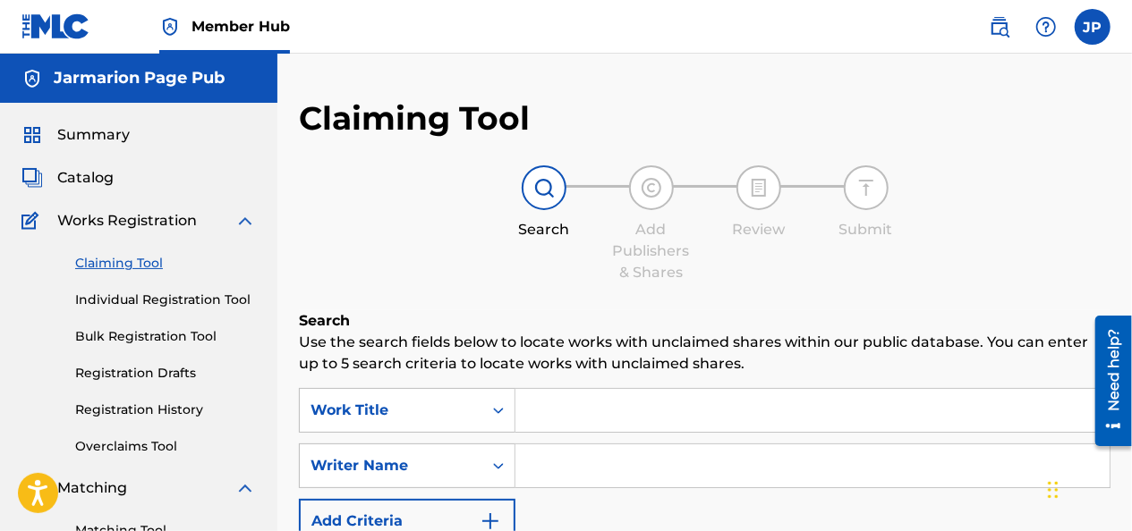
click at [896, 395] on input "Search Form" at bounding box center [812, 410] width 594 height 43
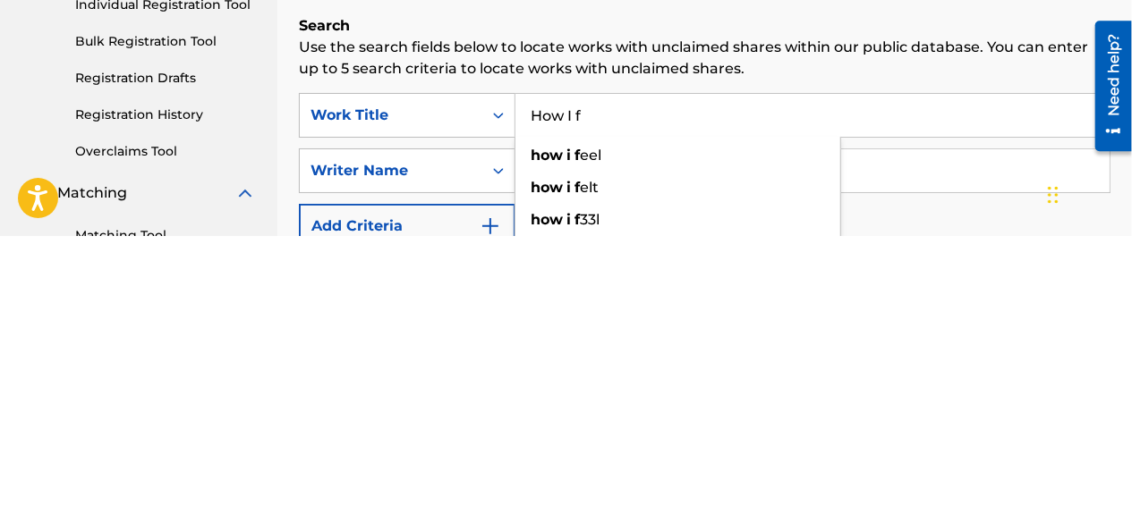
click at [709, 449] on div "how i f eel" at bounding box center [677, 451] width 325 height 32
type input "how i feel"
click at [720, 467] on input "Search Form" at bounding box center [812, 466] width 594 height 43
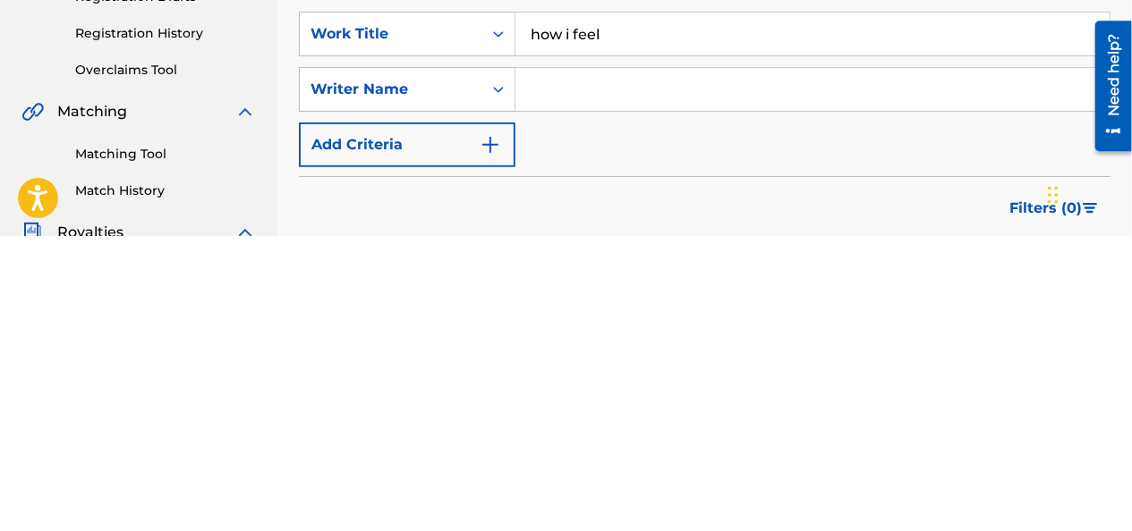
scroll to position [81, 0]
type input "[PERSON_NAME]"
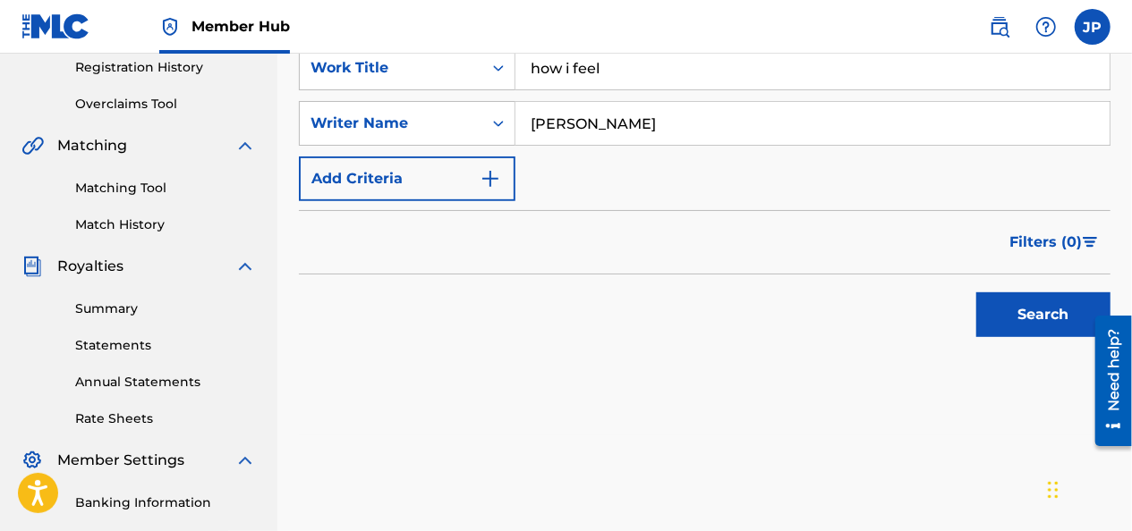
scroll to position [344, 0]
click at [1026, 312] on button "Search" at bounding box center [1043, 314] width 134 height 45
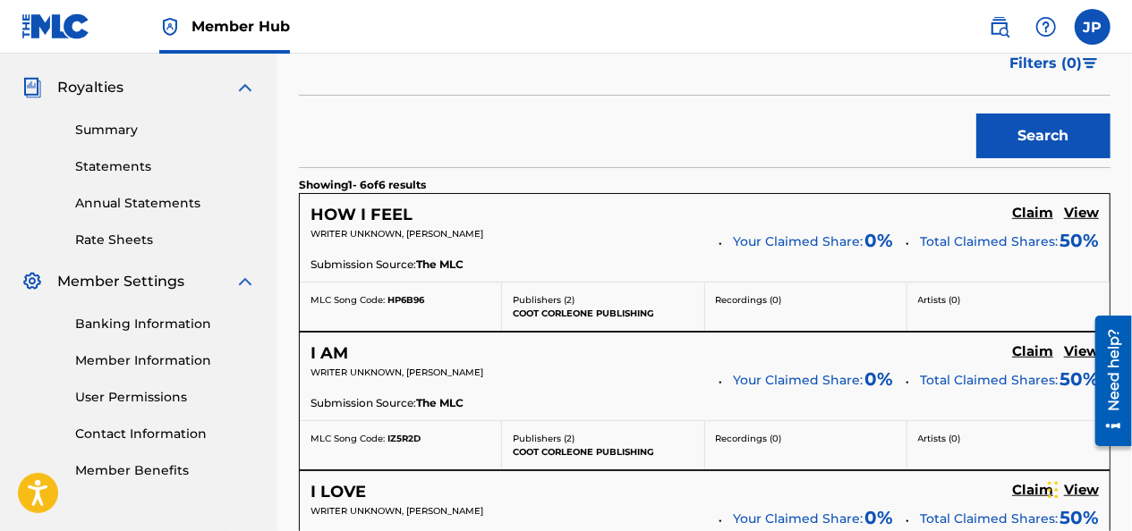
scroll to position [525, 0]
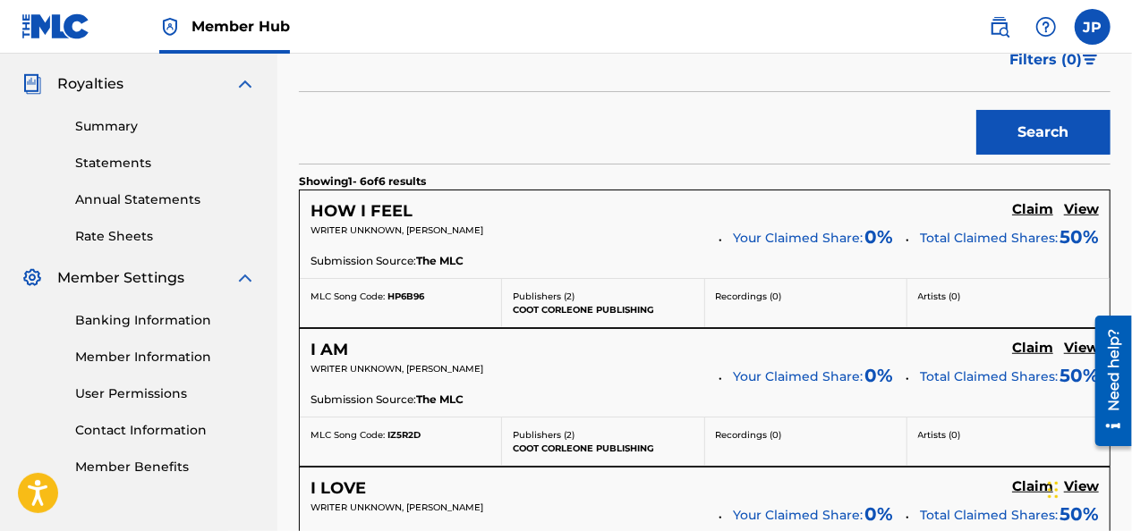
click at [1036, 213] on h5 "Claim" at bounding box center [1032, 209] width 41 height 17
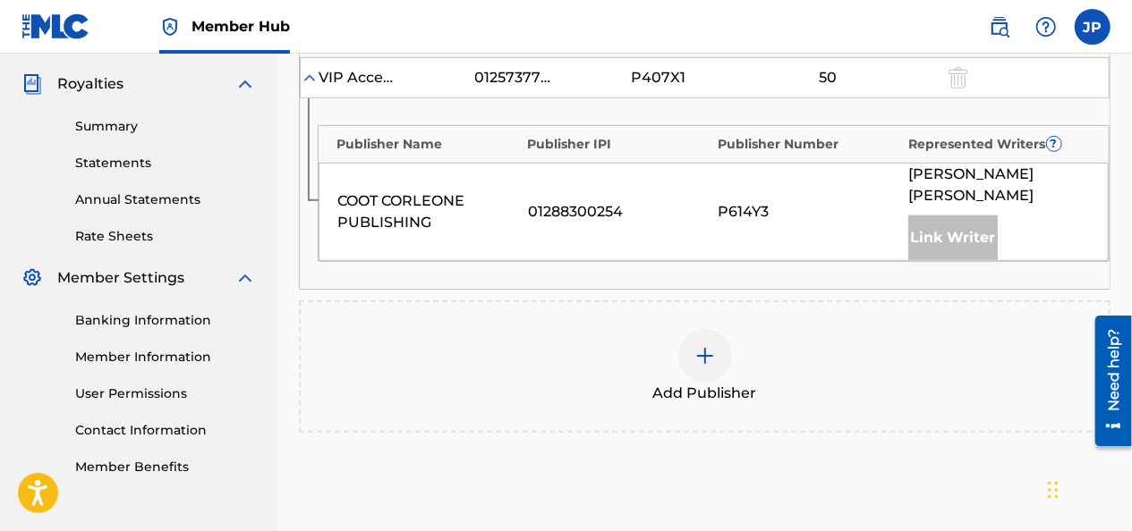
click at [707, 345] on img at bounding box center [704, 355] width 21 height 21
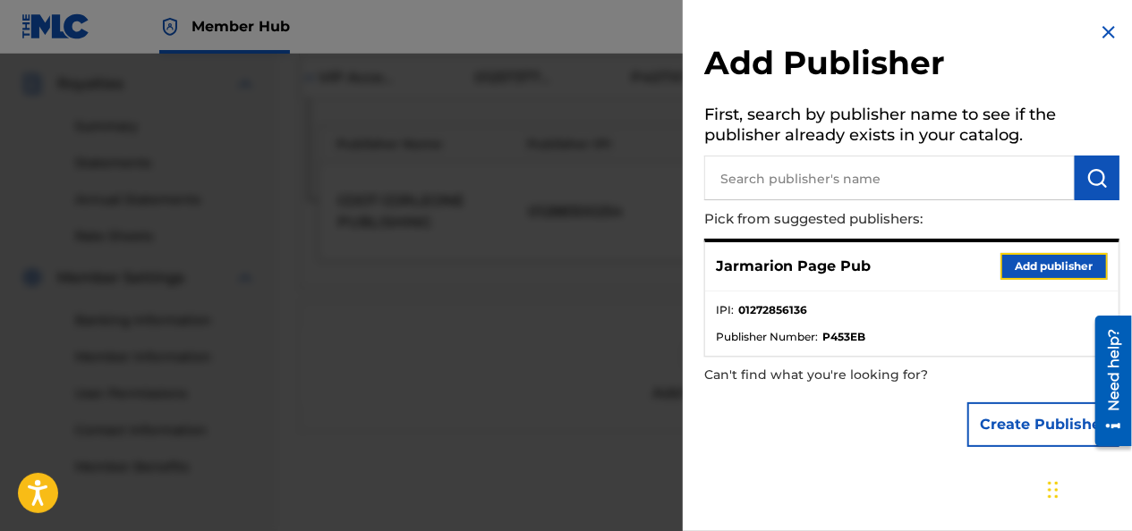
click at [1041, 264] on button "Add publisher" at bounding box center [1053, 266] width 107 height 27
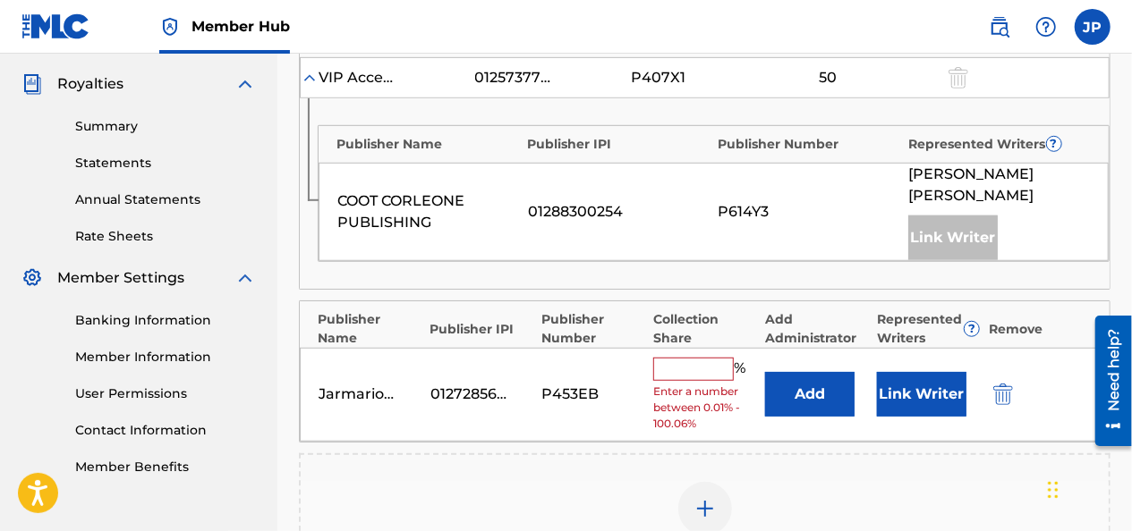
click at [706, 358] on input "text" at bounding box center [693, 369] width 81 height 23
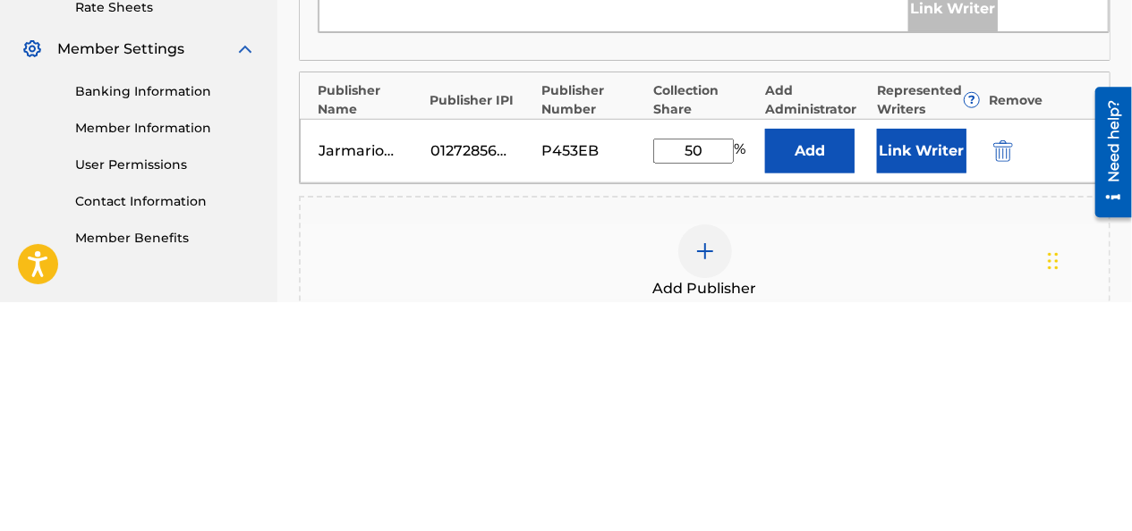
type input "50"
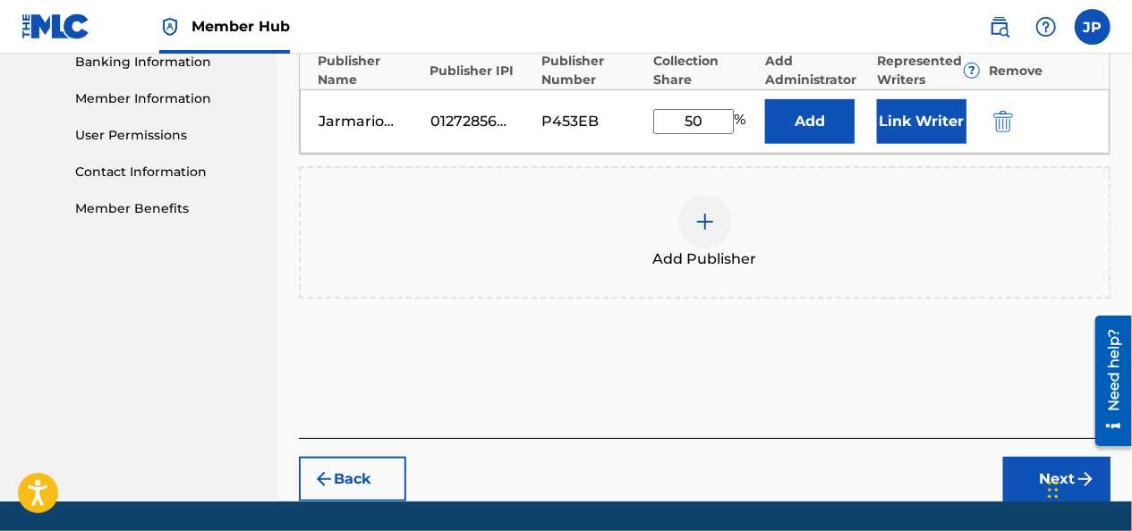
scroll to position [814, 0]
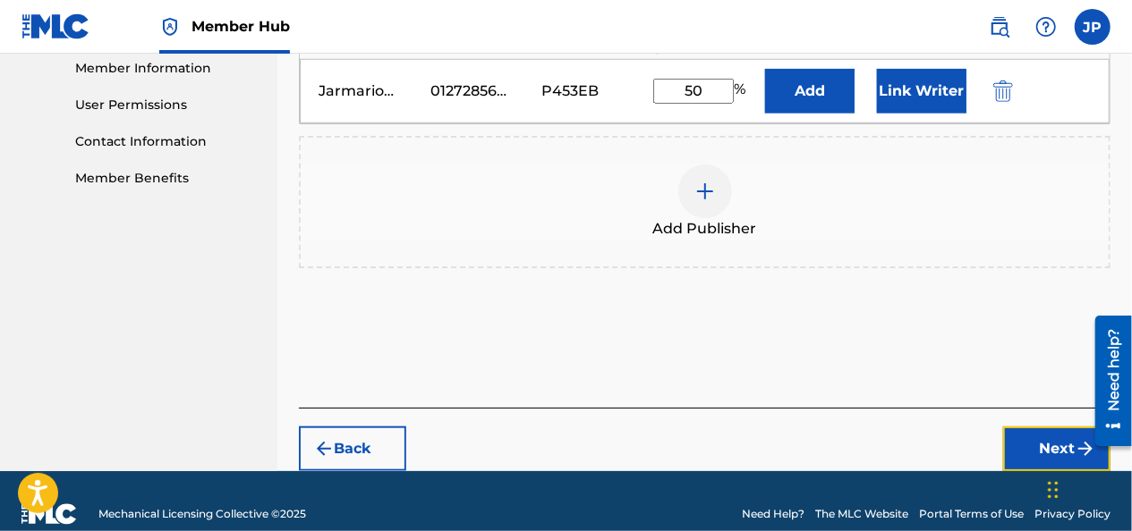
click at [1054, 427] on button "Next" at bounding box center [1056, 449] width 107 height 45
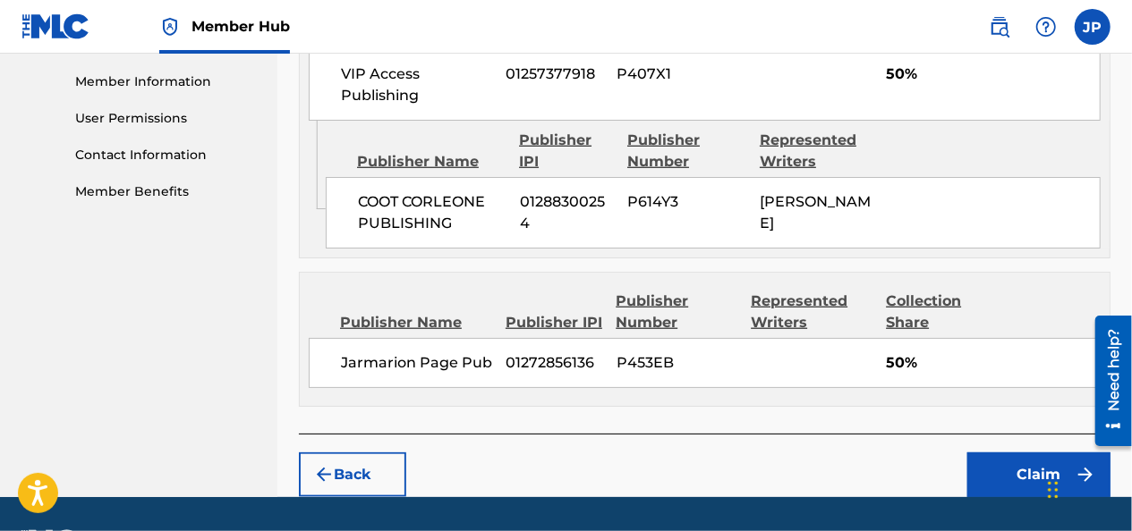
scroll to position [848, 0]
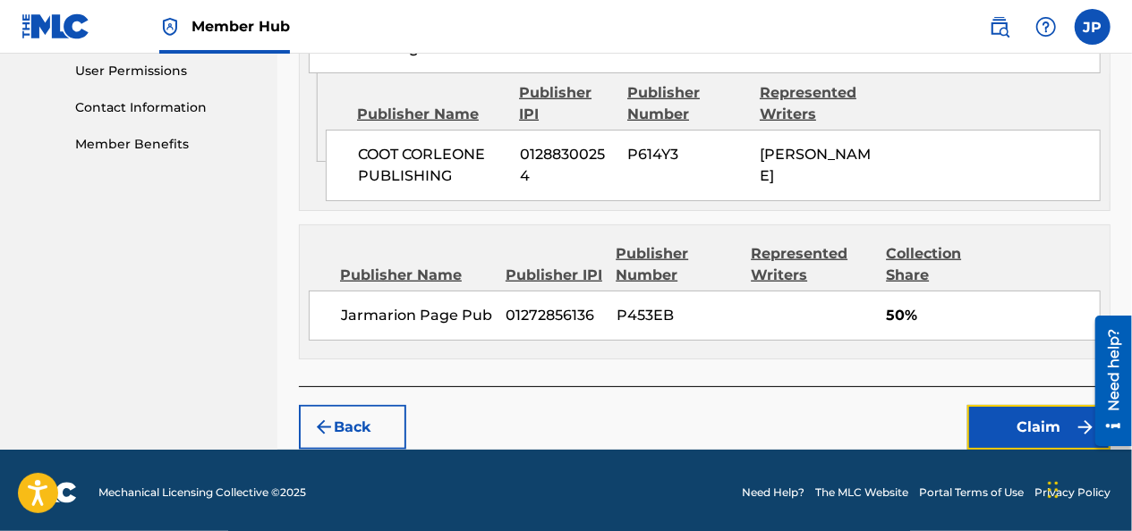
click at [1021, 406] on button "Claim" at bounding box center [1038, 427] width 143 height 45
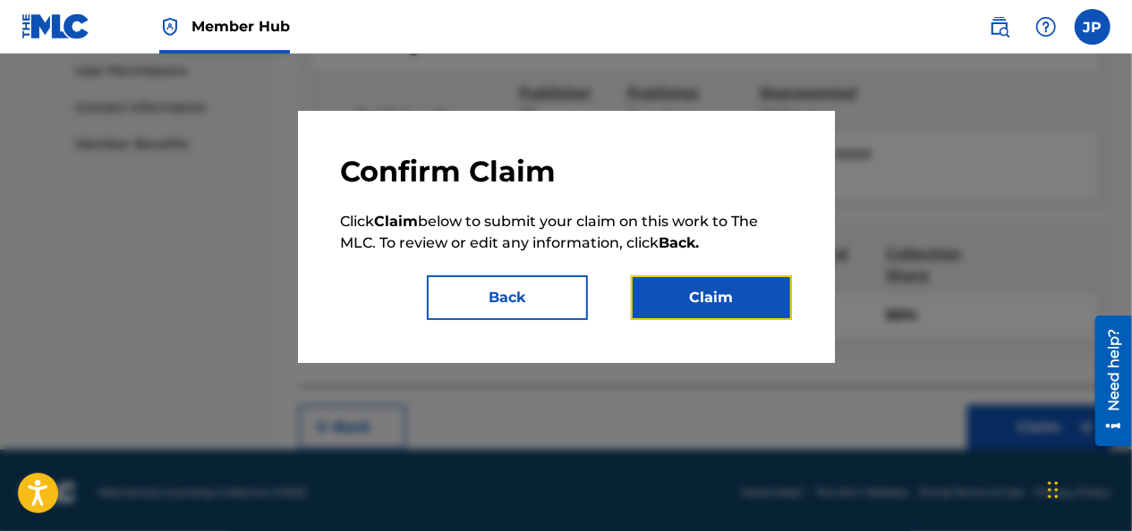
click at [735, 287] on button "Claim" at bounding box center [711, 298] width 161 height 45
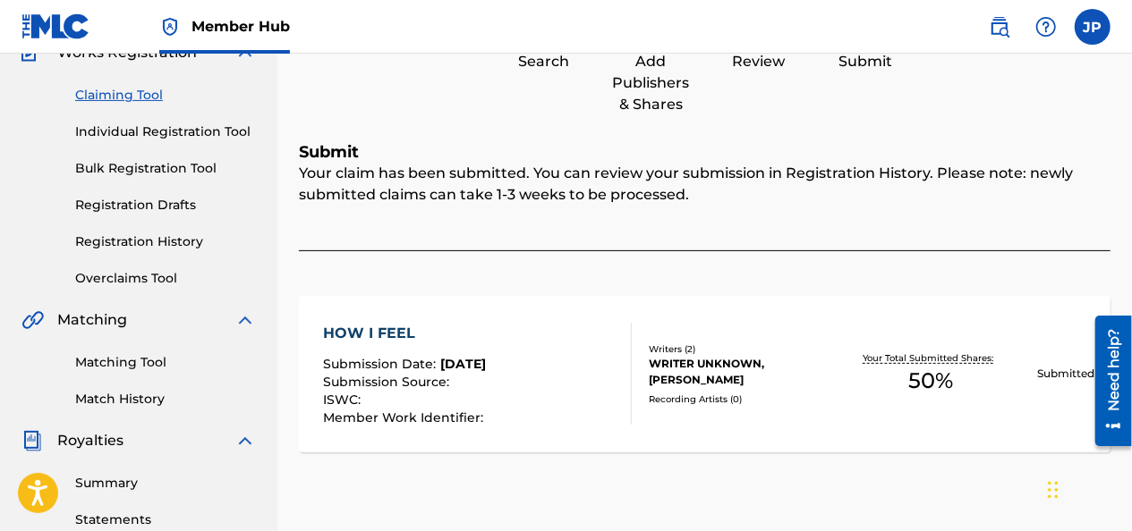
scroll to position [198, 0]
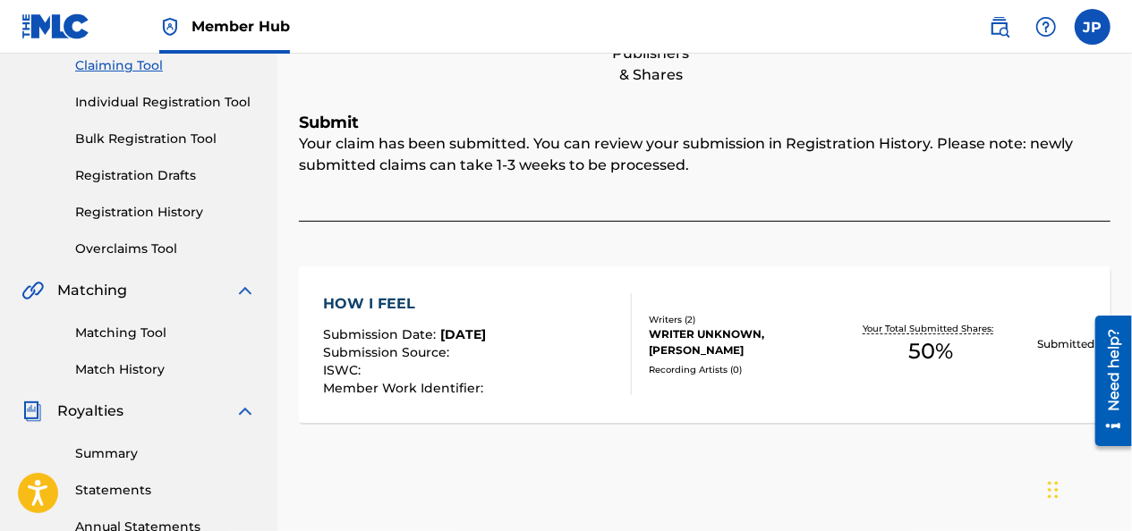
click at [93, 374] on link "Match History" at bounding box center [165, 370] width 181 height 19
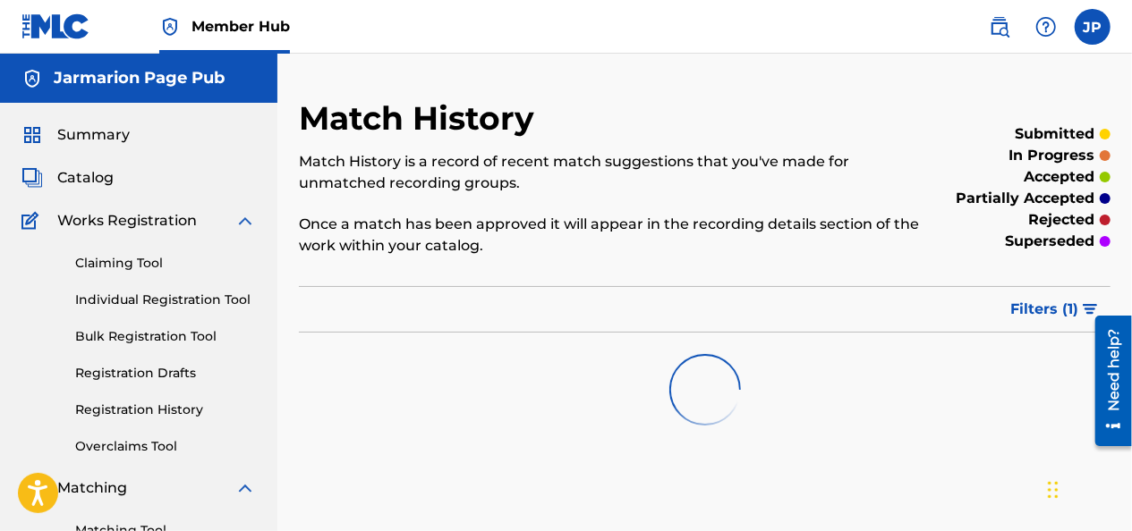
click at [100, 376] on link "Registration Drafts" at bounding box center [165, 373] width 181 height 19
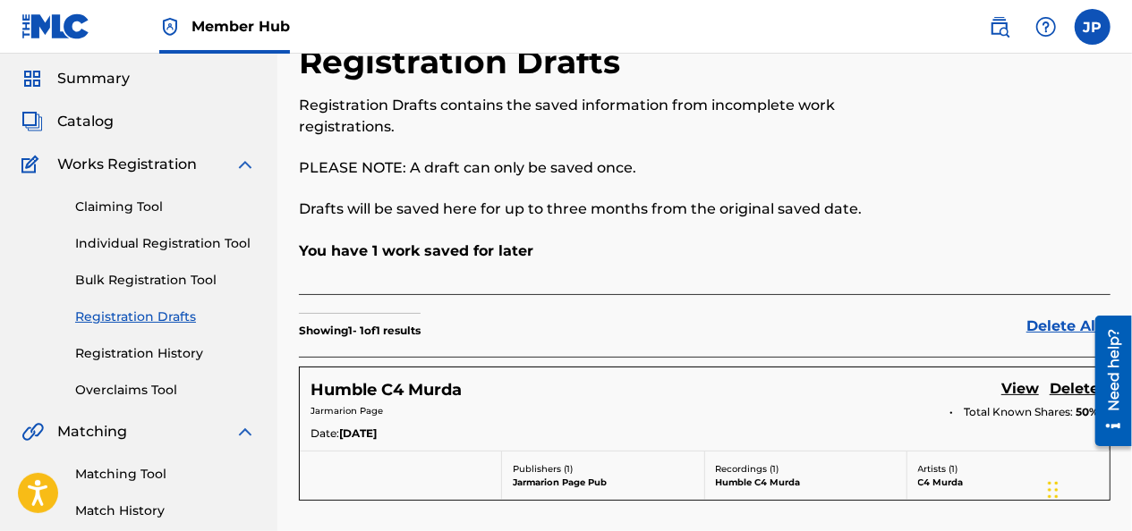
scroll to position [89, 0]
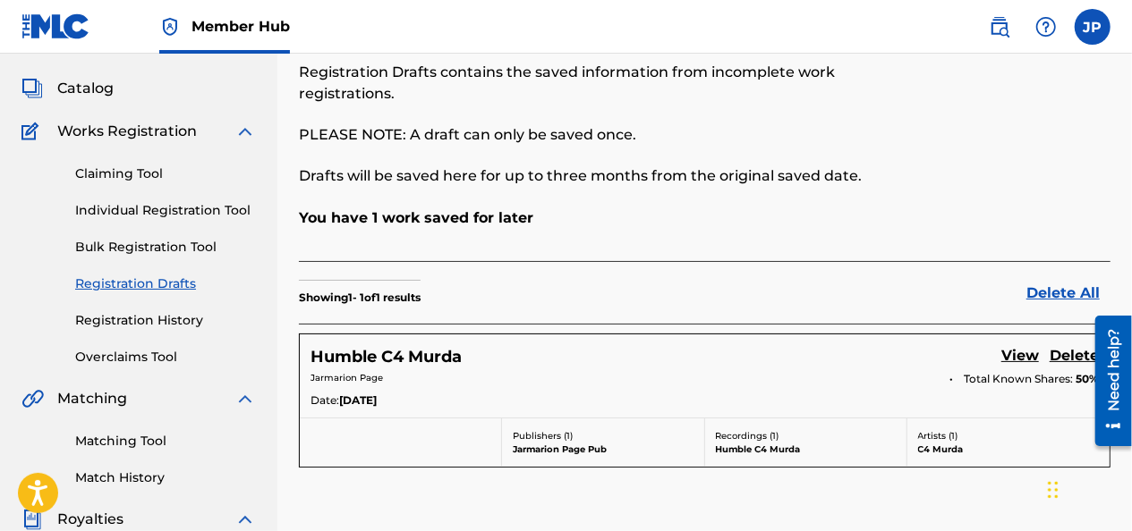
click at [115, 485] on link "Match History" at bounding box center [165, 478] width 181 height 19
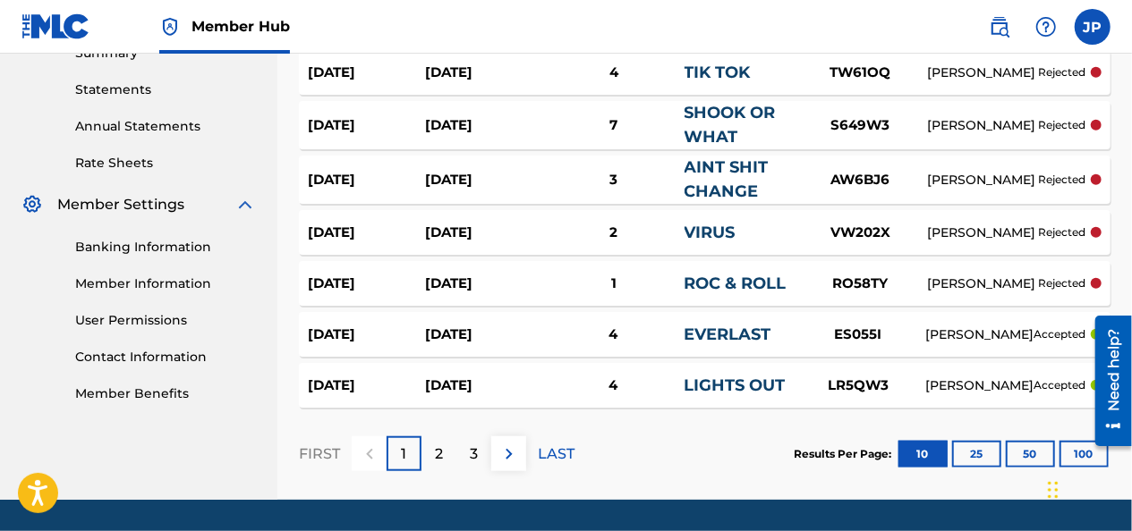
scroll to position [652, 0]
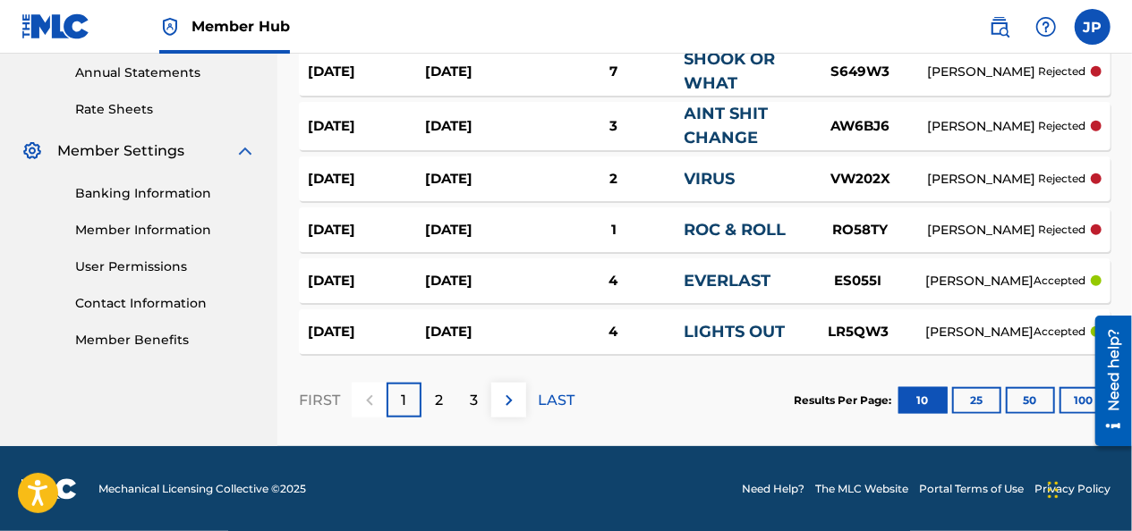
click at [1087, 404] on div at bounding box center [1106, 381] width 50 height 144
click at [1072, 408] on button "100" at bounding box center [1083, 400] width 49 height 27
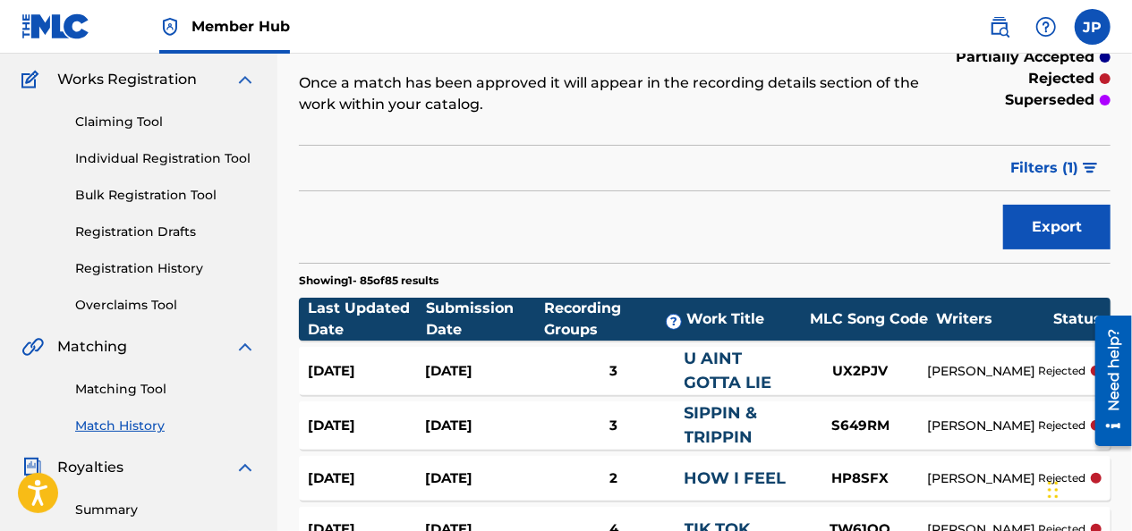
scroll to position [139, 0]
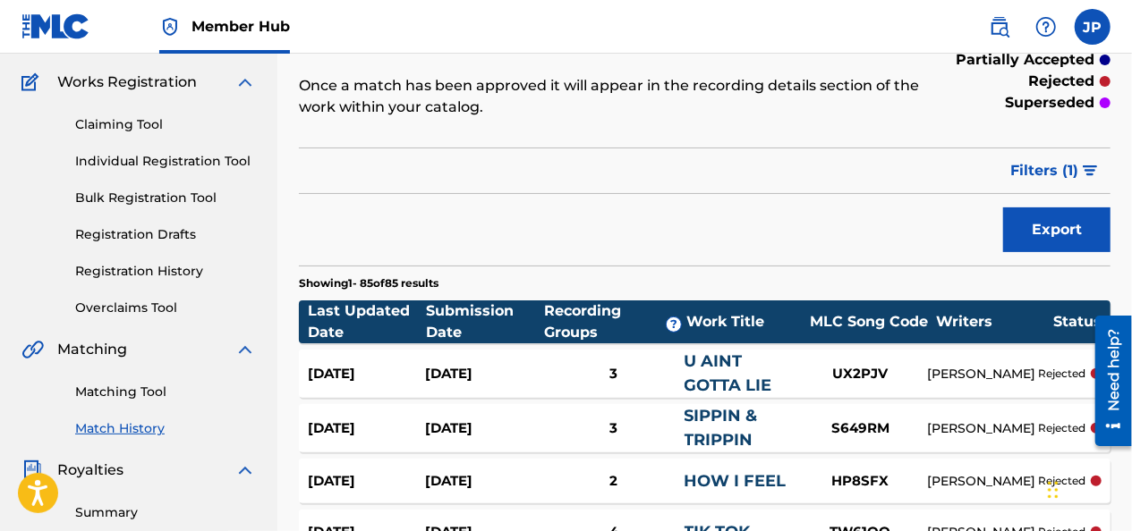
click at [106, 126] on link "Claiming Tool" at bounding box center [165, 124] width 181 height 19
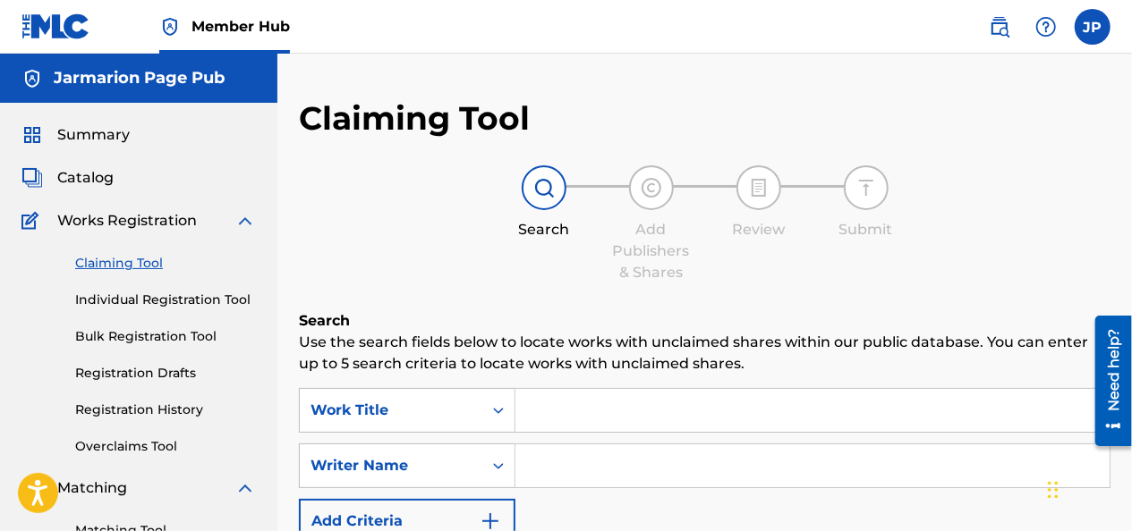
click at [765, 403] on input "Search Form" at bounding box center [812, 410] width 594 height 43
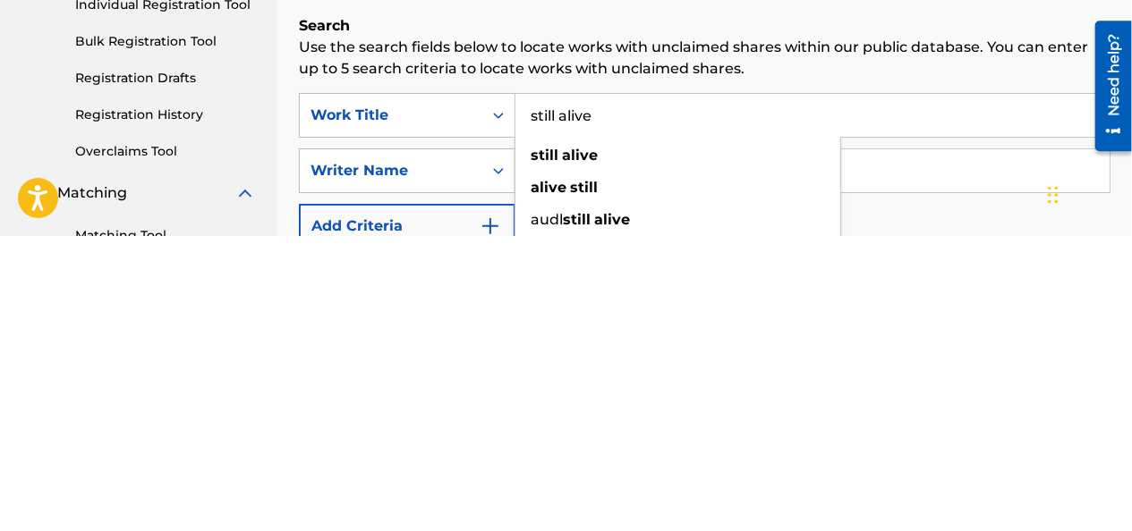
type input "still alive"
click at [707, 449] on div "still alive" at bounding box center [677, 451] width 325 height 32
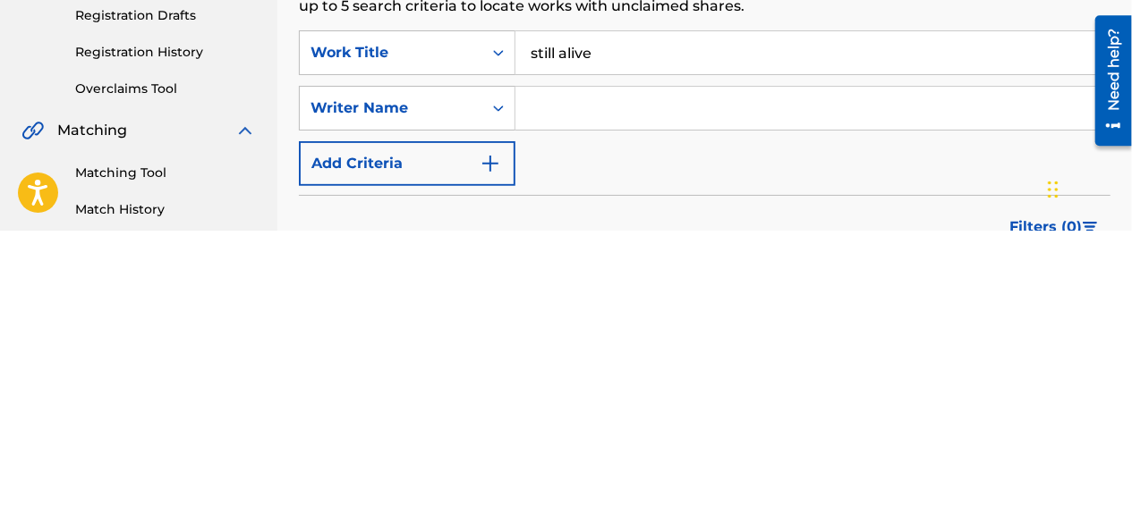
scroll to position [65, 0]
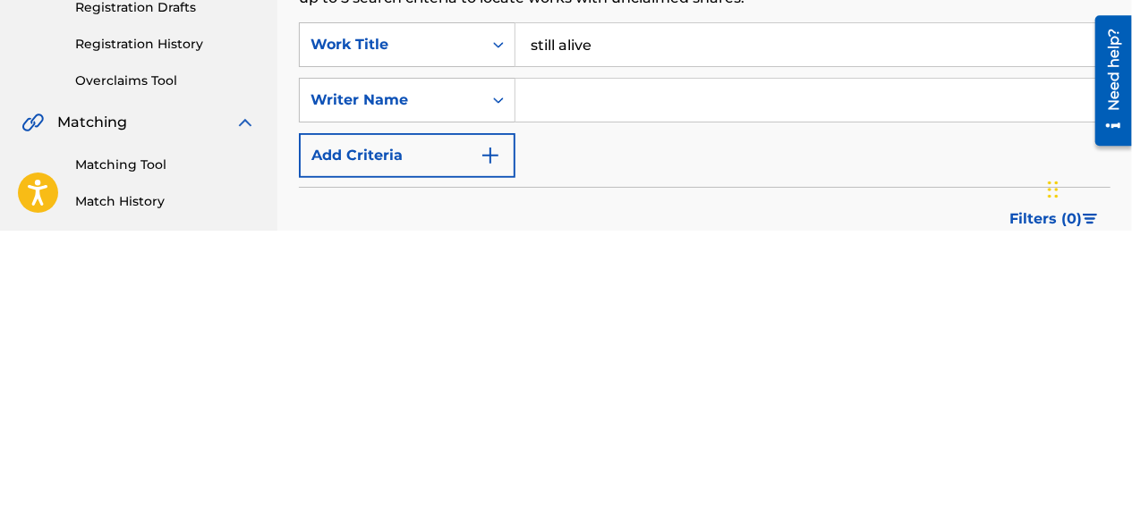
click at [775, 398] on input "Search Form" at bounding box center [812, 400] width 594 height 43
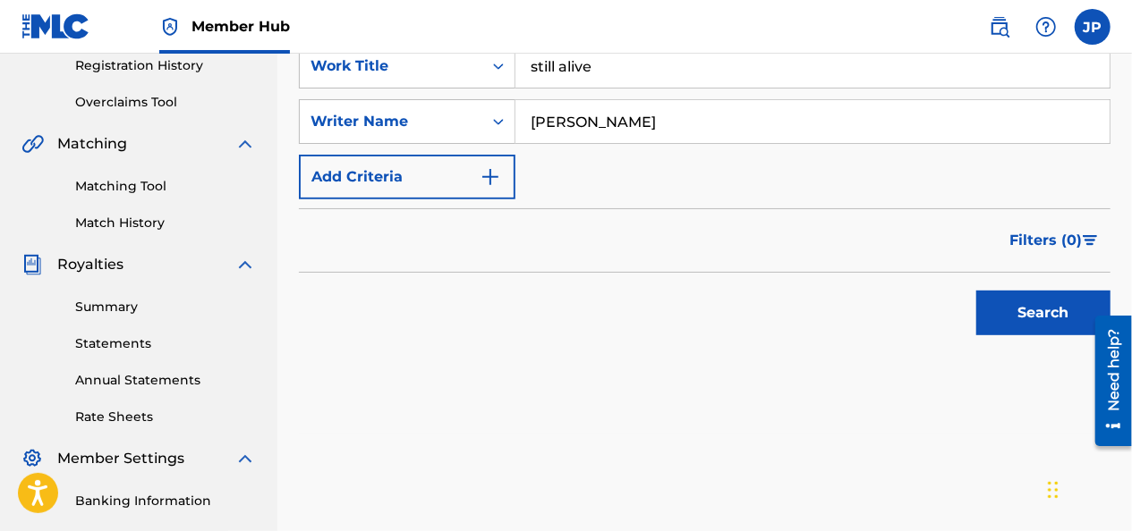
scroll to position [354, 0]
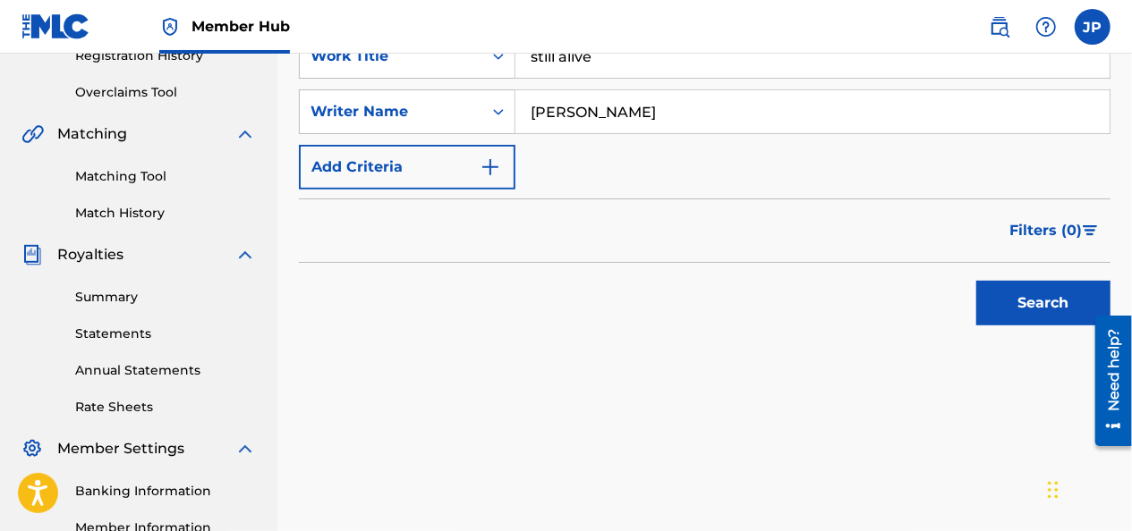
type input "[PERSON_NAME]"
click at [1007, 293] on button "Search" at bounding box center [1043, 303] width 134 height 45
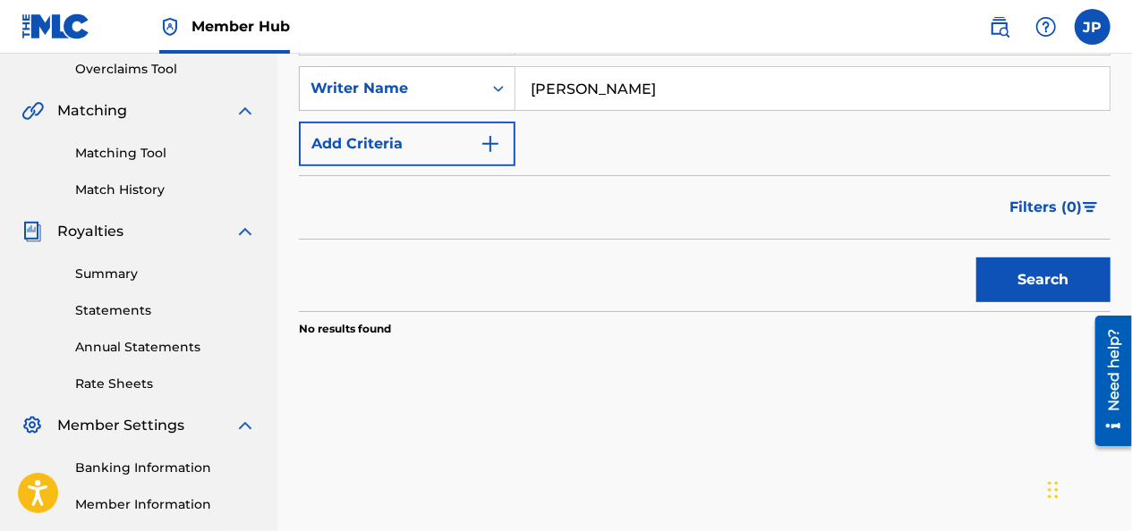
scroll to position [377, 0]
click at [109, 188] on link "Match History" at bounding box center [165, 191] width 181 height 19
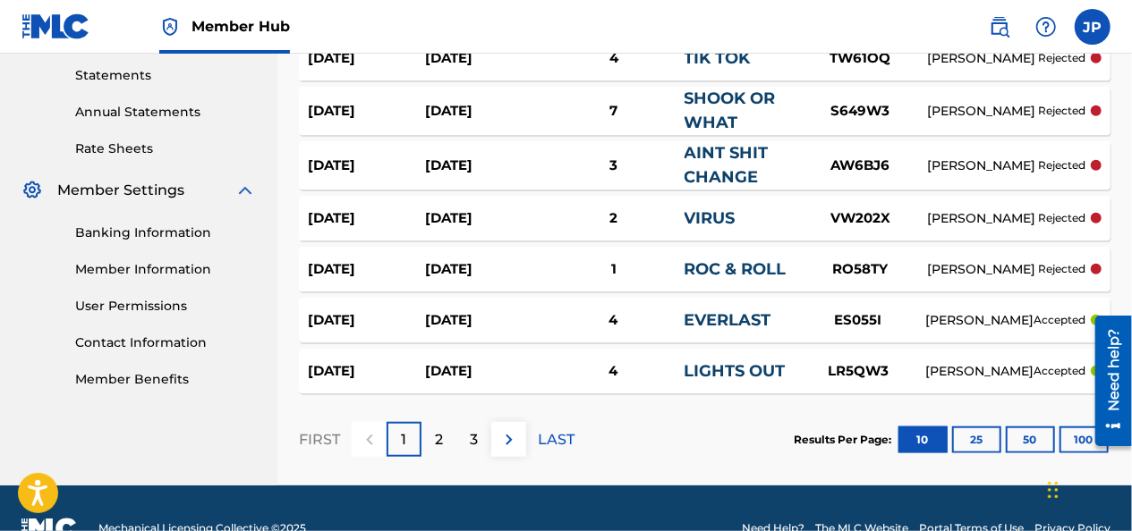
scroll to position [652, 0]
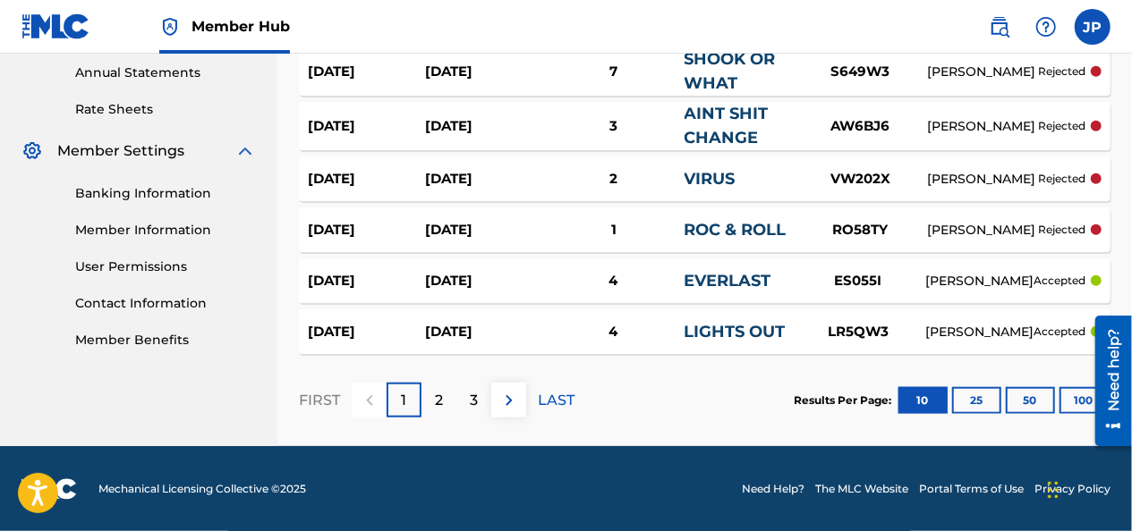
click at [1102, 392] on div "Need help?" at bounding box center [1112, 369] width 24 height 82
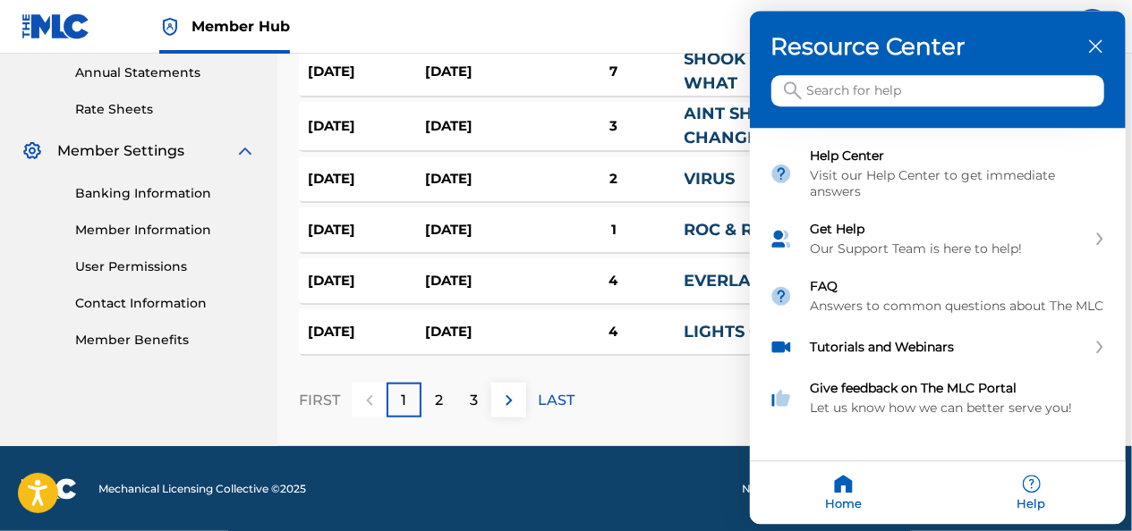
click at [358, 464] on div at bounding box center [566, 265] width 1132 height 531
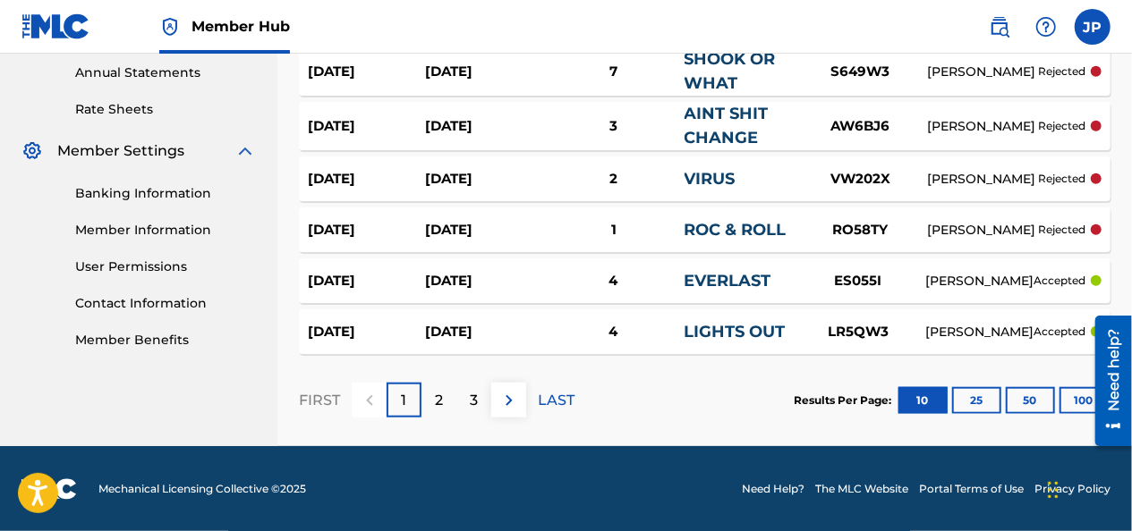
click at [1075, 411] on button "100" at bounding box center [1083, 400] width 49 height 27
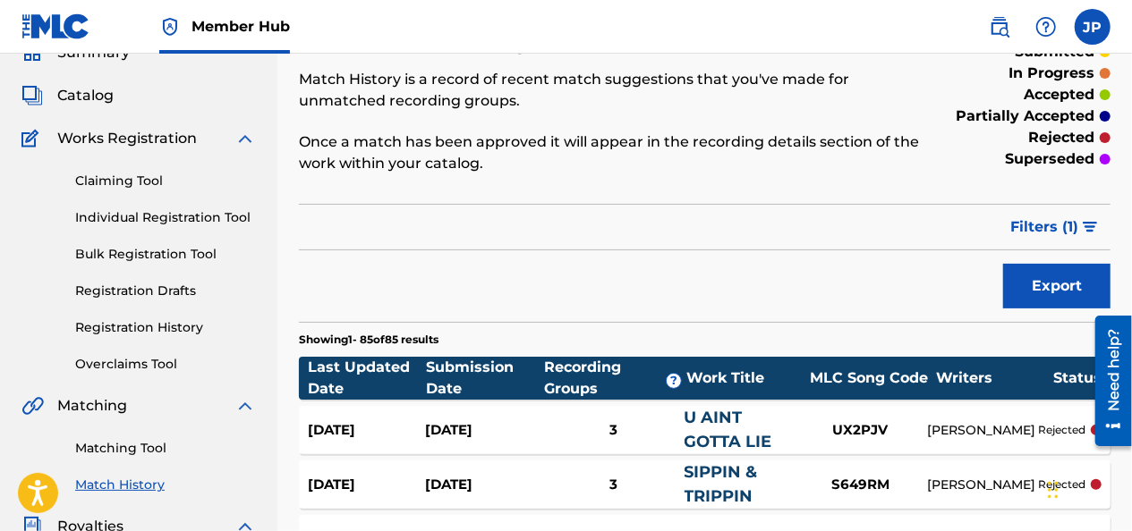
scroll to position [0, 0]
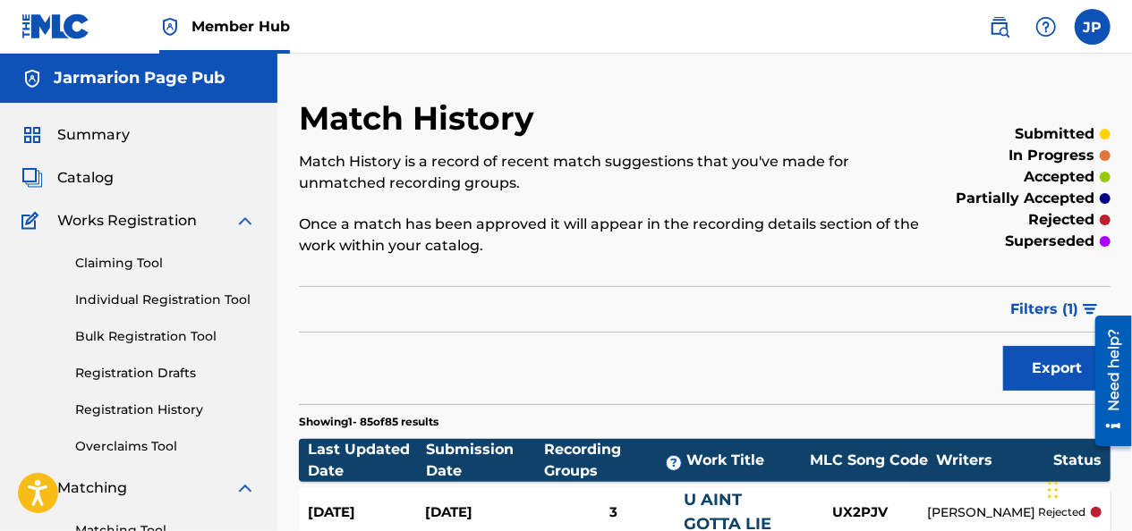
click at [89, 260] on link "Claiming Tool" at bounding box center [165, 263] width 181 height 19
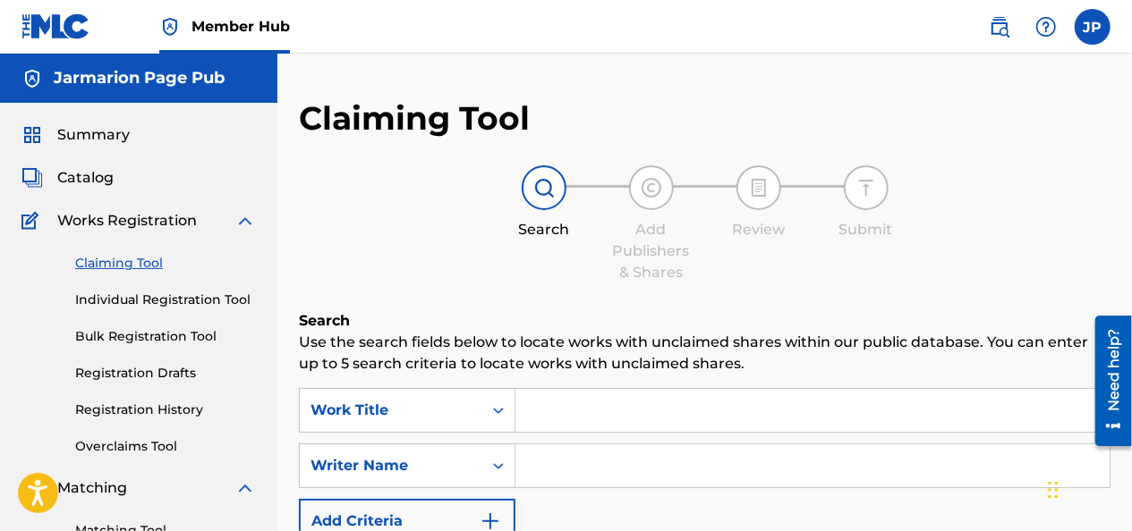
click at [542, 408] on input "Search Form" at bounding box center [812, 410] width 594 height 43
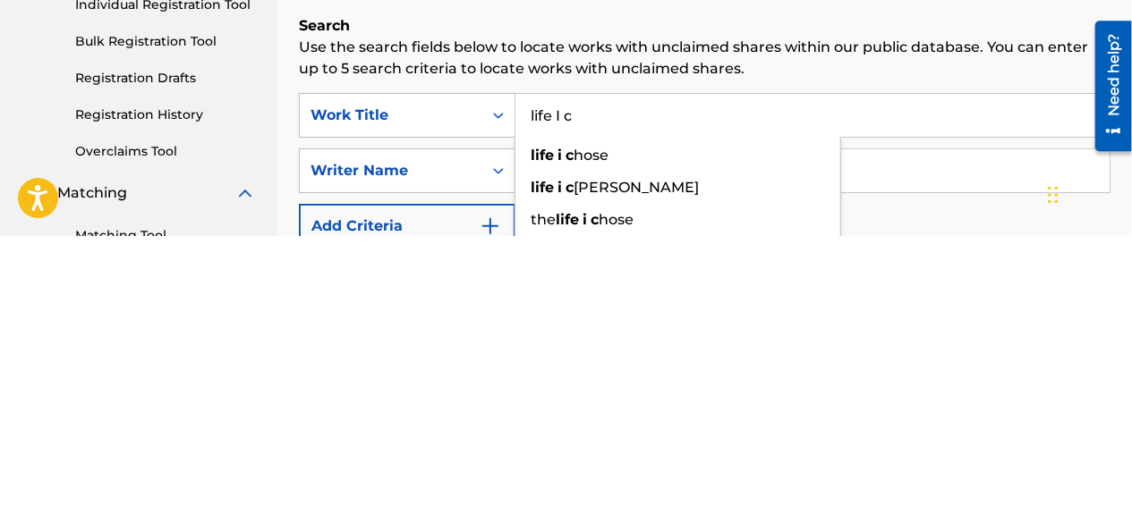
click at [714, 442] on div "life i c hose" at bounding box center [677, 451] width 325 height 32
type input "life i chose"
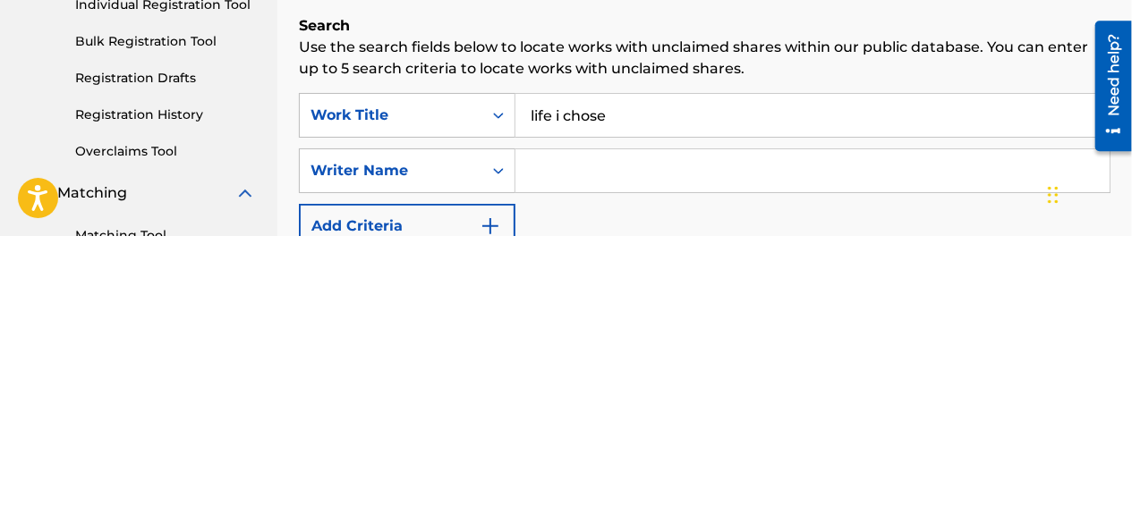
click at [734, 468] on input "Search Form" at bounding box center [812, 466] width 594 height 43
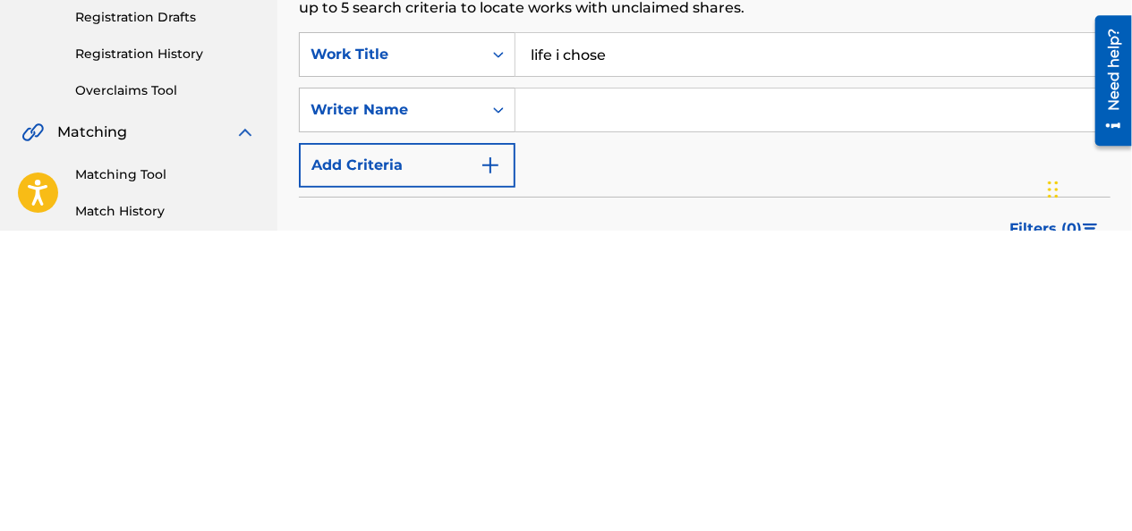
scroll to position [57, 0]
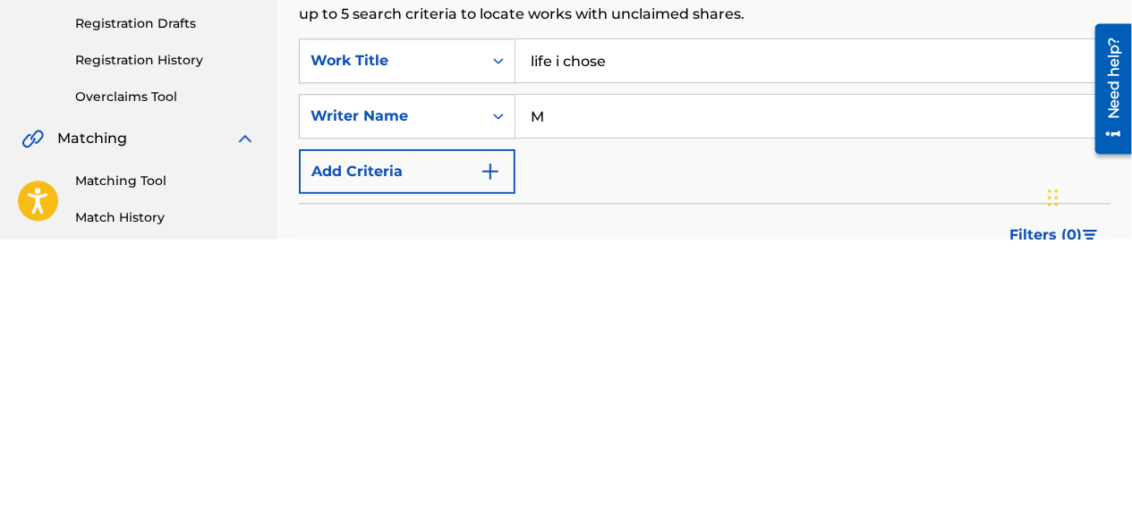
type input "[PERSON_NAME]"
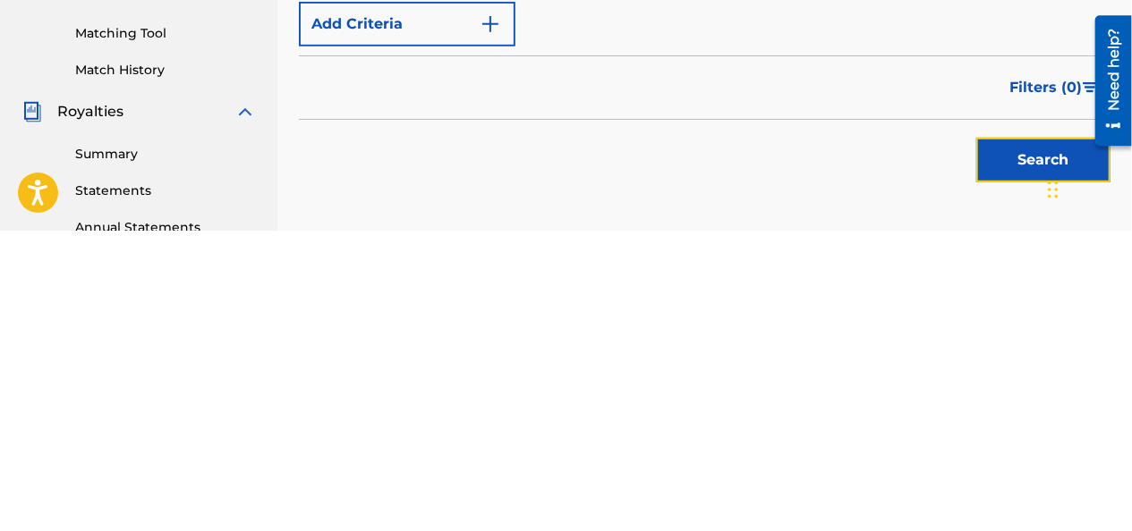
click at [1007, 462] on button "Search" at bounding box center [1043, 460] width 134 height 45
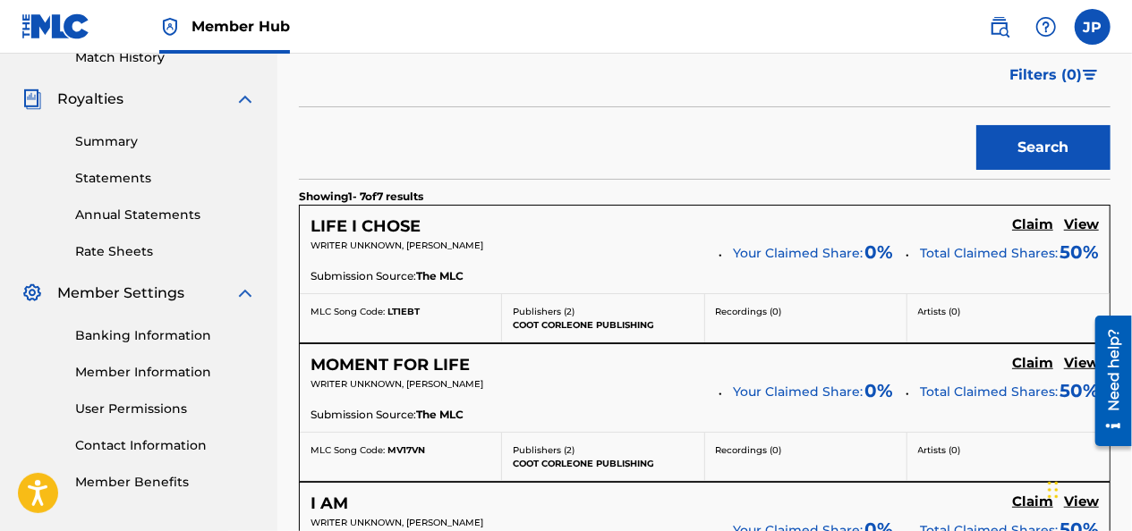
scroll to position [511, 0]
click at [1027, 221] on h5 "Claim" at bounding box center [1032, 224] width 41 height 17
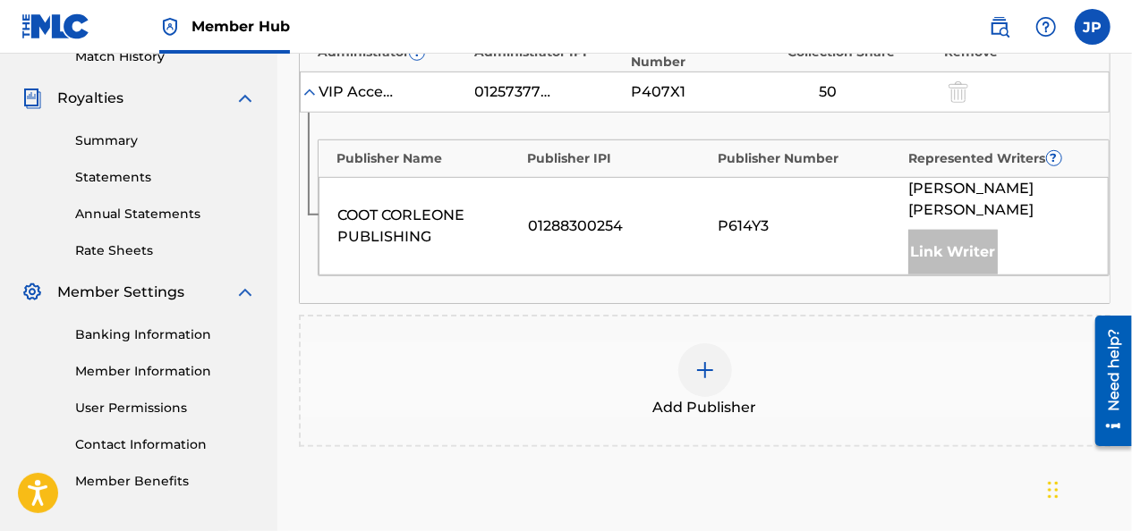
click at [723, 366] on div "Add Publisher" at bounding box center [705, 381] width 808 height 75
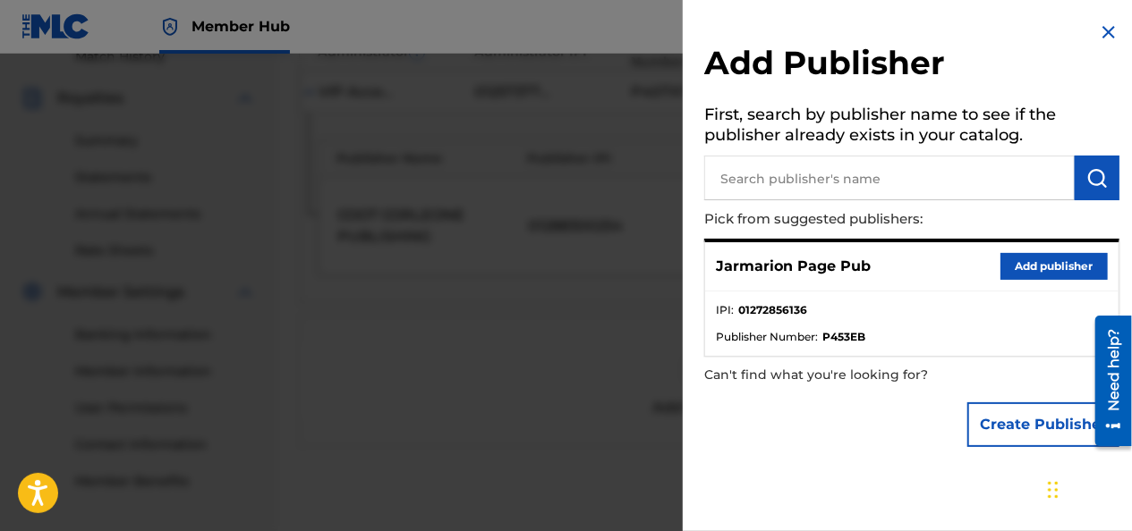
click at [1024, 261] on button "Add publisher" at bounding box center [1053, 266] width 107 height 27
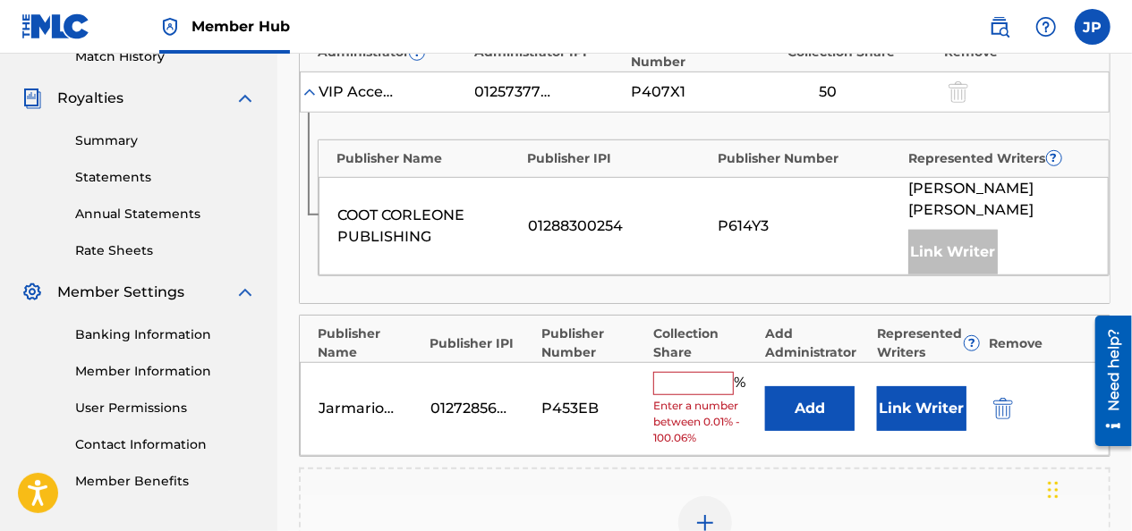
click at [706, 372] on input "text" at bounding box center [693, 383] width 81 height 23
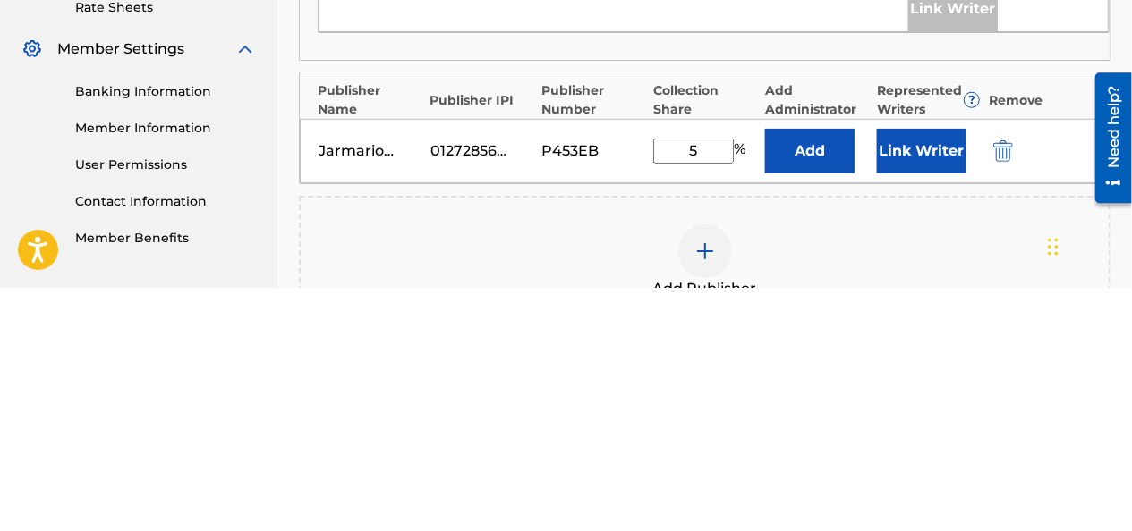
type input "50"
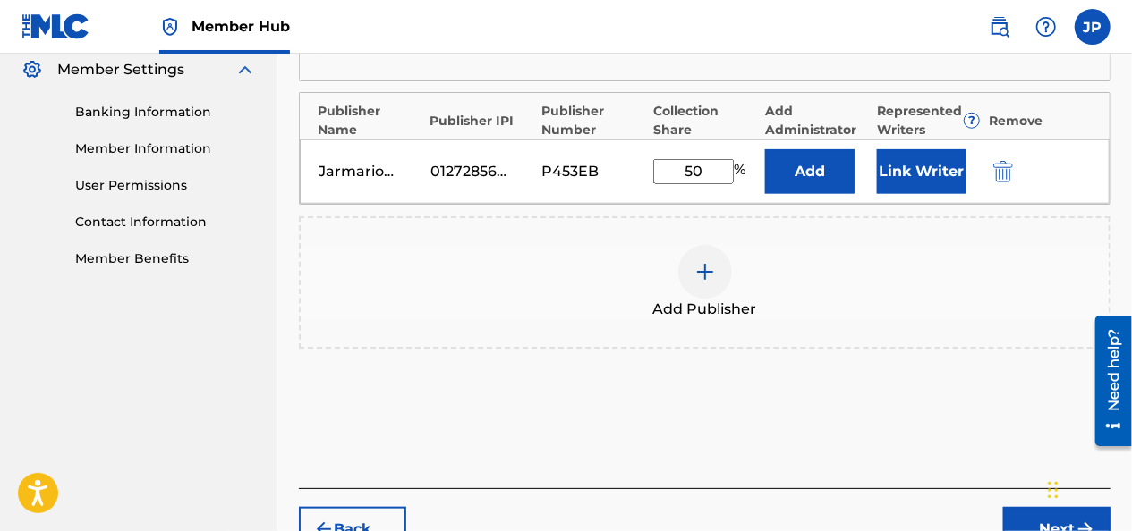
scroll to position [814, 0]
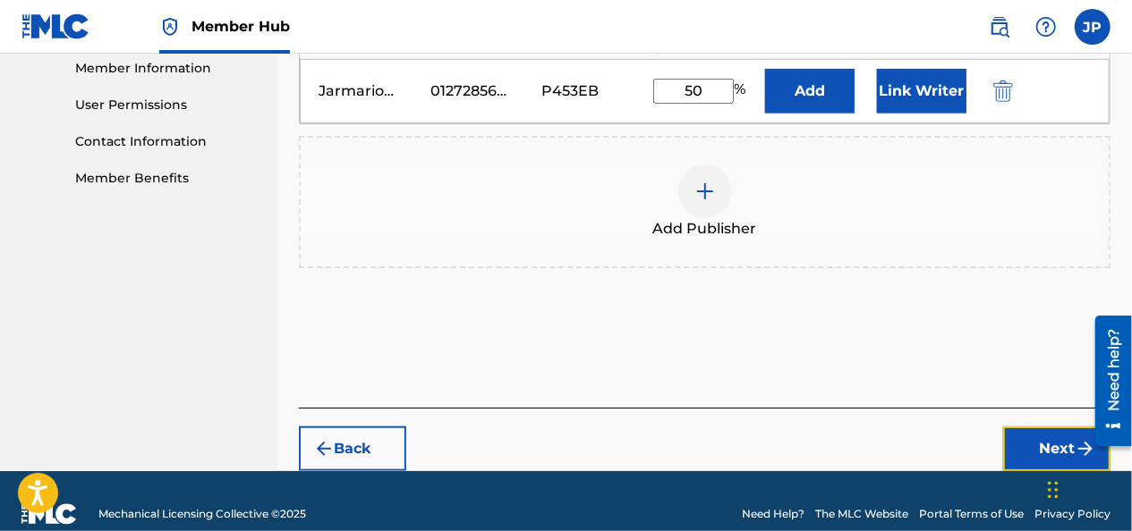
click at [1036, 427] on button "Next" at bounding box center [1056, 449] width 107 height 45
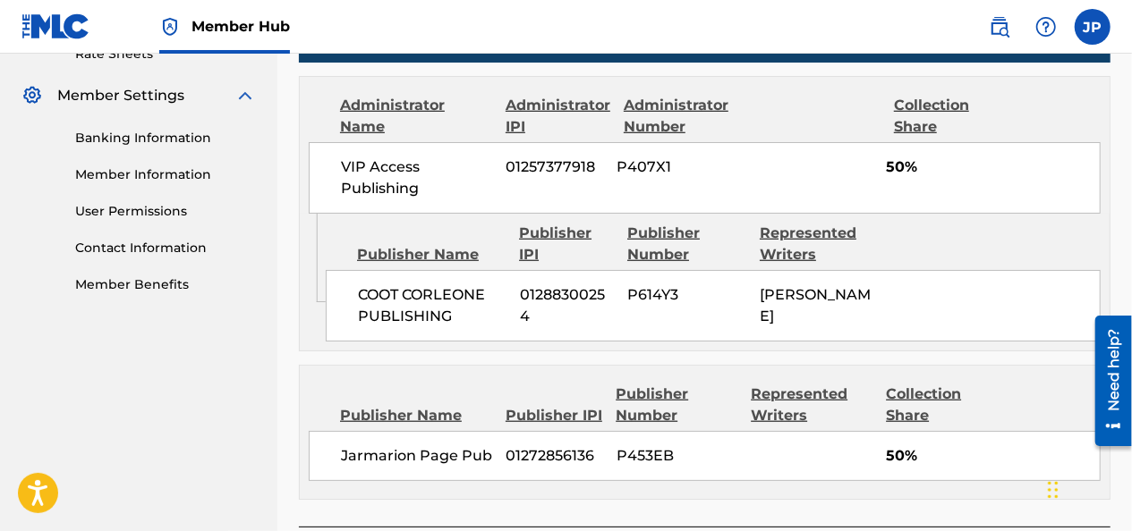
scroll to position [848, 0]
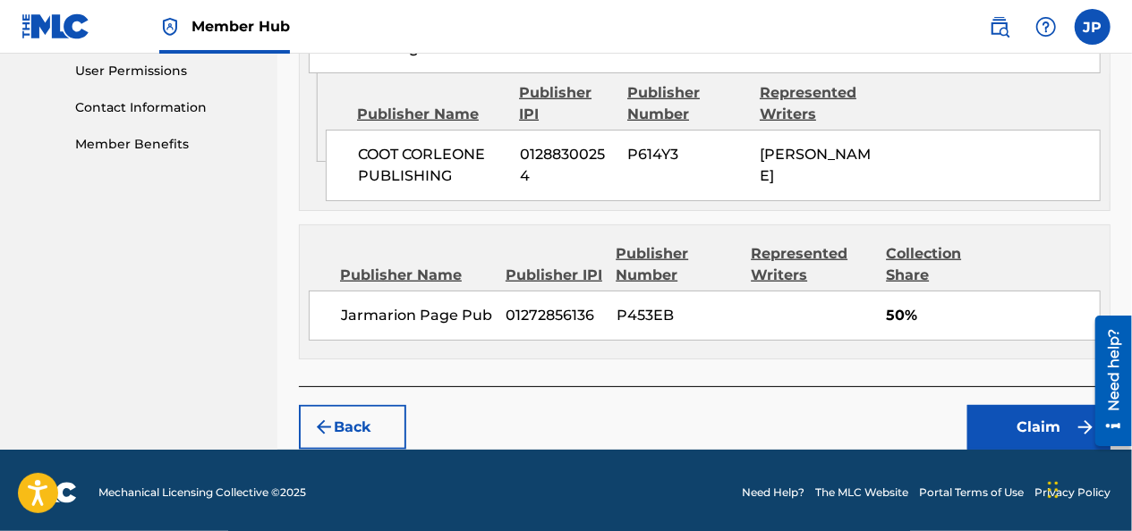
click at [1024, 433] on button "Claim" at bounding box center [1038, 427] width 143 height 45
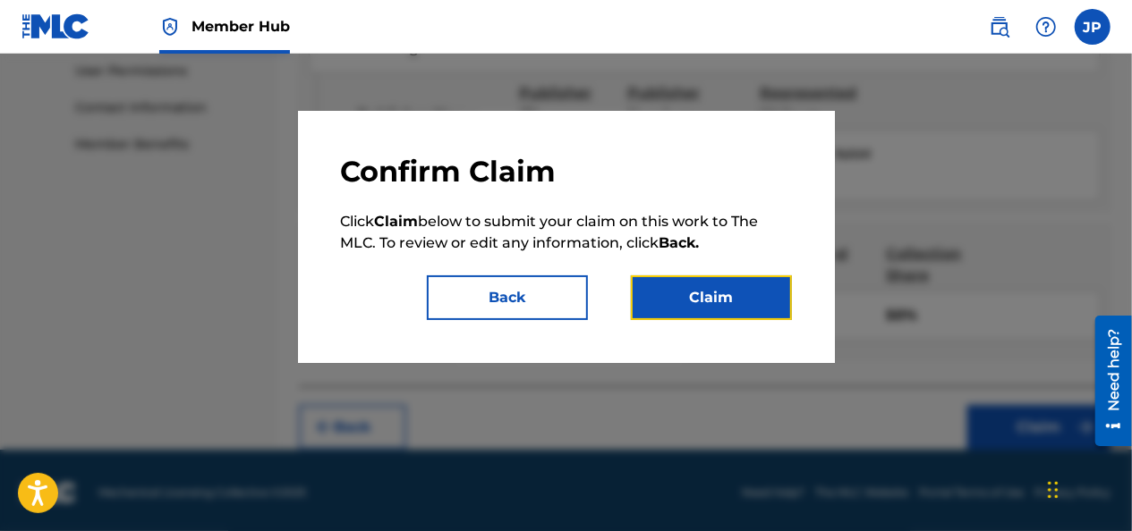
click at [735, 282] on button "Claim" at bounding box center [711, 298] width 161 height 45
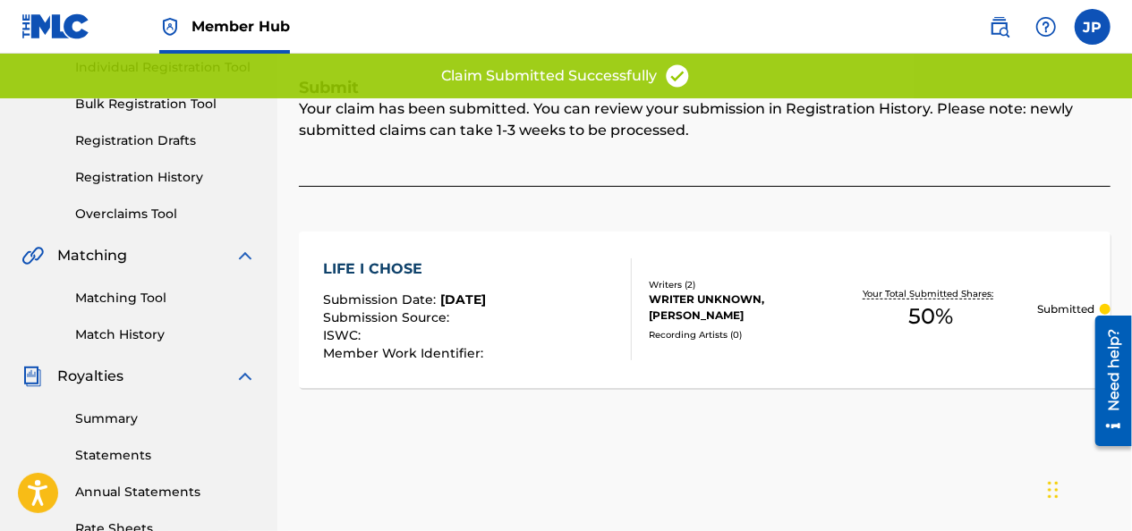
scroll to position [233, 0]
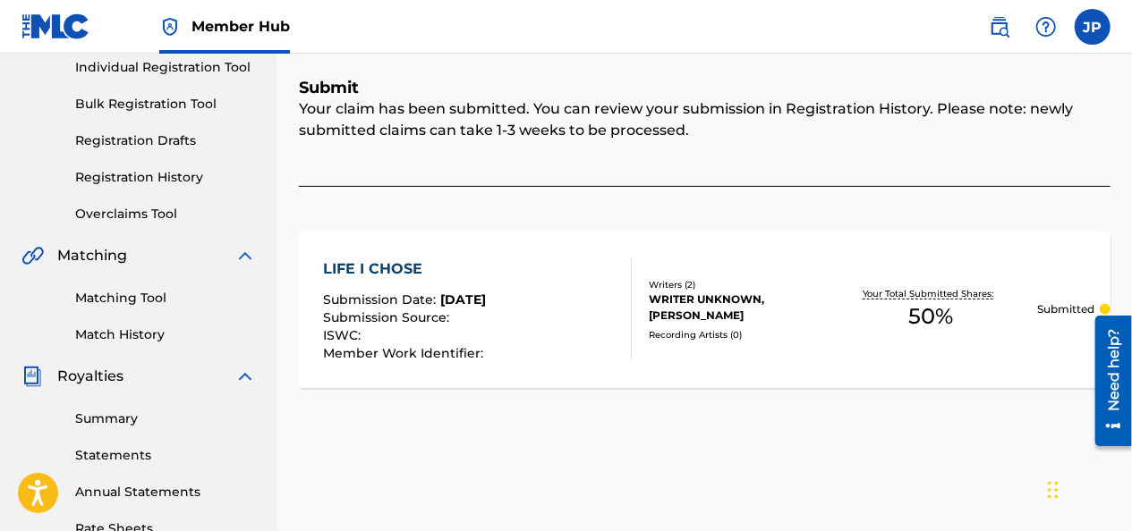
click at [97, 336] on link "Match History" at bounding box center [165, 335] width 181 height 19
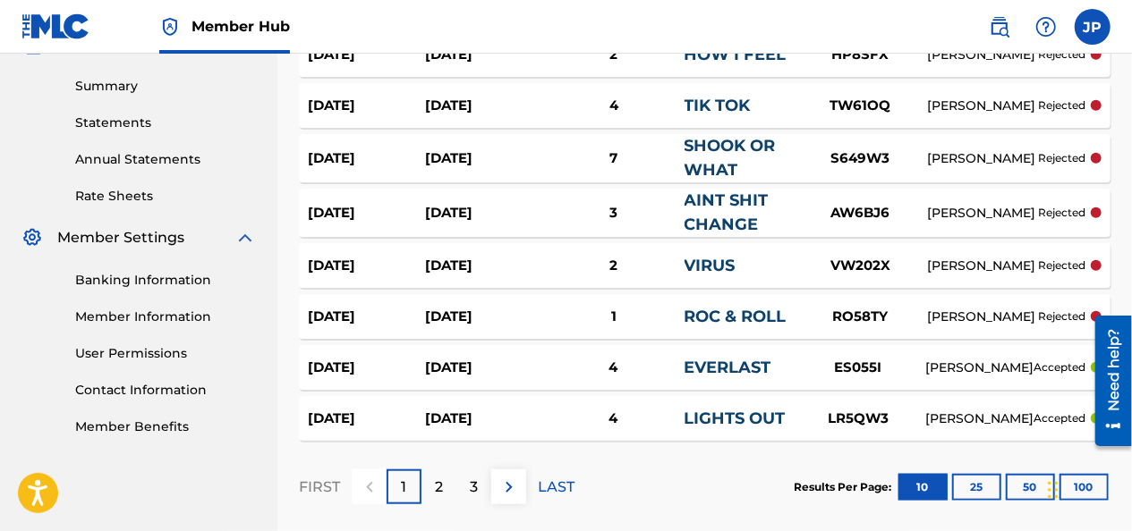
scroll to position [652, 0]
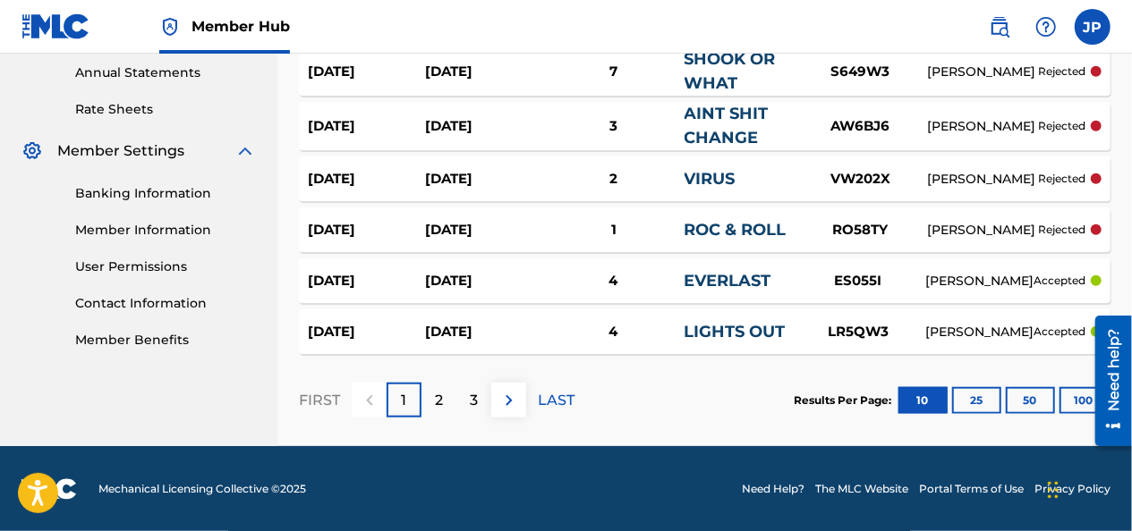
click at [1081, 398] on button "100" at bounding box center [1083, 400] width 49 height 27
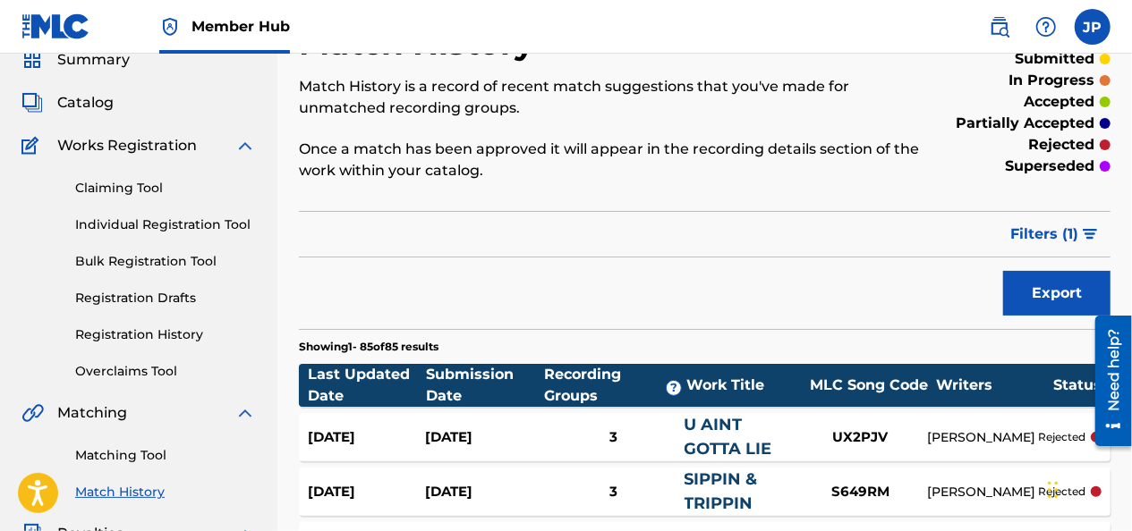
scroll to position [73, 0]
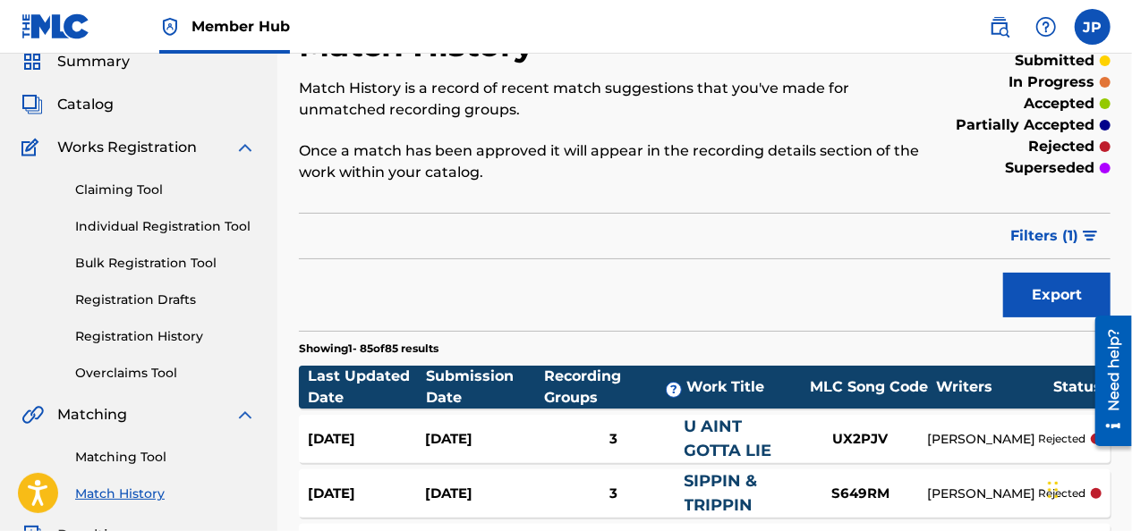
click at [88, 191] on link "Claiming Tool" at bounding box center [165, 190] width 181 height 19
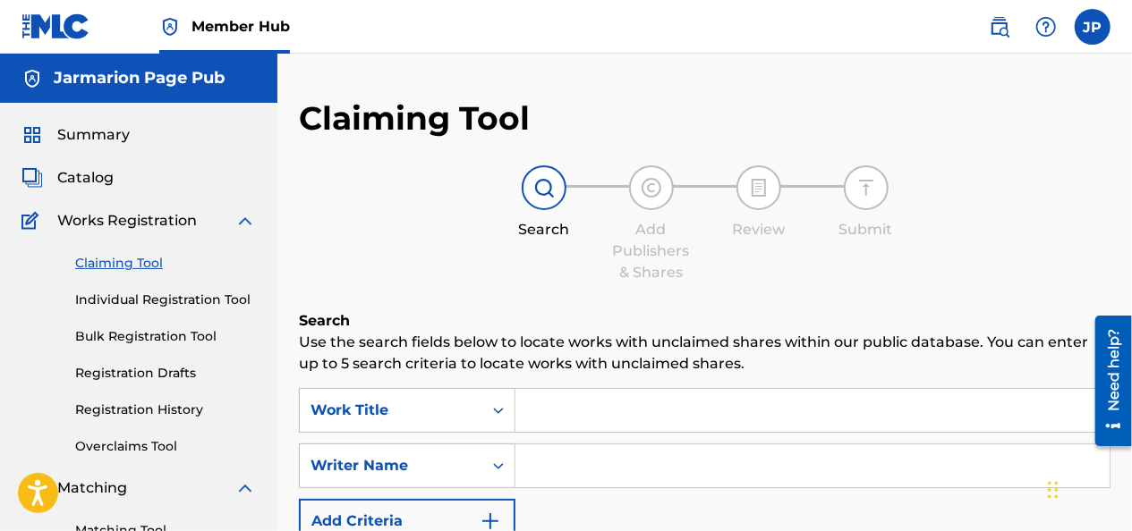
click at [539, 410] on input "Search Form" at bounding box center [812, 410] width 594 height 43
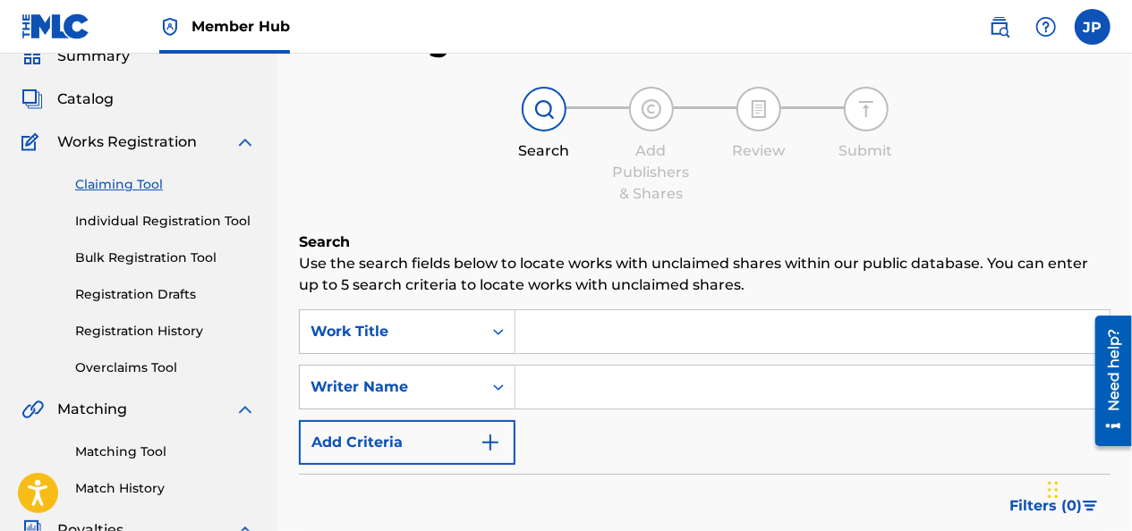
scroll to position [99, 0]
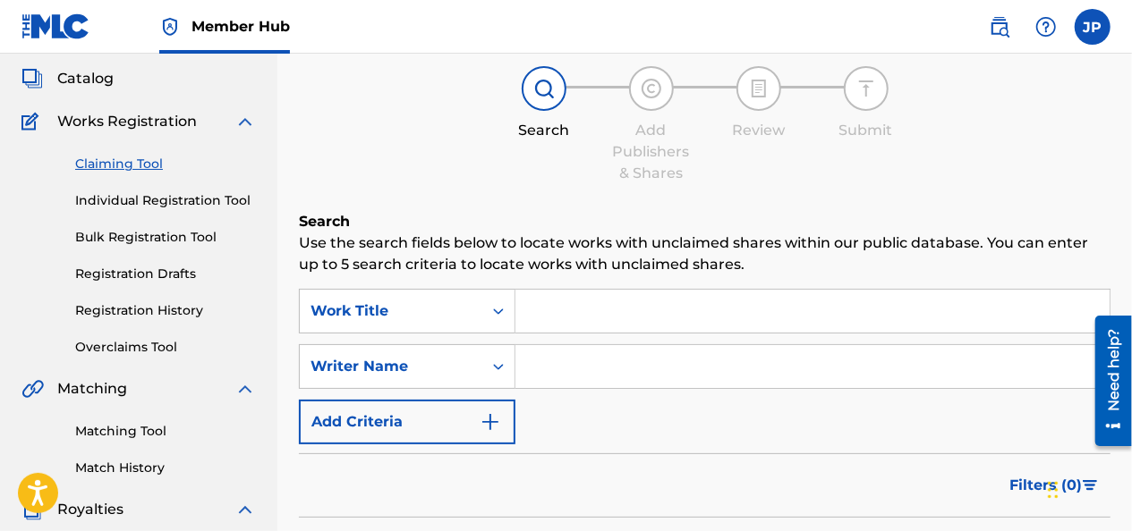
click at [111, 472] on link "Match History" at bounding box center [165, 468] width 181 height 19
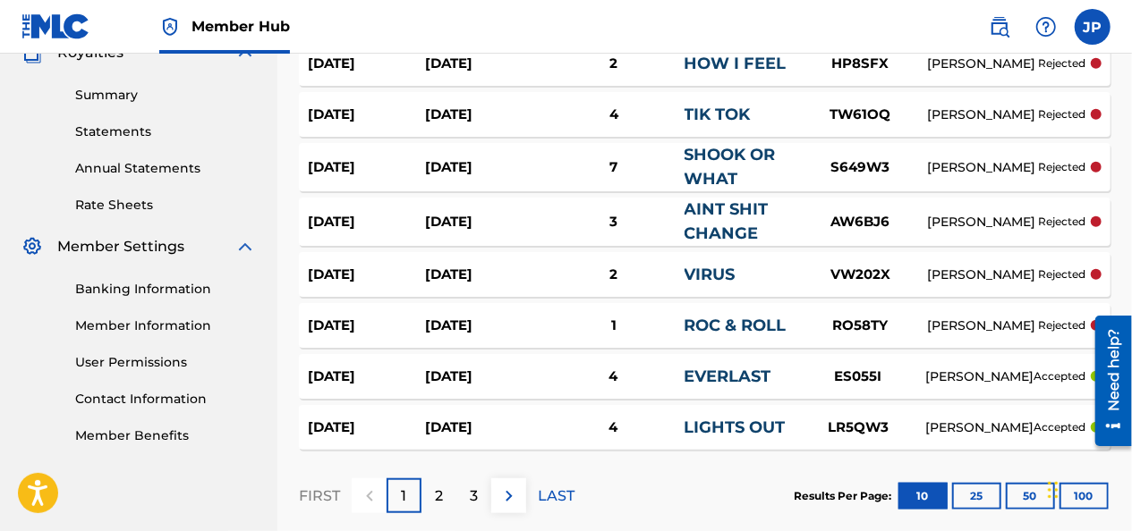
scroll to position [652, 0]
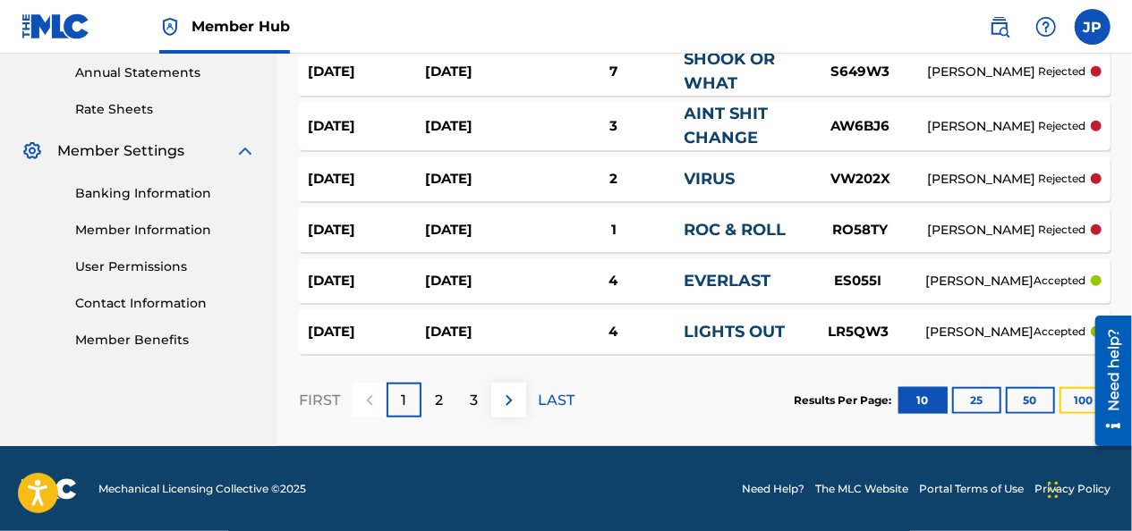
click at [1066, 408] on button "100" at bounding box center [1083, 400] width 49 height 27
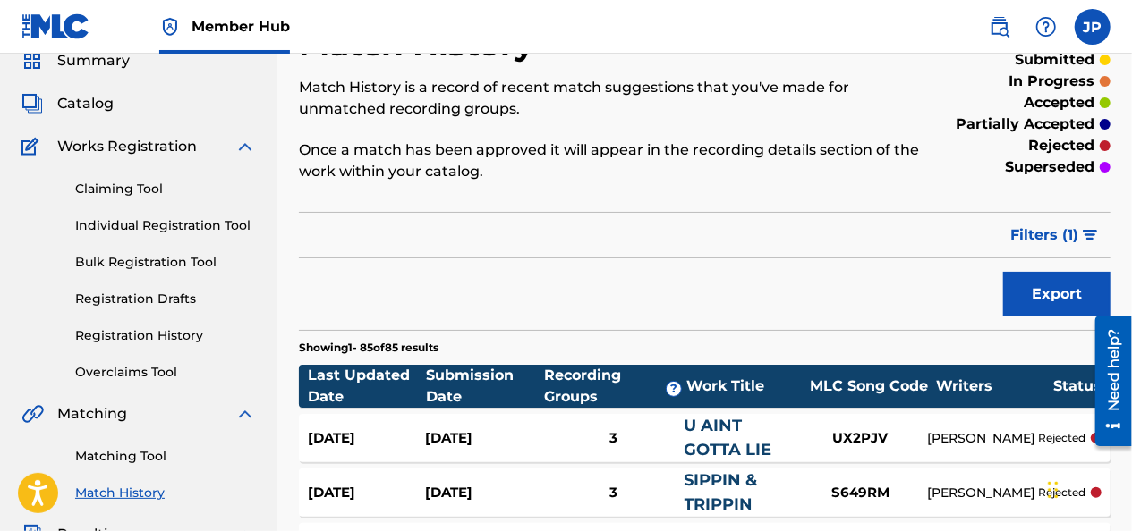
scroll to position [55, 0]
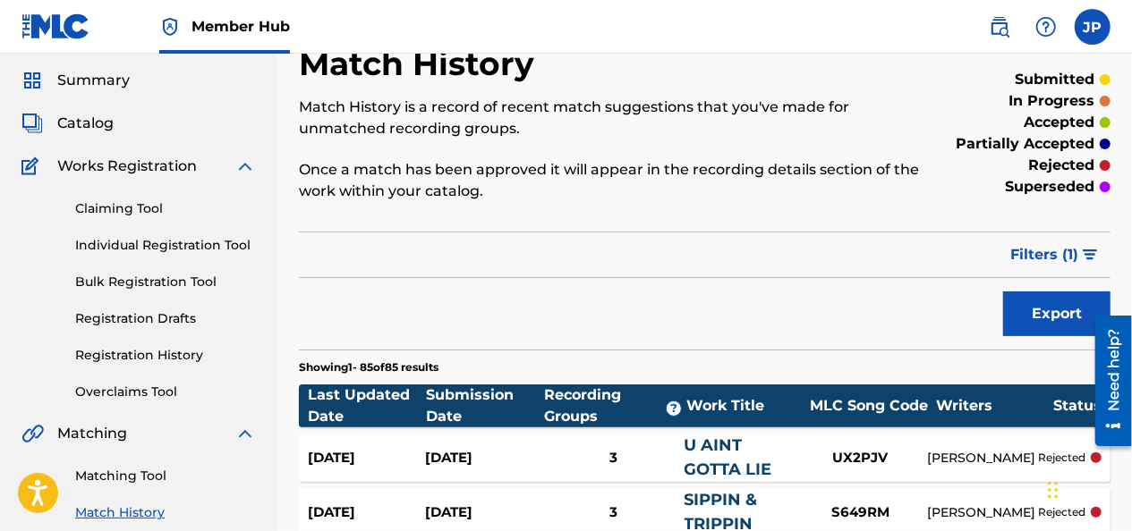
click at [91, 215] on link "Claiming Tool" at bounding box center [165, 209] width 181 height 19
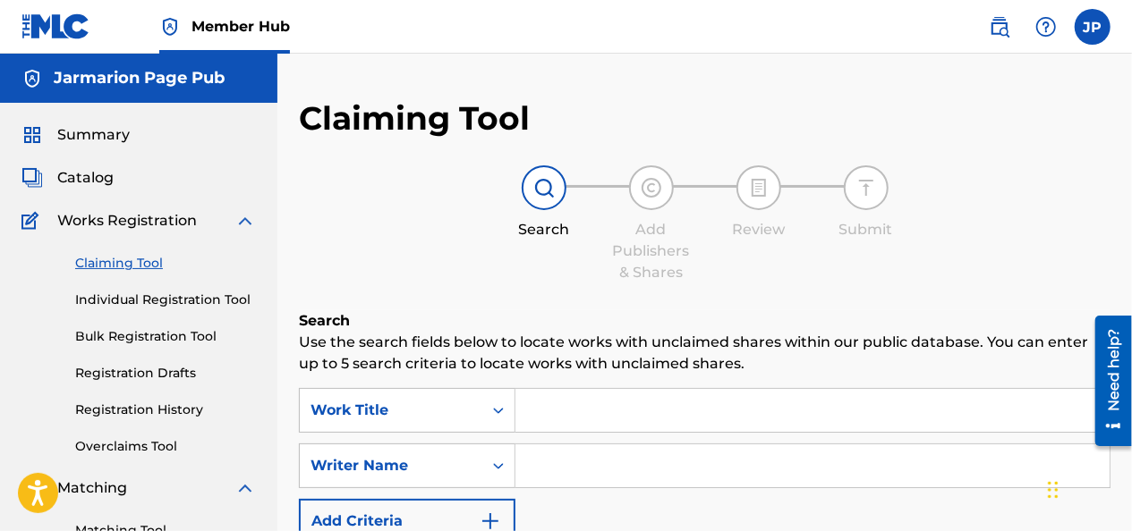
click at [762, 395] on input "Search Form" at bounding box center [812, 410] width 594 height 43
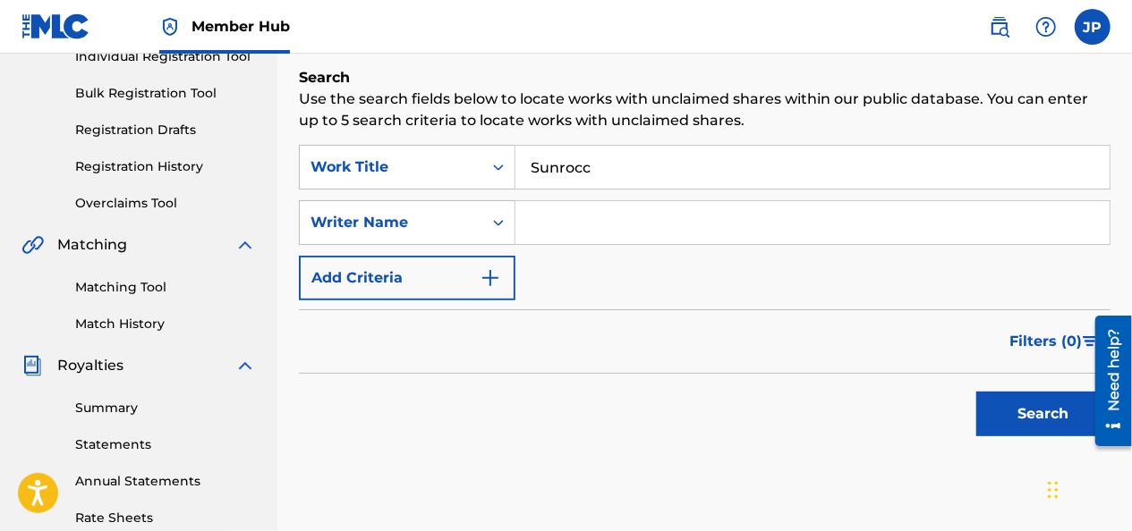
scroll to position [247, 0]
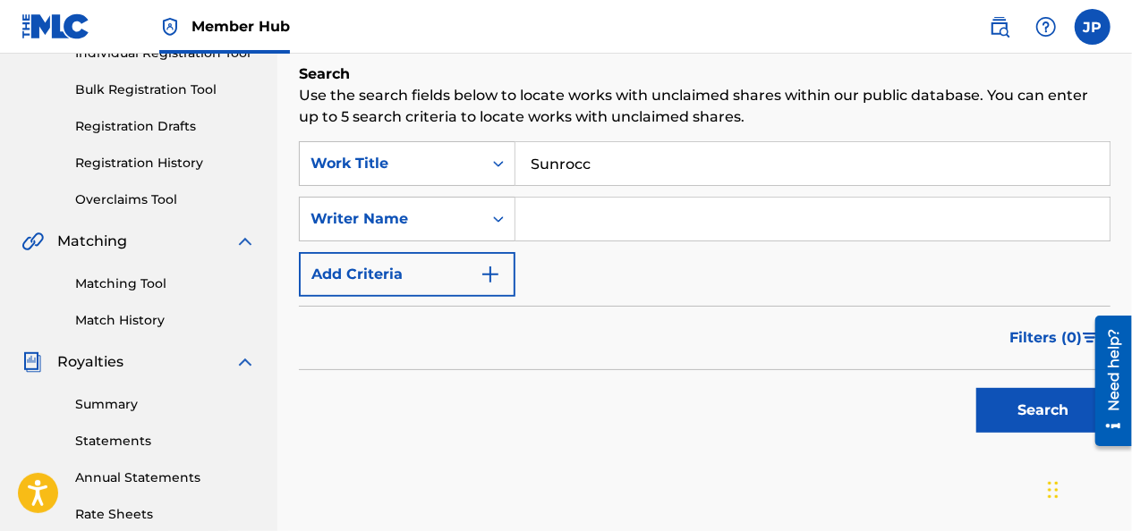
type input "Sunrocc"
click at [822, 213] on input "Search Form" at bounding box center [812, 219] width 594 height 43
click at [1031, 418] on button "Search" at bounding box center [1043, 410] width 134 height 45
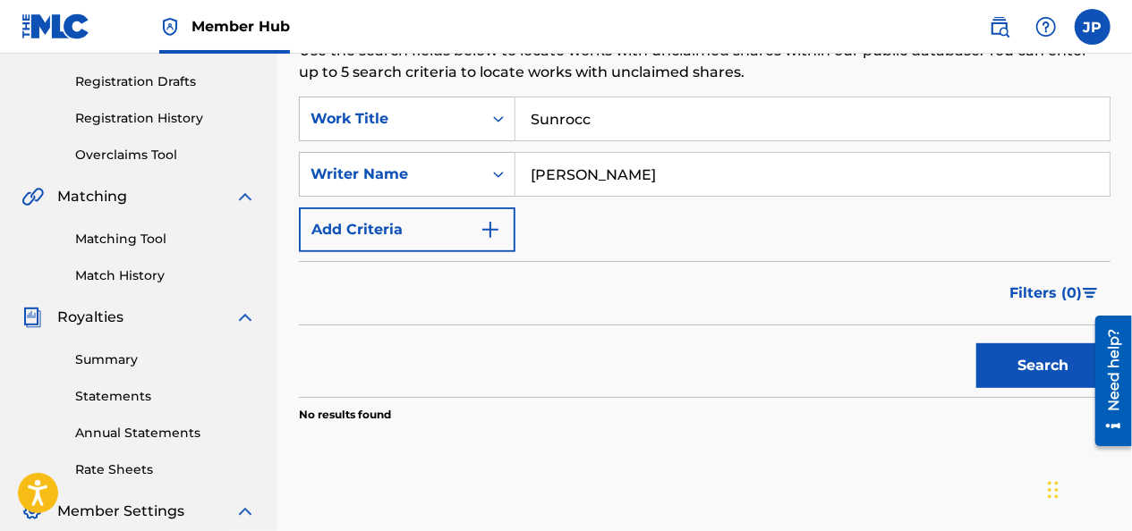
scroll to position [285, 0]
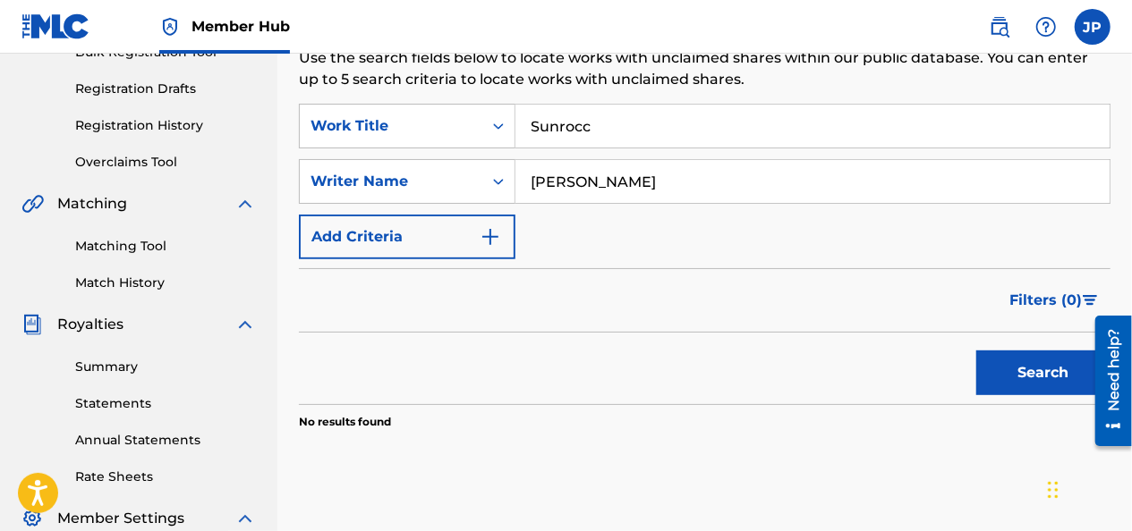
click at [817, 174] on input "[PERSON_NAME]" at bounding box center [812, 181] width 594 height 43
type input "D"
type input "[PERSON_NAME]"
click at [1023, 380] on button "Search" at bounding box center [1043, 373] width 134 height 45
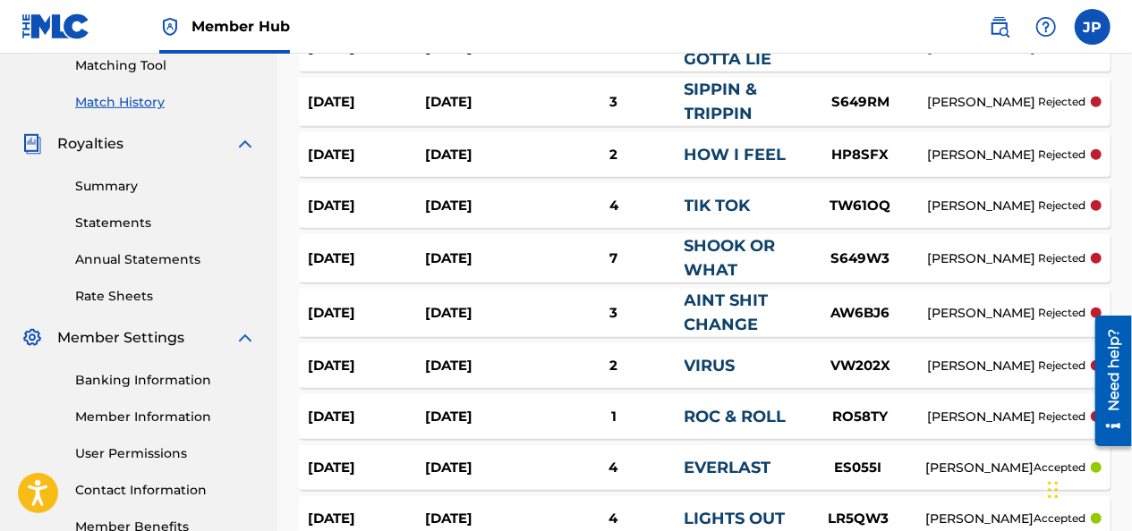
scroll to position [652, 0]
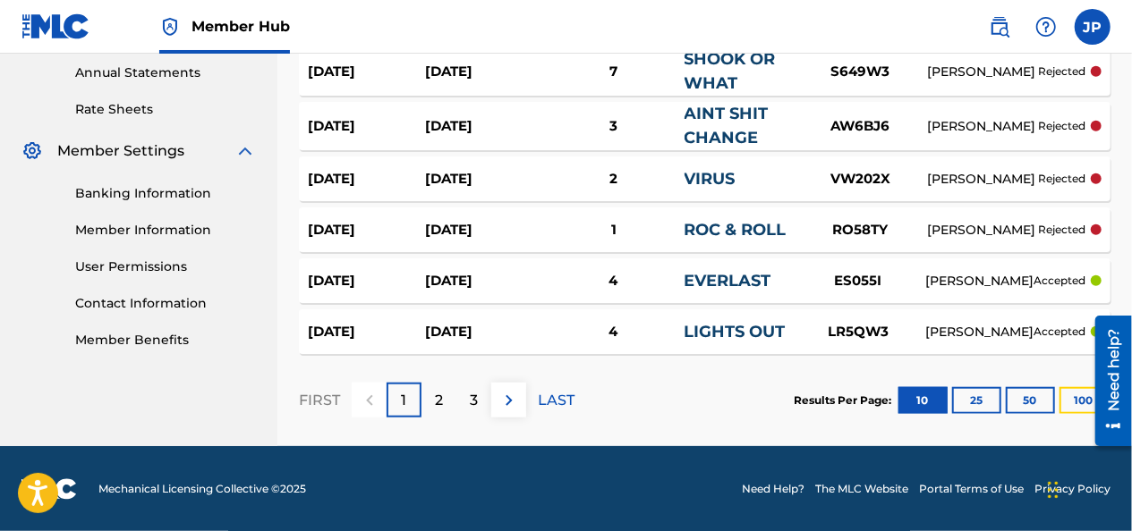
click at [1077, 403] on button "100" at bounding box center [1083, 400] width 49 height 27
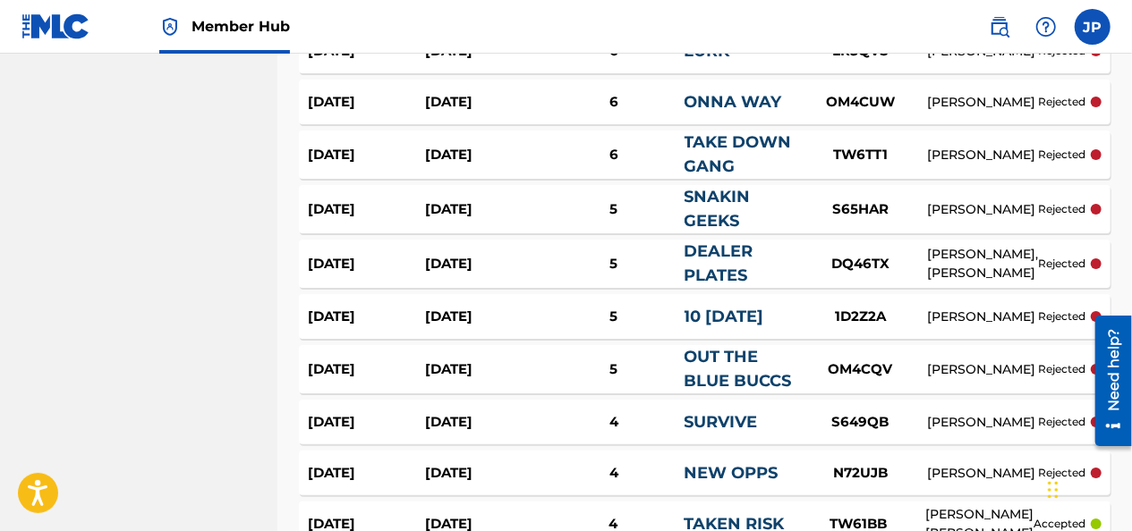
scroll to position [3038, 0]
click at [737, 256] on link "DEALER PLATES" at bounding box center [718, 263] width 69 height 44
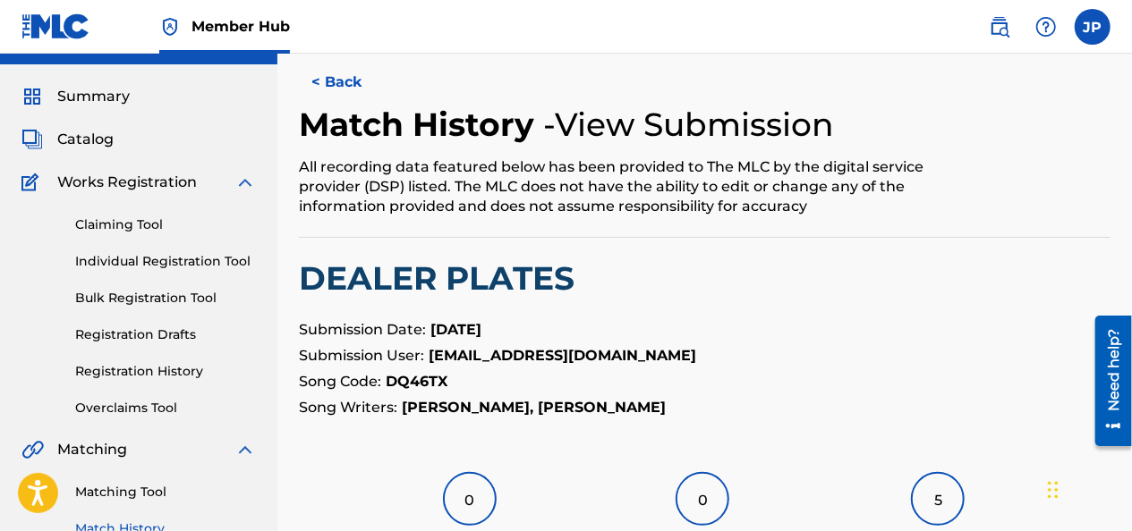
scroll to position [32, 0]
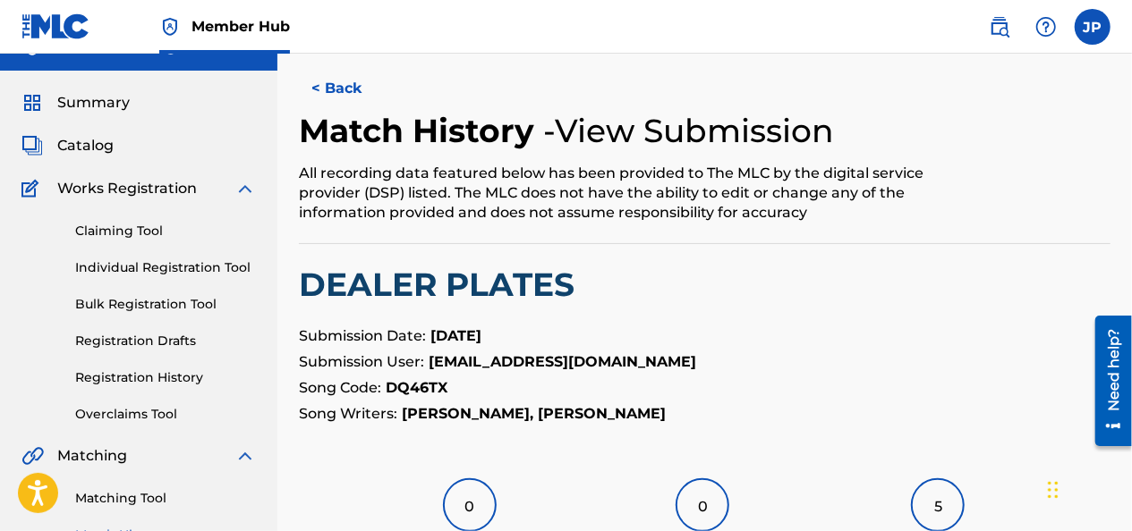
click at [104, 233] on link "Claiming Tool" at bounding box center [165, 231] width 181 height 19
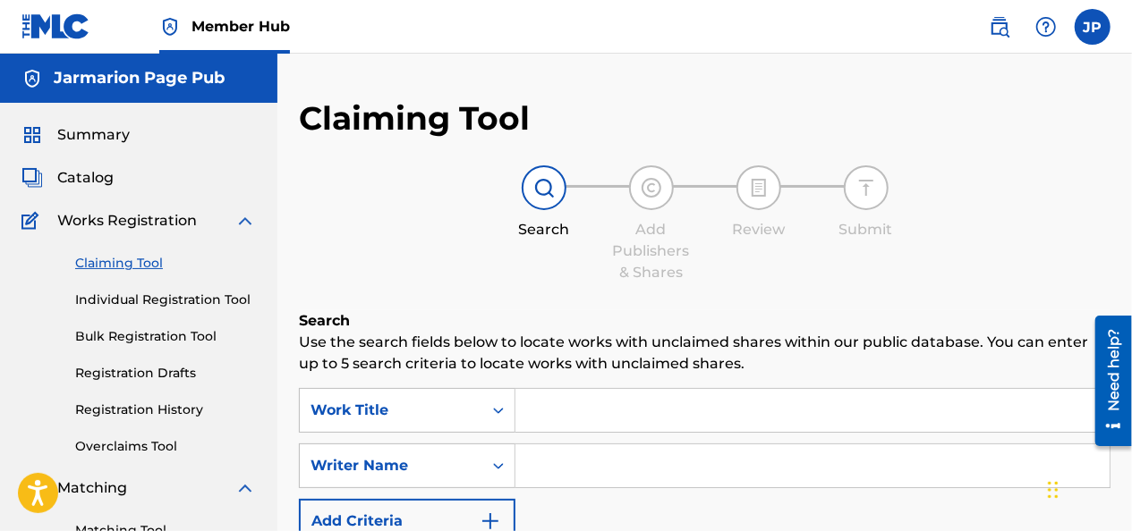
click at [732, 404] on input "Search Form" at bounding box center [812, 410] width 594 height 43
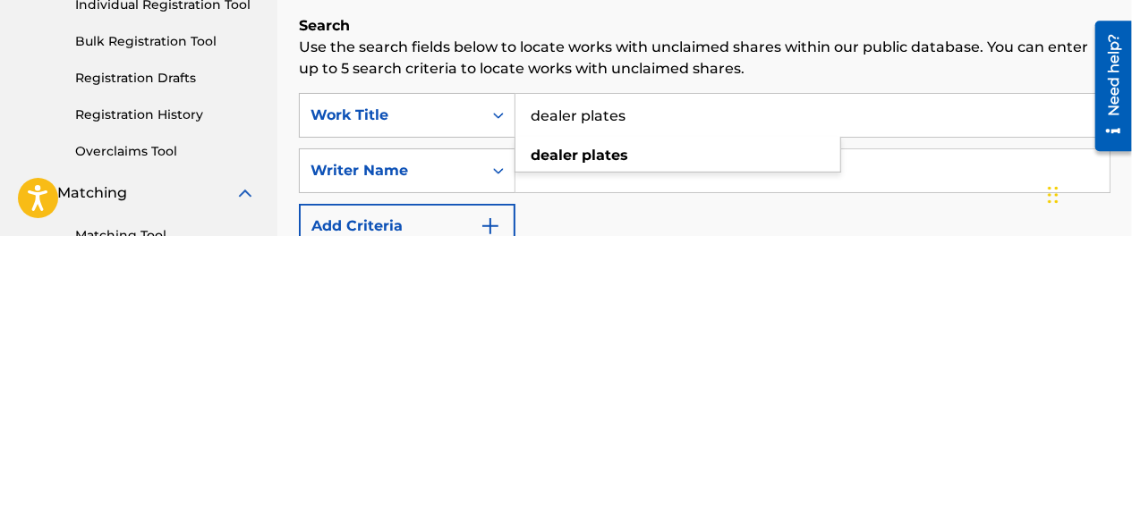
type input "dealer plates"
click at [807, 440] on div "dealer plates" at bounding box center [677, 451] width 325 height 32
click at [780, 465] on input "Search Form" at bounding box center [812, 466] width 594 height 43
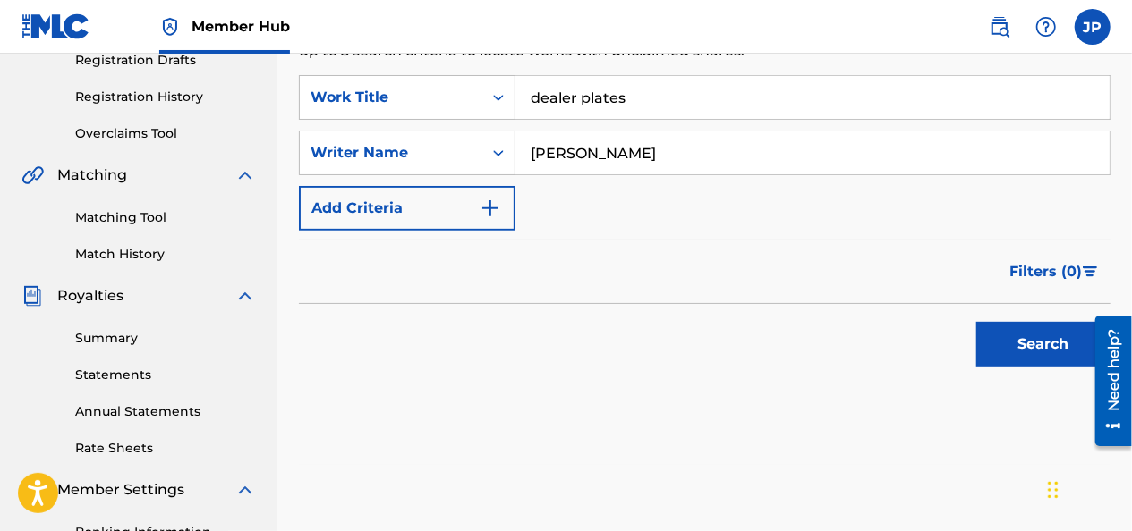
scroll to position [321, 0]
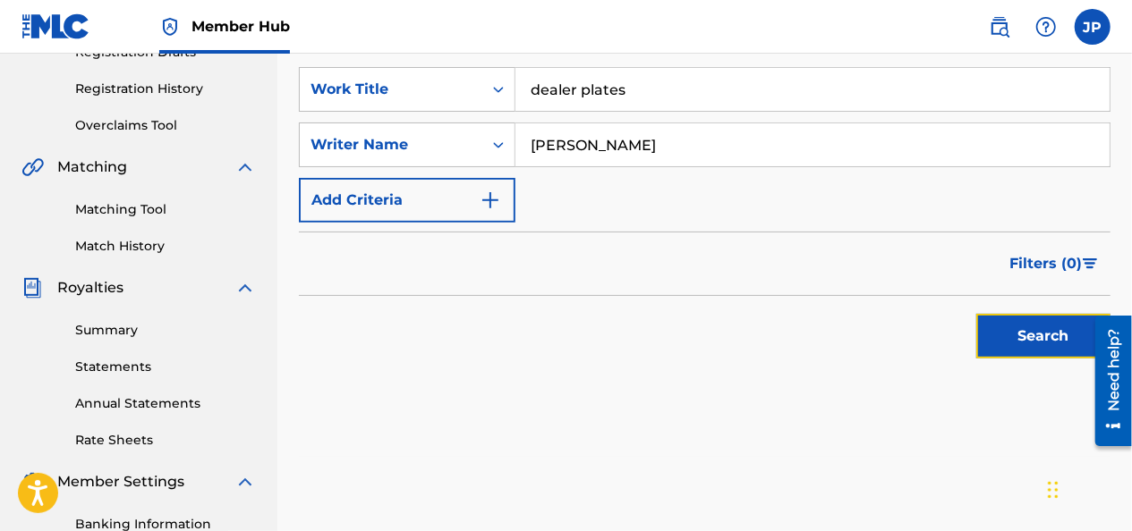
click at [997, 347] on button "Search" at bounding box center [1043, 336] width 134 height 45
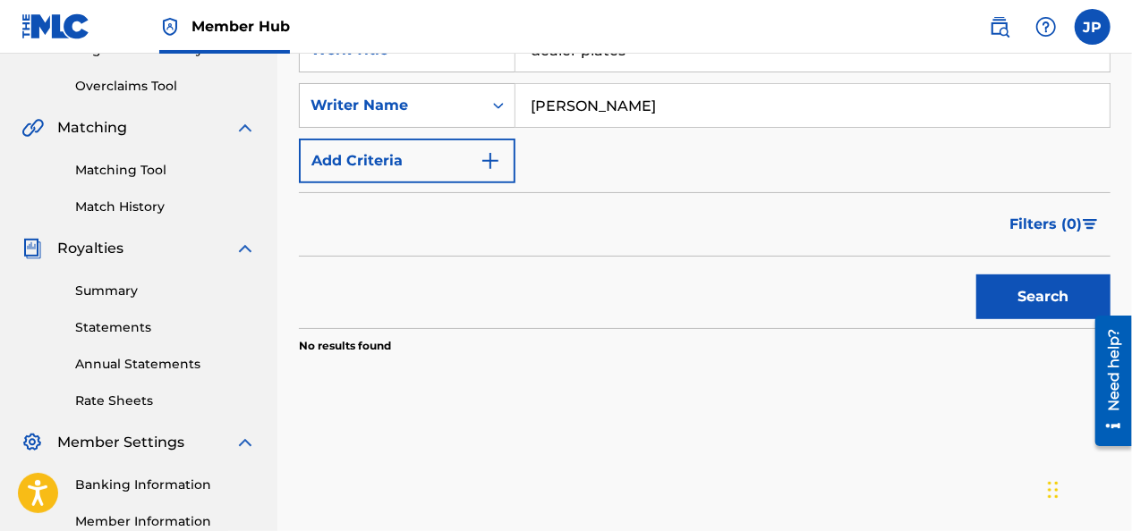
scroll to position [360, 0]
click at [855, 100] on input "[PERSON_NAME]" at bounding box center [812, 106] width 594 height 43
type input "D"
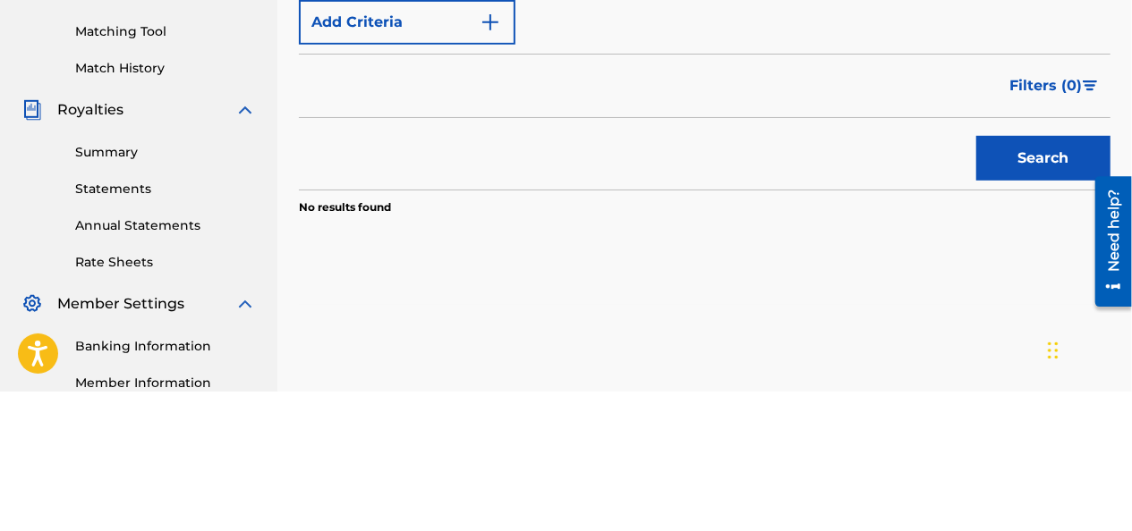
click at [1016, 310] on button "Search" at bounding box center [1043, 298] width 134 height 45
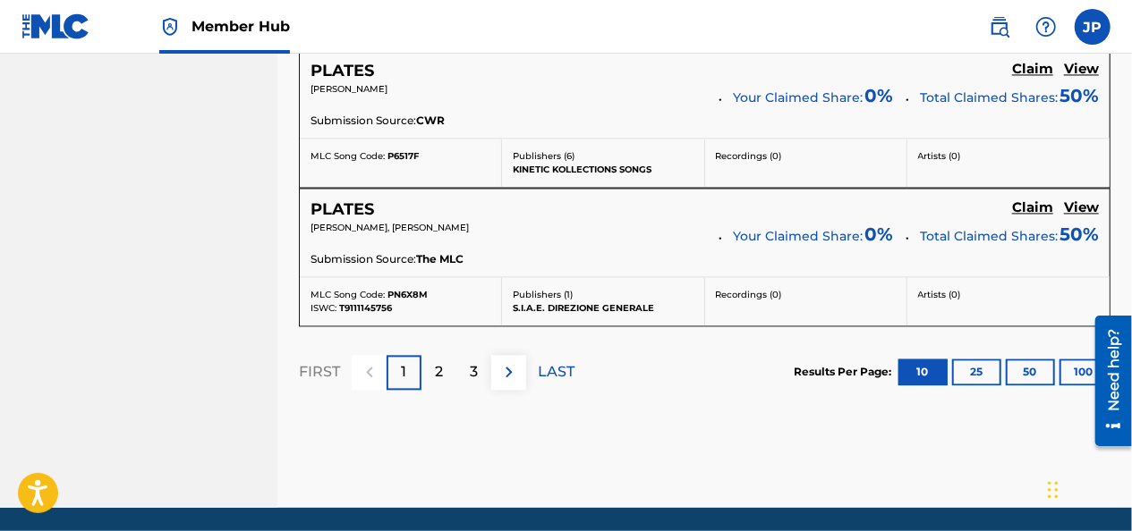
scroll to position [1793, 0]
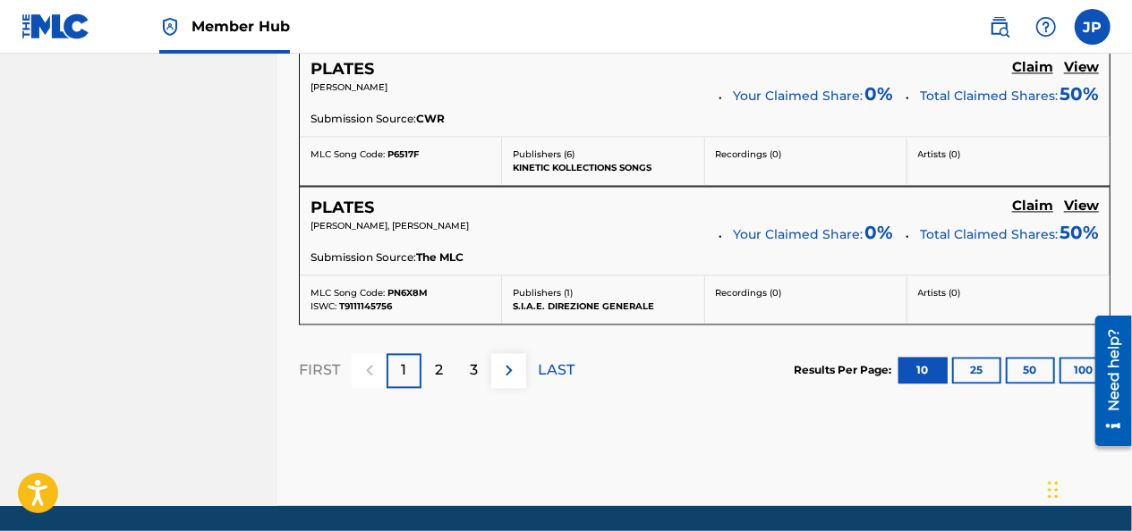
click at [1074, 357] on button "100" at bounding box center [1083, 370] width 49 height 27
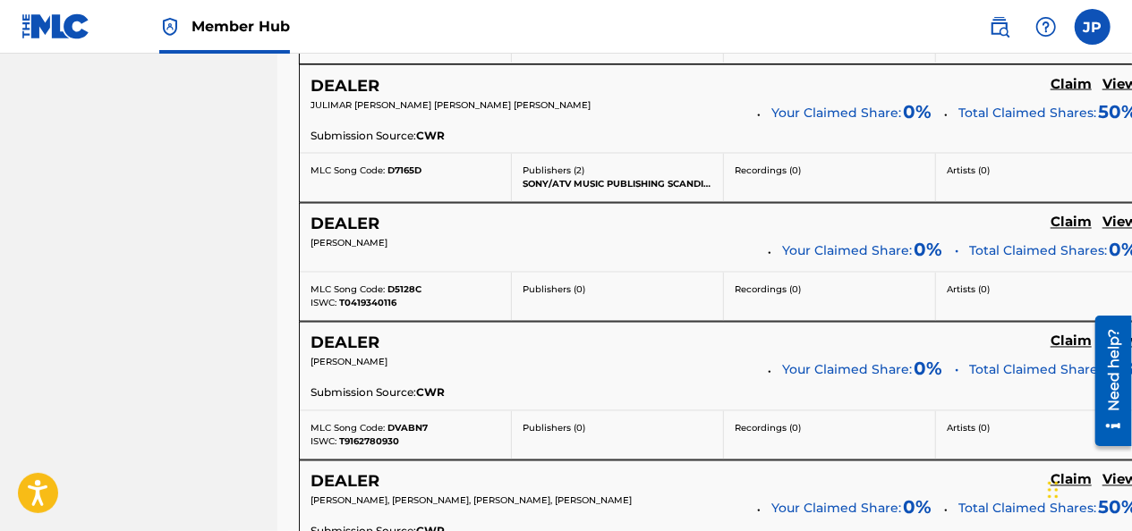
scroll to position [4943, 0]
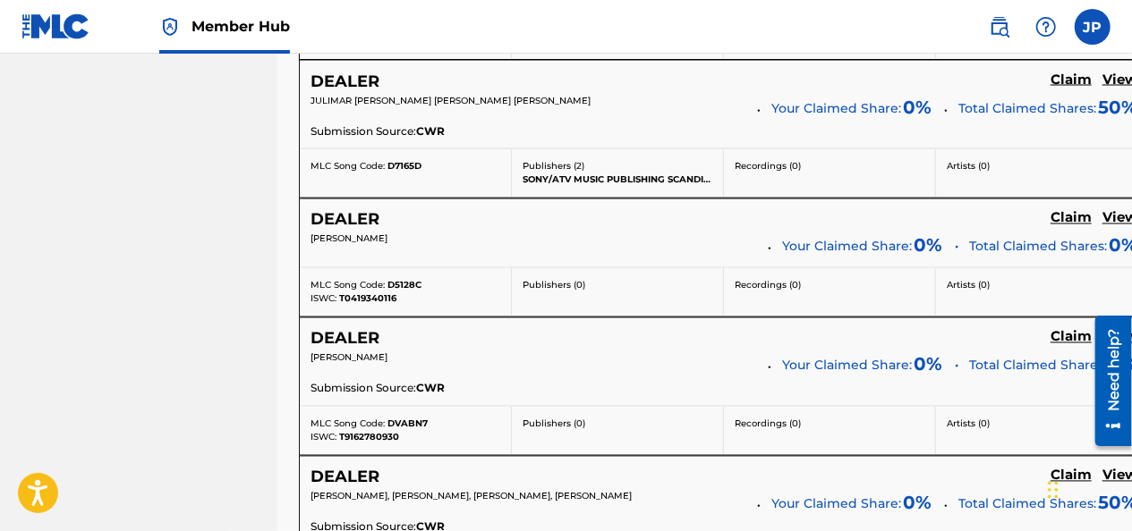
click at [936, 164] on div "Artists ( 0 )" at bounding box center [1042, 173] width 212 height 48
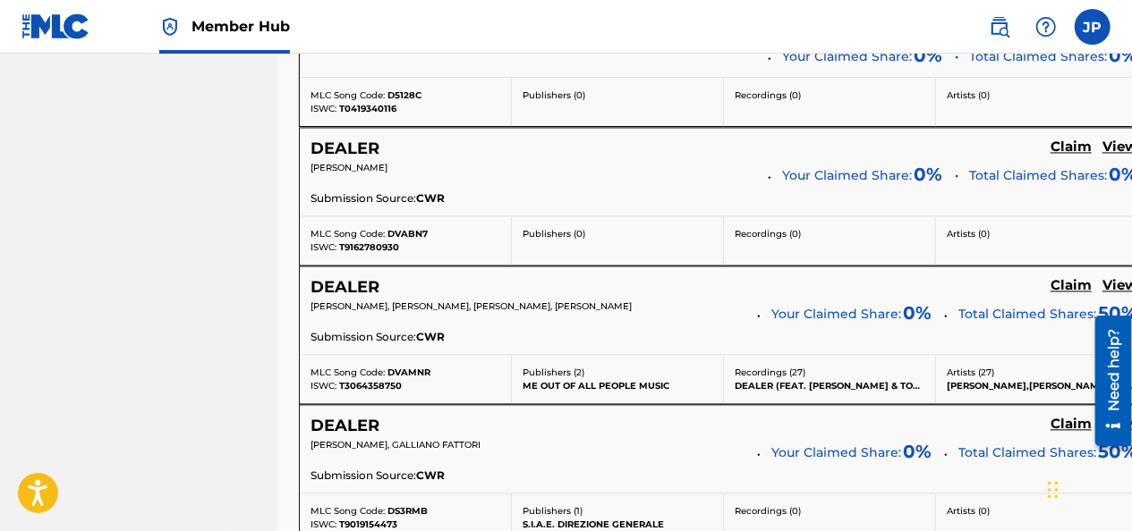
scroll to position [5164, 0]
